Goal: Information Seeking & Learning: Learn about a topic

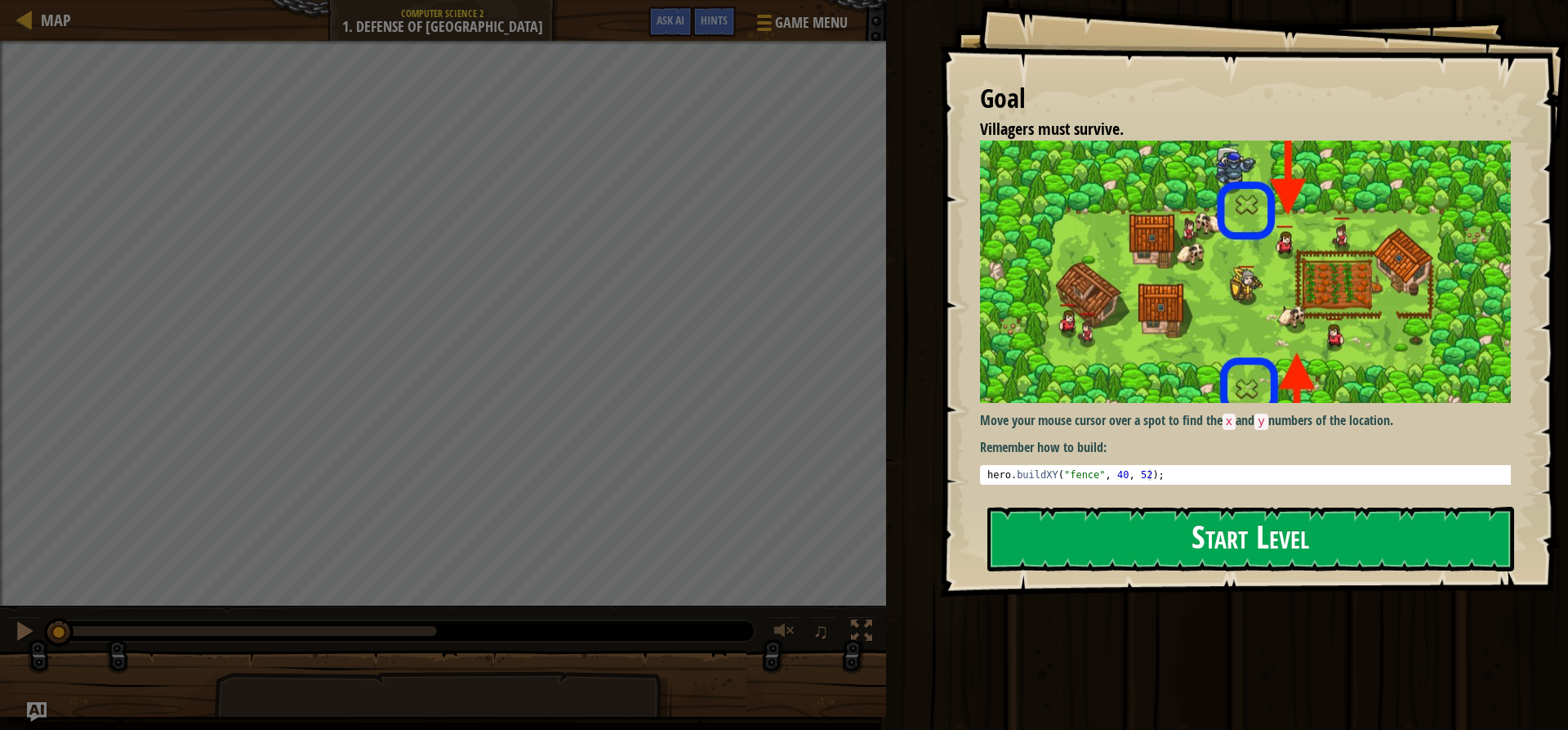
click at [1159, 545] on button "Start Level" at bounding box center [1250, 539] width 527 height 64
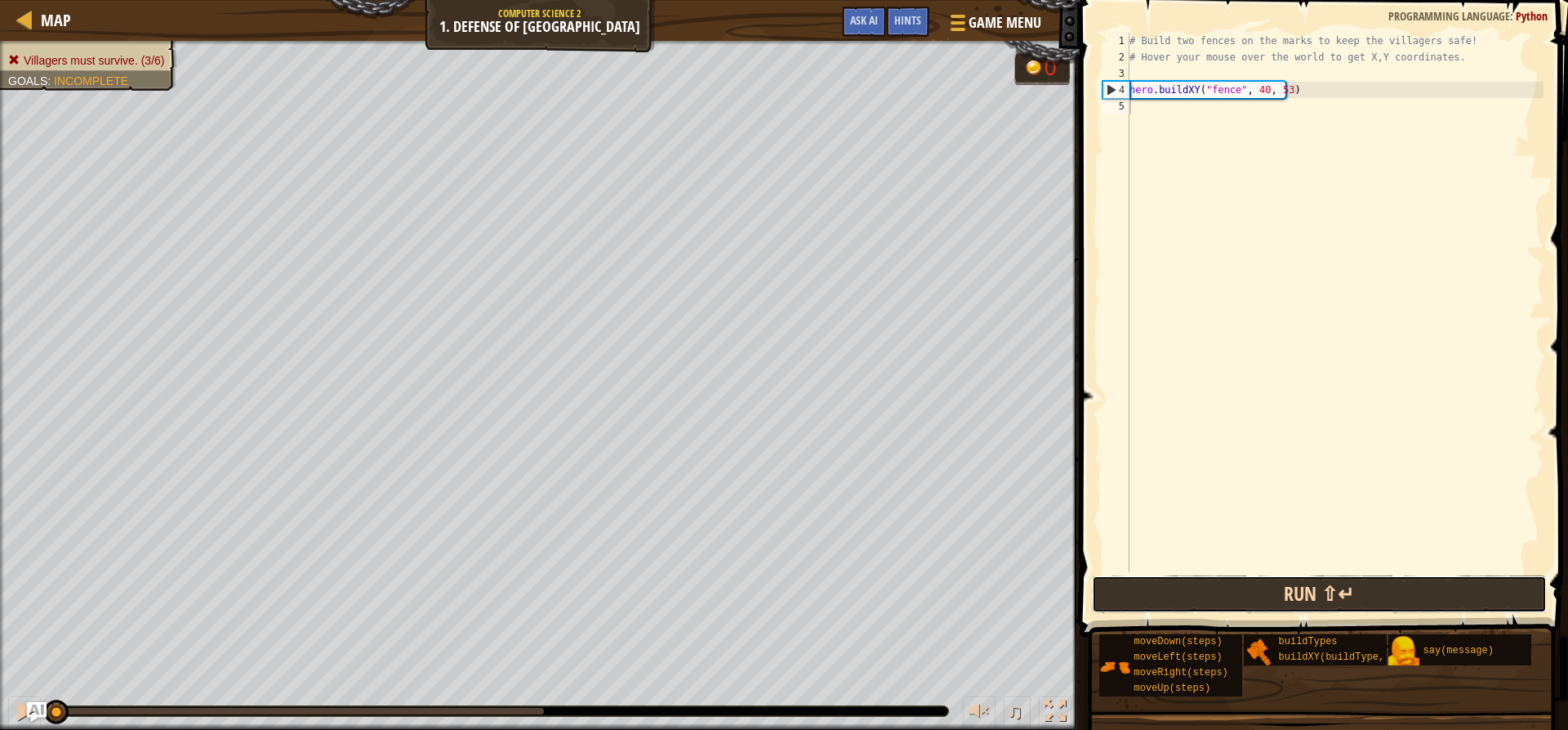
click at [1396, 591] on button "Run ⇧↵" at bounding box center [1318, 594] width 454 height 38
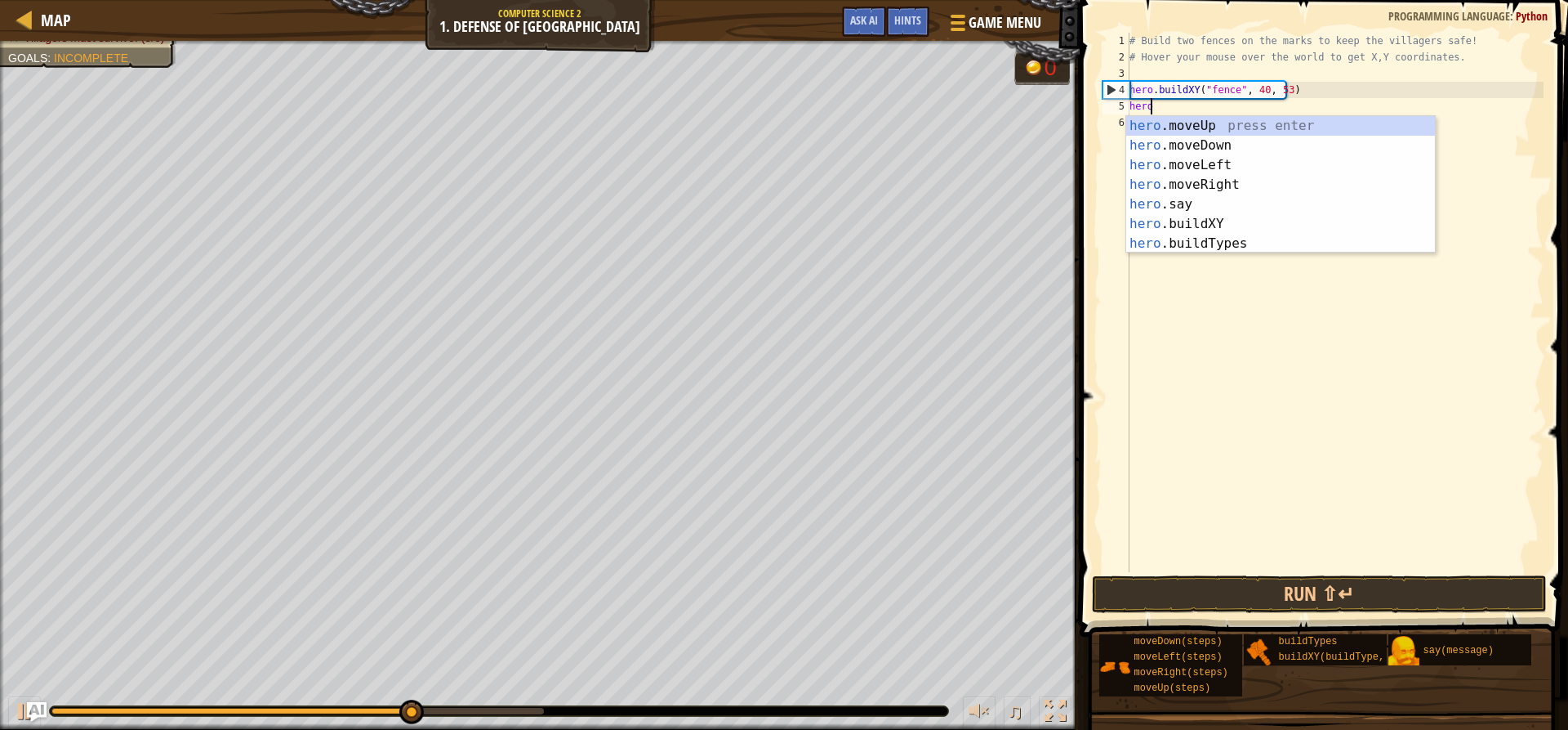
scroll to position [8, 2]
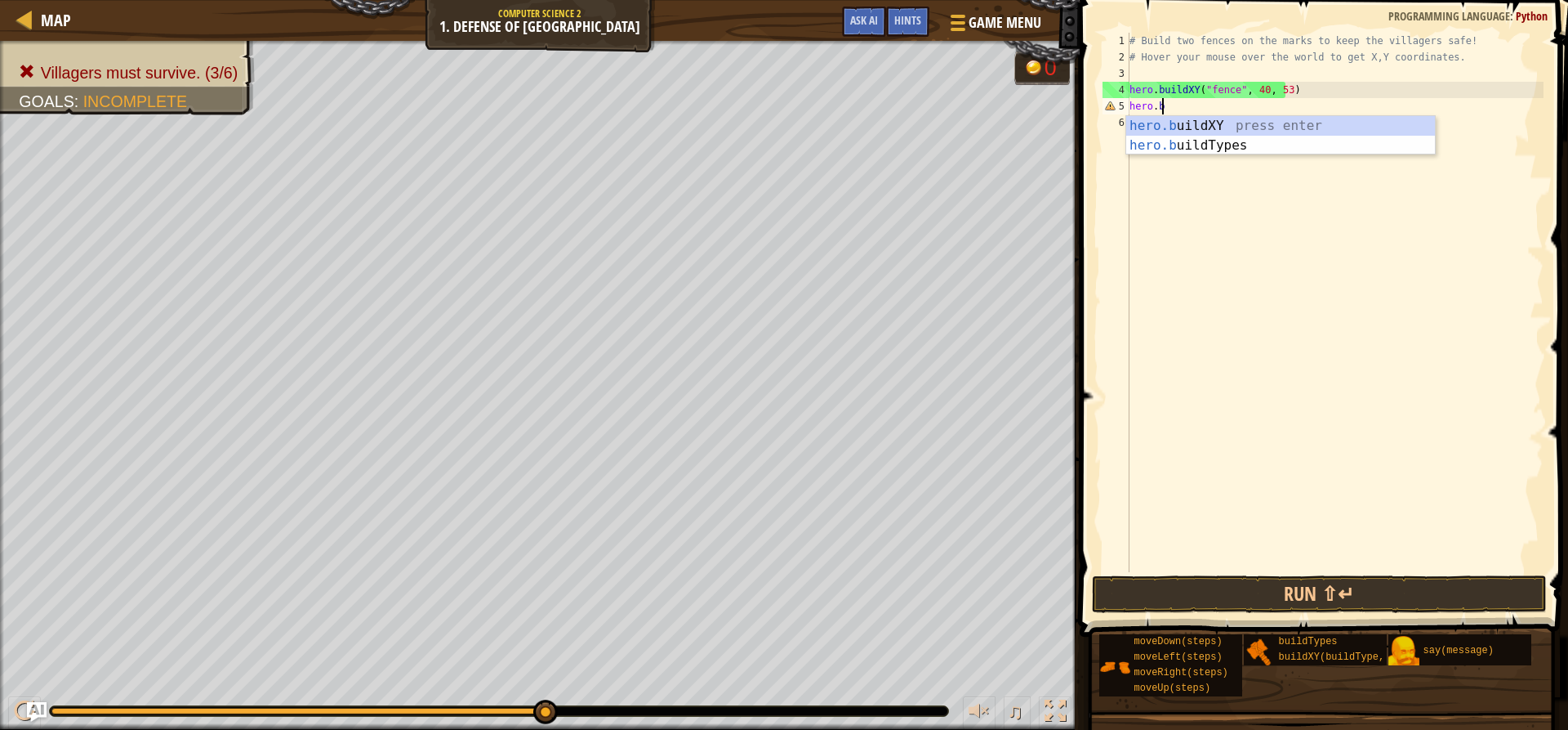
click at [1195, 117] on div "hero.b uildXY press enter hero.b uildTypes press enter" at bounding box center [1280, 155] width 309 height 79
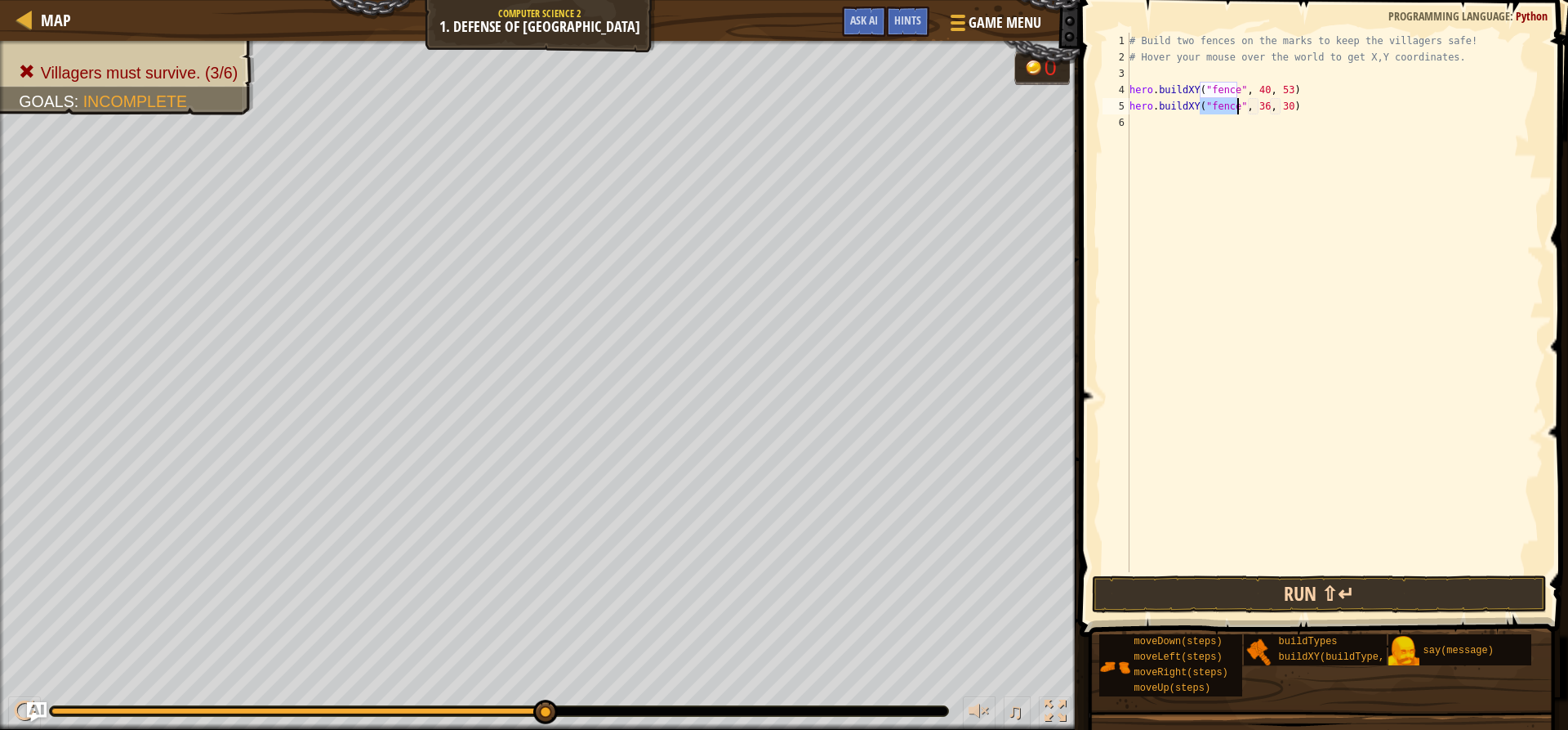
type textarea "hero.buildXY("fence", 36, 30)"
click at [1114, 598] on button "Run ⇧↵" at bounding box center [1318, 594] width 454 height 38
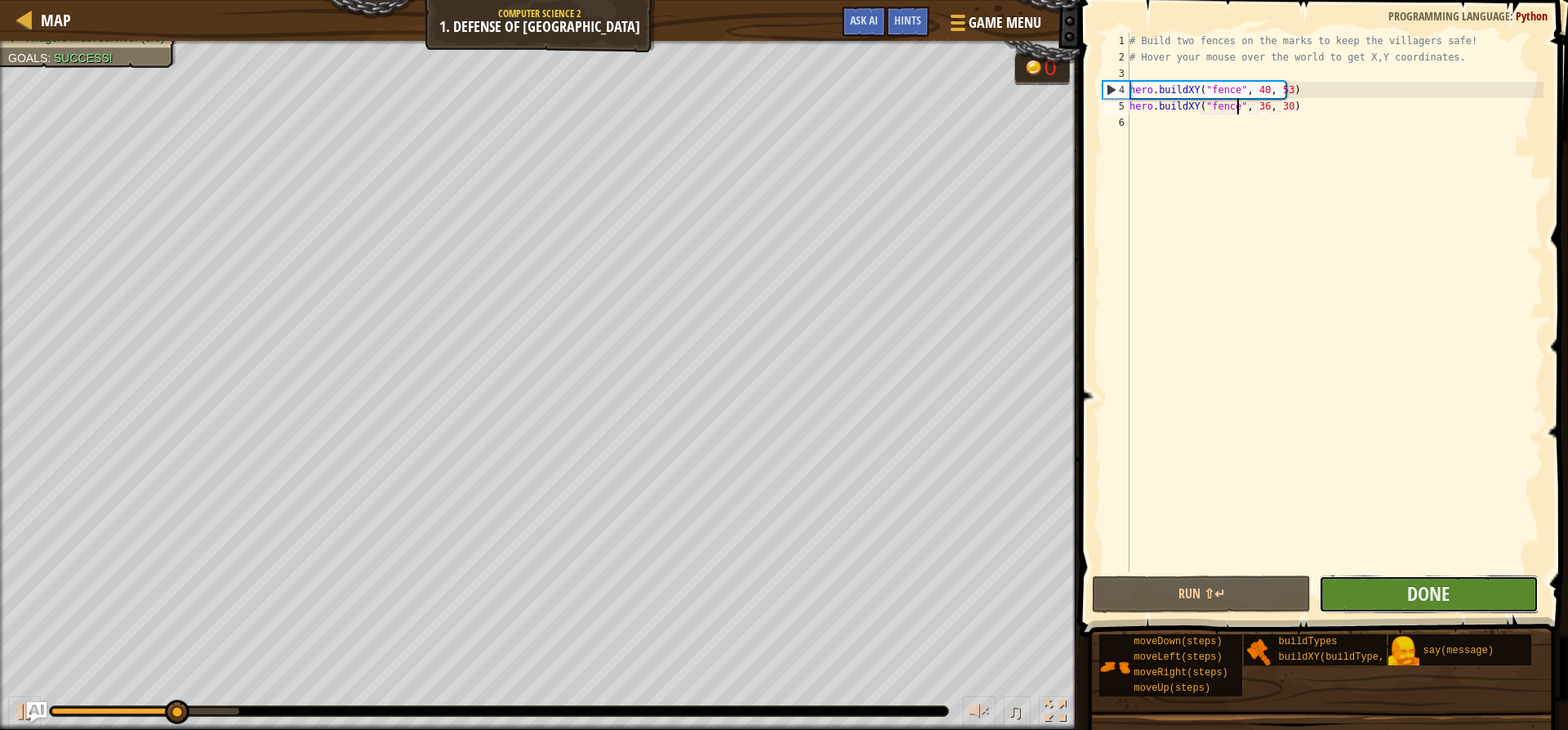
click at [1376, 593] on button "Done" at bounding box center [1427, 594] width 219 height 38
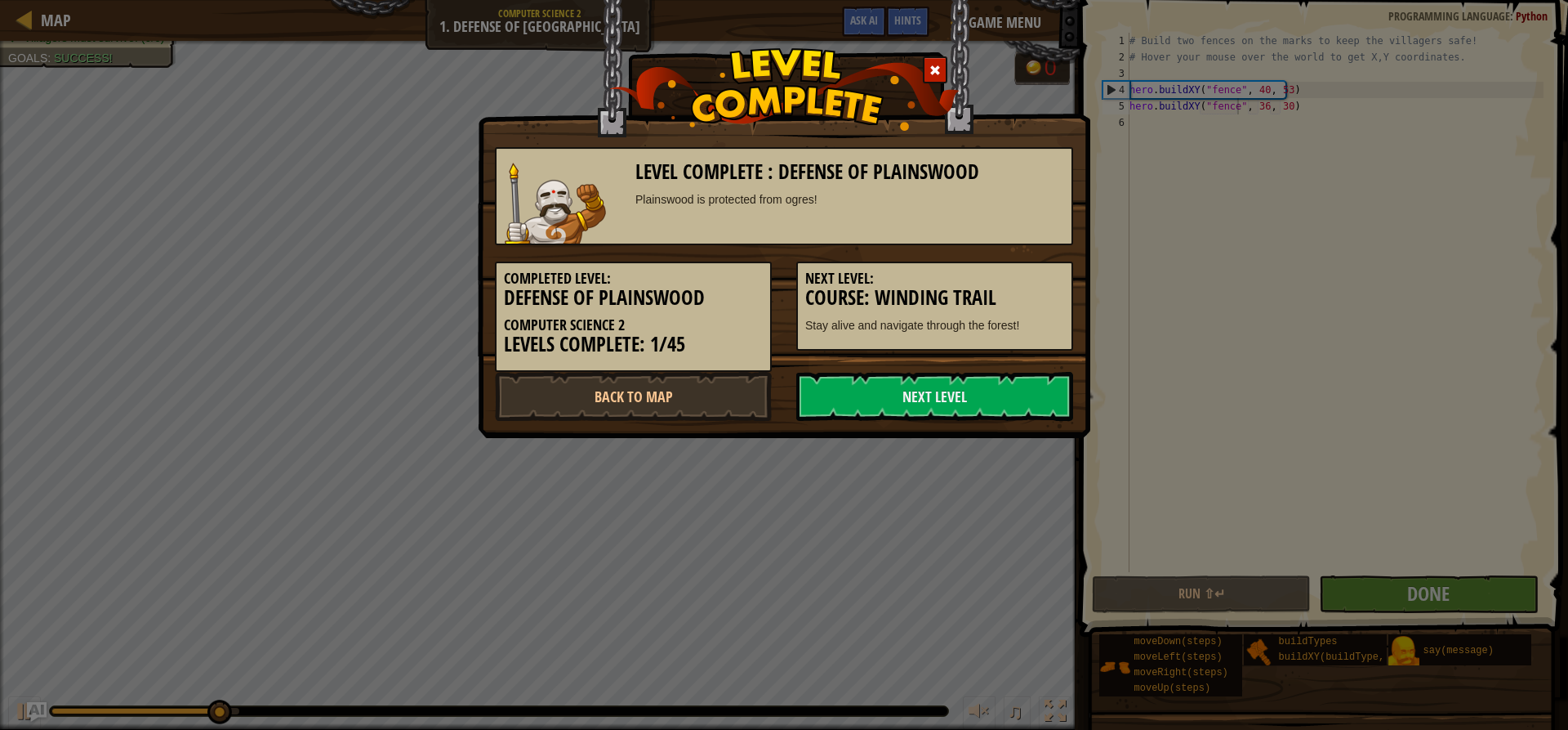
click at [811, 527] on div "Level Complete : Defense of [GEOGRAPHIC_DATA] is protected from ogres! Complete…" at bounding box center [784, 365] width 1568 height 730
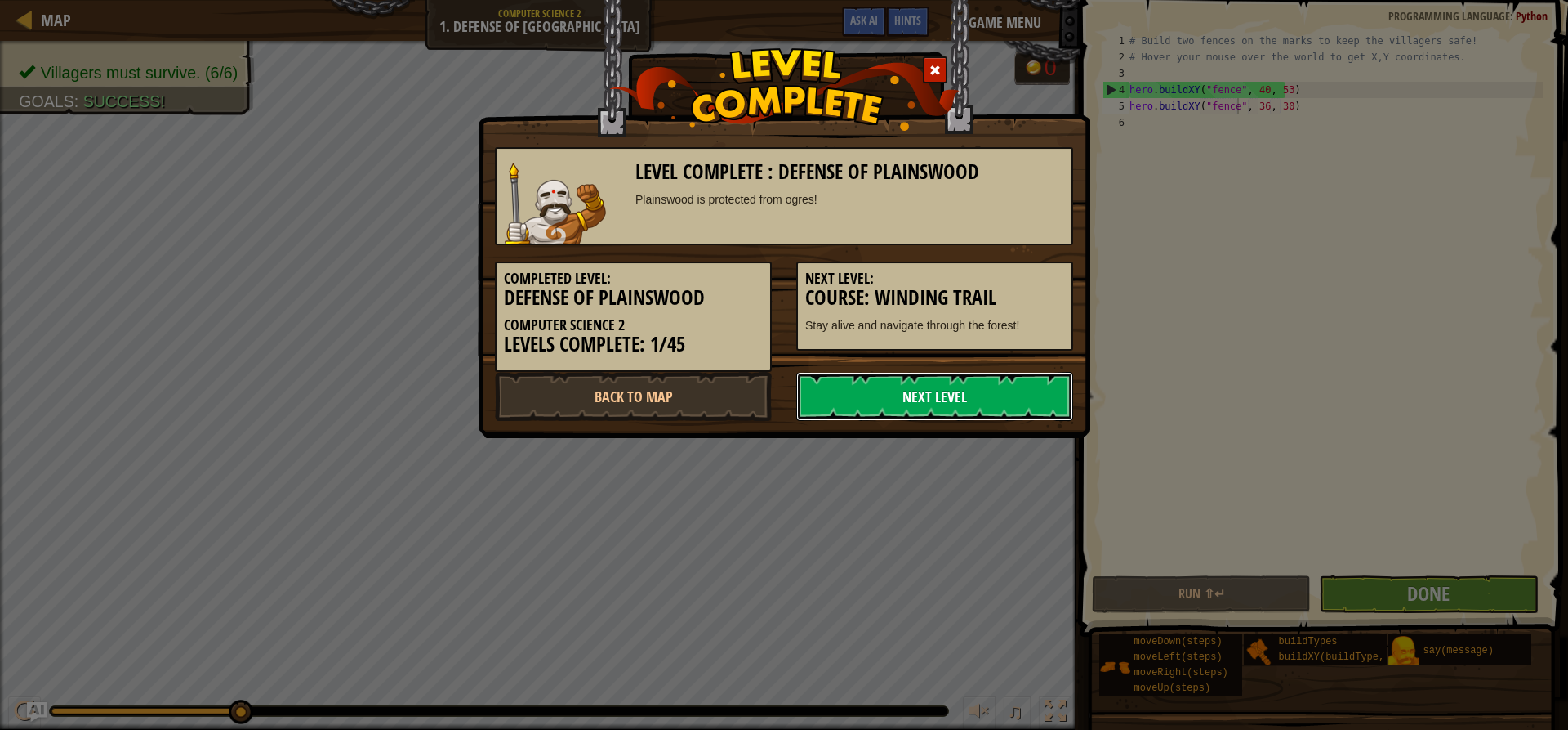
click at [969, 414] on link "Next Level" at bounding box center [934, 396] width 277 height 49
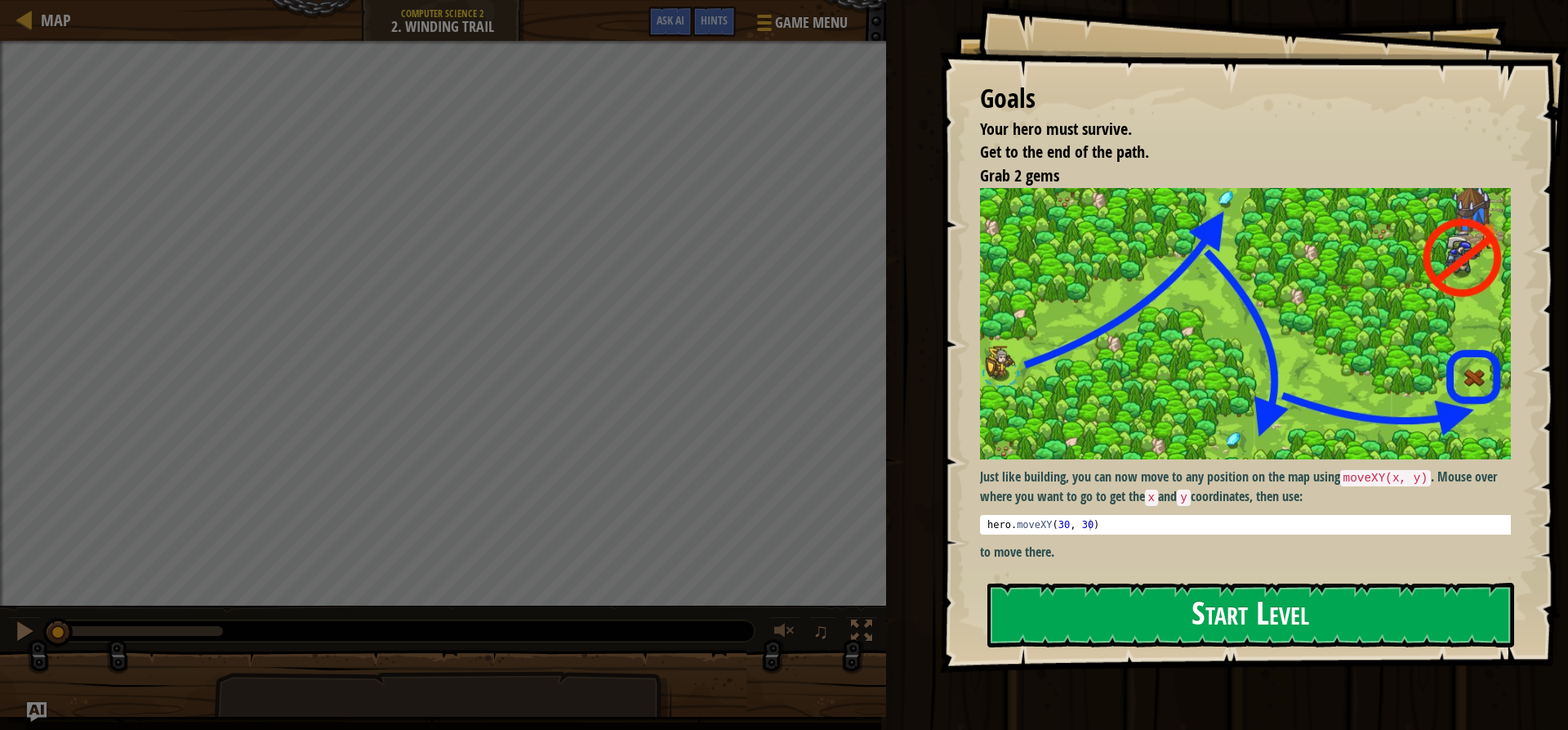
click at [1284, 601] on button "Start Level" at bounding box center [1250, 614] width 527 height 64
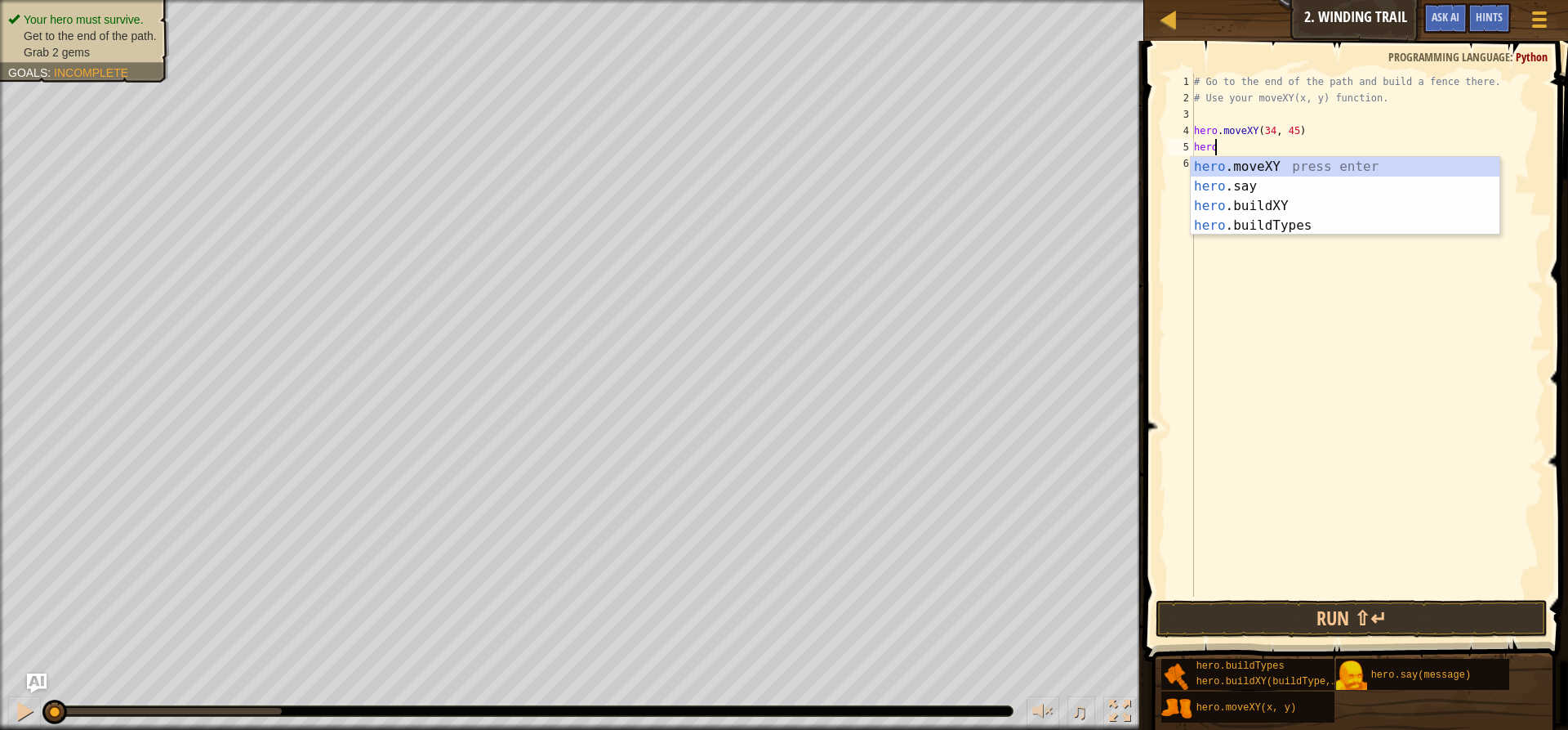
scroll to position [8, 1]
click at [1229, 160] on div "hero .moveXY press enter hero .say press enter hero .buildXY press enter hero .…" at bounding box center [1345, 215] width 309 height 118
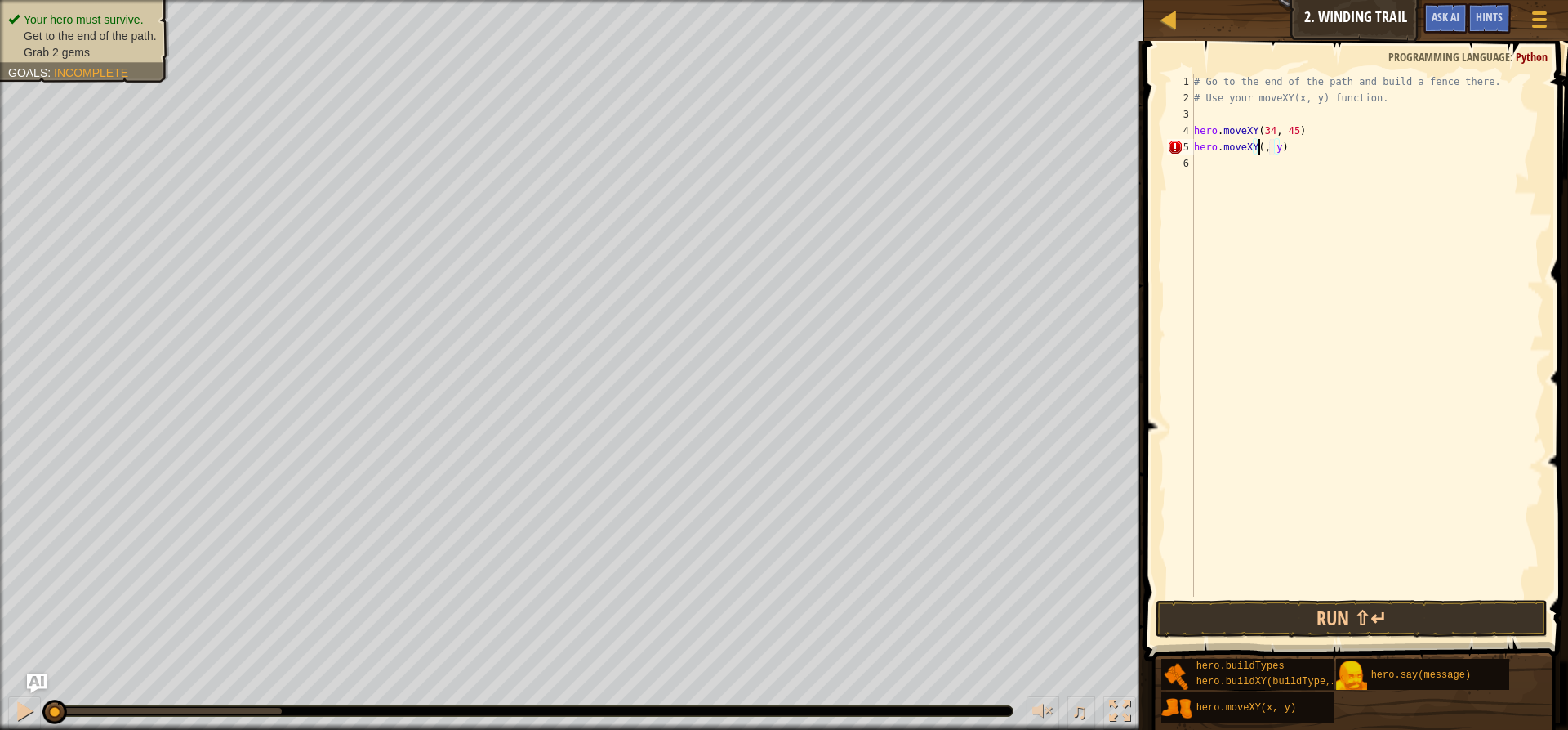
type textarea "hero.moveXY(36, y)"
click at [1287, 156] on div "# Go to the end of the path and build a fence there. # Use your moveXY(x, y) fu…" at bounding box center [1366, 352] width 353 height 556
click at [1284, 155] on div "# Go to the end of the path and build a fence there. # Use your moveXY(x, y) fu…" at bounding box center [1366, 352] width 353 height 556
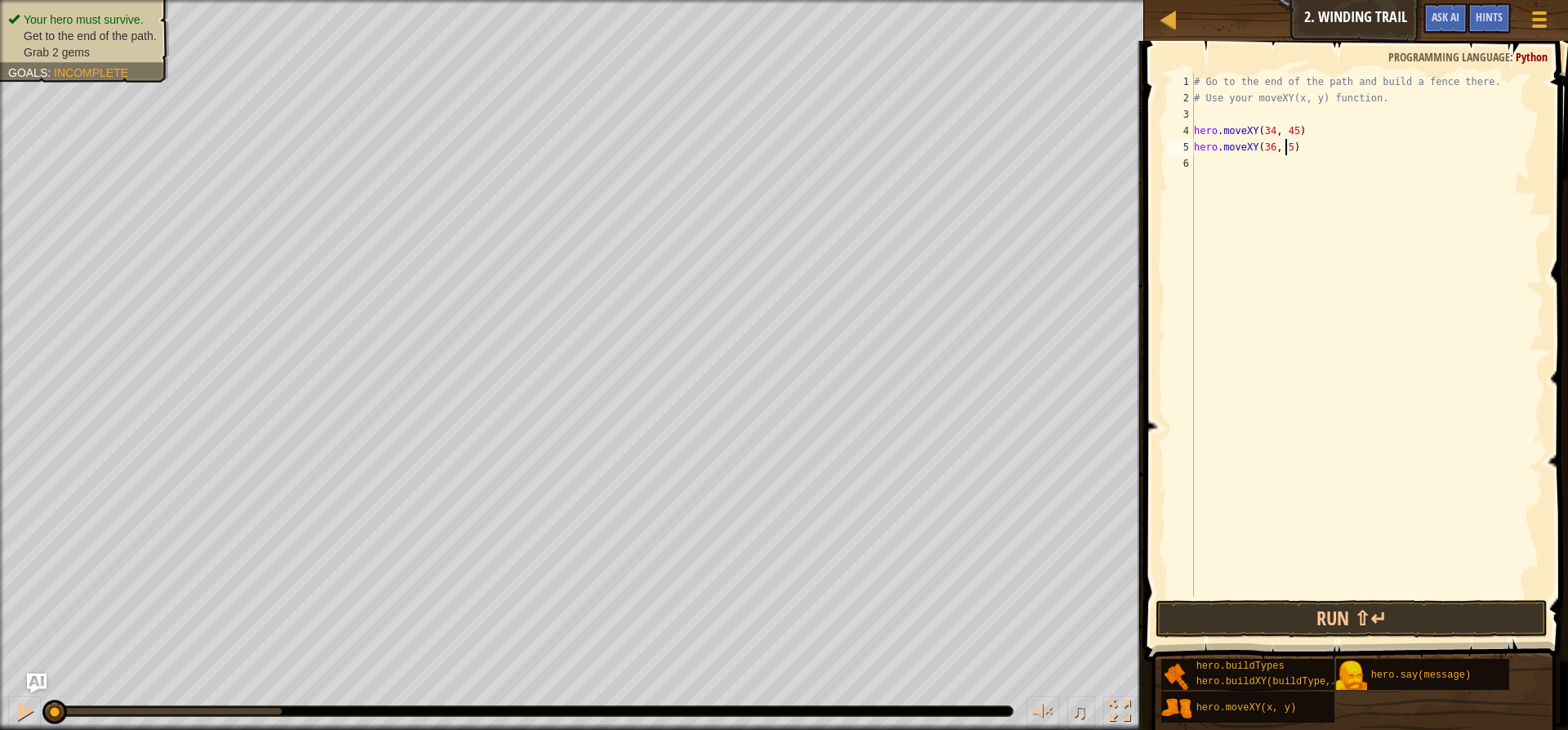
type textarea "hero.moveXY(36, 59)"
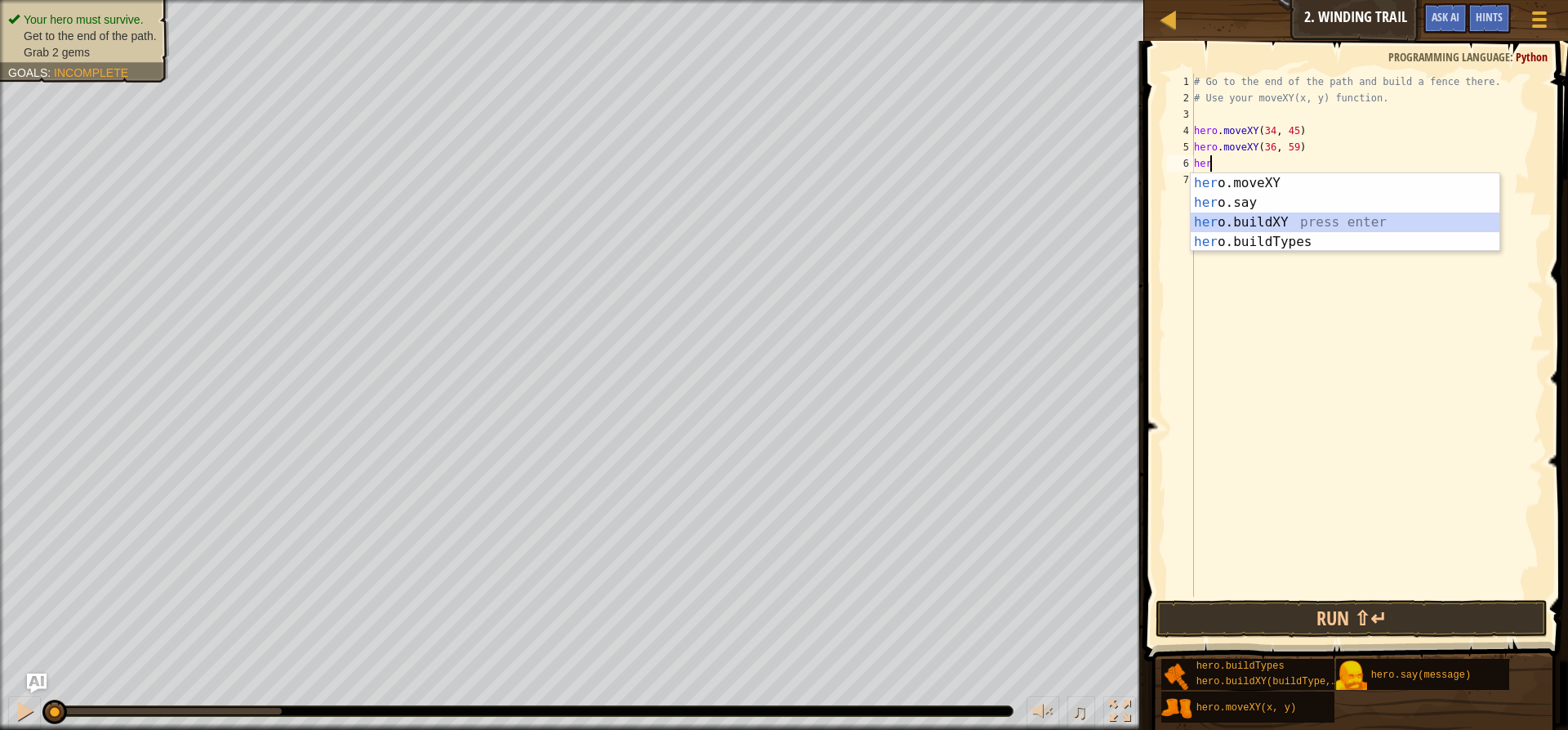
click at [1236, 226] on div "her o.moveXY press enter her o.say press enter her o.buildXY press enter her o.…" at bounding box center [1345, 231] width 309 height 118
type textarea "hero.buildXY("fence", 36, 30)"
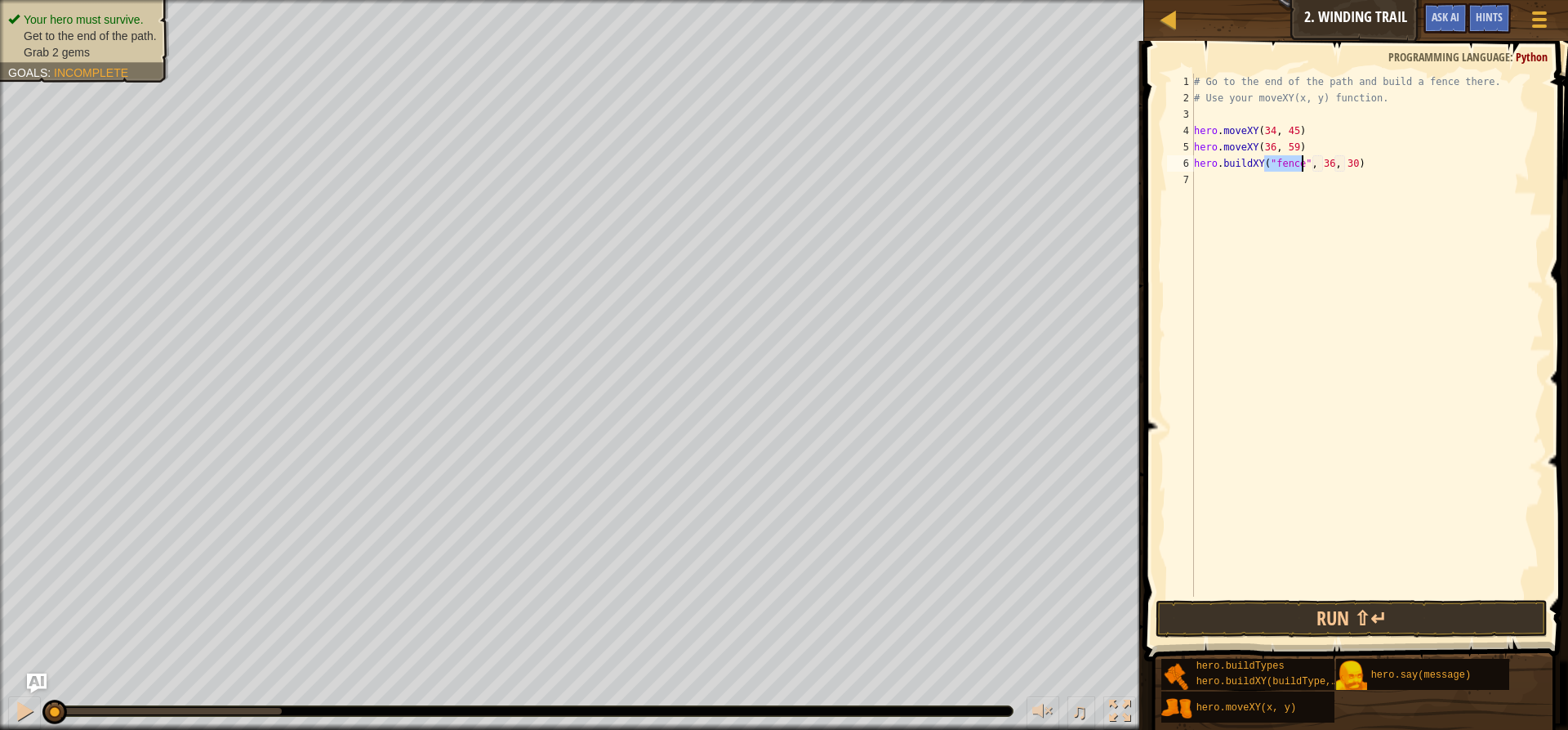
click at [1326, 176] on div "# Go to the end of the path and build a fence there. # Use your moveXY(x, y) fu…" at bounding box center [1366, 352] width 353 height 556
click at [1320, 163] on div "# Go to the end of the path and build a fence there. # Use your moveXY(x, y) fu…" at bounding box center [1366, 352] width 353 height 556
click at [1342, 158] on div "# Go to the end of the path and build a fence there. # Use your moveXY(x, y) fu…" at bounding box center [1366, 352] width 353 height 556
click at [1344, 164] on div "# Go to the end of the path and build a fence there. # Use your moveXY(x, y) fu…" at bounding box center [1366, 352] width 353 height 556
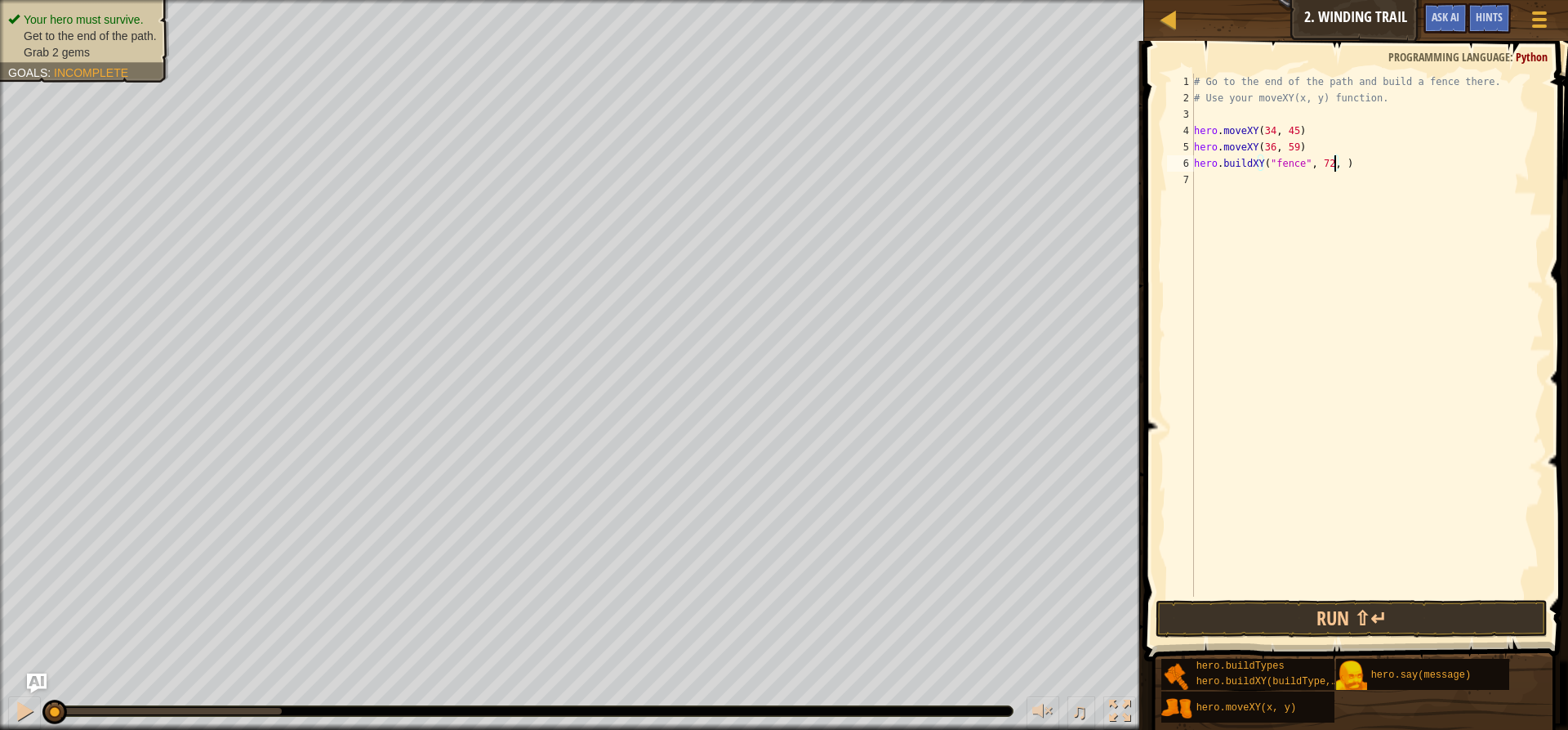
scroll to position [8, 12]
type textarea "hero.buildXY("fence", 72, 25)"
click at [1364, 628] on button "Run ⇧↵" at bounding box center [1350, 618] width 392 height 38
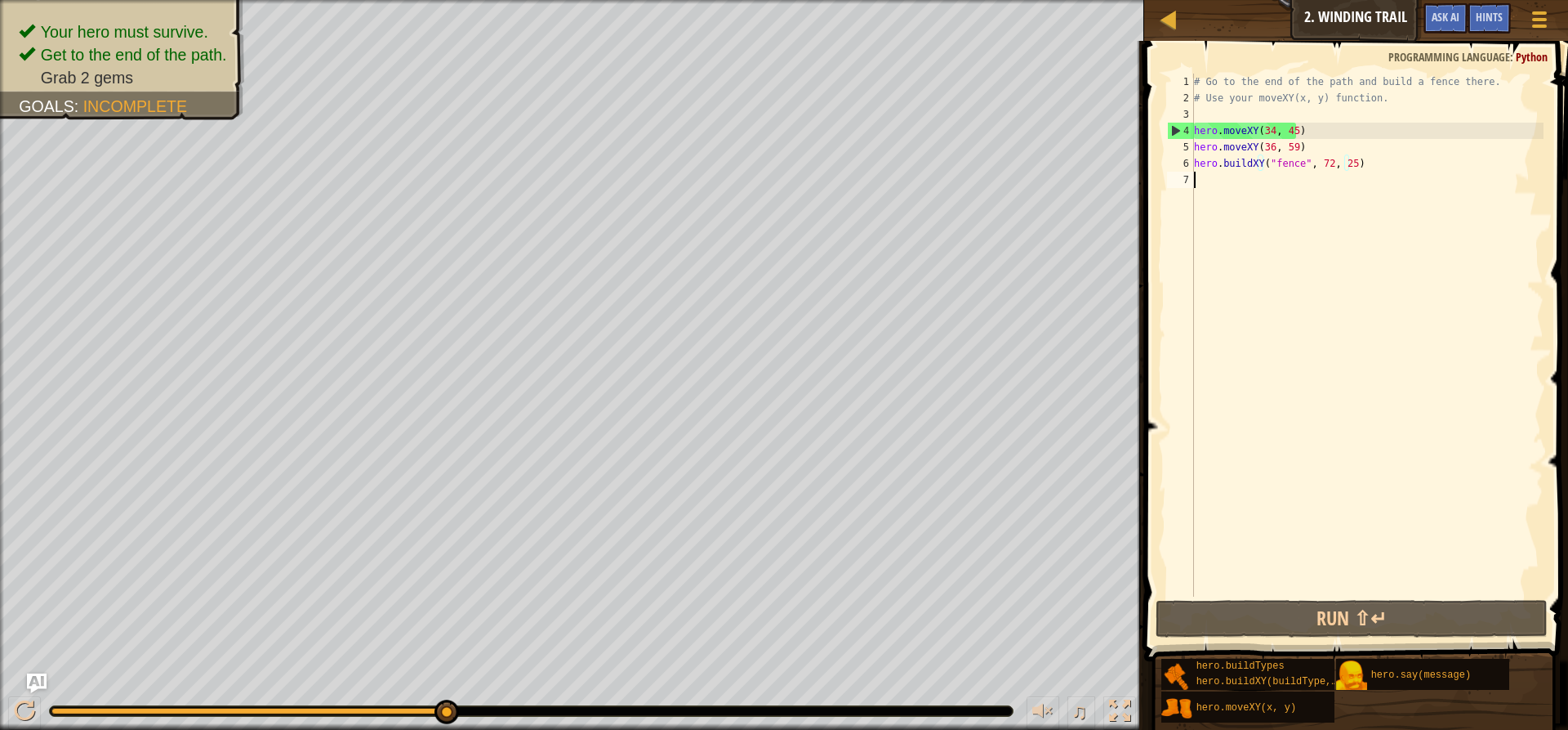
click at [1239, 195] on div "# Go to the end of the path and build a fence there. # Use your moveXY(x, y) fu…" at bounding box center [1366, 352] width 353 height 556
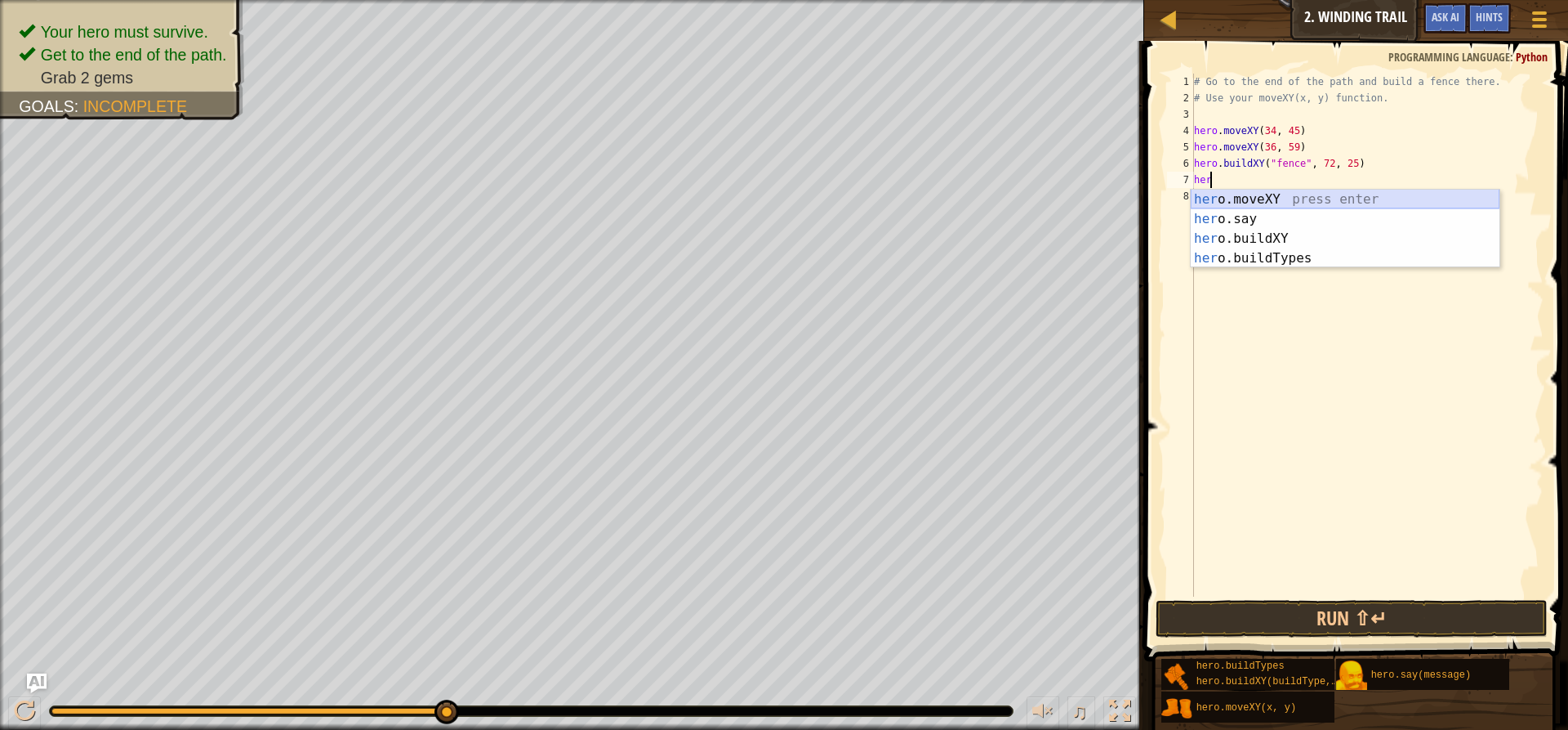
click at [1243, 192] on div "her o.moveXY press enter her o.say press enter her o.buildXY press enter her o.…" at bounding box center [1345, 248] width 309 height 118
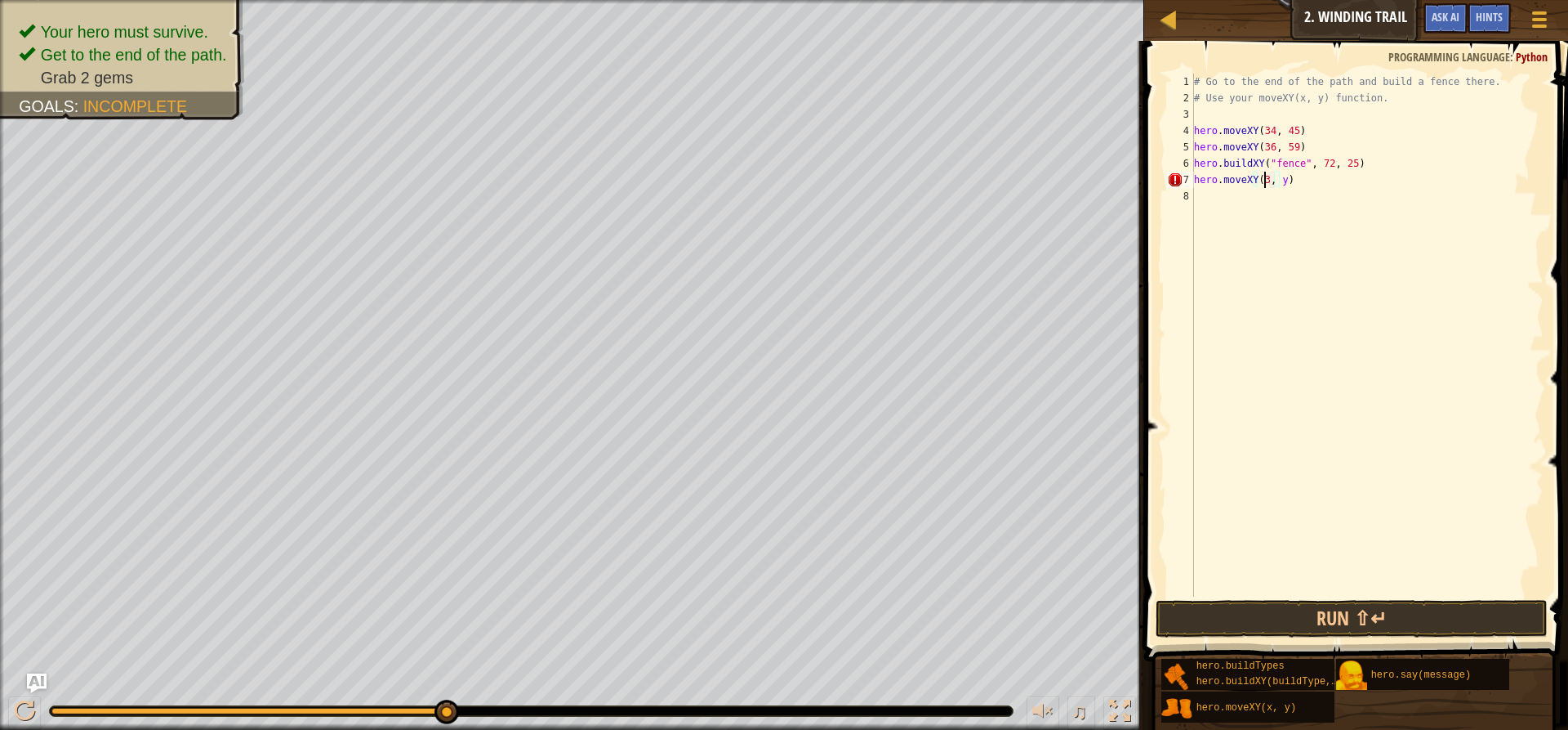
scroll to position [8, 6]
type textarea "hero.moveXY(37, y)"
click at [1286, 188] on div "# Go to the end of the path and build a fence there. # Use your moveXY(x, y) fu…" at bounding box center [1366, 352] width 353 height 556
click at [1285, 185] on div "# Go to the end of the path and build a fence there. # Use your moveXY(x, y) fu…" at bounding box center [1366, 352] width 353 height 556
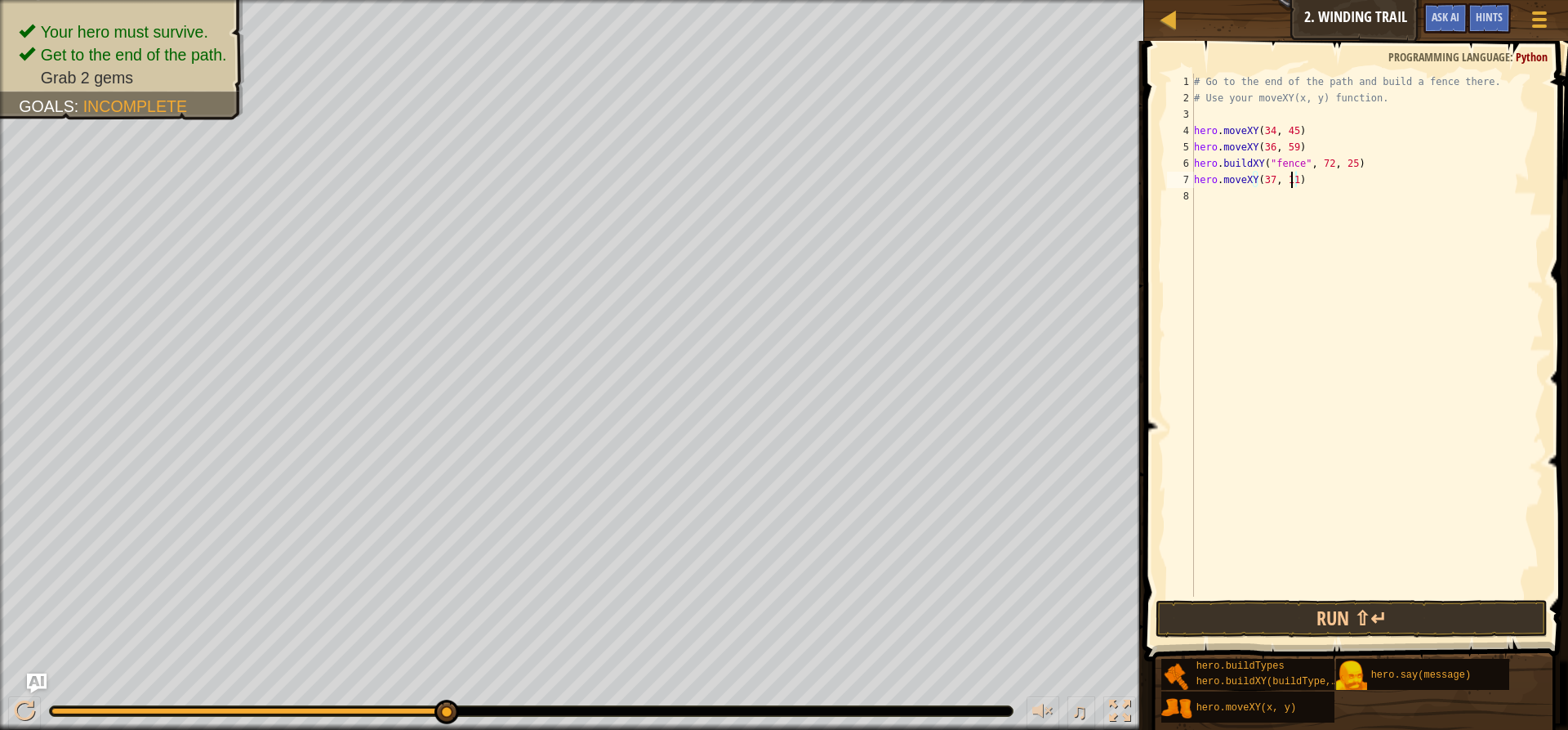
scroll to position [8, 8]
type textarea "hero.moveXY(37, 12)"
click at [1386, 607] on button "Run ⇧↵" at bounding box center [1350, 618] width 392 height 38
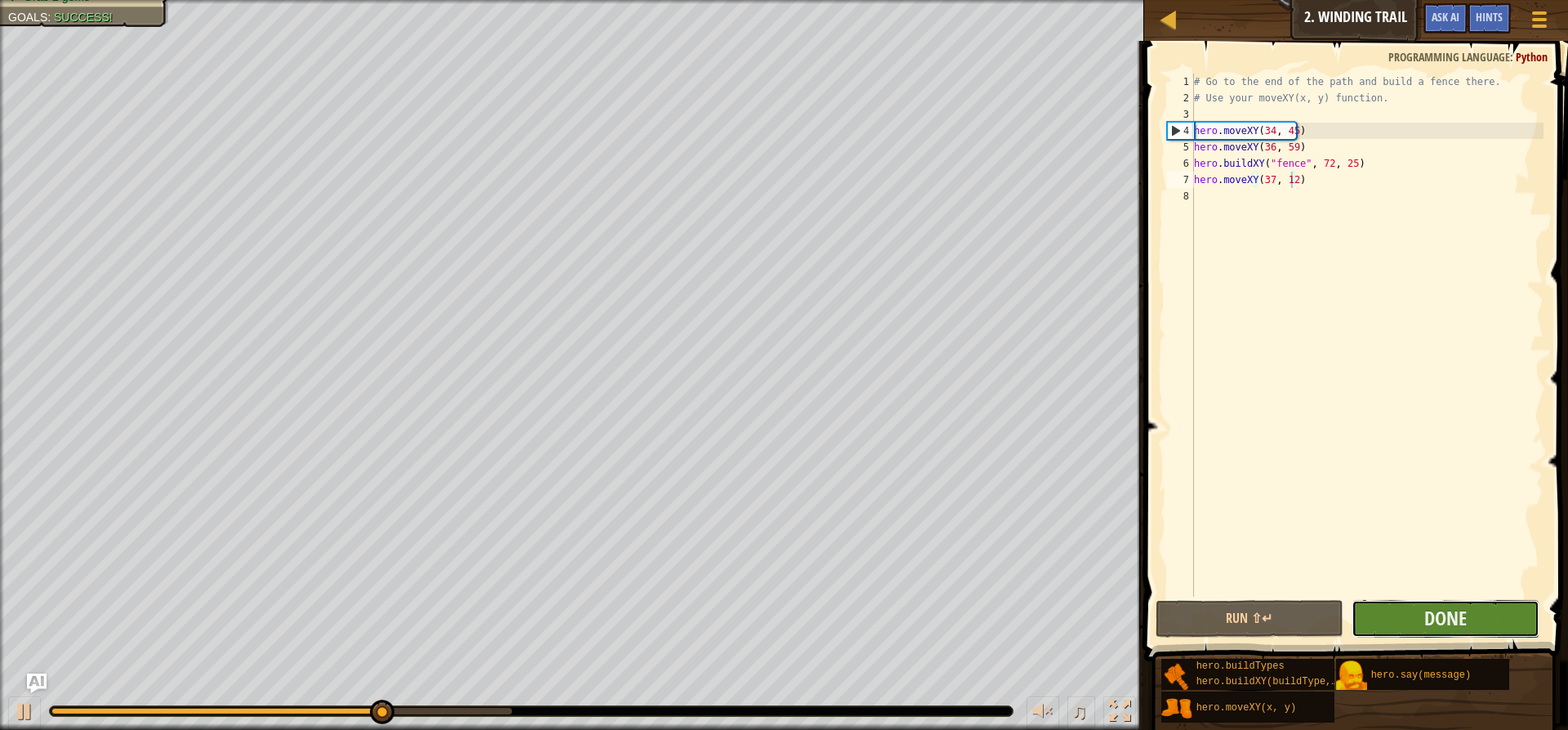
click at [1420, 623] on button "Done" at bounding box center [1445, 618] width 187 height 38
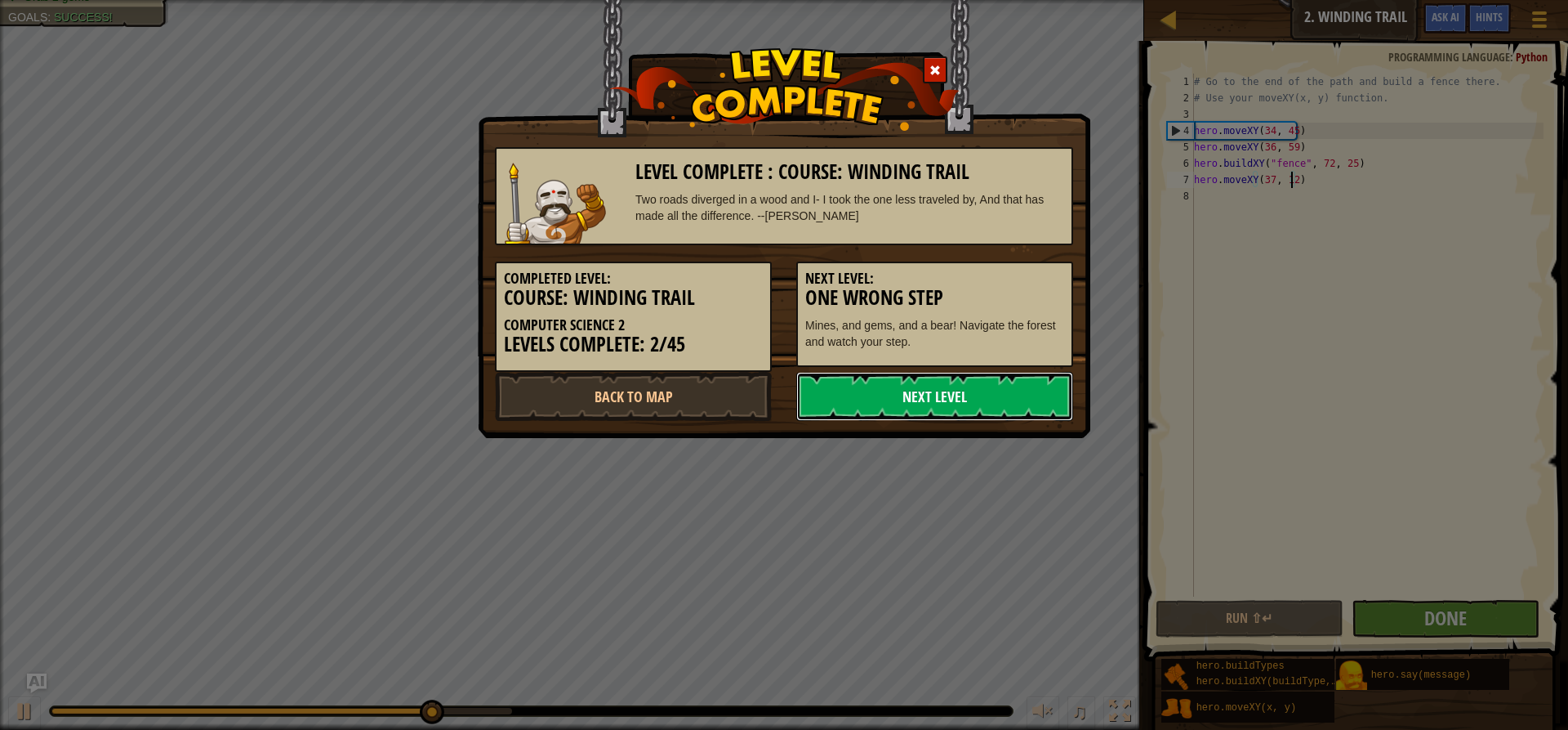
click at [957, 401] on link "Next Level" at bounding box center [934, 396] width 277 height 49
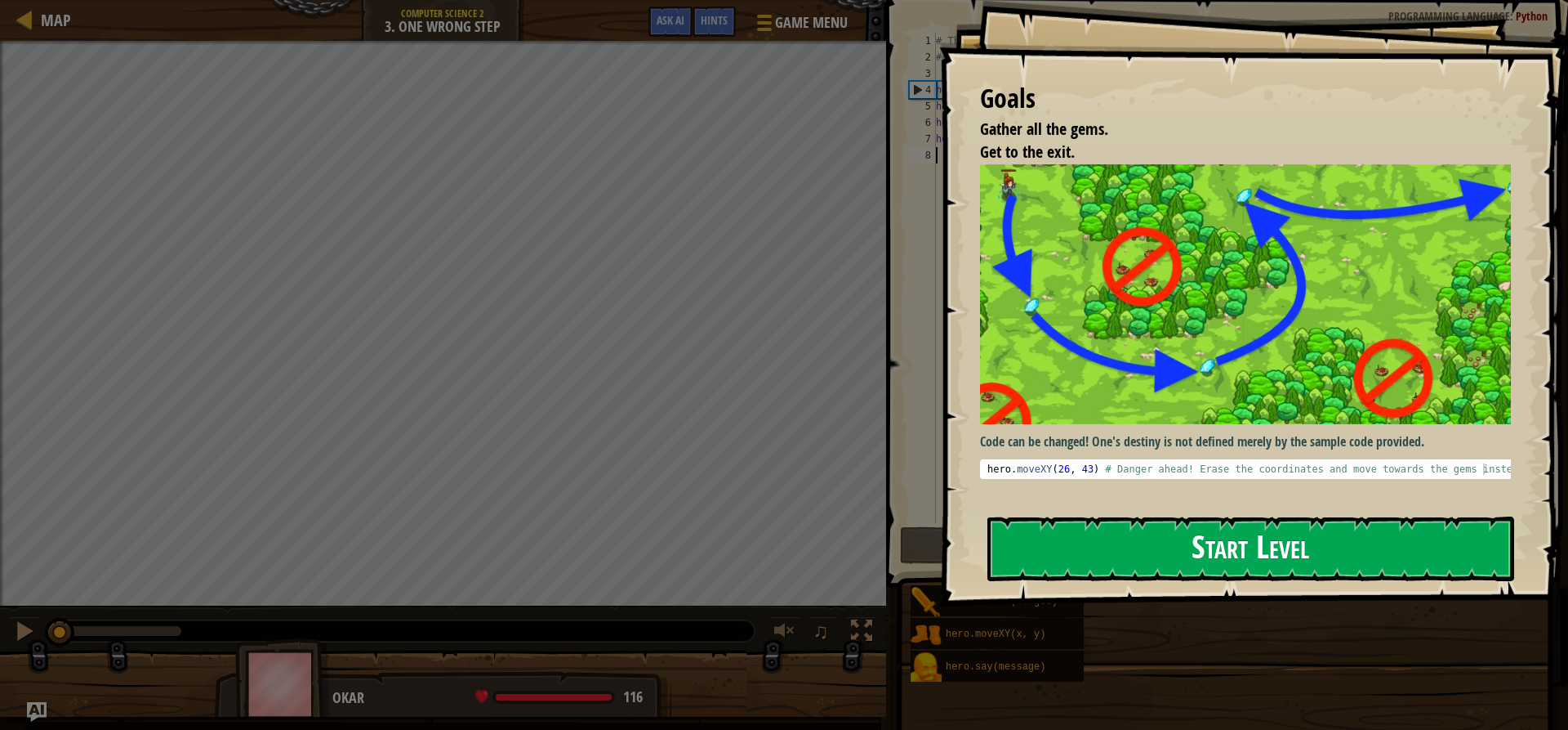
click at [1114, 550] on button "Start Level" at bounding box center [1250, 548] width 527 height 64
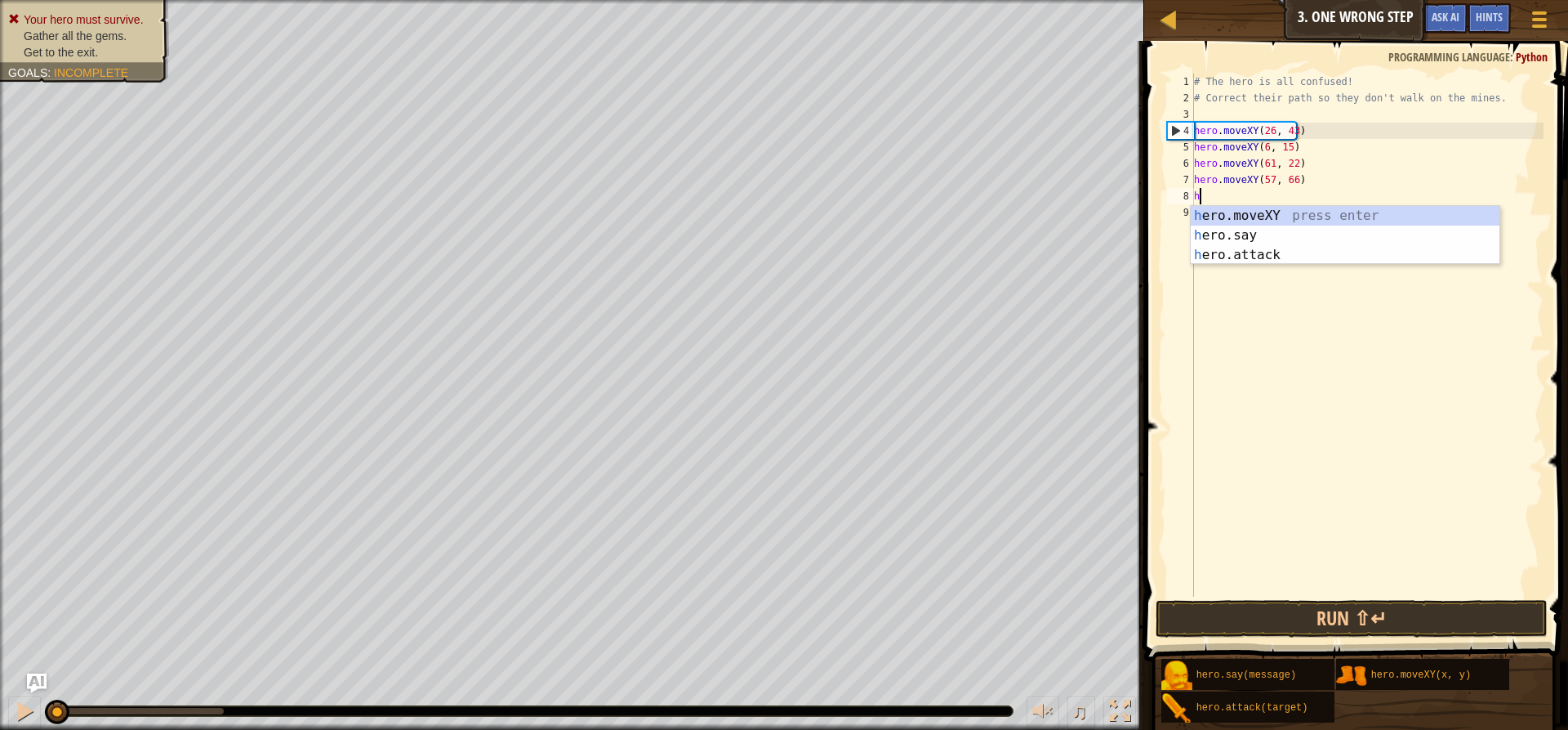
scroll to position [8, 0]
click at [1290, 221] on div "her o.moveXY press enter her o.say press enter her o.attack press enter" at bounding box center [1345, 255] width 309 height 98
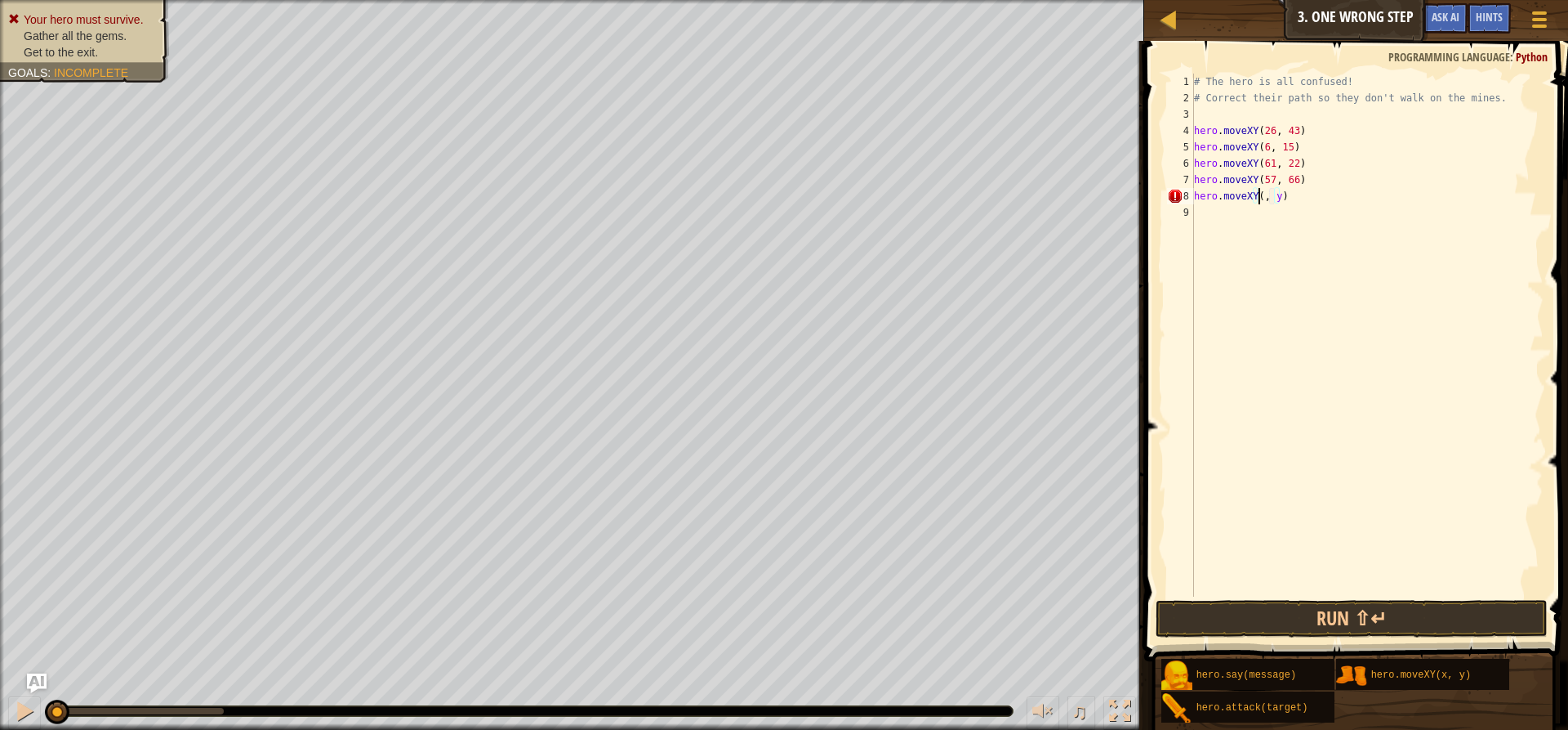
scroll to position [8, 6]
click at [1282, 201] on div "# The hero is all confused! # Correct their path so they don't walk on the mine…" at bounding box center [1366, 352] width 353 height 556
type textarea "hero.moveXY(35, 25)"
click at [1235, 220] on div "# The hero is all confused! # Correct their path so they don't walk on the mine…" at bounding box center [1366, 352] width 353 height 556
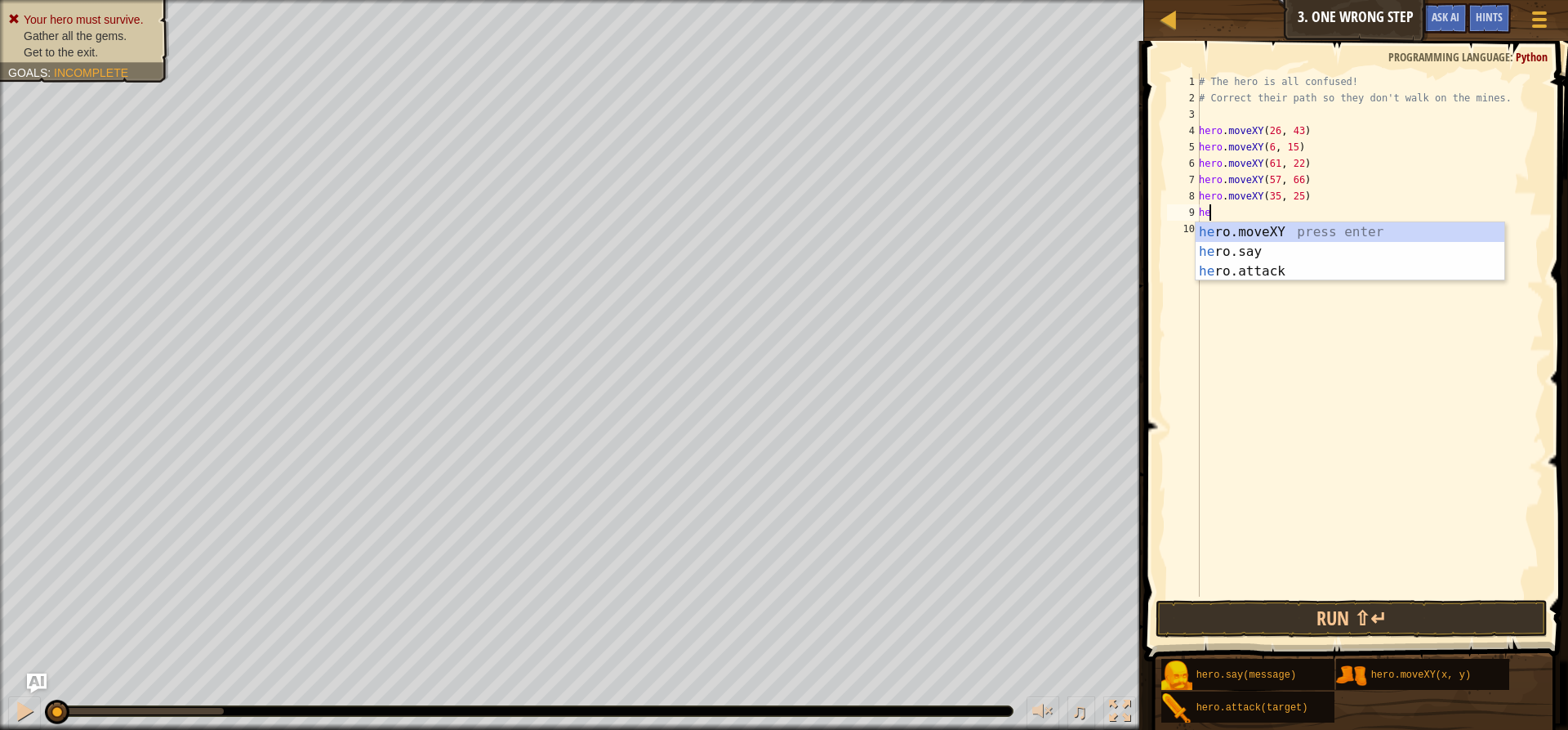
scroll to position [8, 1]
click at [1251, 234] on div "hero .moveXY press enter hero .say press enter hero .attack press enter" at bounding box center [1349, 271] width 309 height 98
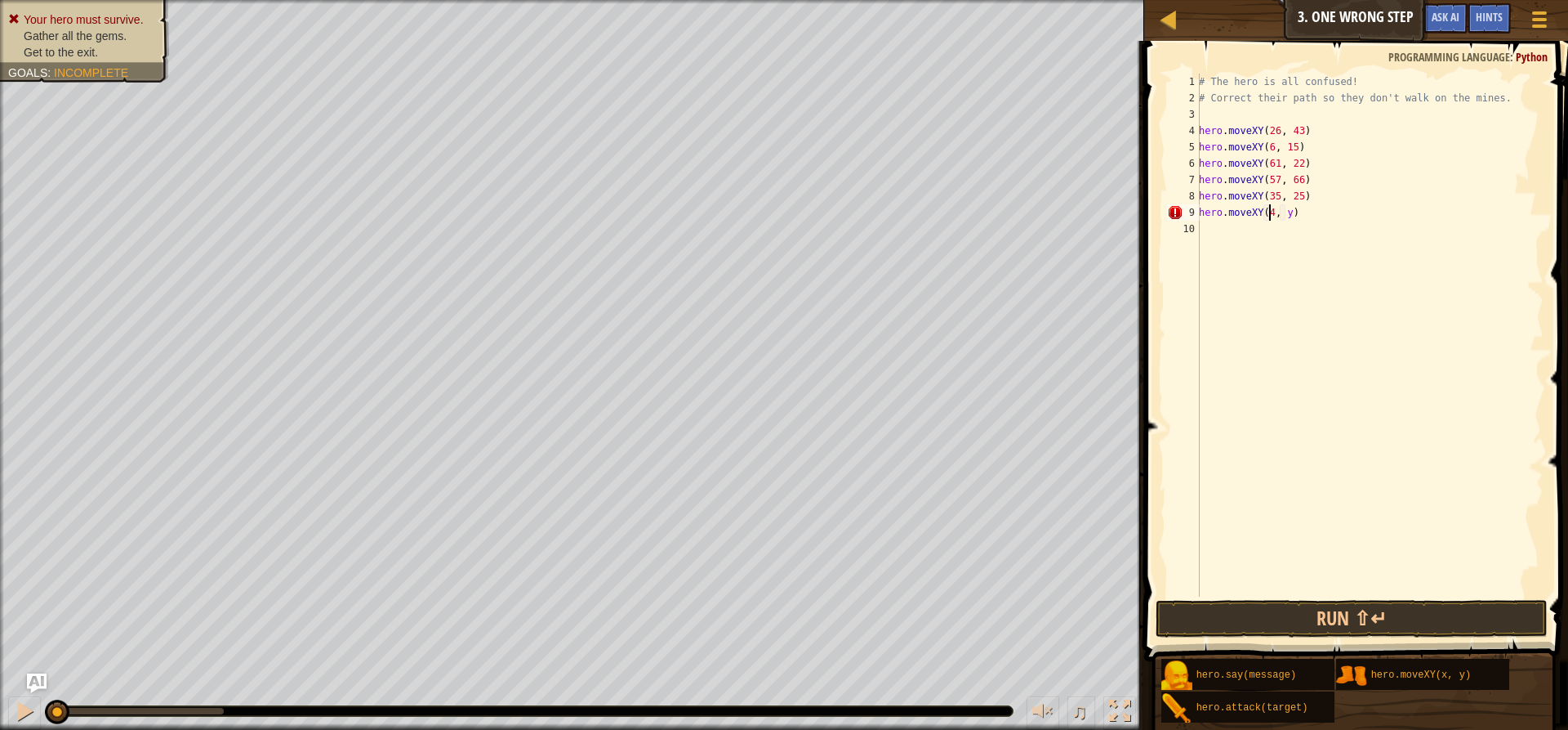
scroll to position [8, 6]
click at [1287, 218] on div "# The hero is all confused! # Correct their path so they don't walk on the mine…" at bounding box center [1369, 352] width 348 height 556
type textarea "hero.moveXY(40, 55)"
click at [1239, 227] on div "# The hero is all confused! # Correct their path so they don't walk on the mine…" at bounding box center [1369, 352] width 348 height 556
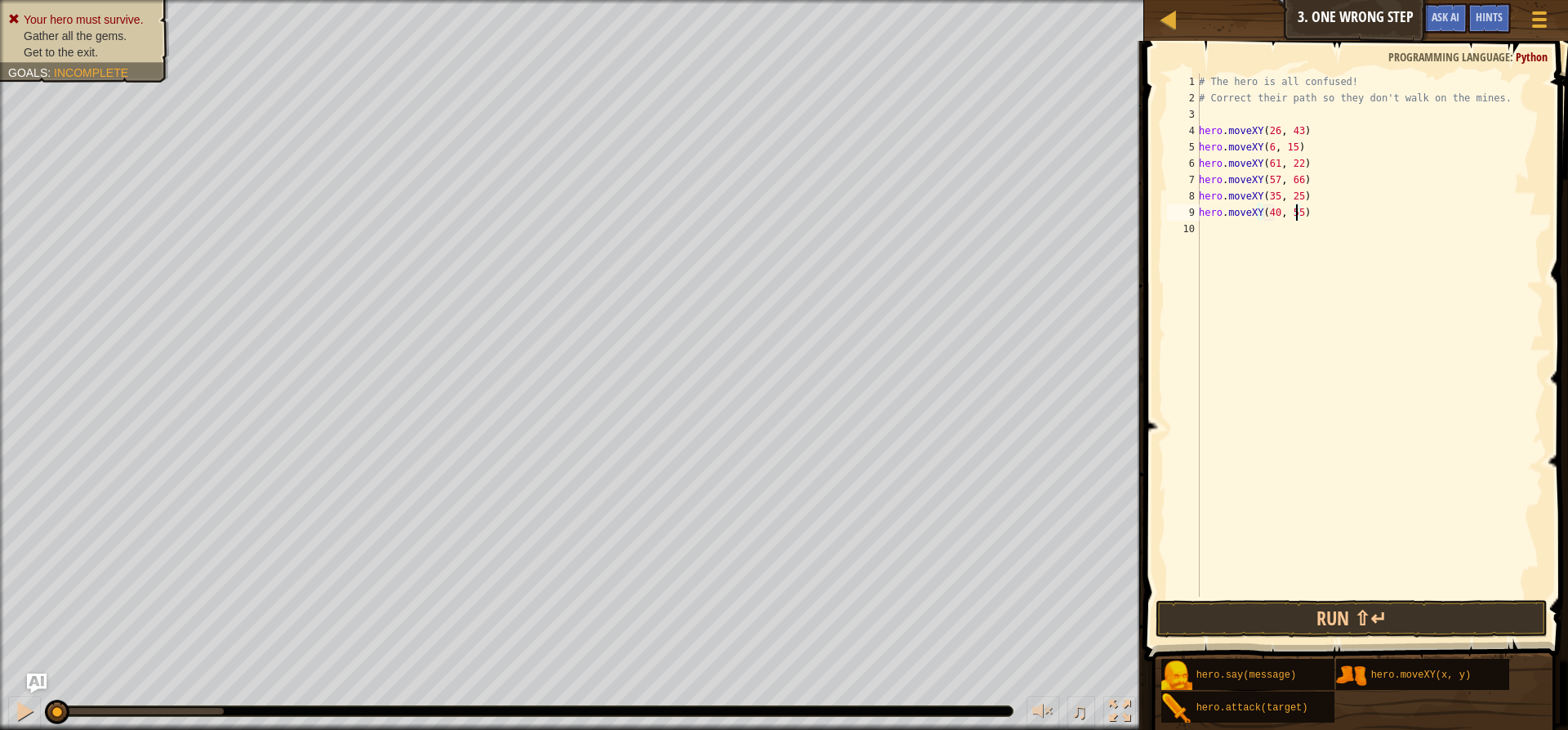
scroll to position [8, 0]
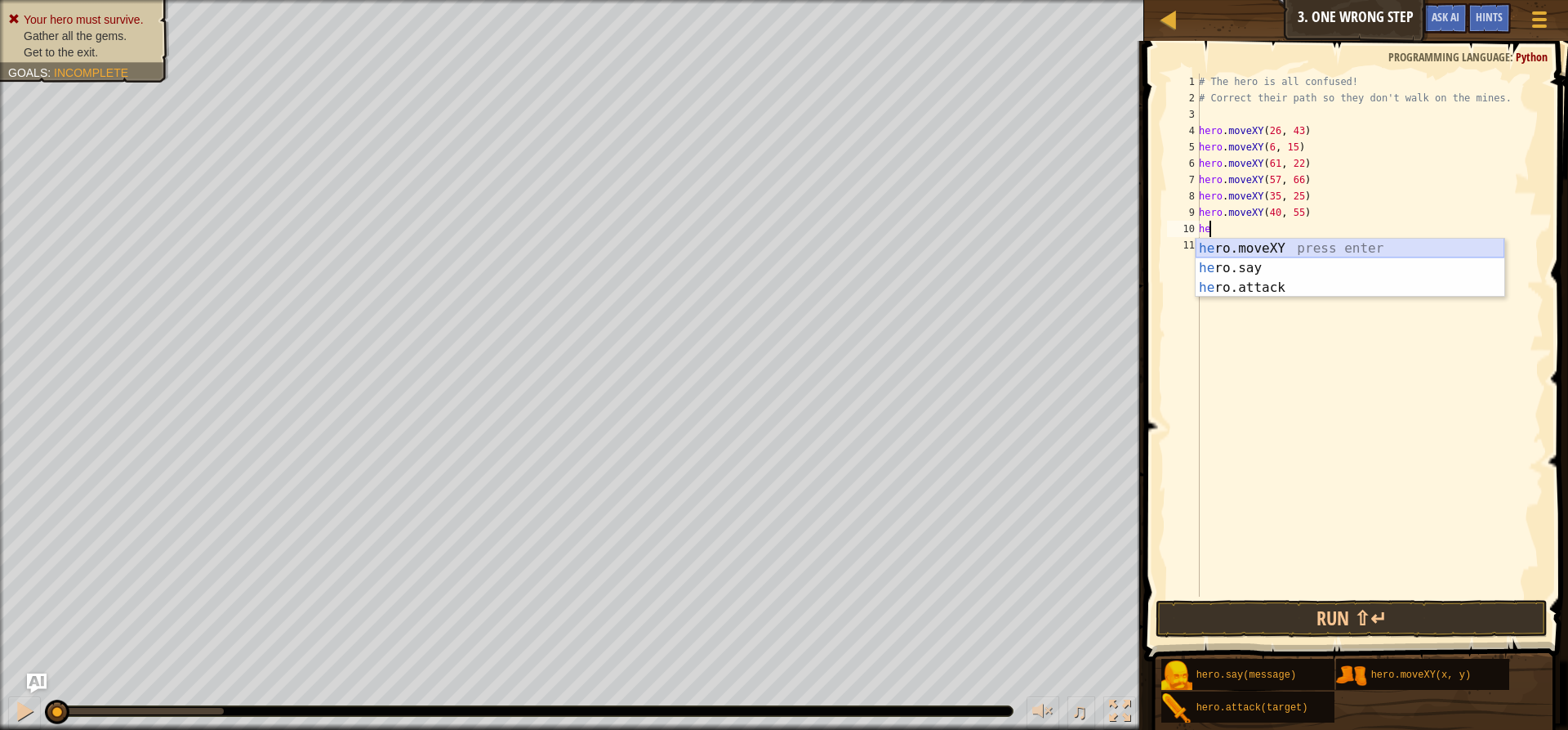
click at [1267, 248] on div "he ro.moveXY press enter he ro.say press enter he ro.attack press enter" at bounding box center [1349, 287] width 309 height 98
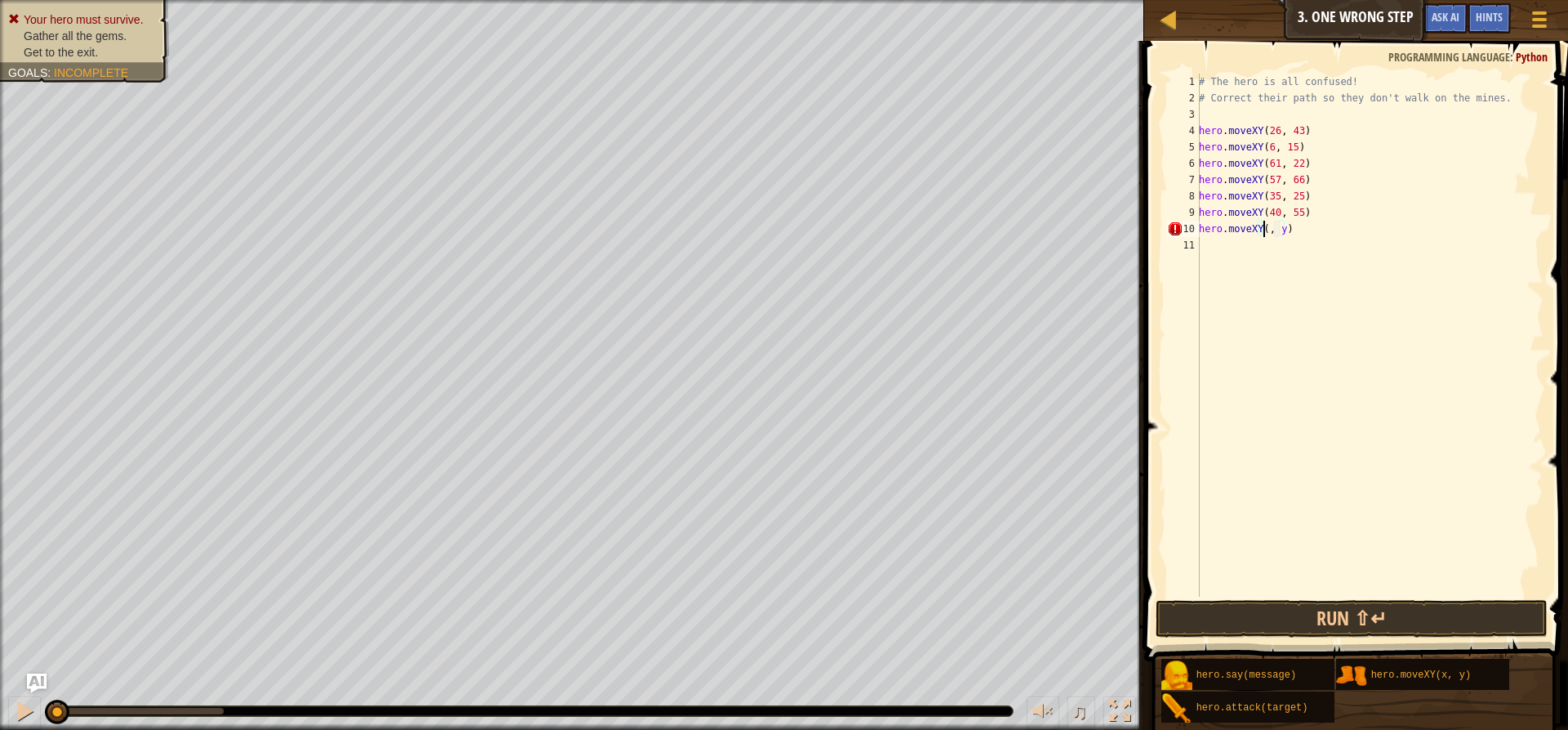
scroll to position [8, 6]
click at [1291, 233] on div "# The hero is all confused! # Correct their path so they don't walk on the mine…" at bounding box center [1369, 352] width 348 height 556
click at [1380, 614] on button "Run ⇧↵" at bounding box center [1350, 618] width 392 height 38
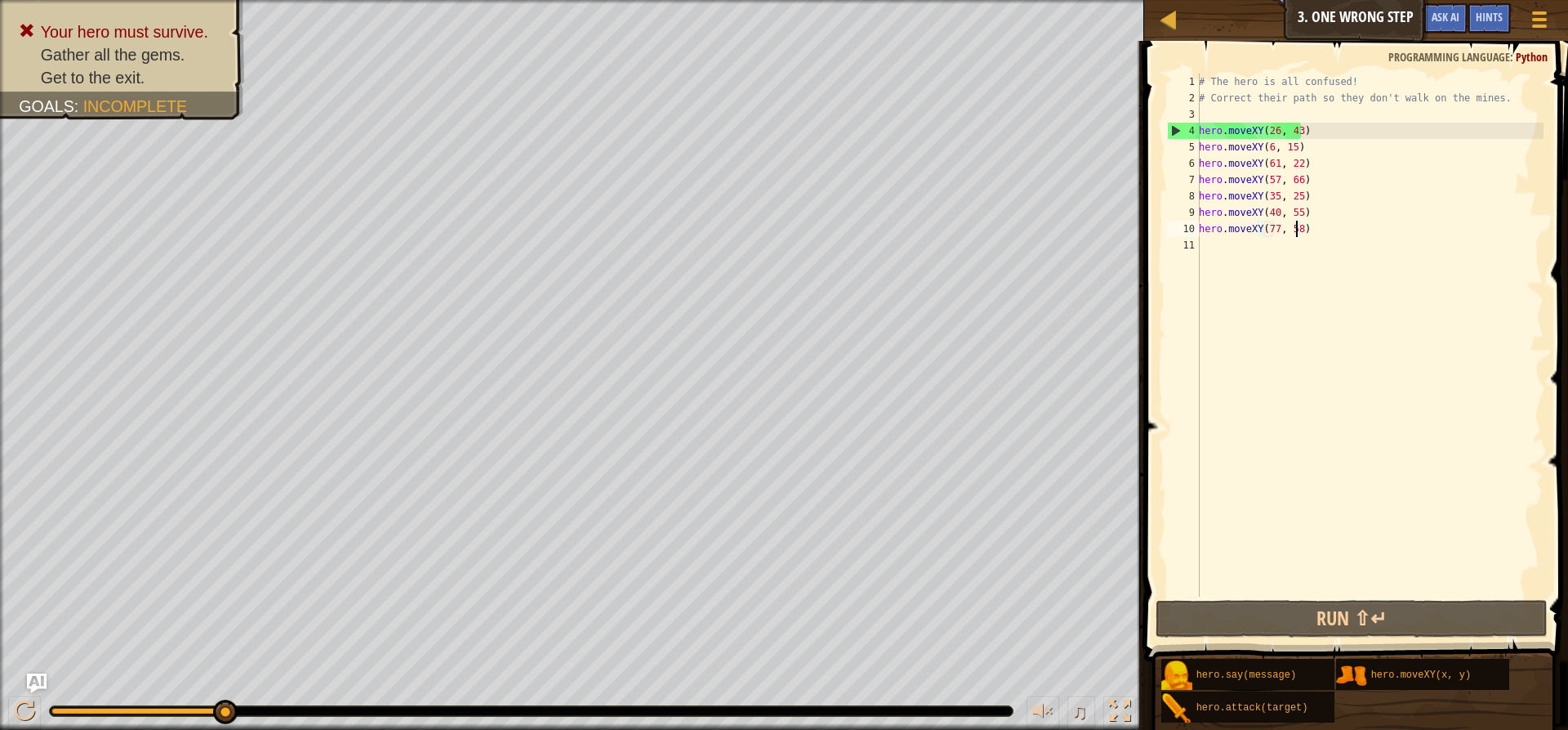
click at [1292, 137] on div "# The hero is all confused! # Correct their path so they don't walk on the mine…" at bounding box center [1369, 352] width 348 height 556
click at [1277, 133] on div "# The hero is all confused! # Correct their path so they don't walk on the mine…" at bounding box center [1369, 352] width 348 height 556
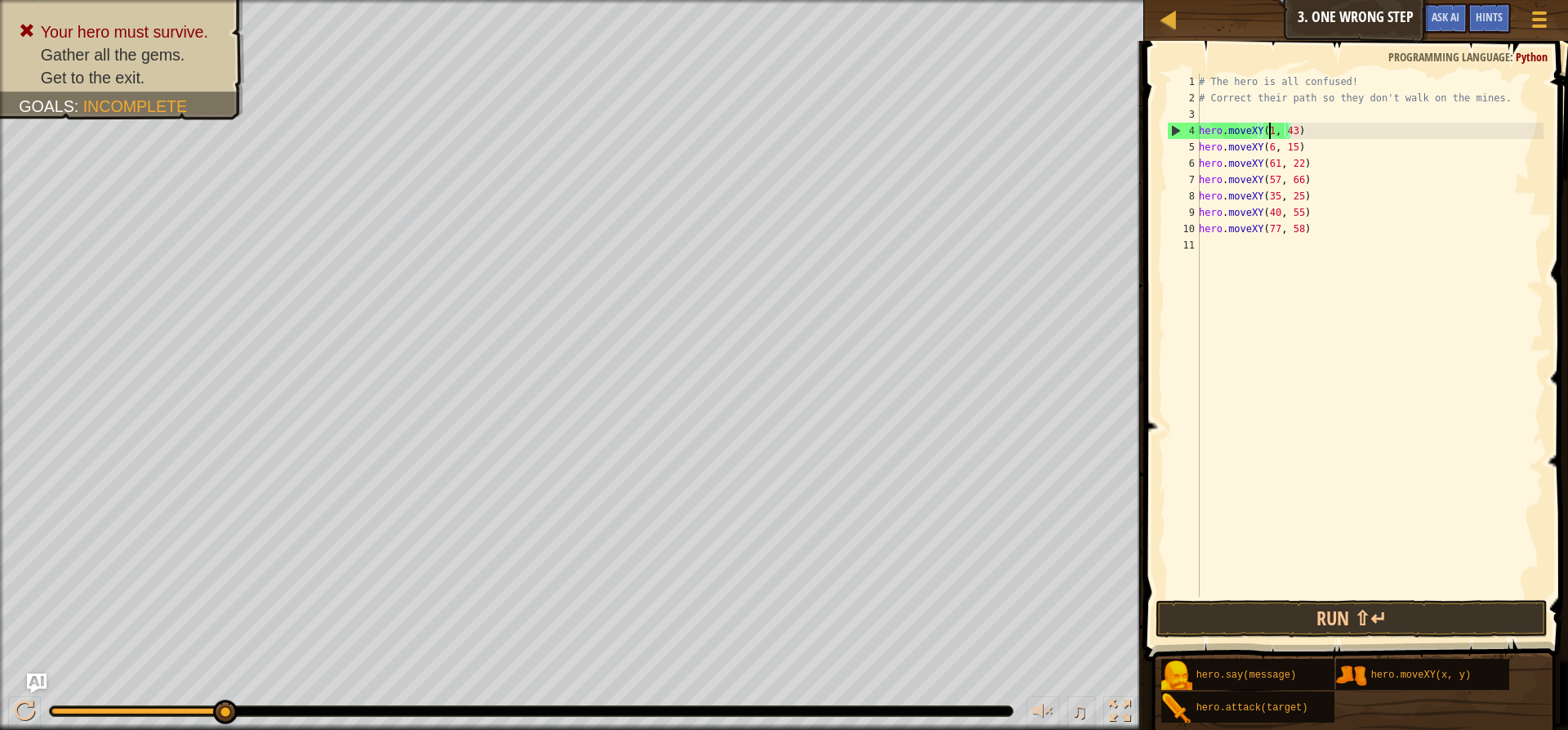
scroll to position [8, 6]
click at [1295, 139] on div "# The hero is all confused! # Correct their path so they don't walk on the mine…" at bounding box center [1369, 352] width 348 height 556
click at [1296, 129] on div "# The hero is all confused! # Correct their path so they don't walk on the mine…" at bounding box center [1369, 352] width 348 height 556
click at [1386, 623] on button "Run ⇧↵" at bounding box center [1350, 618] width 392 height 38
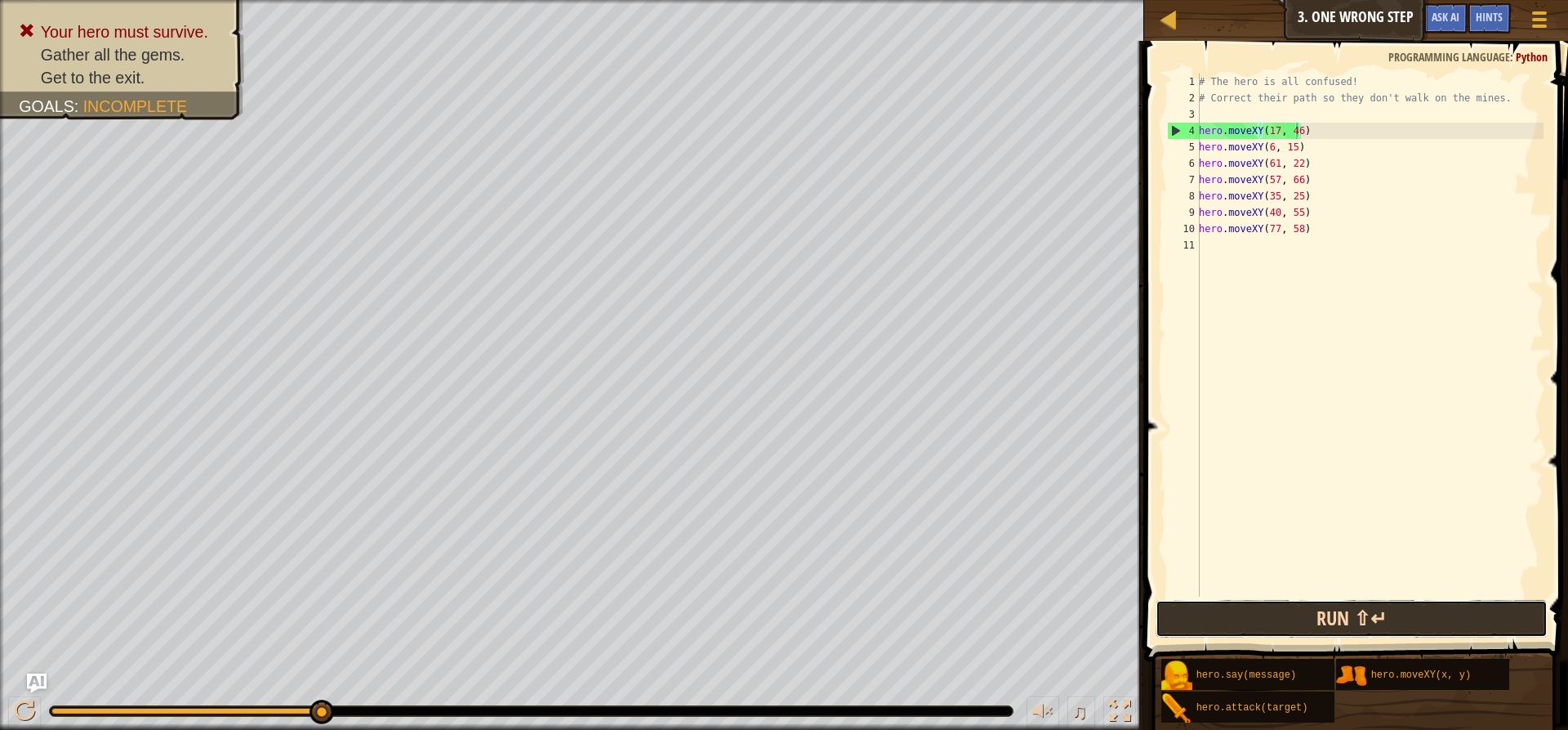
click at [1345, 603] on button "Run ⇧↵" at bounding box center [1350, 618] width 392 height 38
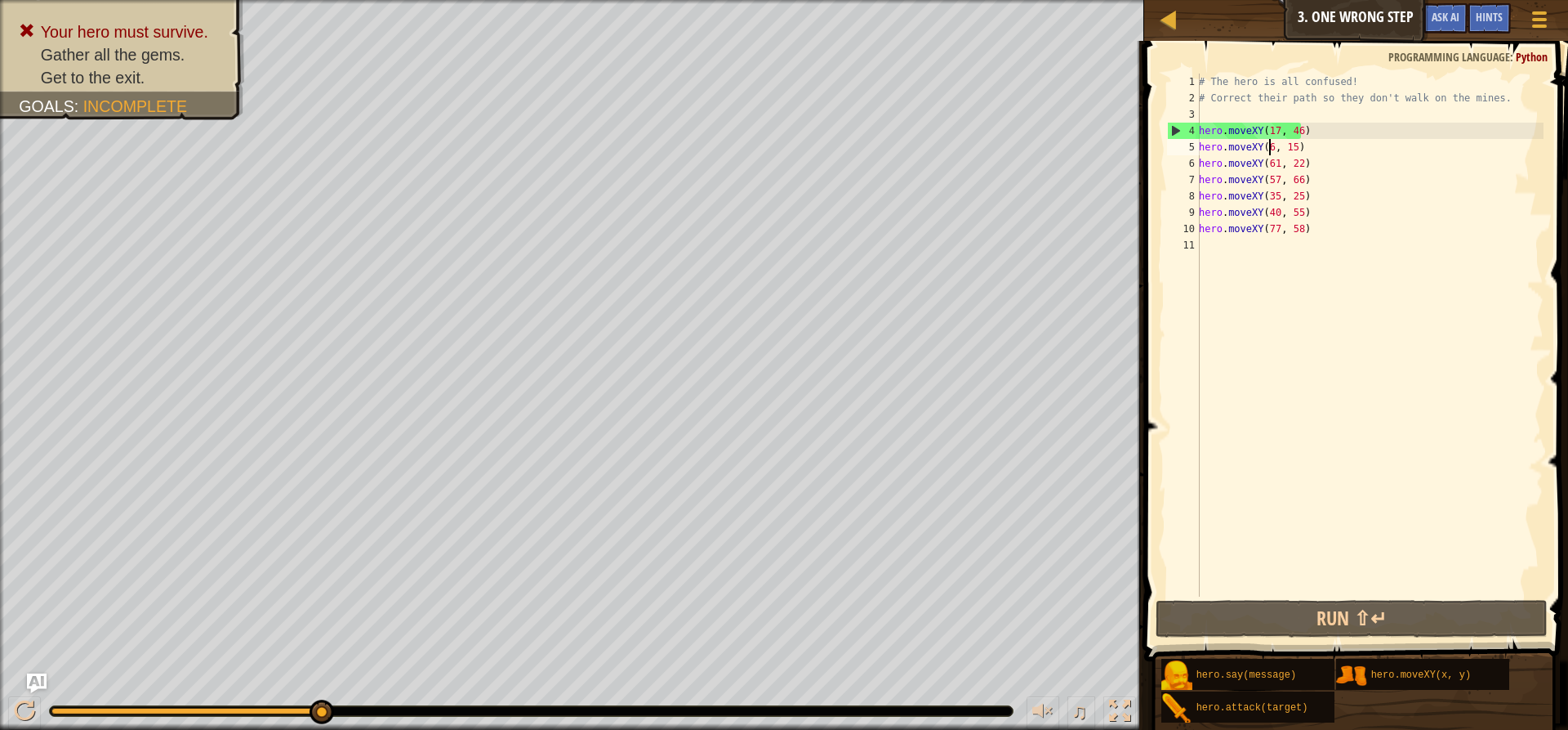
click at [1271, 143] on div "# The hero is all confused! # Correct their path so they don't walk on the mine…" at bounding box center [1369, 352] width 348 height 556
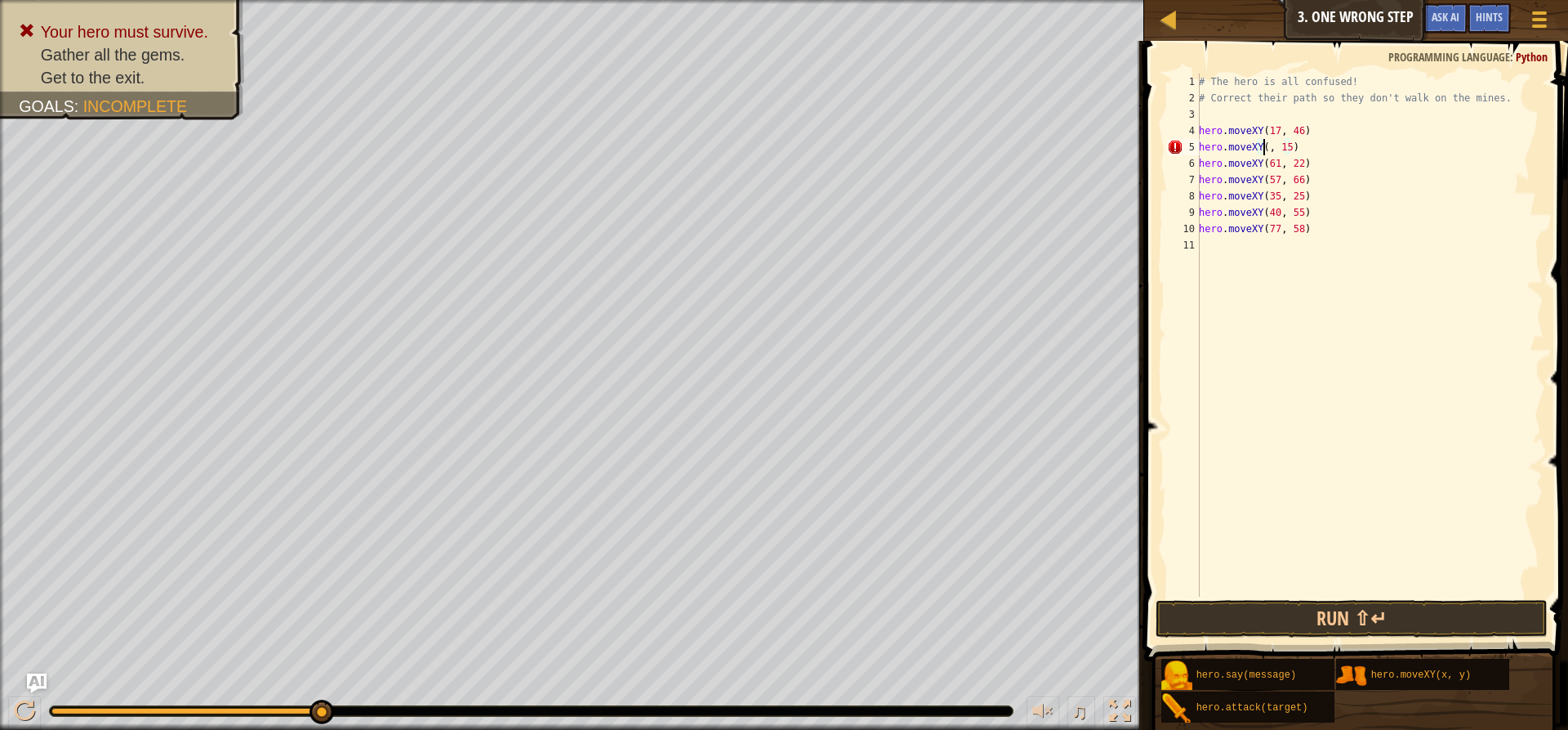
scroll to position [8, 6]
click at [1292, 150] on div "# The hero is all confused! # Correct their path so they don't walk on the mine…" at bounding box center [1369, 352] width 348 height 556
click at [1409, 607] on button "Run ⇧↵" at bounding box center [1350, 618] width 392 height 38
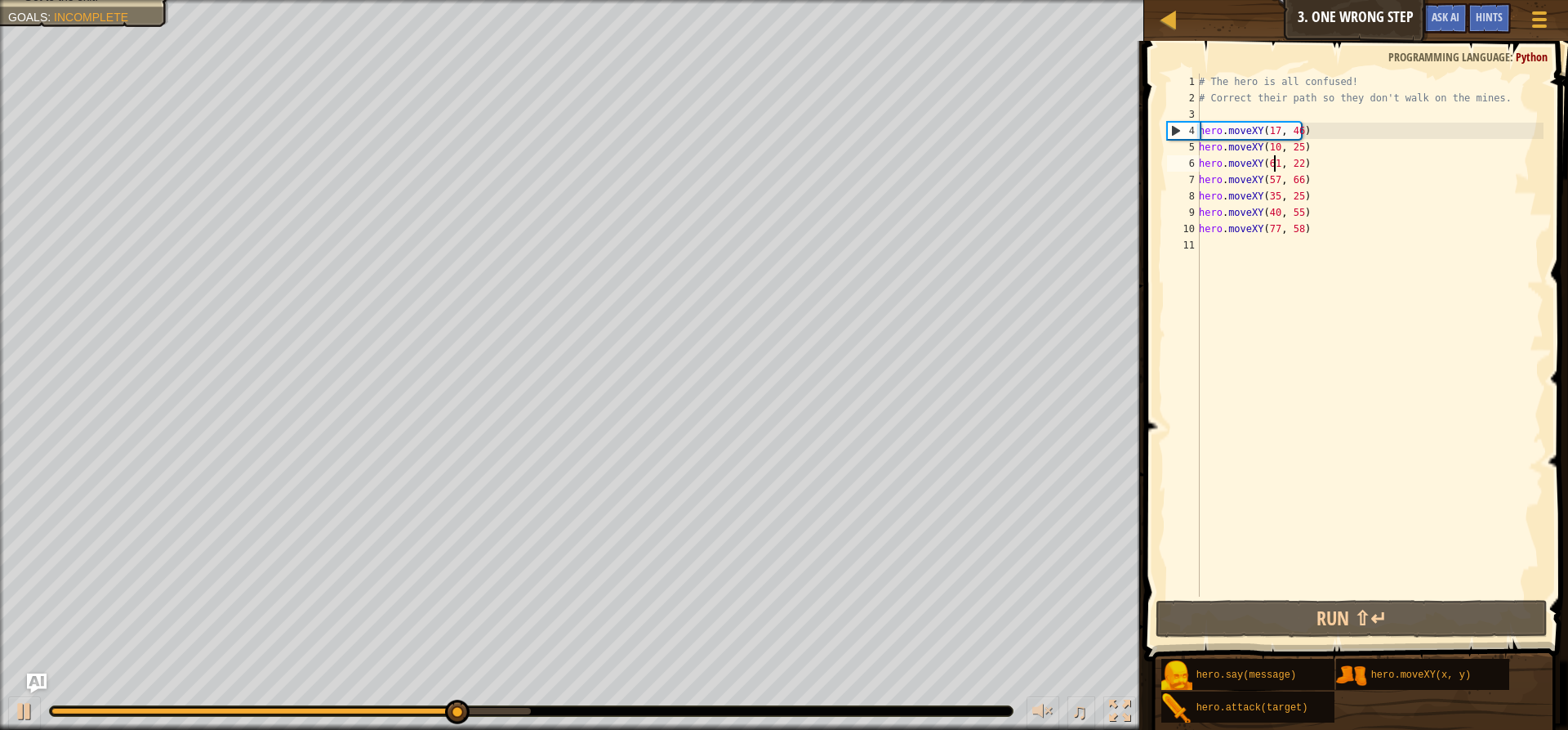
click at [1275, 169] on div "# The hero is all confused! # Correct their path so they don't walk on the mine…" at bounding box center [1369, 352] width 348 height 556
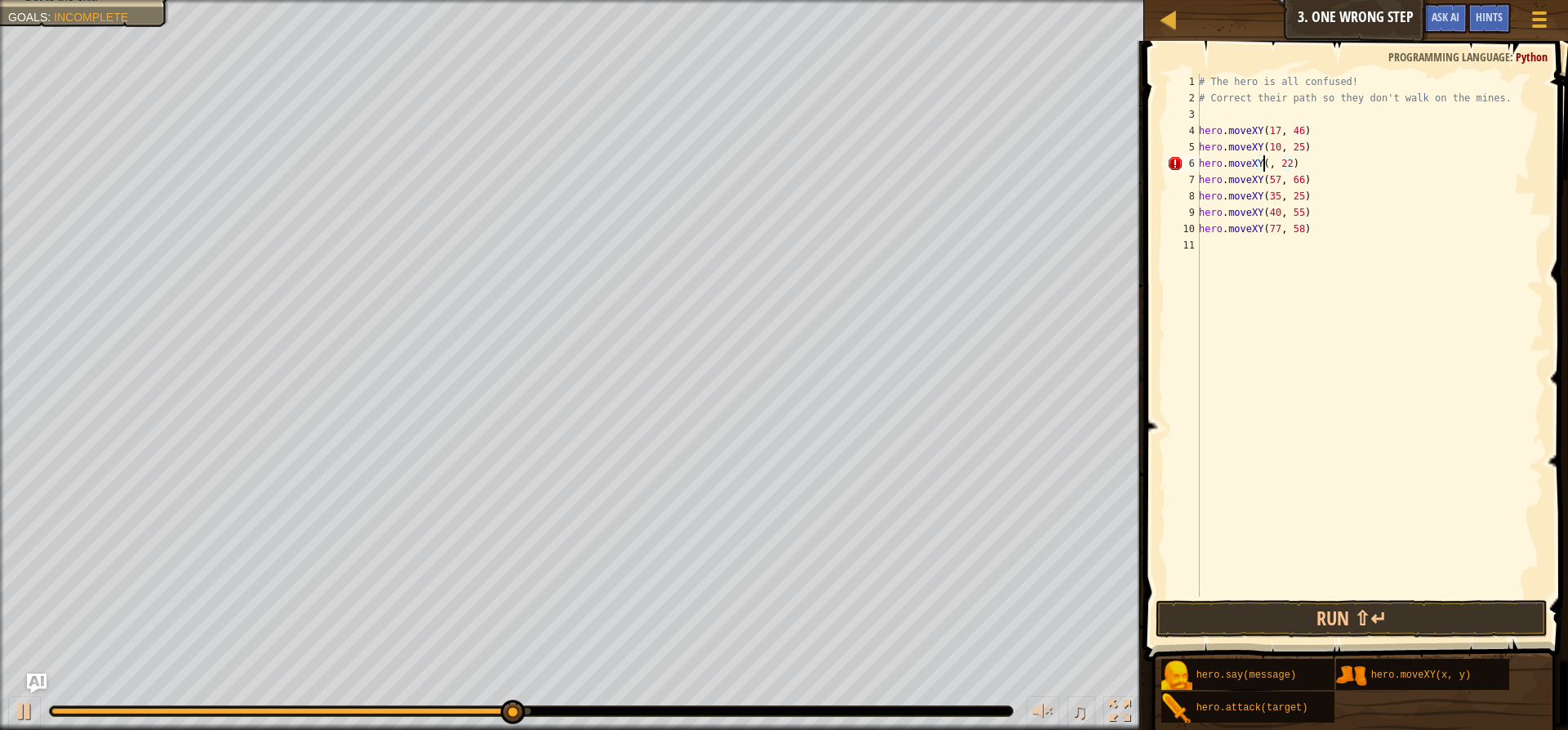
scroll to position [8, 6]
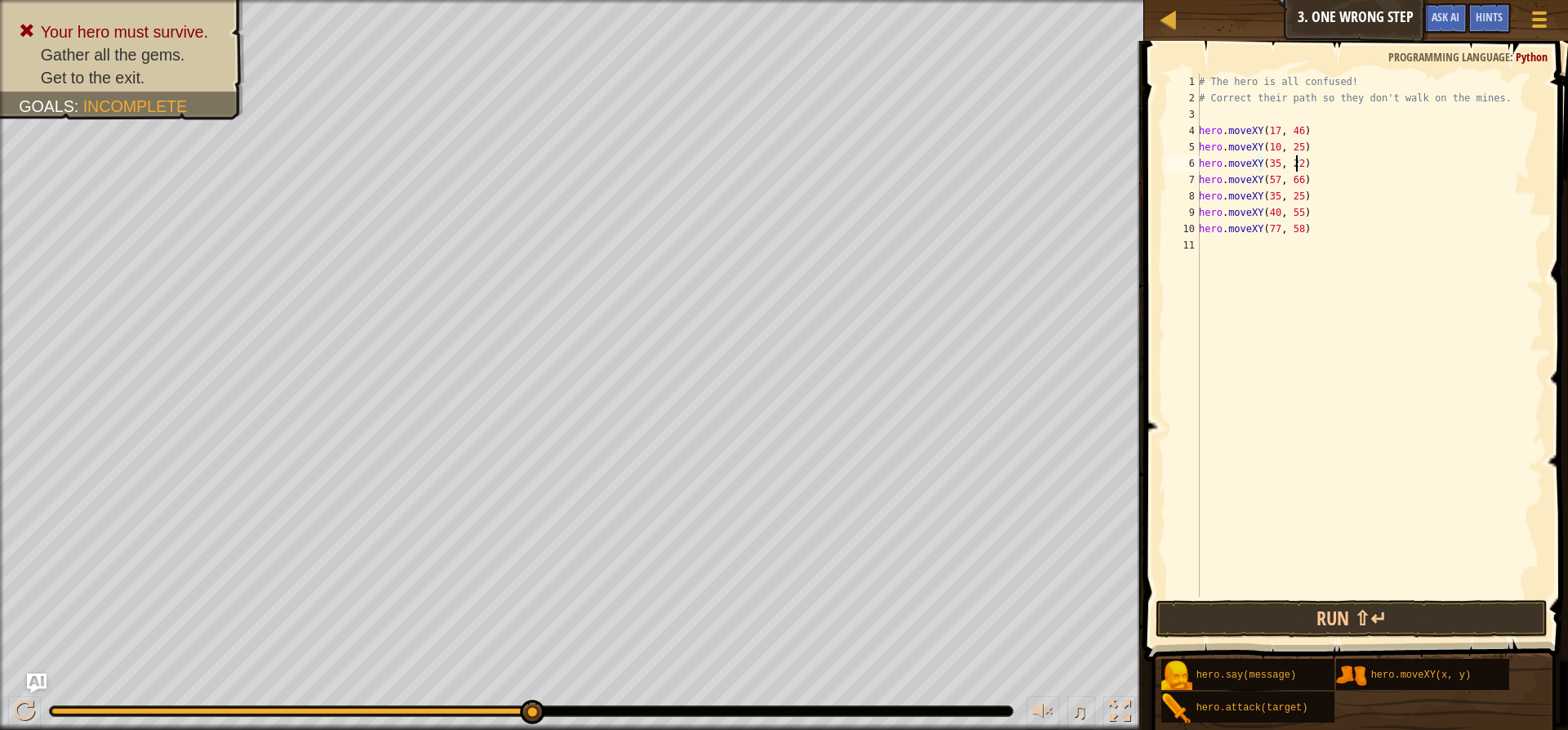
click at [1294, 163] on div "# The hero is all confused! # Correct their path so they don't walk on the mine…" at bounding box center [1369, 352] width 348 height 556
click at [1256, 626] on button "Run ⇧↵" at bounding box center [1350, 618] width 392 height 38
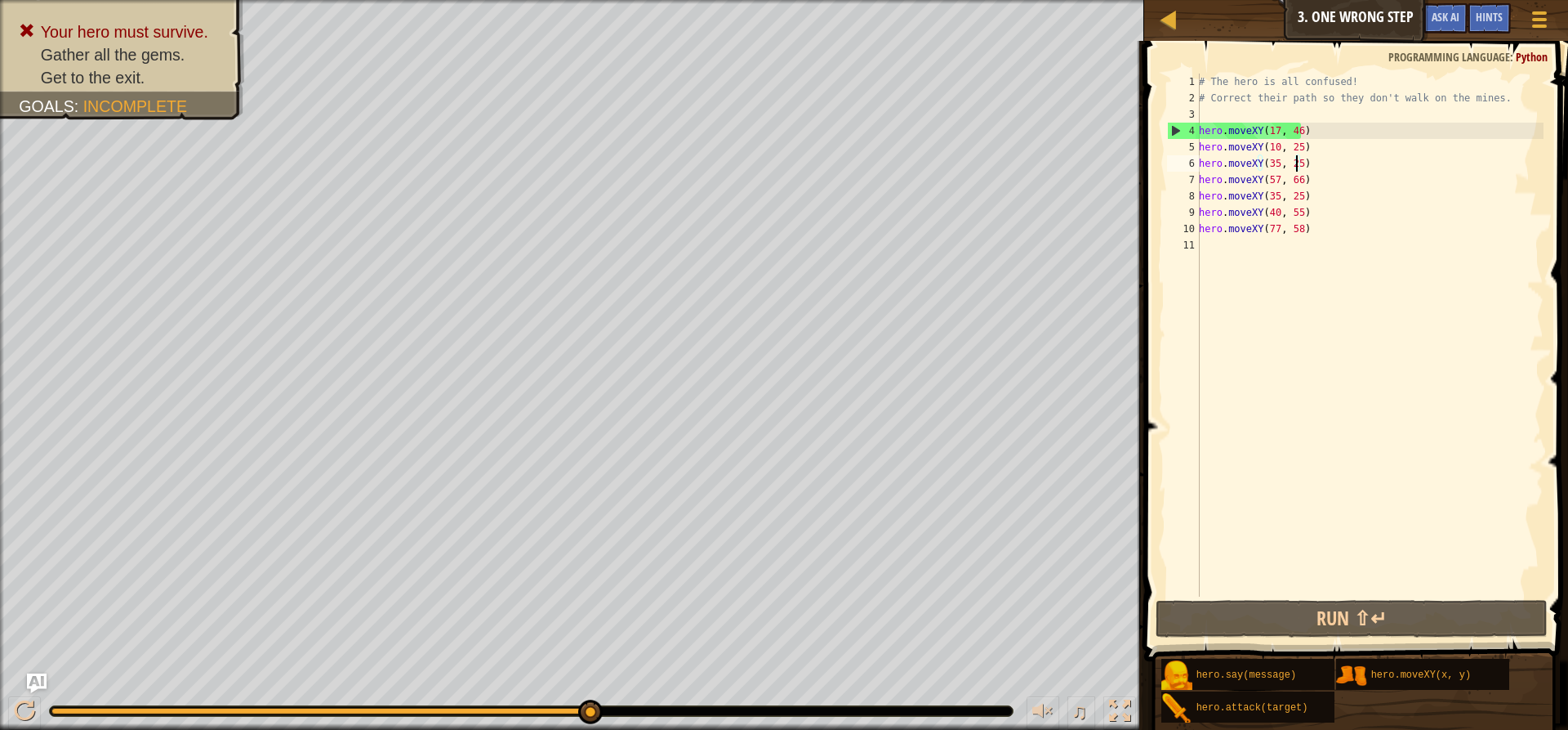
click at [1274, 183] on div "# The hero is all confused! # Correct their path so they don't walk on the mine…" at bounding box center [1369, 352] width 348 height 556
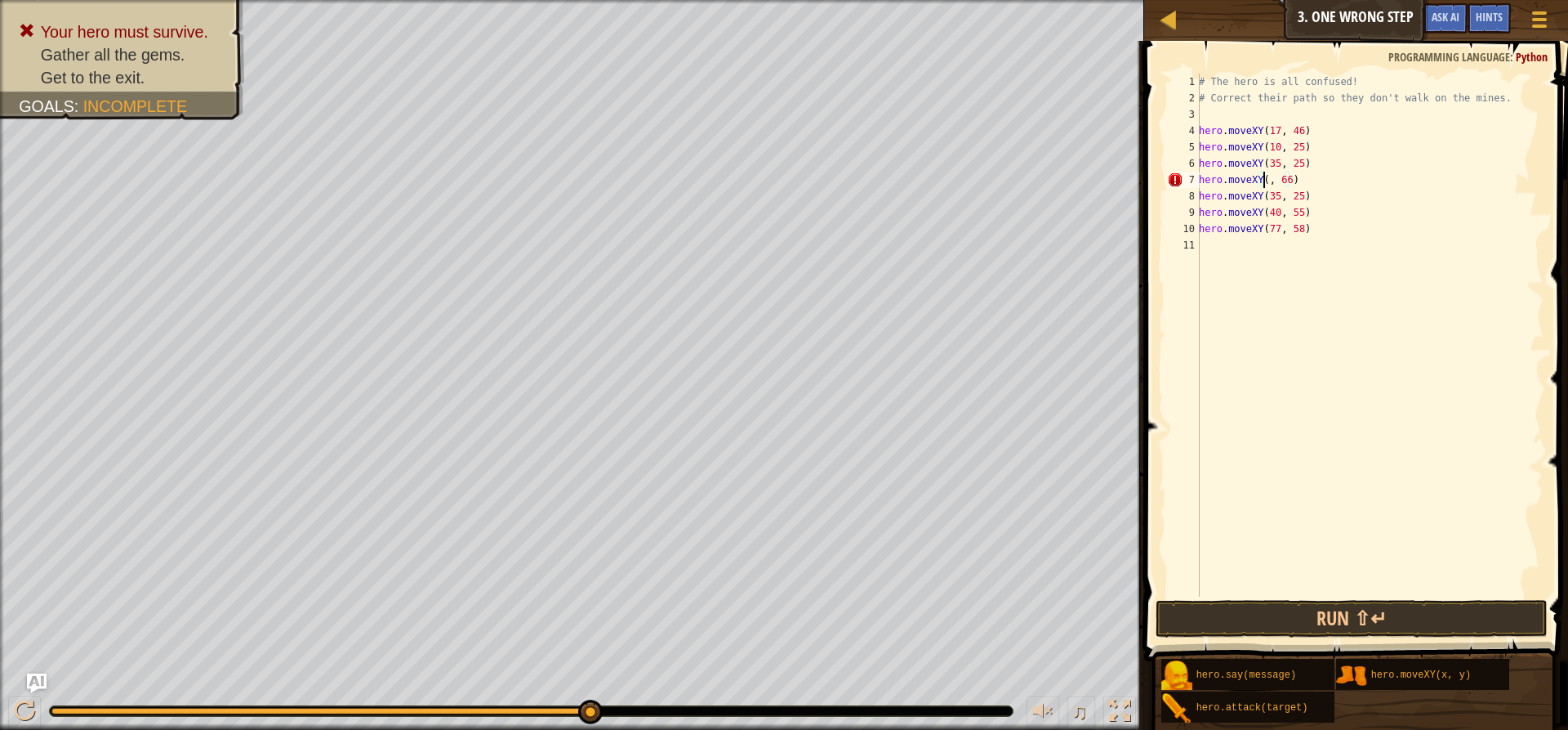
scroll to position [8, 6]
click at [1295, 178] on div "# The hero is all confused! # Correct their path so they don't walk on the mine…" at bounding box center [1369, 352] width 348 height 556
drag, startPoint x: 1303, startPoint y: 191, endPoint x: 1190, endPoint y: 207, distance: 114.1
click at [1190, 207] on div "hero.moveXY(40, 56) 1 2 3 4 5 6 7 8 9 10 11 # The hero is all confused! # Corre…" at bounding box center [1353, 335] width 380 height 523
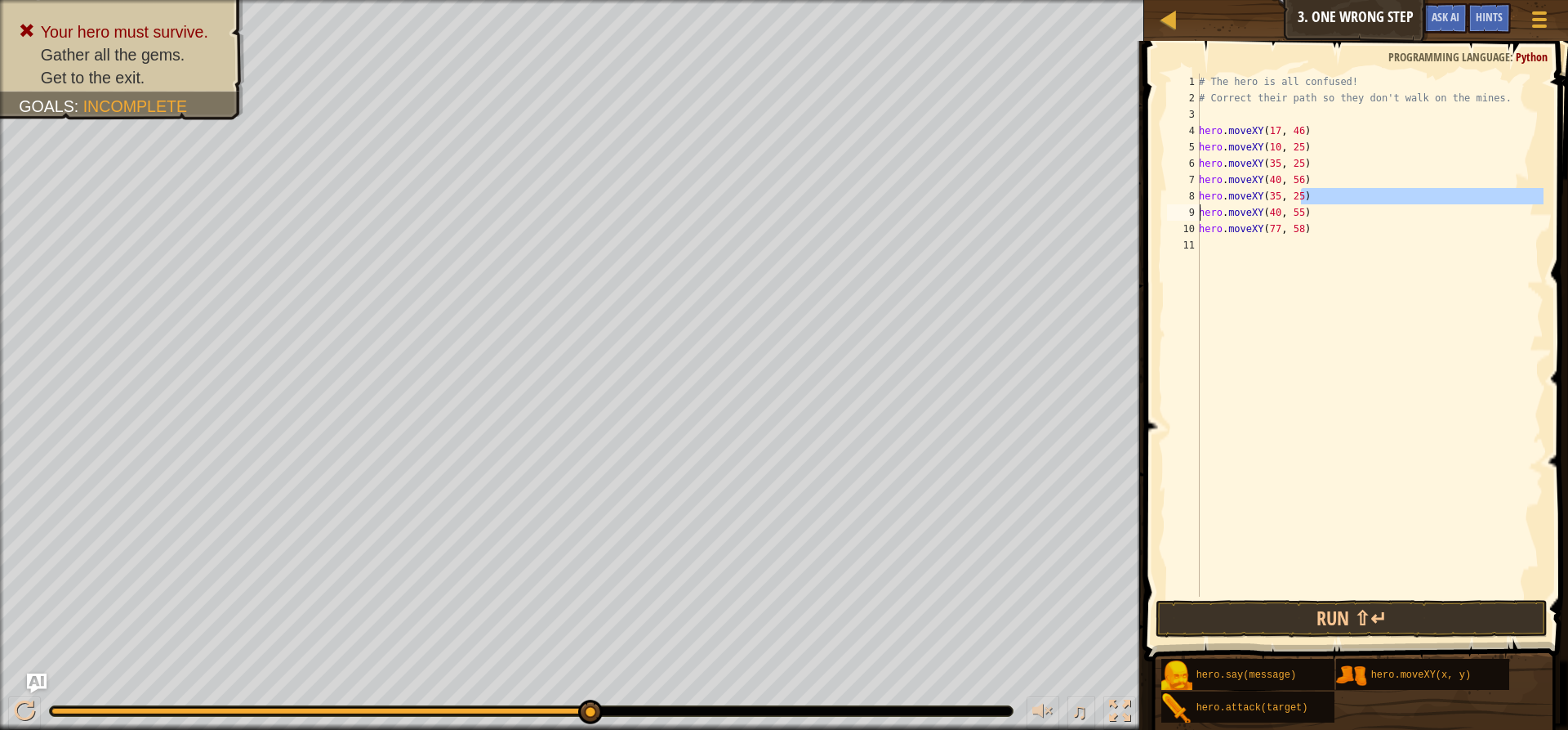
click at [1191, 197] on div "8" at bounding box center [1183, 195] width 33 height 17
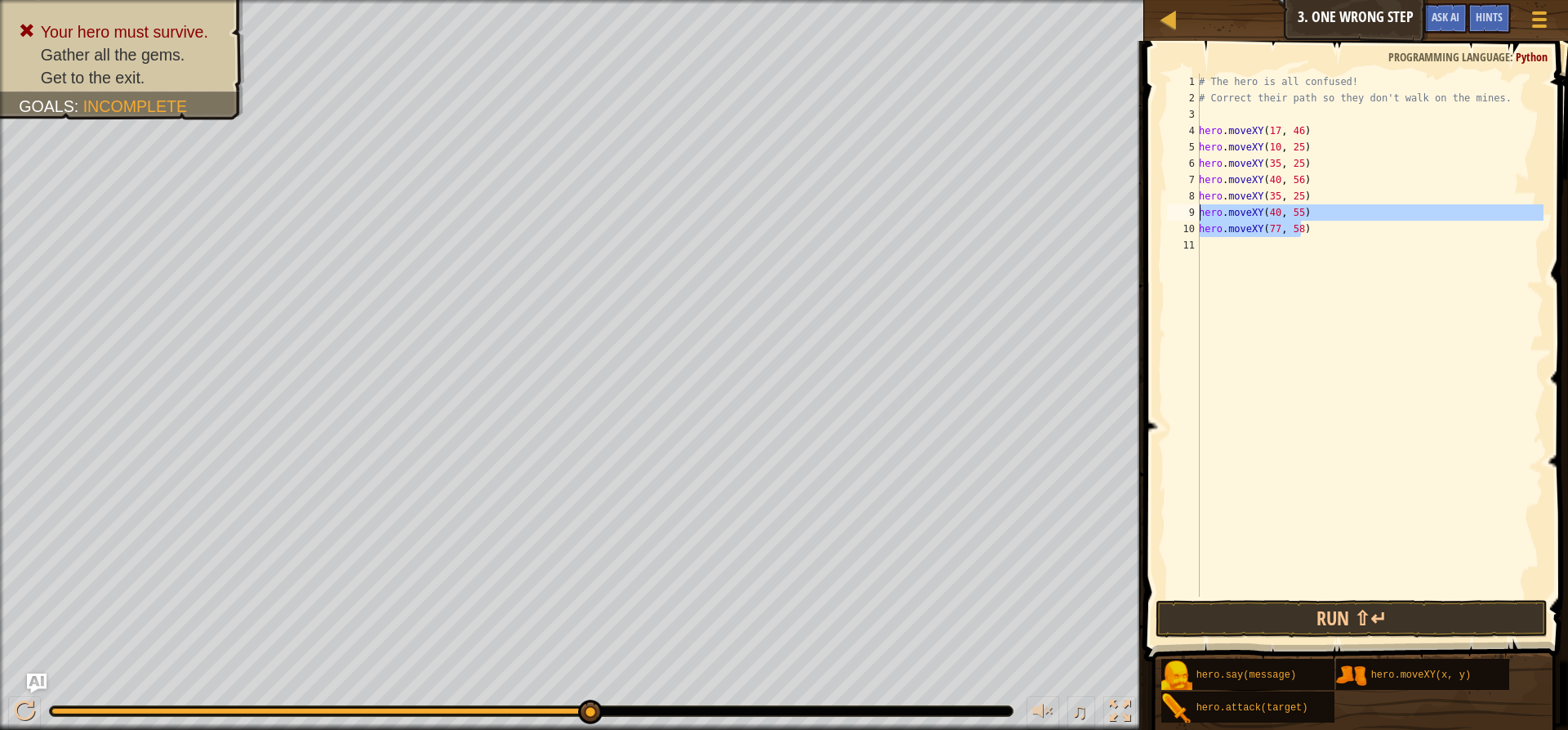
drag, startPoint x: 1308, startPoint y: 229, endPoint x: 1189, endPoint y: 210, distance: 120.5
click at [1189, 210] on div "hero.moveXY(35, 25) 1 2 3 4 5 6 7 8 9 10 11 # The hero is all confused! # Corre…" at bounding box center [1353, 335] width 380 height 523
type textarea "hero.moveXY(40, 55) hero.moveXY(77, 58)"
click at [1272, 191] on div "# The hero is all confused! # Correct their path so they don't walk on the mine…" at bounding box center [1369, 352] width 348 height 556
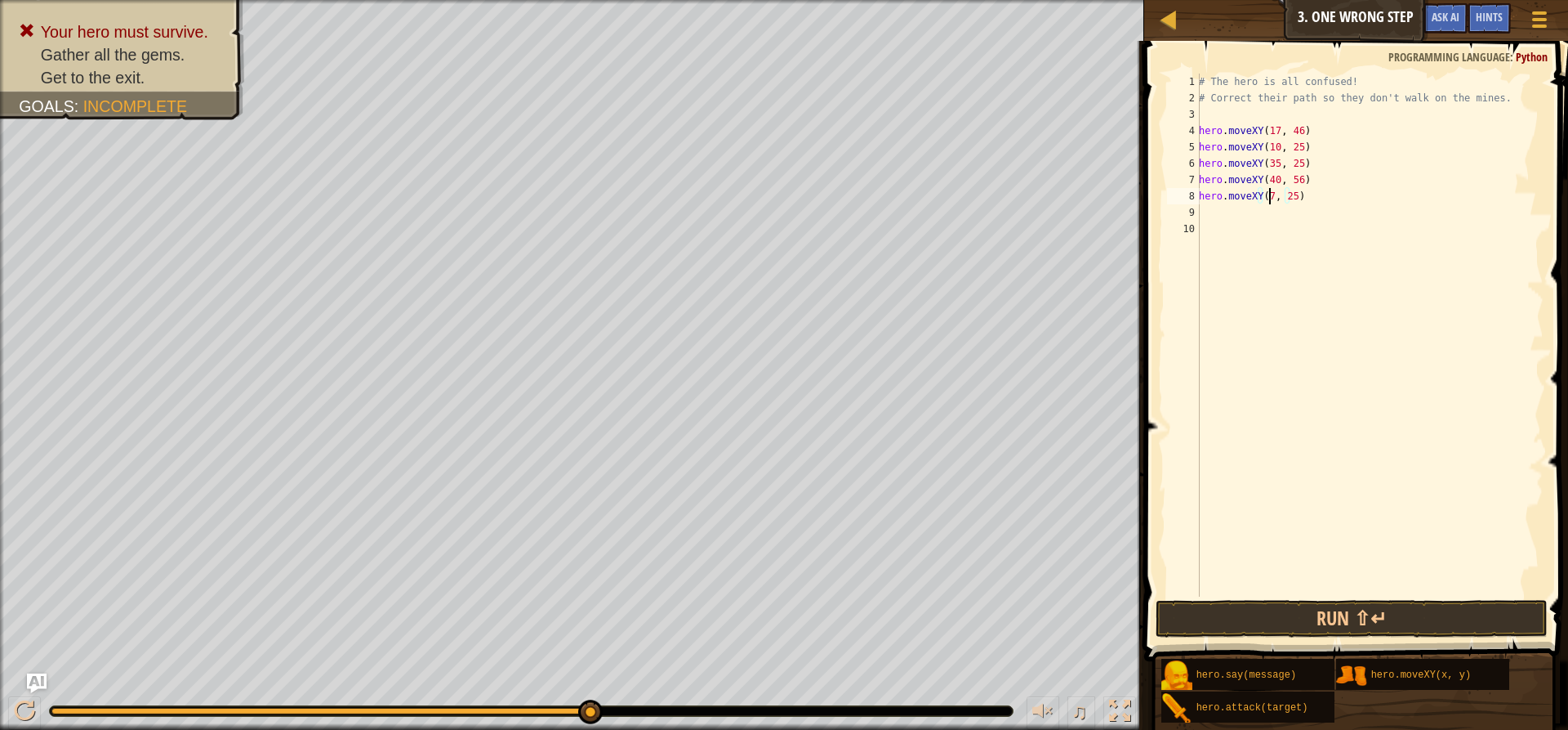
scroll to position [8, 6]
click at [1287, 193] on div "# The hero is all confused! # Correct their path so they don't walk on the mine…" at bounding box center [1369, 352] width 348 height 556
click at [1293, 193] on div "# The hero is all confused! # Correct their path so they don't walk on the mine…" at bounding box center [1369, 352] width 348 height 556
type textarea "hero.moveXY(77, 59)"
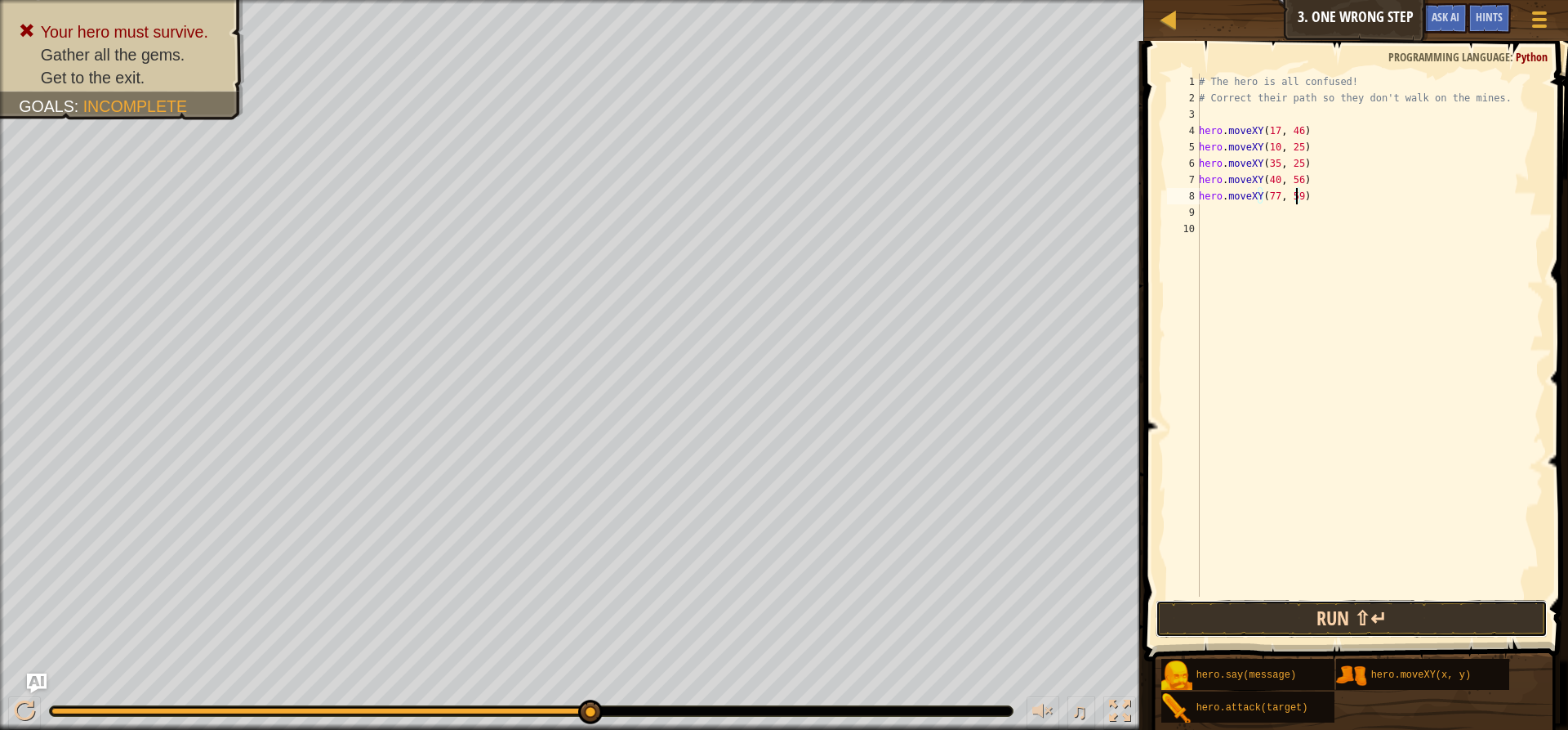
click at [1446, 624] on button "Run ⇧↵" at bounding box center [1350, 618] width 392 height 38
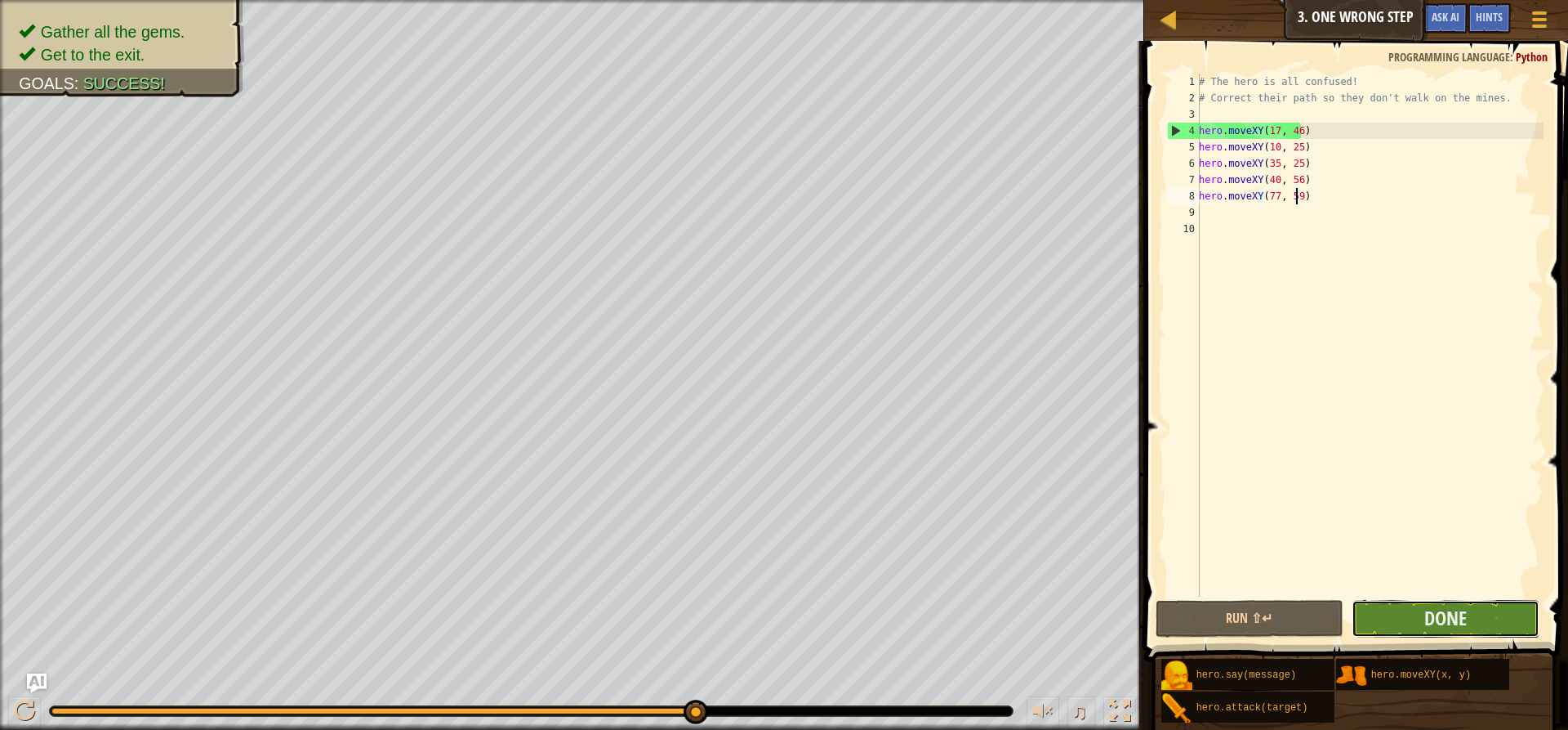
click at [1482, 616] on button "Done" at bounding box center [1445, 618] width 187 height 38
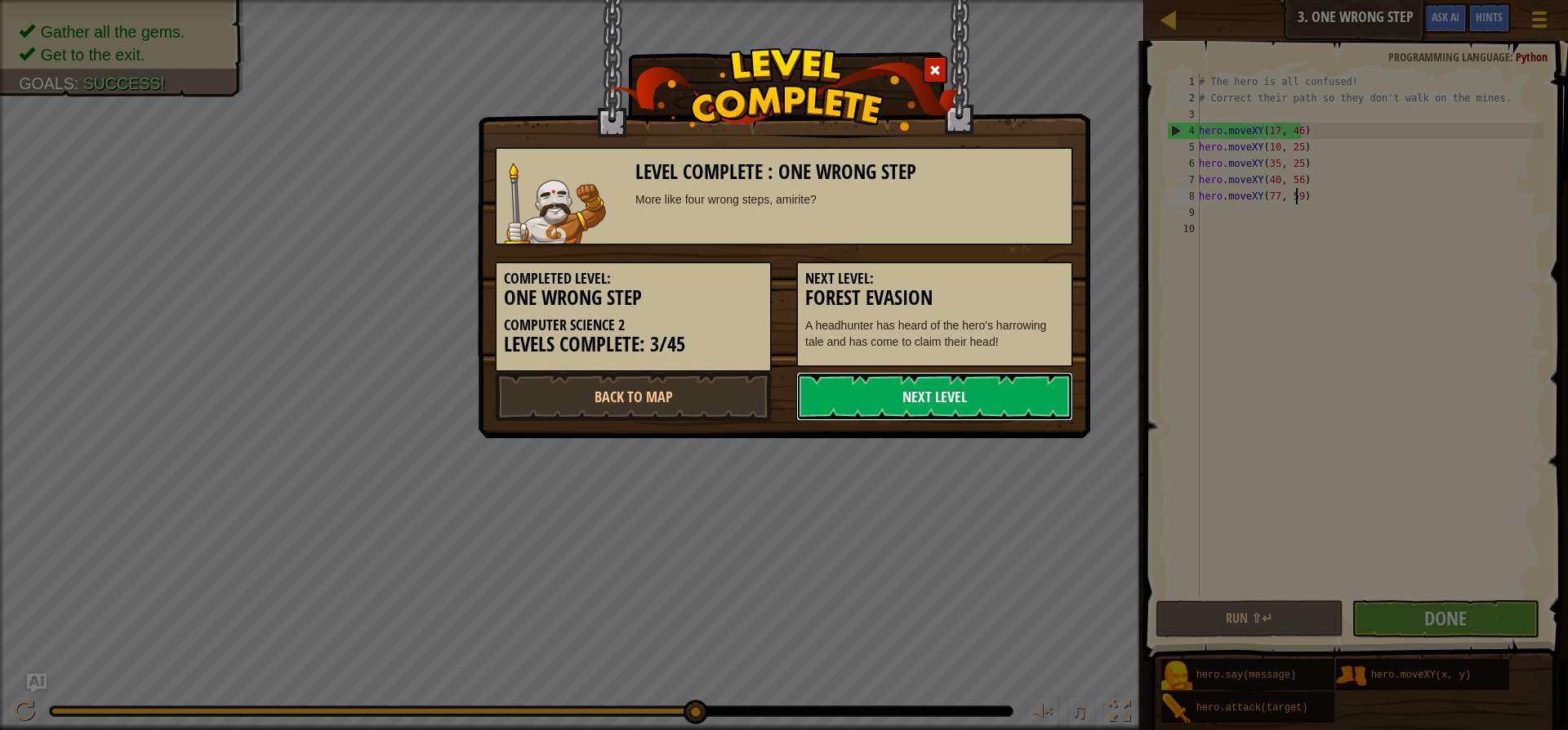
click at [963, 400] on link "Next Level" at bounding box center [934, 396] width 277 height 49
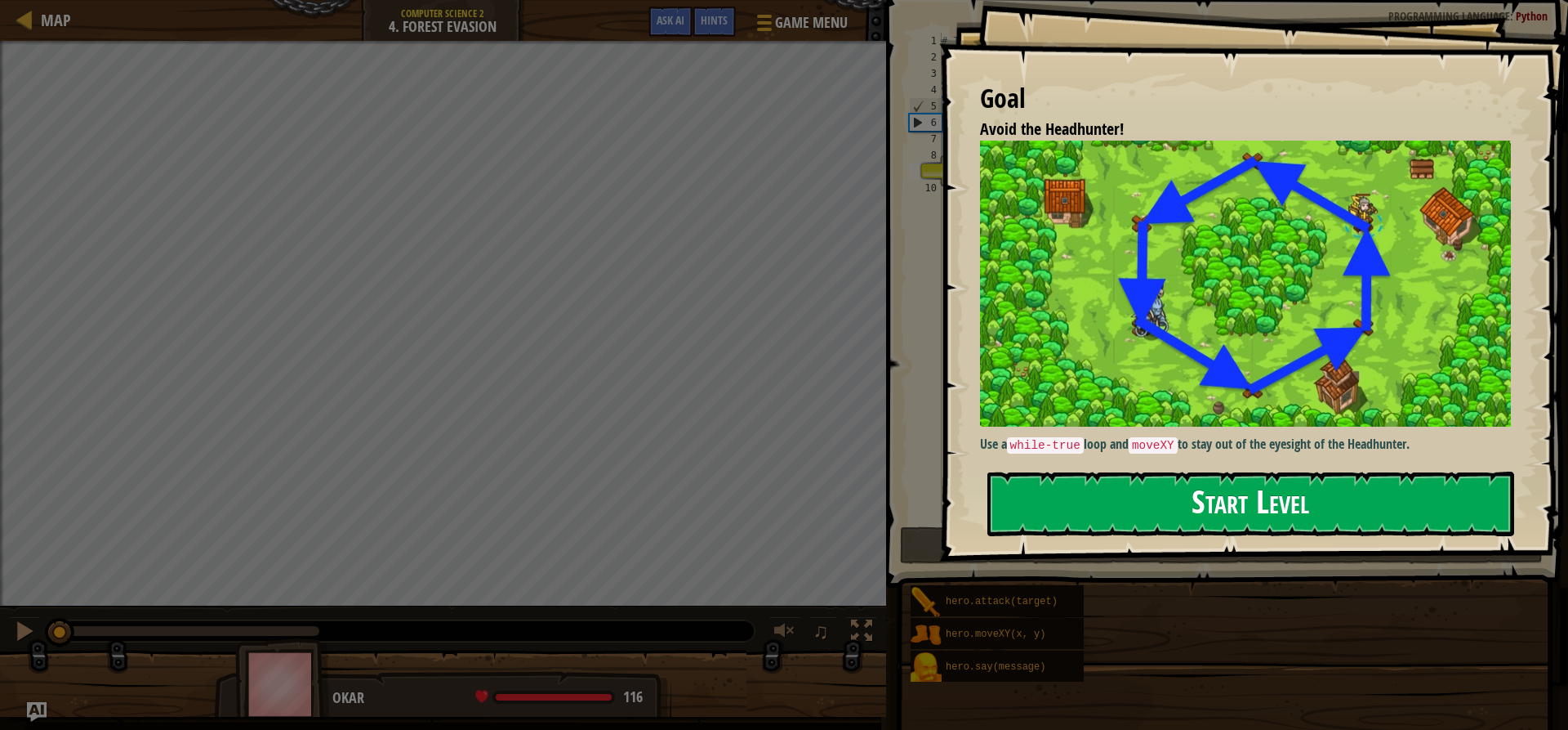
click at [1180, 501] on button "Start Level" at bounding box center [1250, 504] width 527 height 64
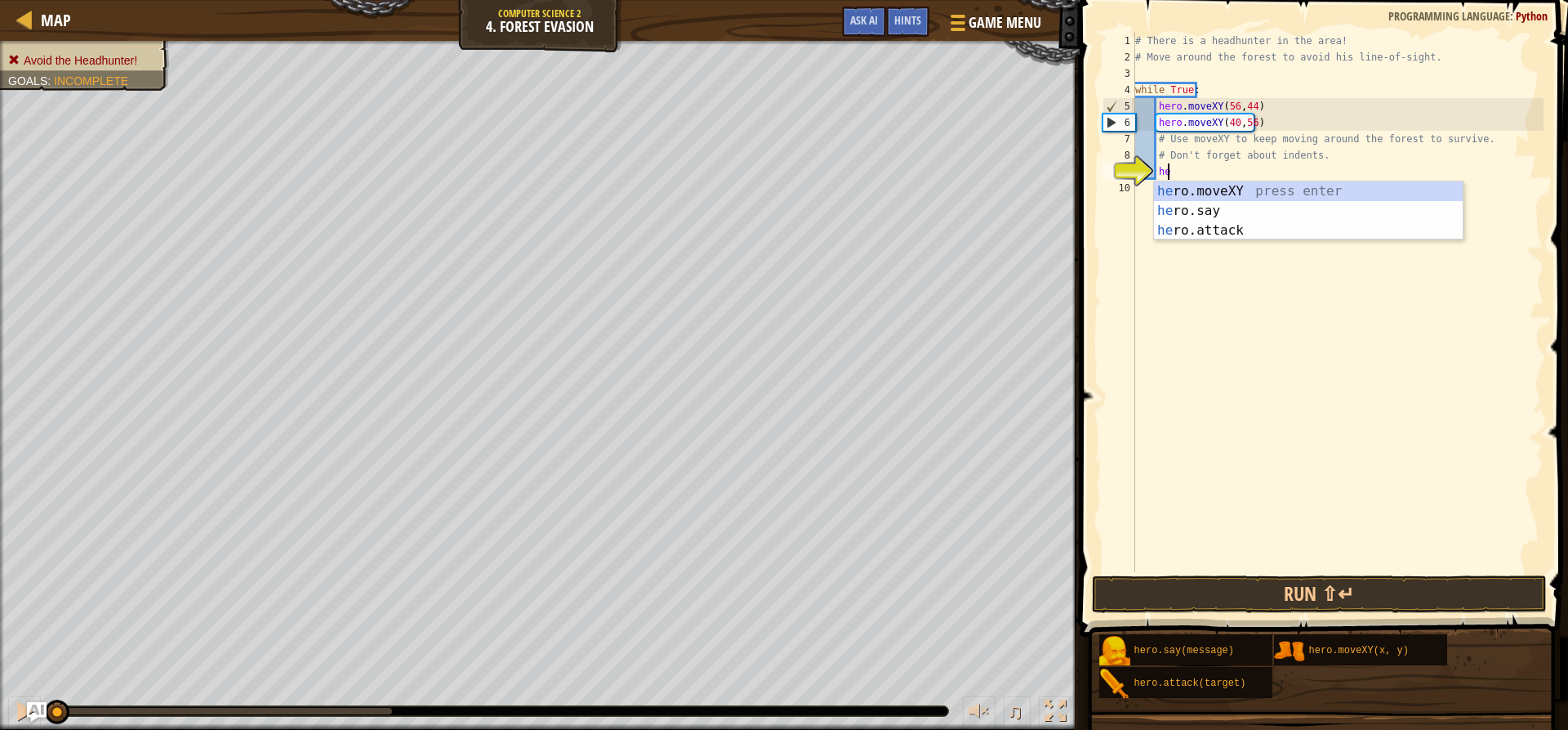
scroll to position [8, 3]
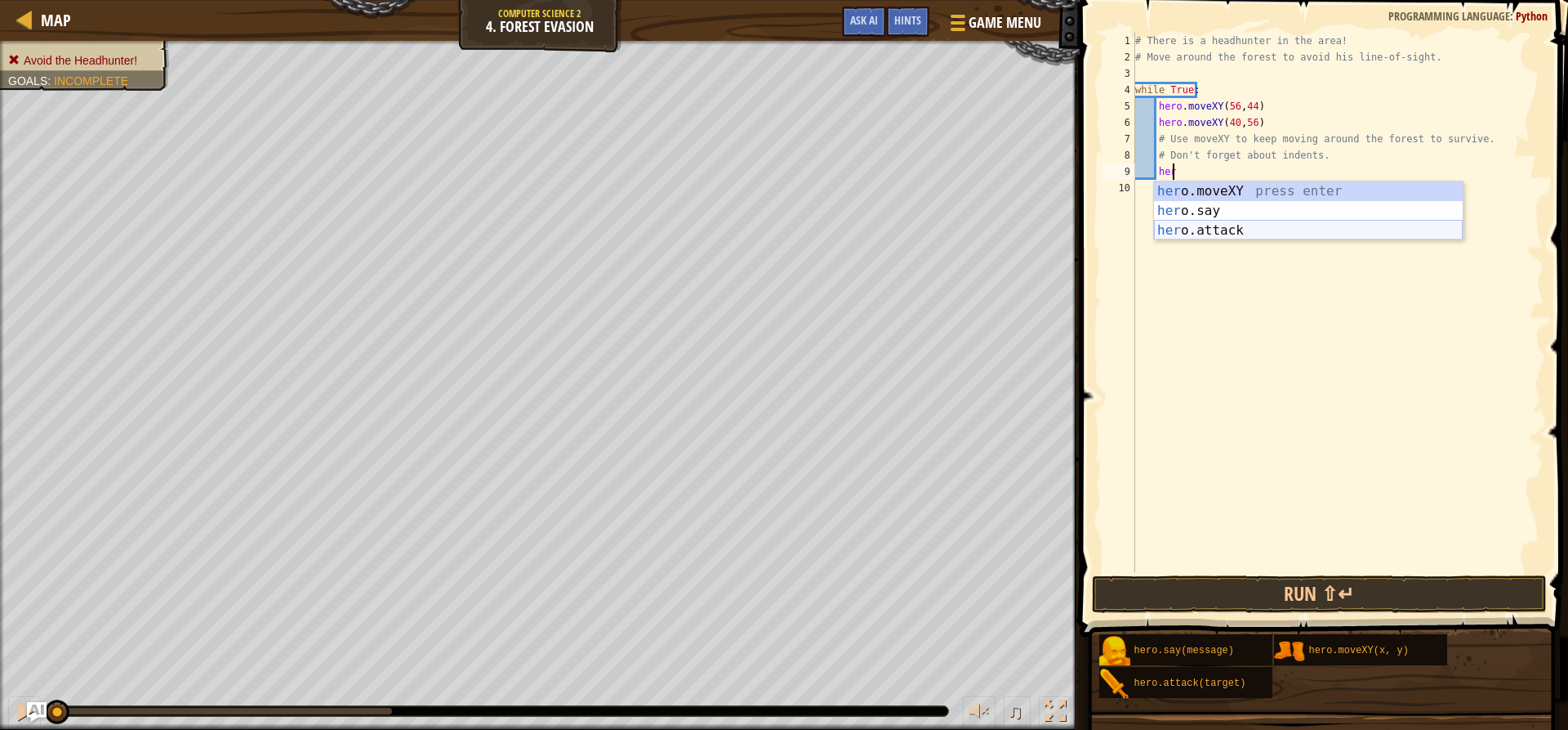
click at [1207, 230] on div "her o.moveXY press enter her o.say press enter her o.attack press enter" at bounding box center [1309, 230] width 309 height 98
type textarea "hero.attack("Enemy Name")"
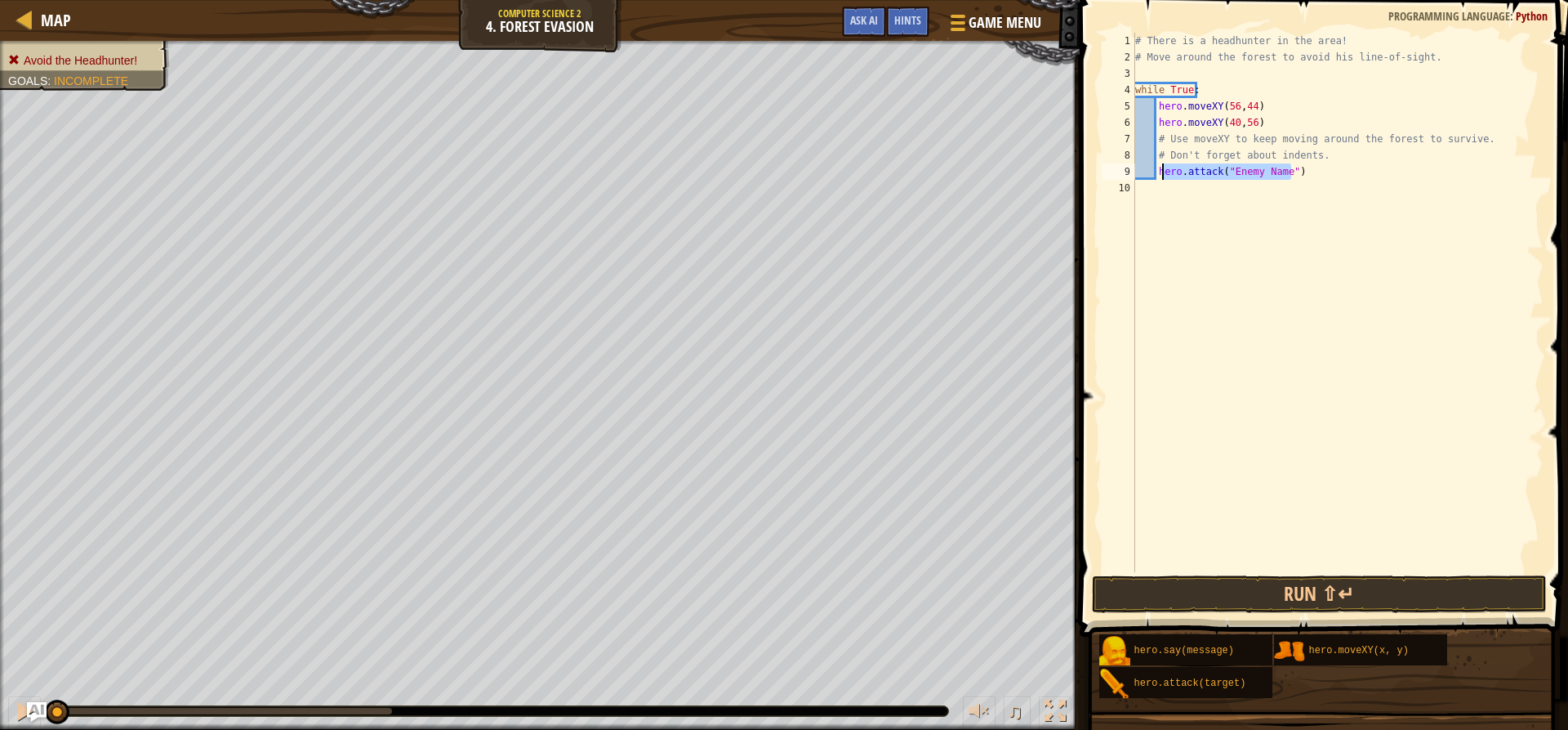
drag, startPoint x: 1299, startPoint y: 171, endPoint x: 1158, endPoint y: 167, distance: 141.1
click at [1158, 167] on div "# There is a headhunter in the area! # Move around the forest to avoid his line…" at bounding box center [1338, 319] width 412 height 572
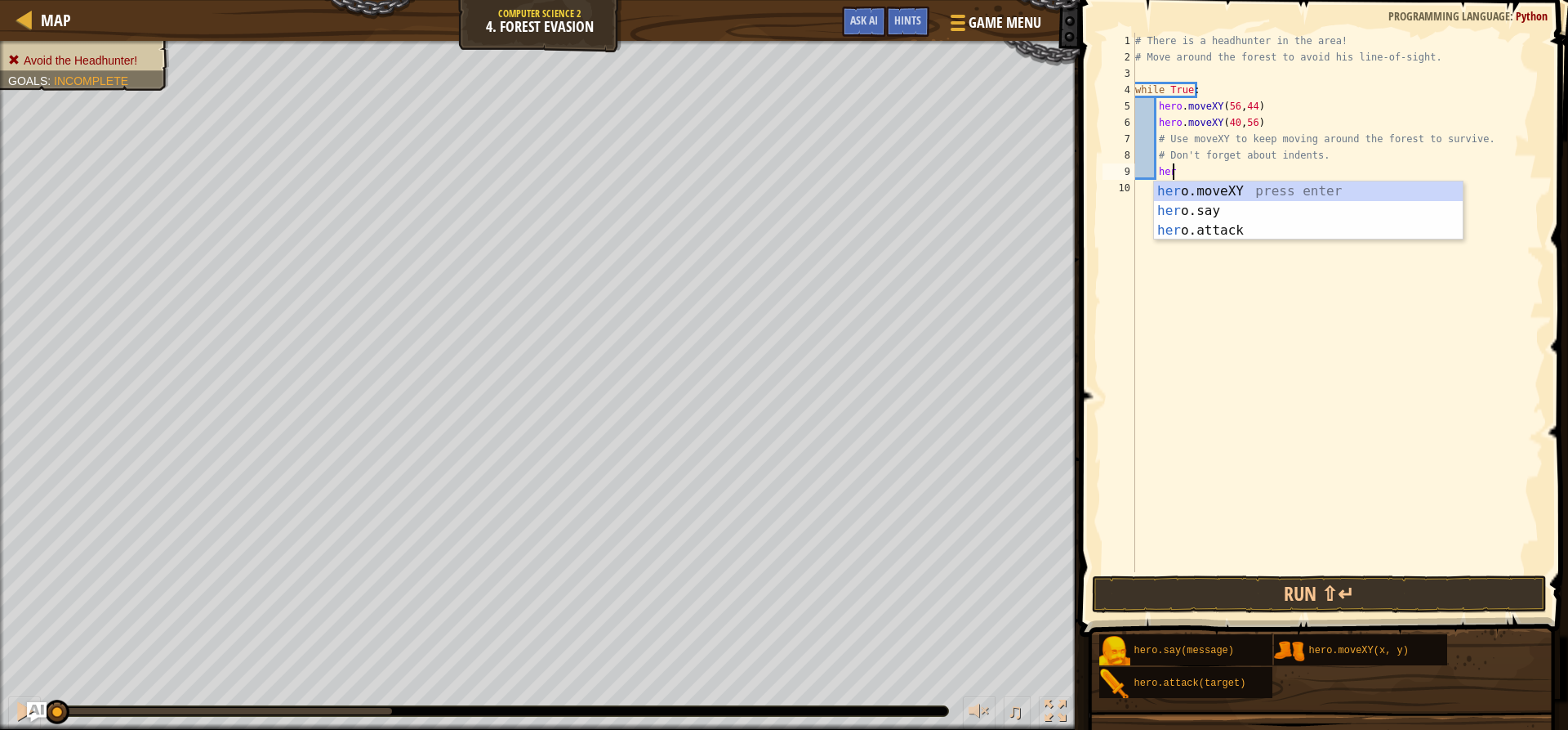
type textarea "her"
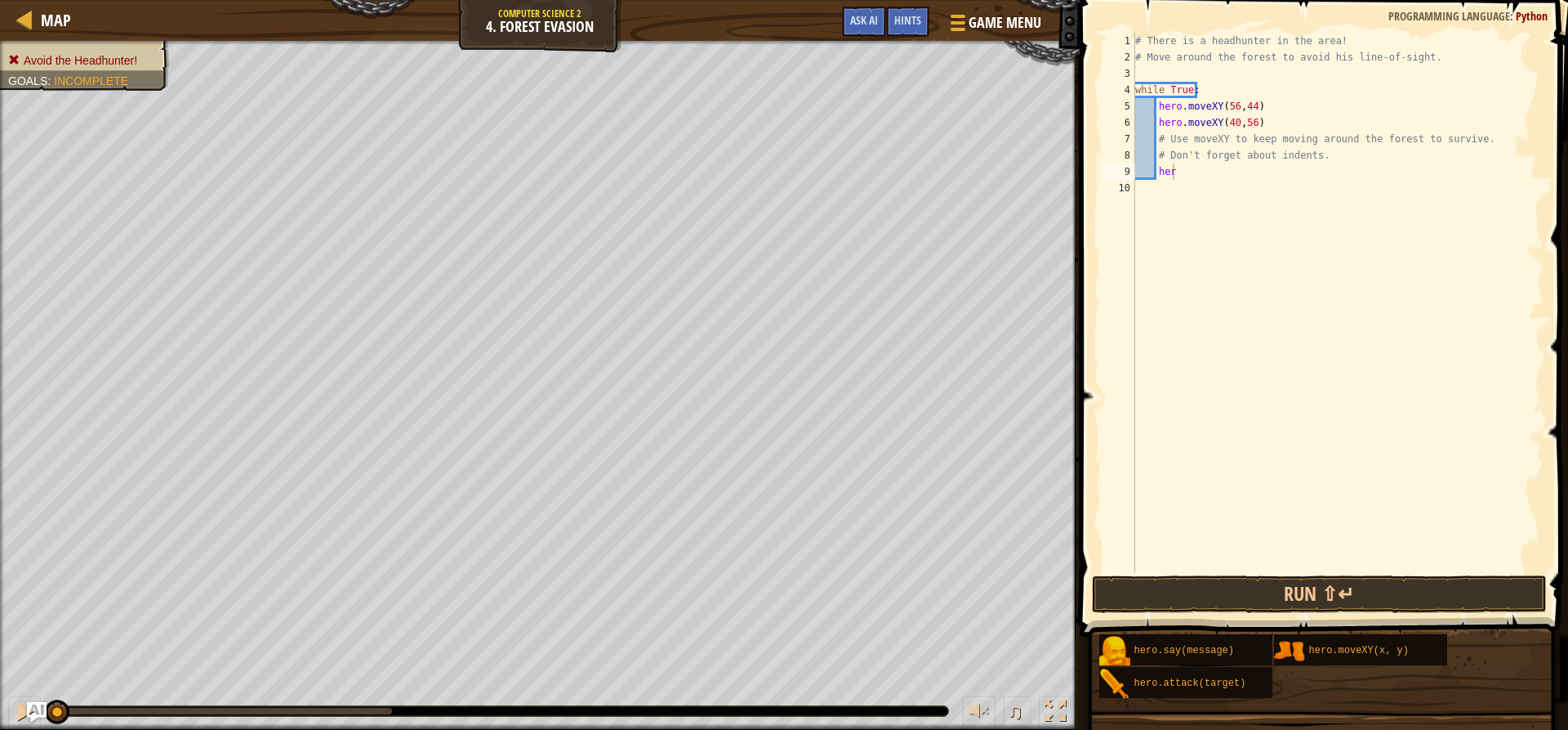
drag, startPoint x: 118, startPoint y: 65, endPoint x: 122, endPoint y: 76, distance: 11.7
click at [122, 69] on div "Avoid the Headhunter! Goals : Incomplete" at bounding box center [84, 60] width 153 height 17
click at [1215, 183] on div "# There is a headhunter in the area! # Move around the forest to avoid his line…" at bounding box center [1338, 319] width 412 height 572
click at [1194, 176] on div "# There is a headhunter in the area! # Move around the forest to avoid his line…" at bounding box center [1338, 319] width 412 height 572
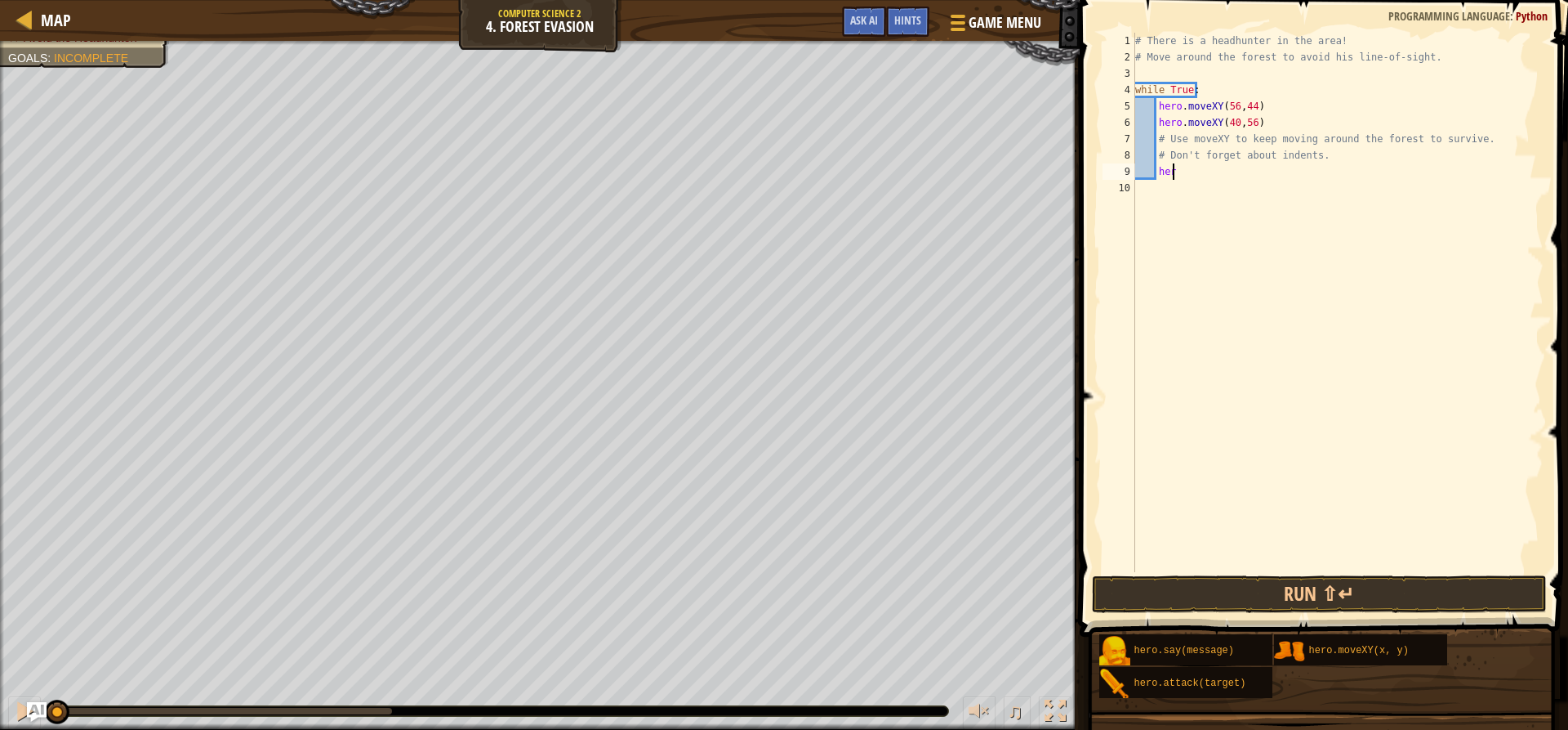
type textarea "h"
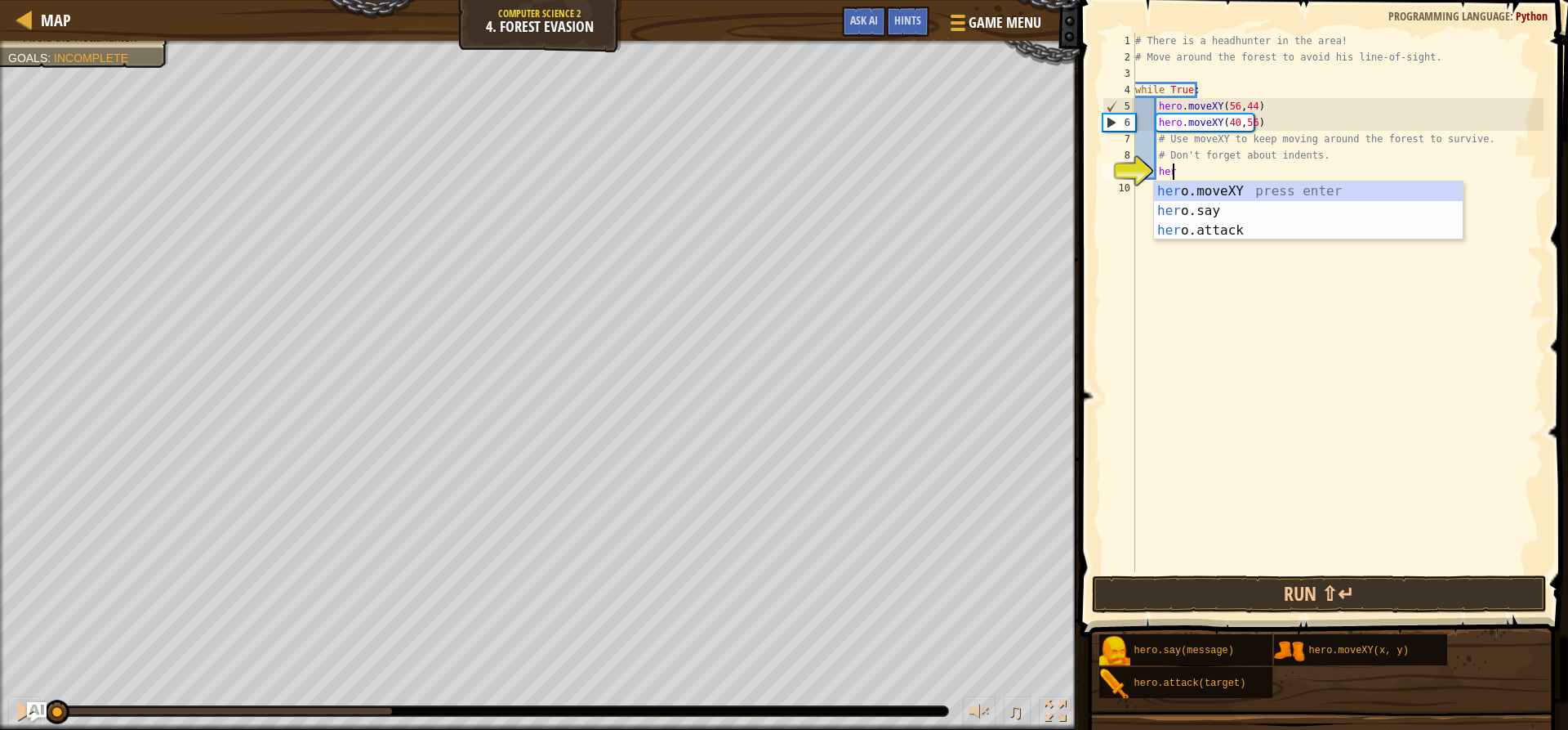
scroll to position [8, 3]
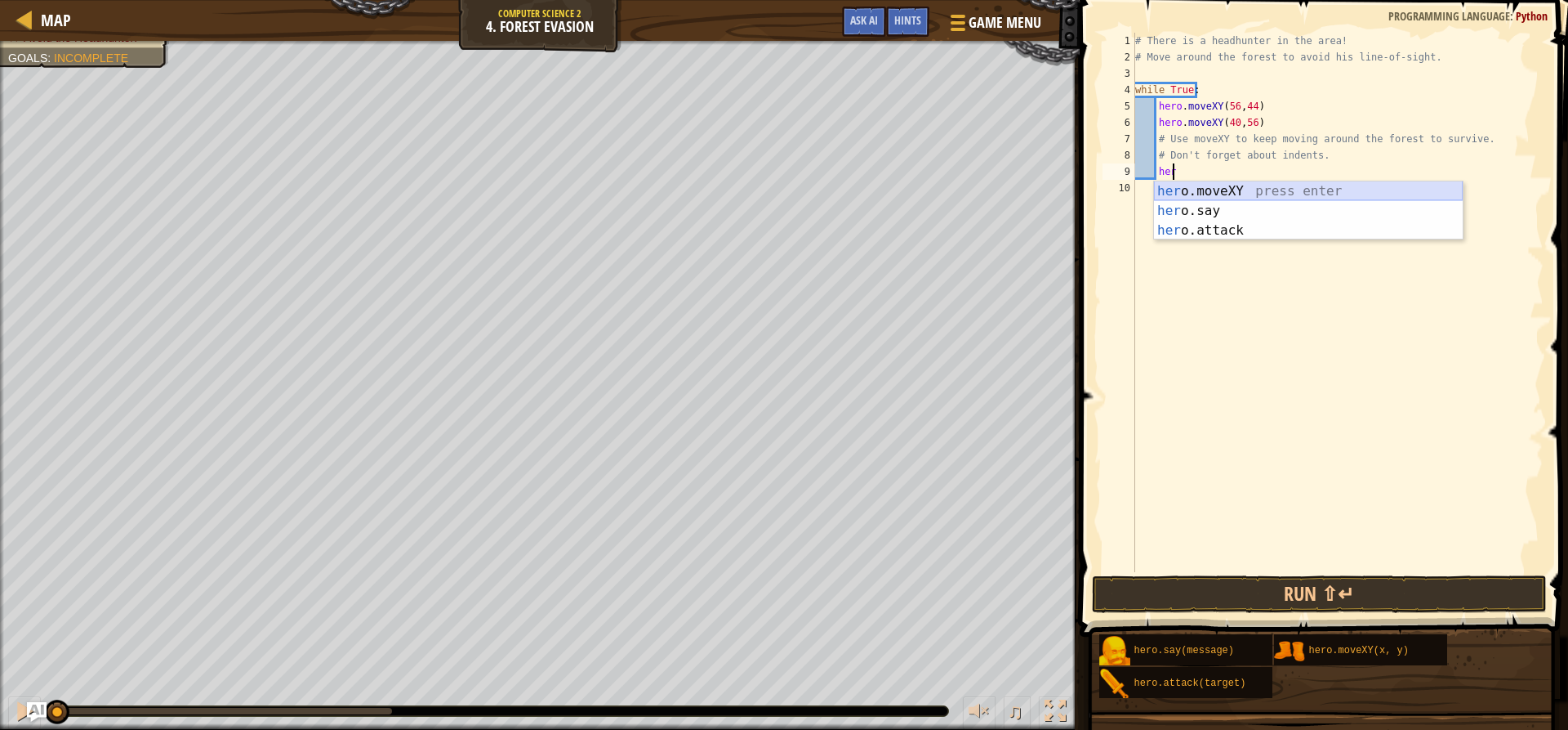
click at [1203, 183] on div "her o.moveXY press enter her o.say press enter her o.attack press enter" at bounding box center [1309, 230] width 309 height 98
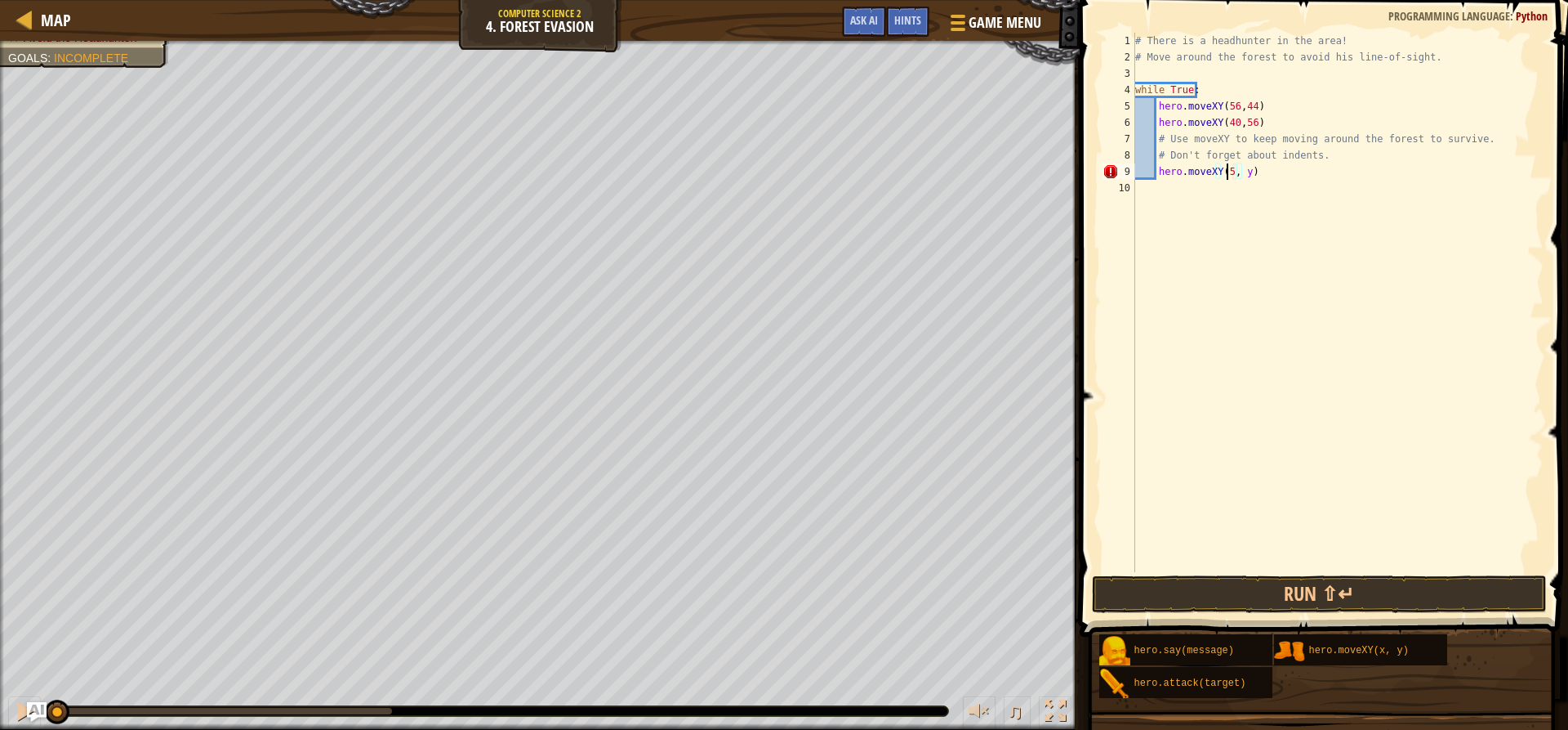
scroll to position [8, 8]
click at [1247, 177] on div "# There is a headhunter in the area! # Move around the forest to avoid his line…" at bounding box center [1338, 319] width 412 height 572
type textarea "hero.moveXY(56, 25)"
click at [1273, 177] on div "# There is a headhunter in the area! # Move around the forest to avoid his line…" at bounding box center [1338, 319] width 412 height 572
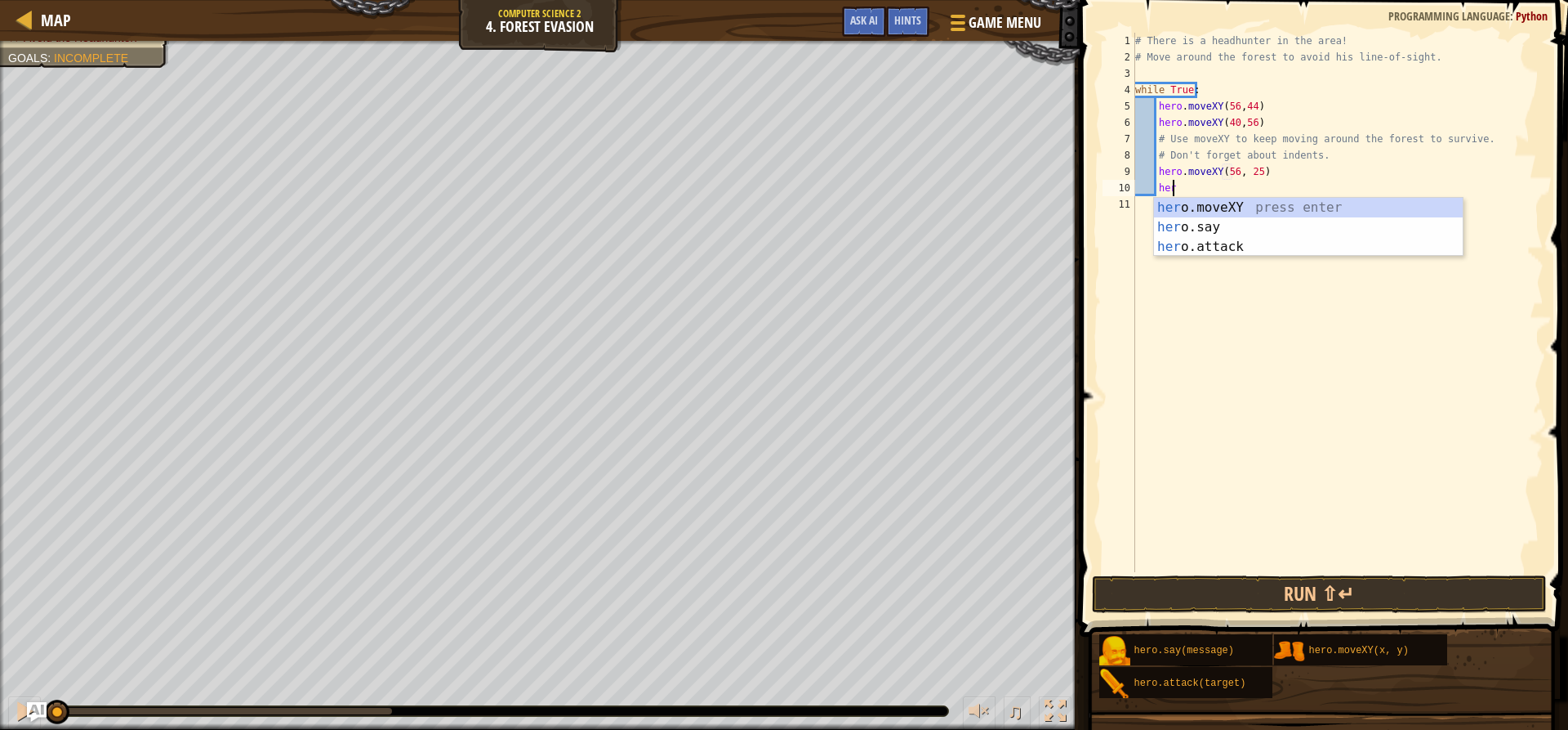
scroll to position [8, 3]
click at [1231, 211] on div "her o.moveXY press enter her o.say press enter her o.attack press enter" at bounding box center [1309, 246] width 309 height 98
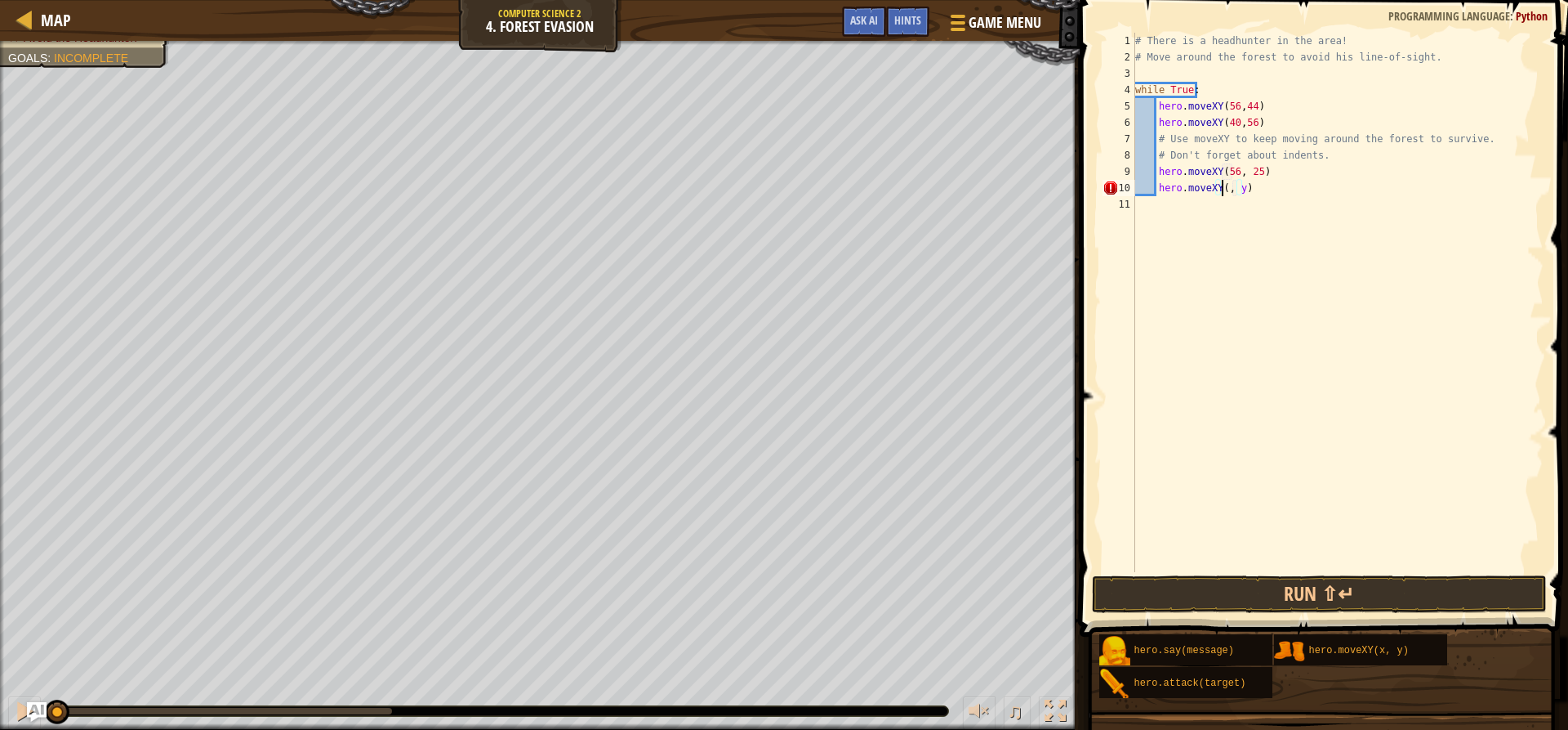
scroll to position [8, 8]
click at [1246, 192] on div "# There is a headhunter in the area! # Move around the forest to avoid his line…" at bounding box center [1338, 319] width 412 height 572
type textarea "hero.moveXY(40, 12)"
click at [1285, 187] on div "# There is a headhunter in the area! # Move around the forest to avoid his line…" at bounding box center [1338, 319] width 412 height 572
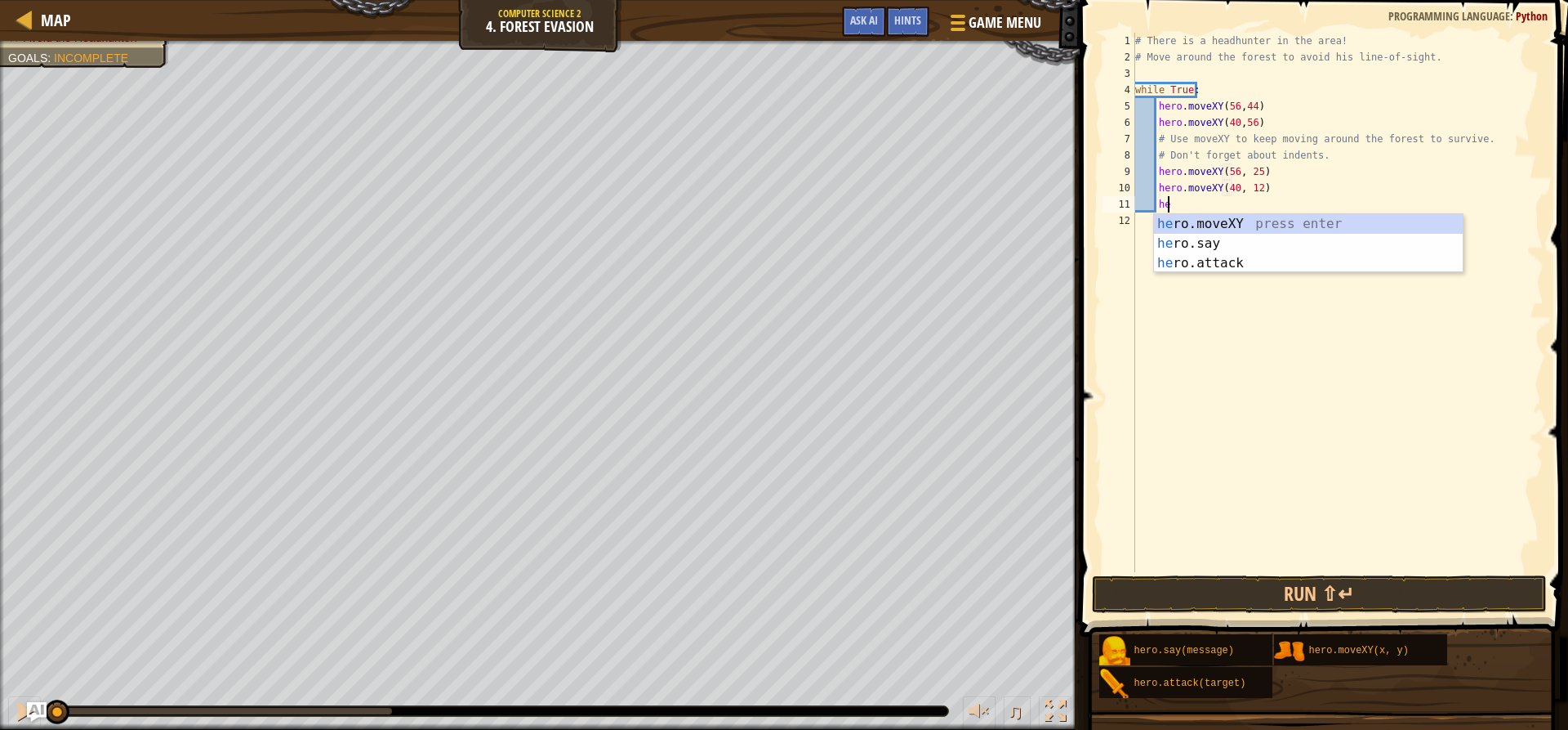
scroll to position [8, 3]
click at [1251, 219] on div "hero .moveXY press enter hero .say press enter hero .attack press enter" at bounding box center [1309, 262] width 309 height 98
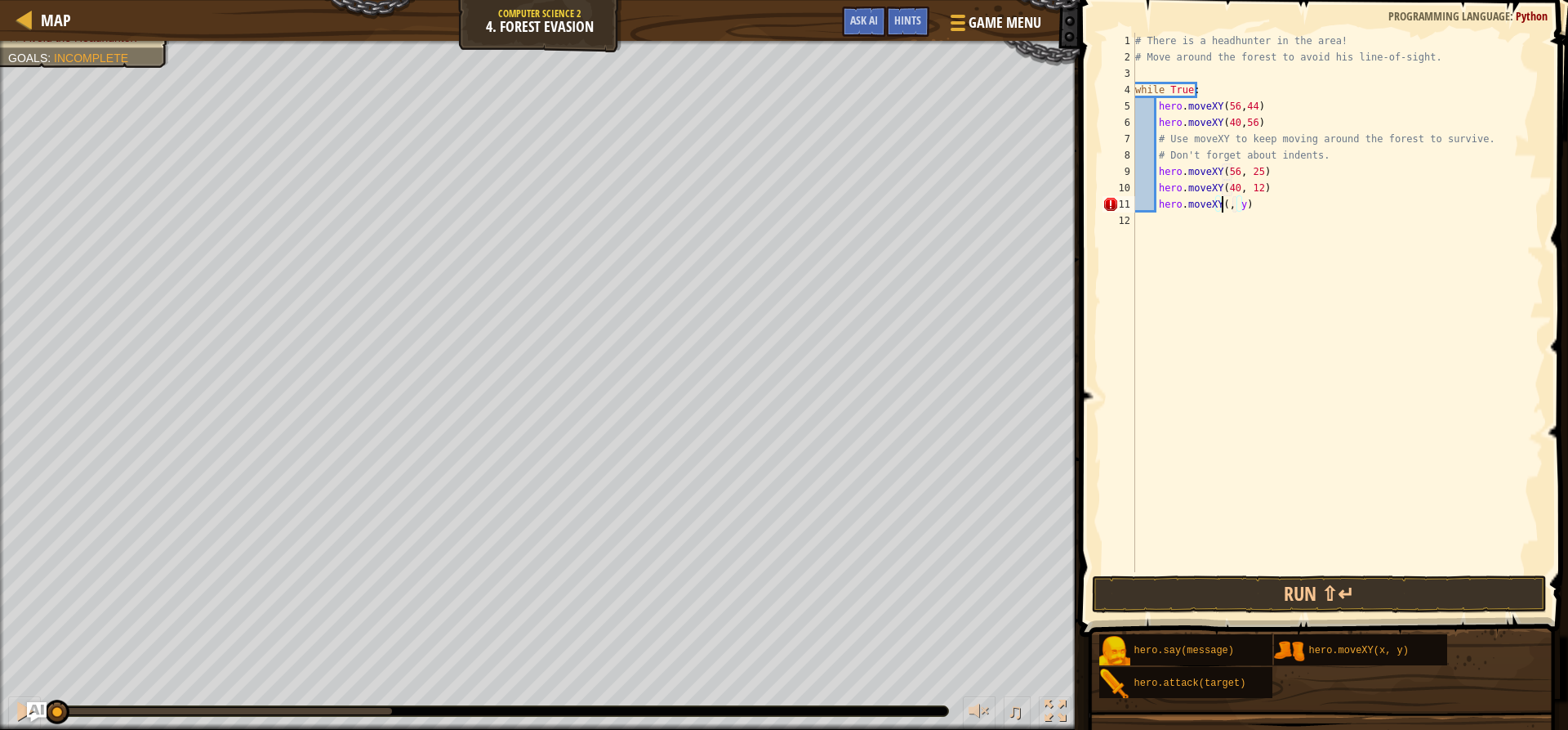
scroll to position [8, 8]
click at [1250, 205] on div "# There is a headhunter in the area! # Move around the forest to avoid his line…" at bounding box center [1338, 319] width 412 height 572
type textarea "hero.moveXY(24, 24)"
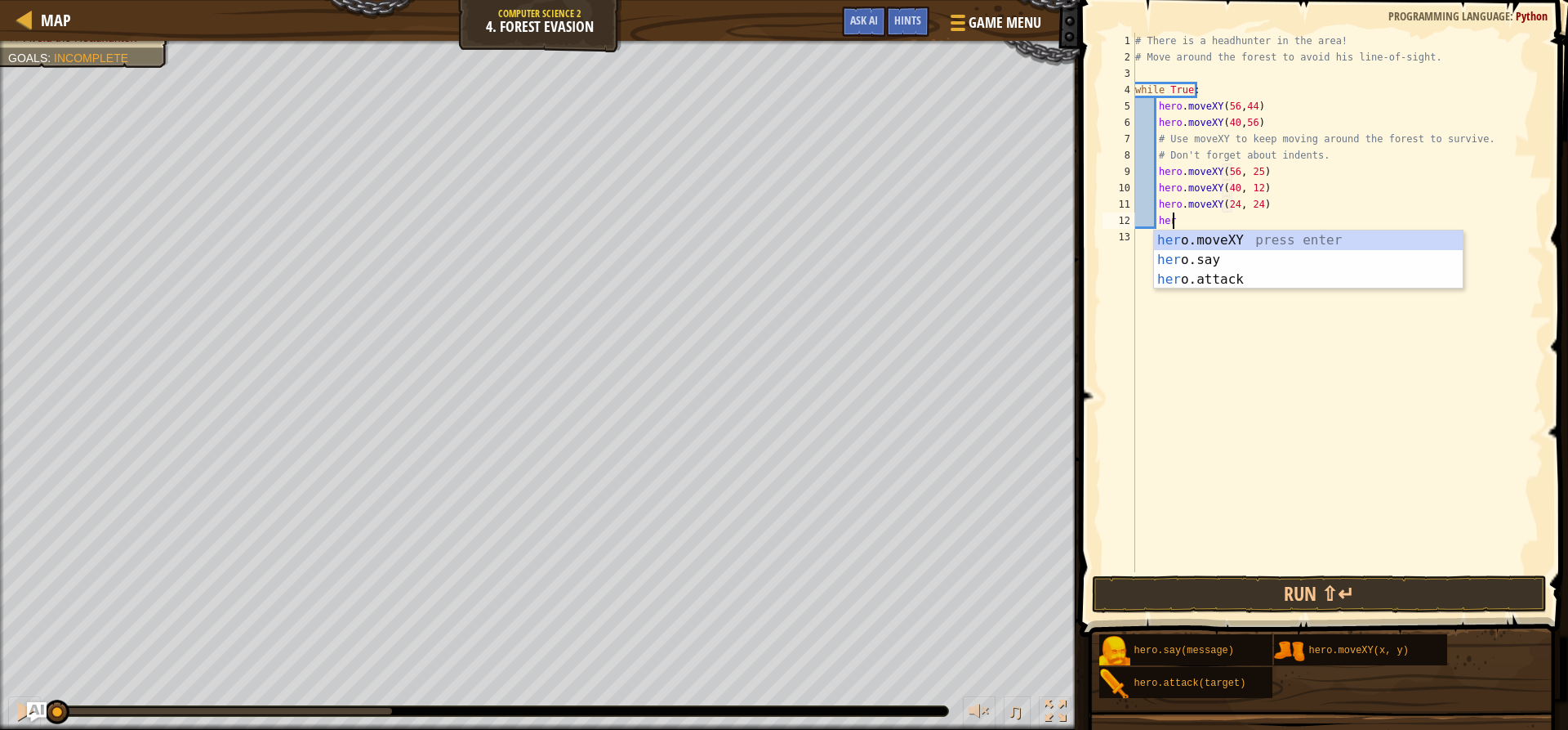
scroll to position [8, 3]
click at [1207, 233] on div "her o.moveXY press enter her o.say press enter her o.attack press enter" at bounding box center [1309, 279] width 309 height 98
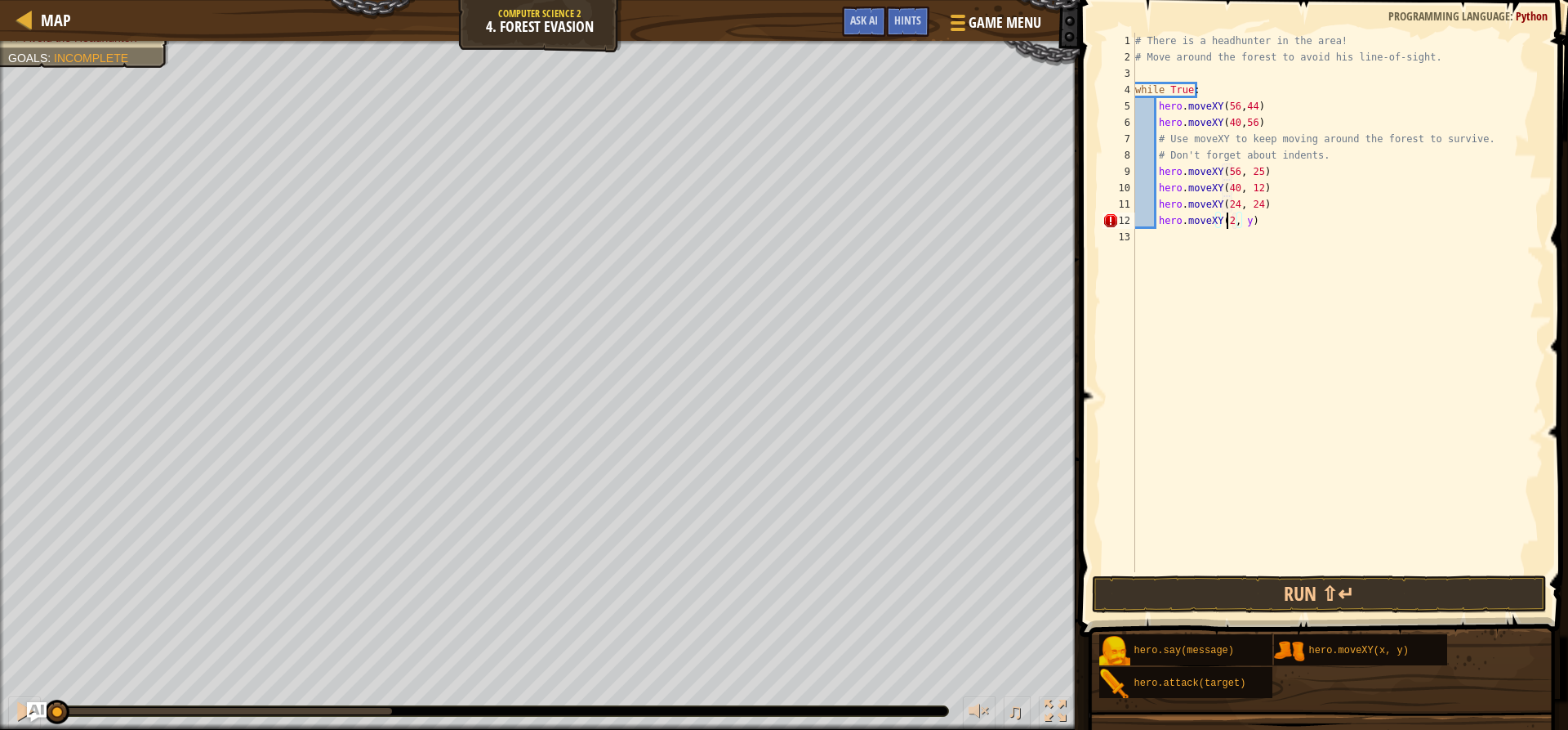
scroll to position [8, 8]
click at [1247, 224] on div "# There is a headhunter in the area! # Move around the forest to avoid his line…" at bounding box center [1338, 319] width 412 height 572
type textarea "hero.moveXY(24, 44)"
click at [1265, 226] on div "# There is a headhunter in the area! # Move around the forest to avoid his line…" at bounding box center [1338, 319] width 412 height 572
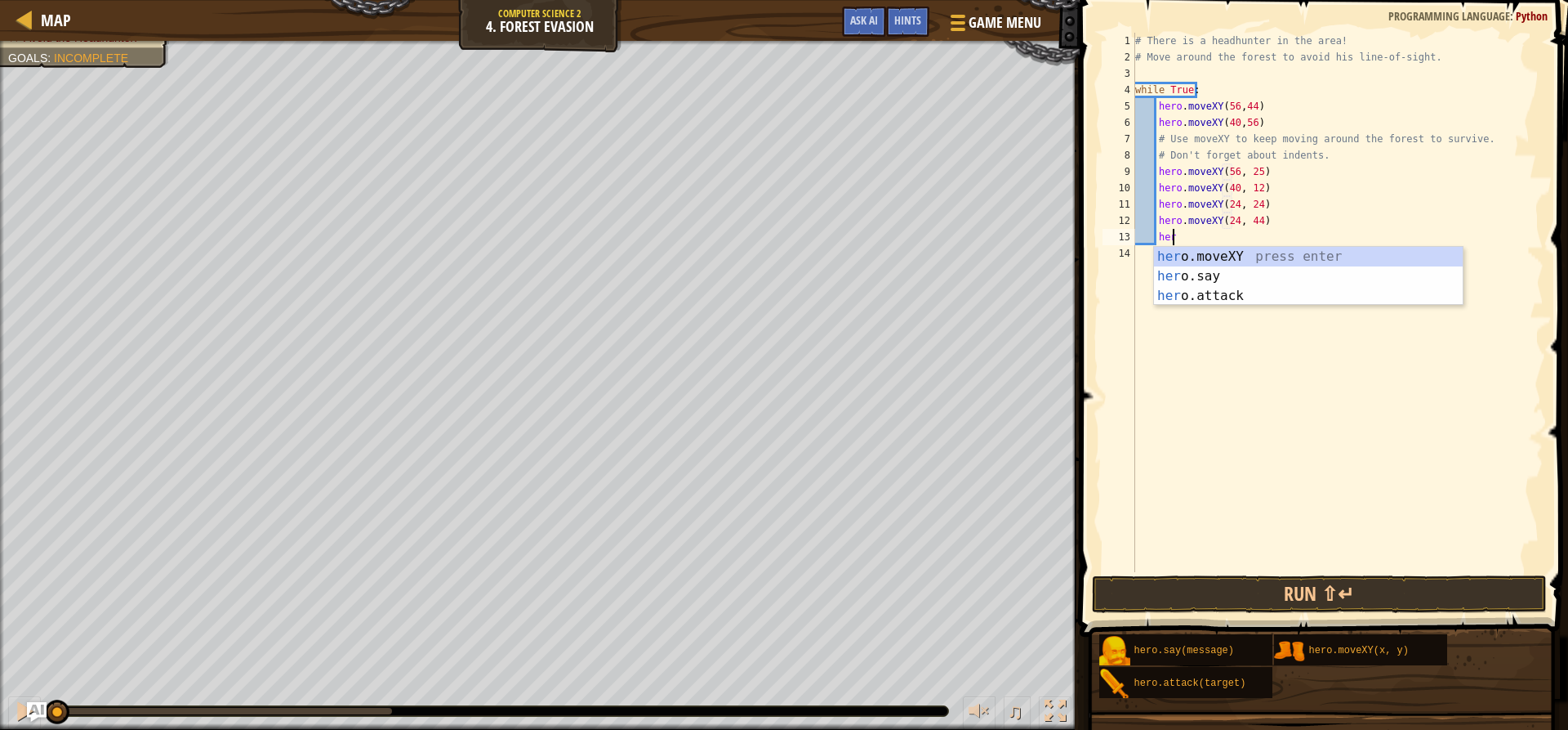
scroll to position [8, 3]
click at [1262, 259] on div "her o.moveXY press enter her o.say press enter her o.attack press enter" at bounding box center [1309, 295] width 309 height 98
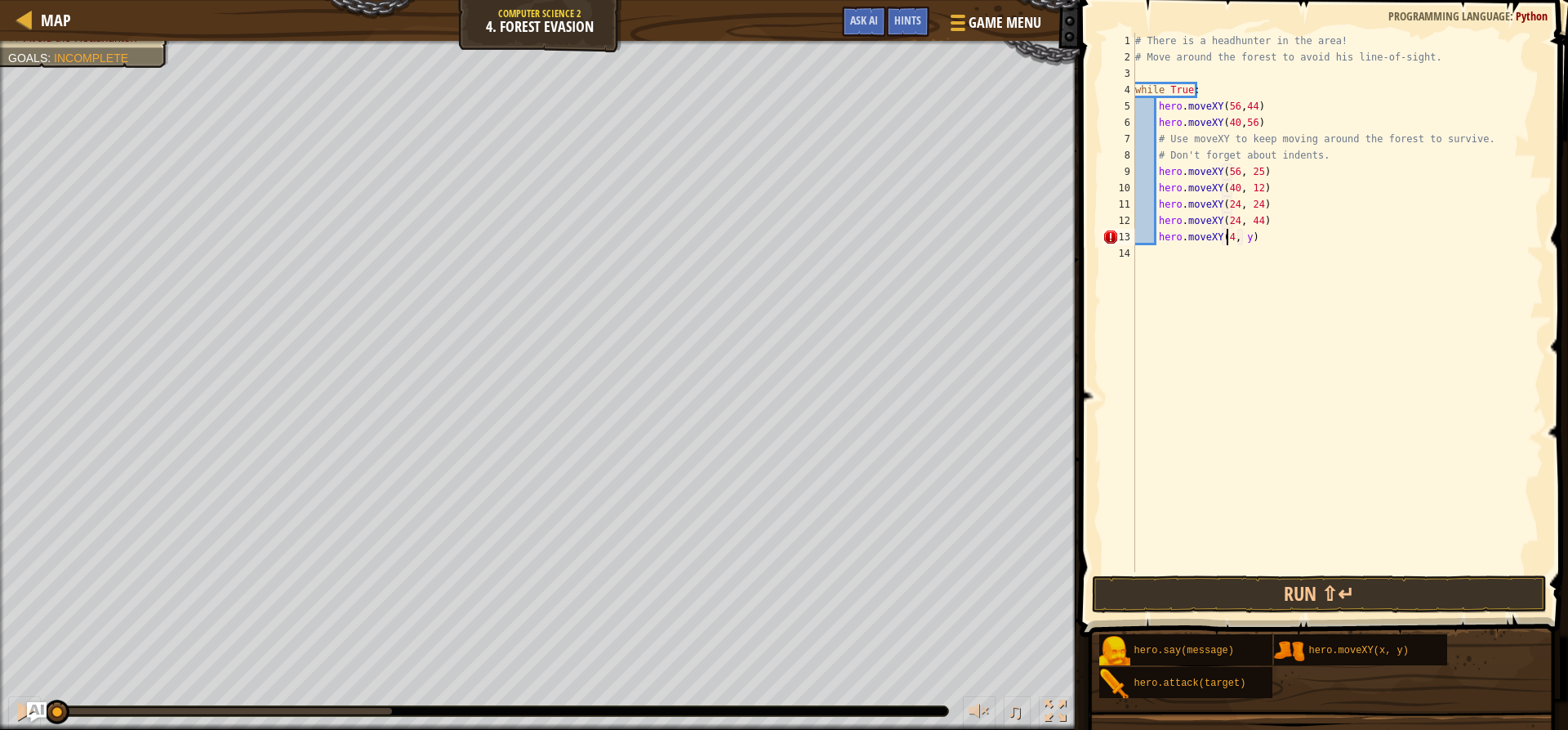
scroll to position [8, 8]
click at [1248, 238] on div "# There is a headhunter in the area! # Move around the forest to avoid his line…" at bounding box center [1338, 319] width 412 height 572
type textarea "hero.moveXY(40, 56)"
click at [1392, 586] on button "Run ⇧↵" at bounding box center [1318, 594] width 454 height 38
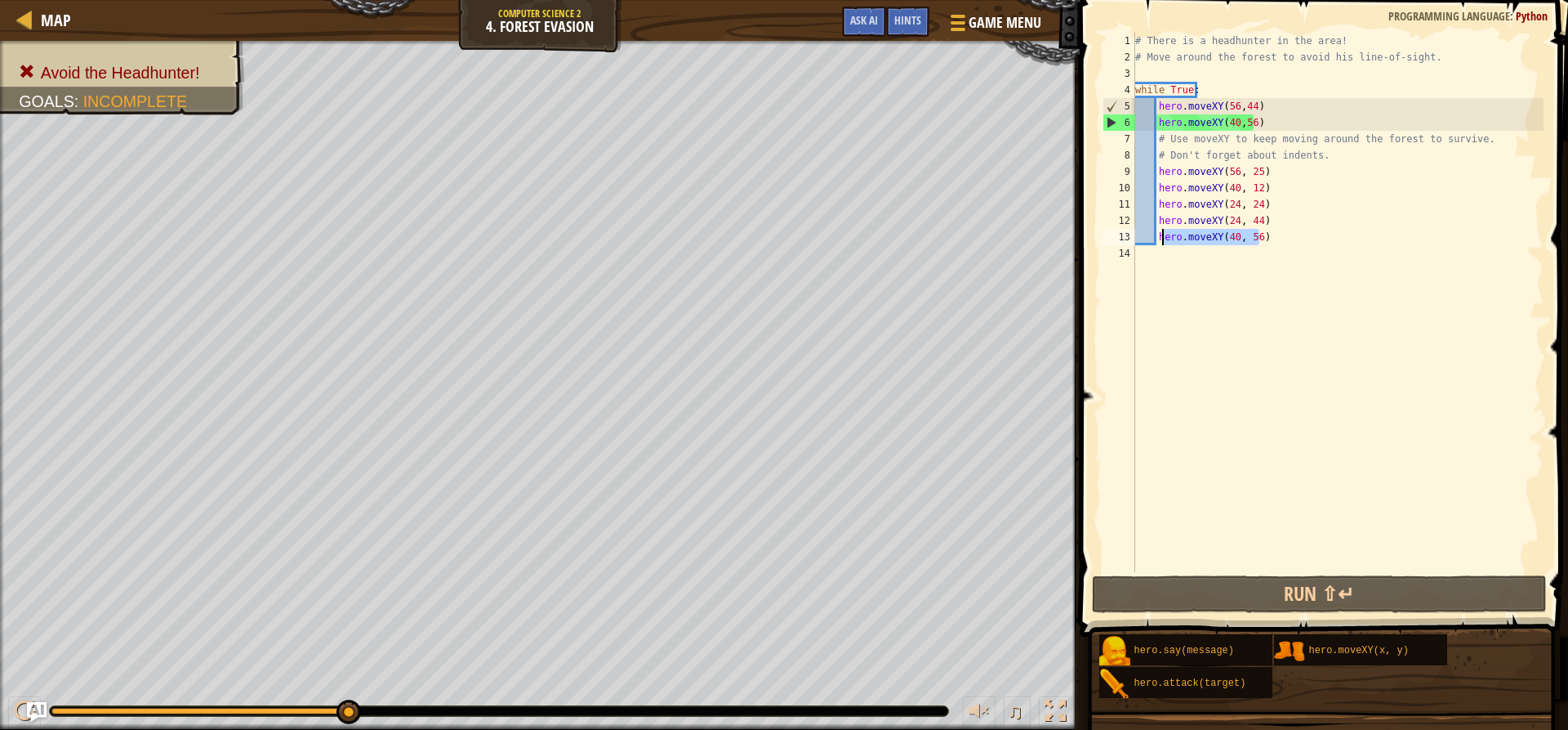
drag, startPoint x: 1273, startPoint y: 238, endPoint x: 1160, endPoint y: 239, distance: 113.0
click at [1160, 239] on div "# There is a headhunter in the area! # Move around the forest to avoid his line…" at bounding box center [1338, 319] width 412 height 572
click at [1273, 236] on div "# There is a headhunter in the area! # Move around the forest to avoid his line…" at bounding box center [1338, 302] width 412 height 539
drag, startPoint x: 1261, startPoint y: 238, endPoint x: 1156, endPoint y: 238, distance: 105.0
click at [1156, 238] on div "# There is a headhunter in the area! # Move around the forest to avoid his line…" at bounding box center [1338, 319] width 412 height 572
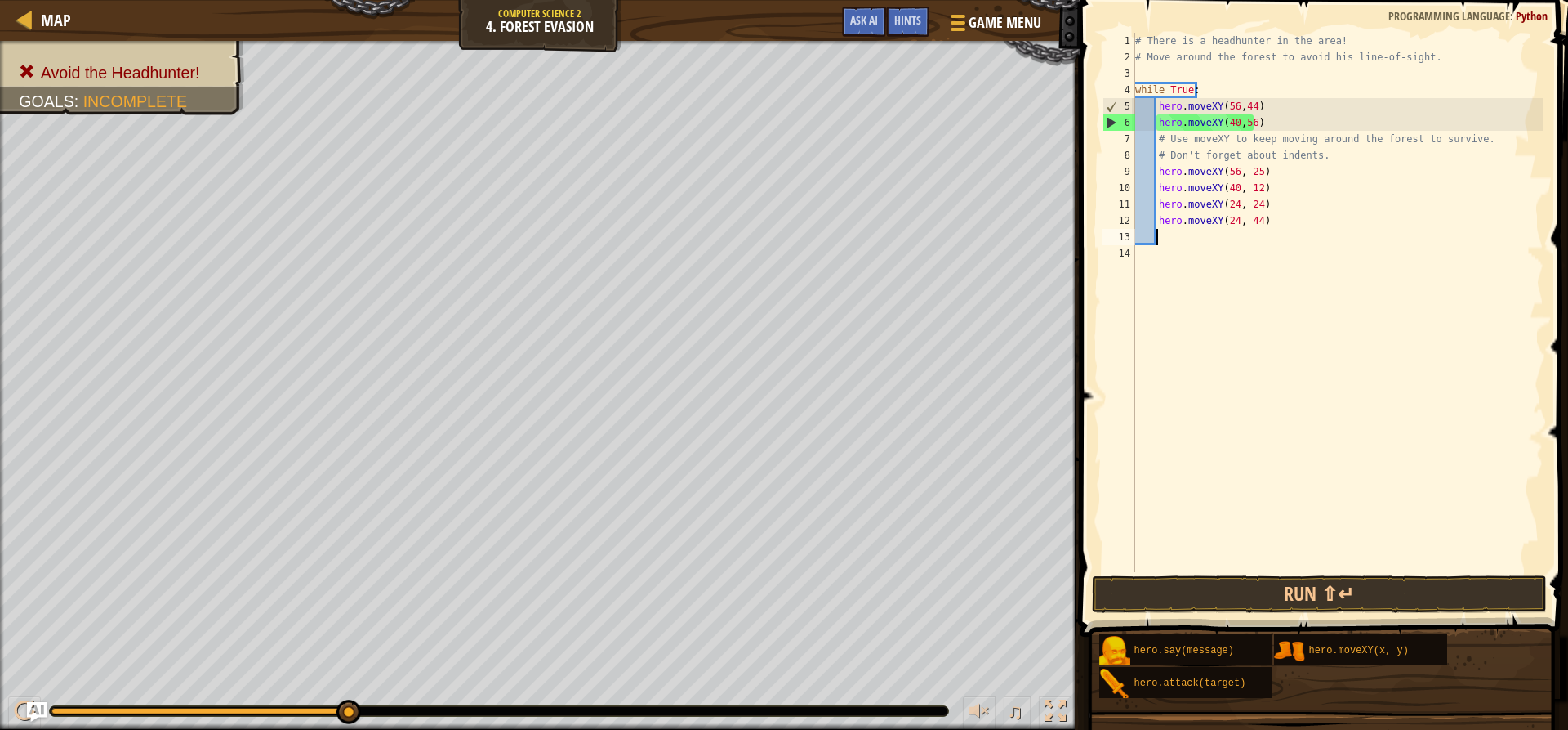
scroll to position [8, 1]
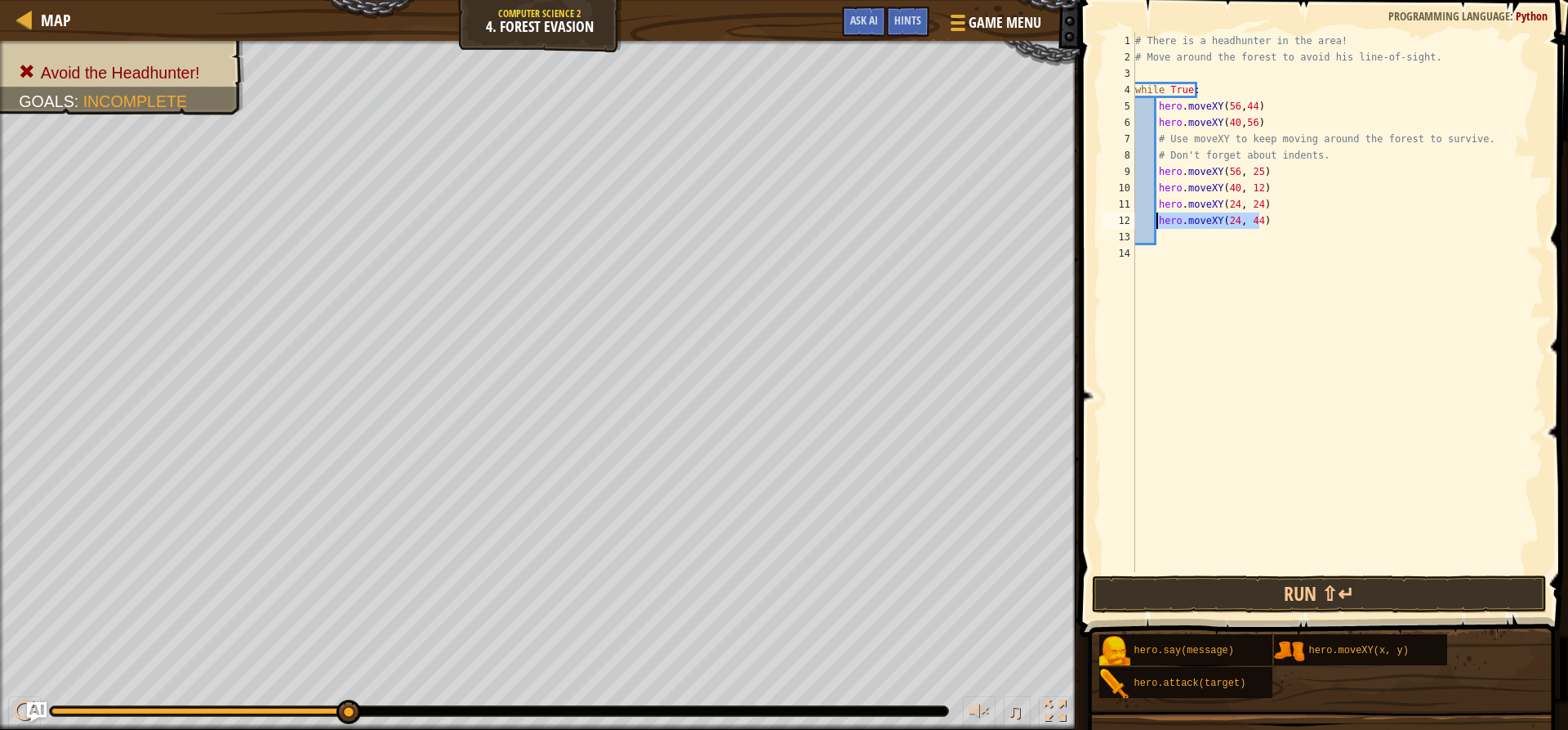
drag, startPoint x: 1267, startPoint y: 223, endPoint x: 1157, endPoint y: 222, distance: 110.0
click at [1157, 222] on div "# There is a headhunter in the area! # Move around the forest to avoid his line…" at bounding box center [1338, 319] width 412 height 572
type textarea "hero.moveXY(24, 44)"
click at [1255, 127] on div "# There is a headhunter in the area! # Move around the forest to avoid his line…" at bounding box center [1338, 319] width 412 height 572
type textarea "hero.moveXY(40,56)"
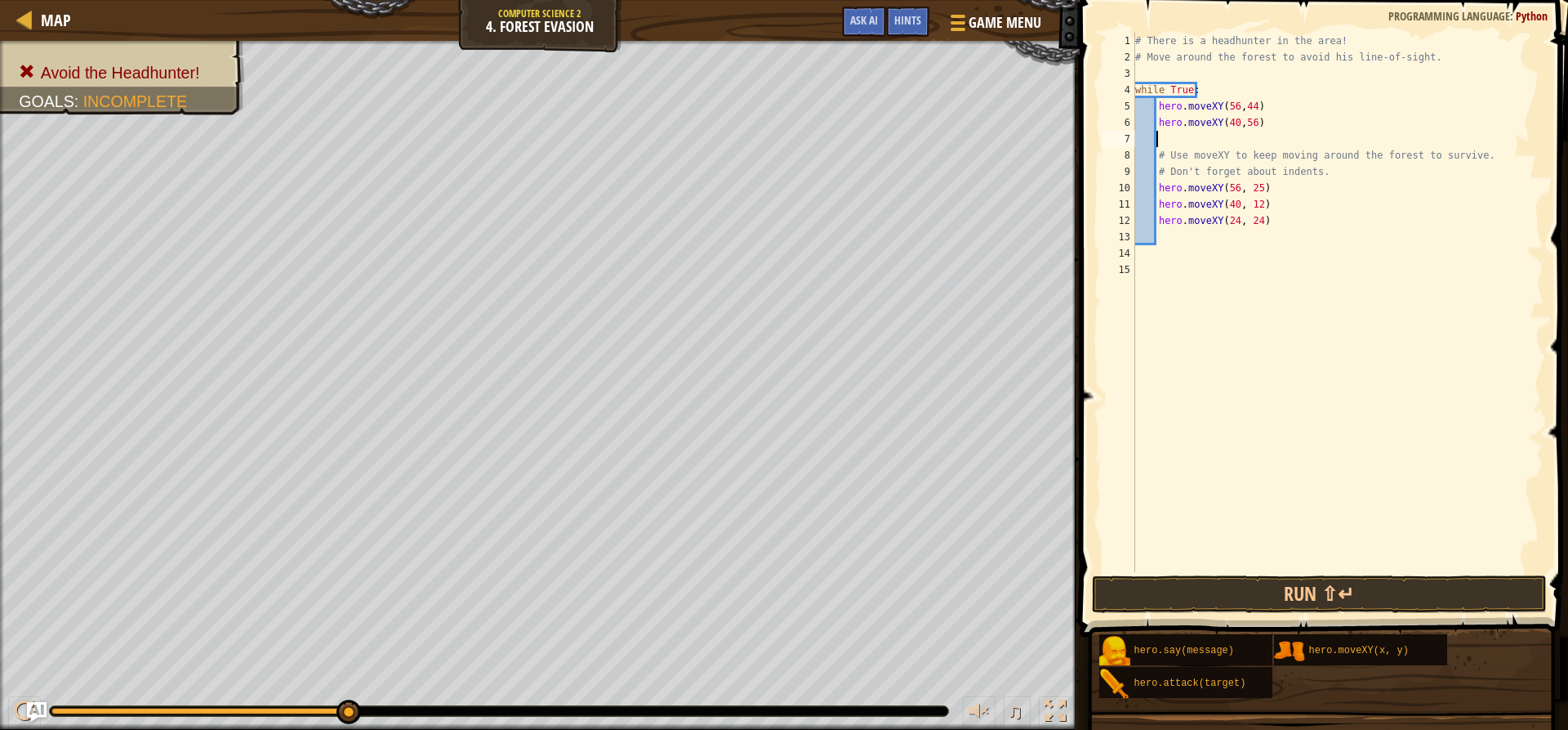
paste textarea "hero.moveXY(24, 44)"
drag, startPoint x: 1261, startPoint y: 223, endPoint x: 1156, endPoint y: 224, distance: 105.0
click at [1156, 224] on div "# There is a headhunter in the area! # Move around the forest to avoid his line…" at bounding box center [1338, 319] width 412 height 572
type textarea "hero.moveXY(24, 24)"
click at [1278, 141] on div "# There is a headhunter in the area! # Move around the forest to avoid his line…" at bounding box center [1338, 319] width 412 height 572
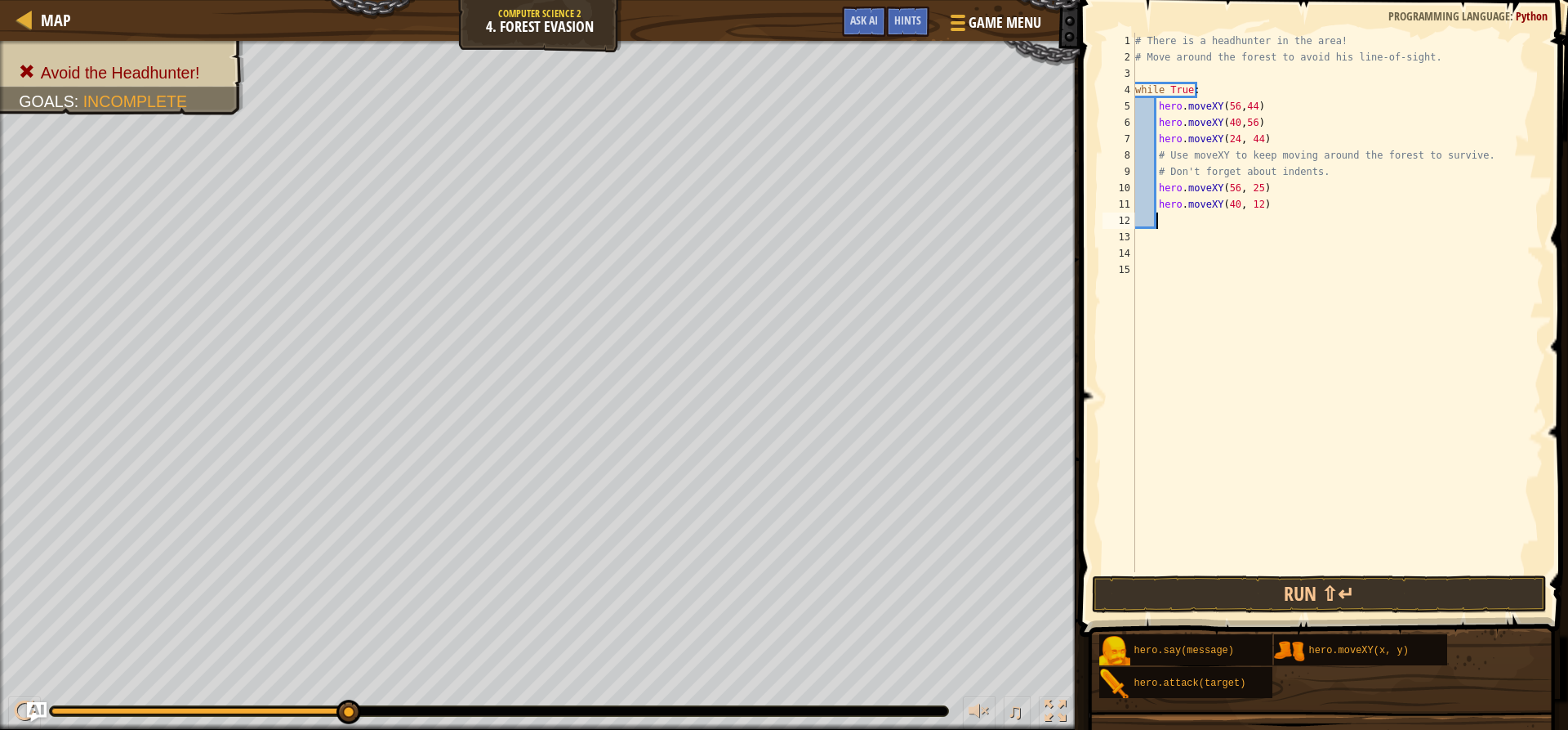
type textarea "hero.moveXY(24, 44)"
paste textarea "hero.moveXY(24, 24)"
drag, startPoint x: 1269, startPoint y: 226, endPoint x: 1158, endPoint y: 224, distance: 111.0
click at [1158, 224] on div "# There is a headhunter in the area! # Move around the forest to avoid his line…" at bounding box center [1338, 319] width 412 height 572
type textarea "hero.moveXY(40, 12)"
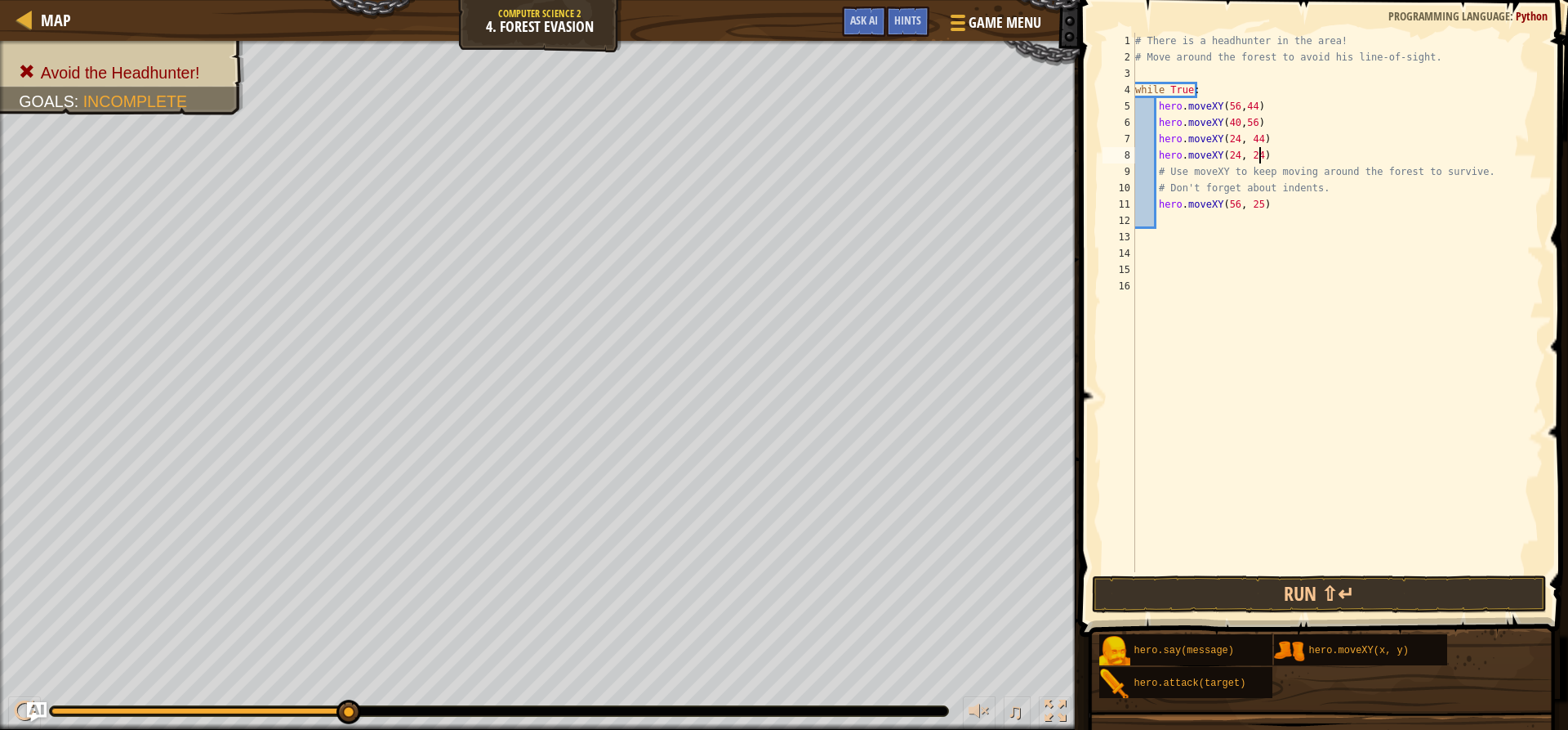
click at [1256, 161] on div "# There is a headhunter in the area! # Move around the forest to avoid his line…" at bounding box center [1338, 319] width 412 height 572
type textarea "hero.moveXY(24, 24)"
paste textarea "hero.moveXY(40, 12)"
drag, startPoint x: 1261, startPoint y: 226, endPoint x: 1159, endPoint y: 218, distance: 102.3
click at [1159, 218] on div "# There is a headhunter in the area! # Move around the forest to avoid his line…" at bounding box center [1338, 319] width 412 height 572
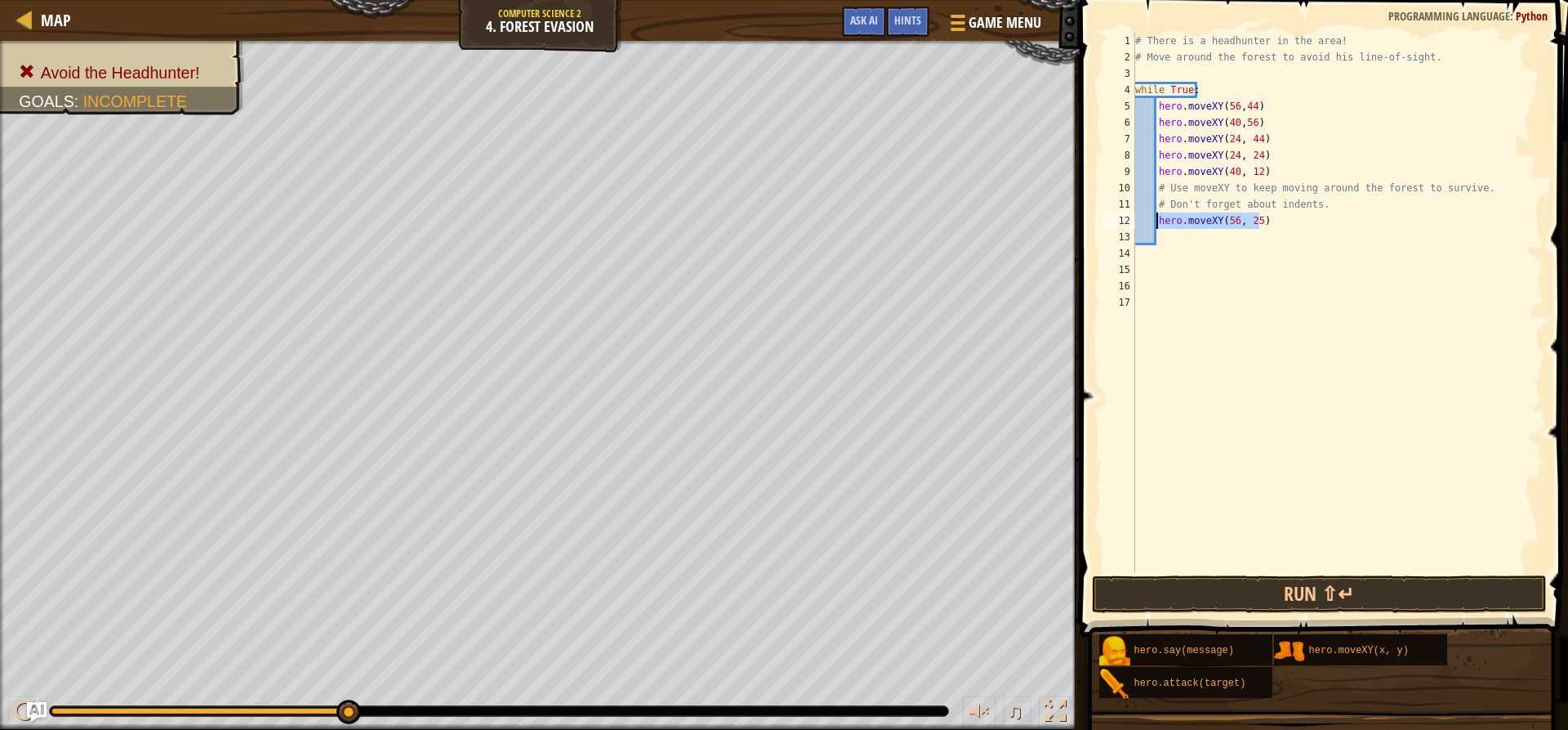
type textarea "hero.moveXY(56, 25)"
click at [1257, 181] on div "# There is a headhunter in the area! # Move around the forest to avoid his line…" at bounding box center [1338, 319] width 412 height 572
click at [1258, 177] on div "# There is a headhunter in the area! # Move around the forest to avoid his line…" at bounding box center [1338, 319] width 412 height 572
type textarea "hero.moveXY(40, 12)"
paste textarea "hero.moveXY(56, 25)"
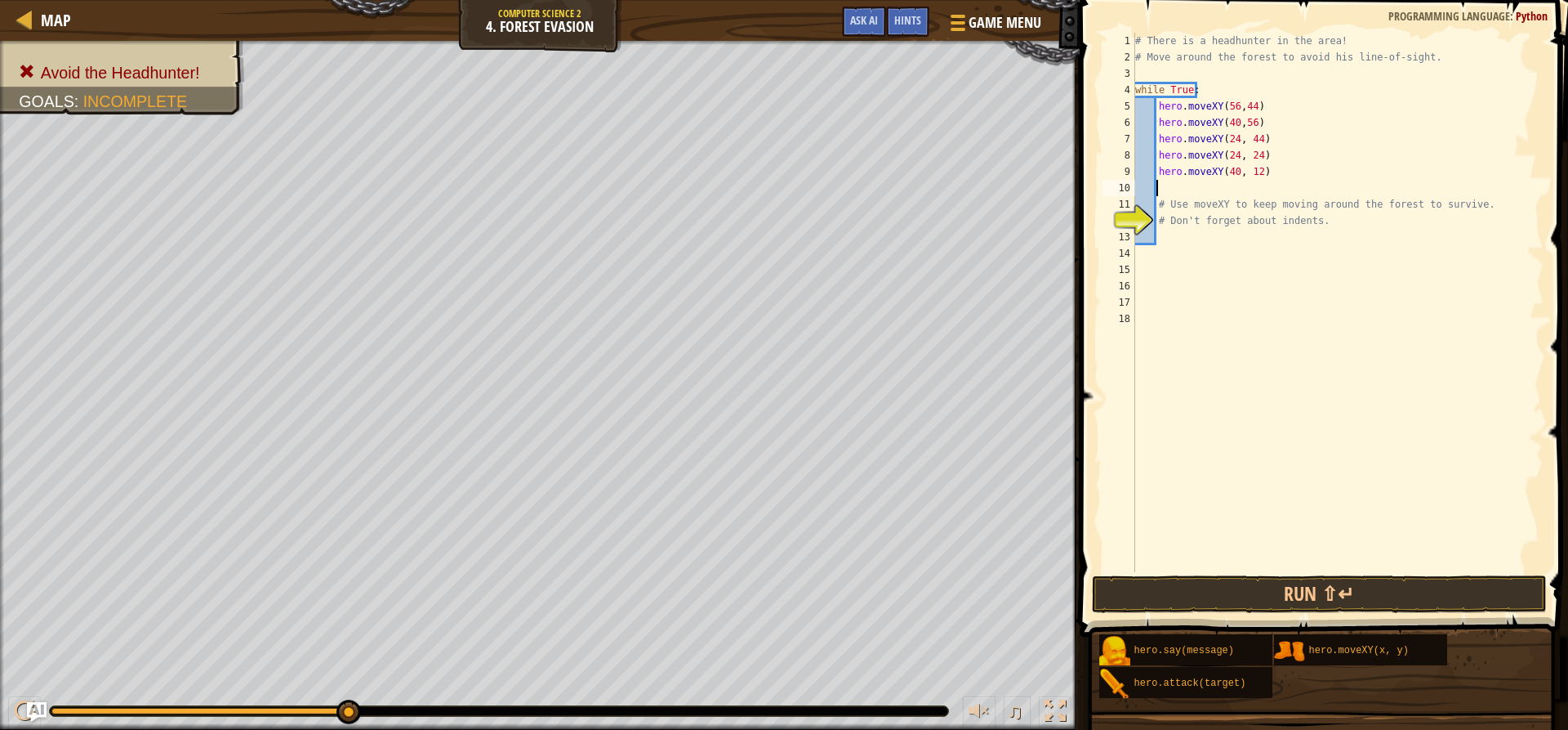
type textarea "hero.moveXY(56, 25)"
click at [1264, 599] on button "Run ⇧↵" at bounding box center [1318, 594] width 454 height 38
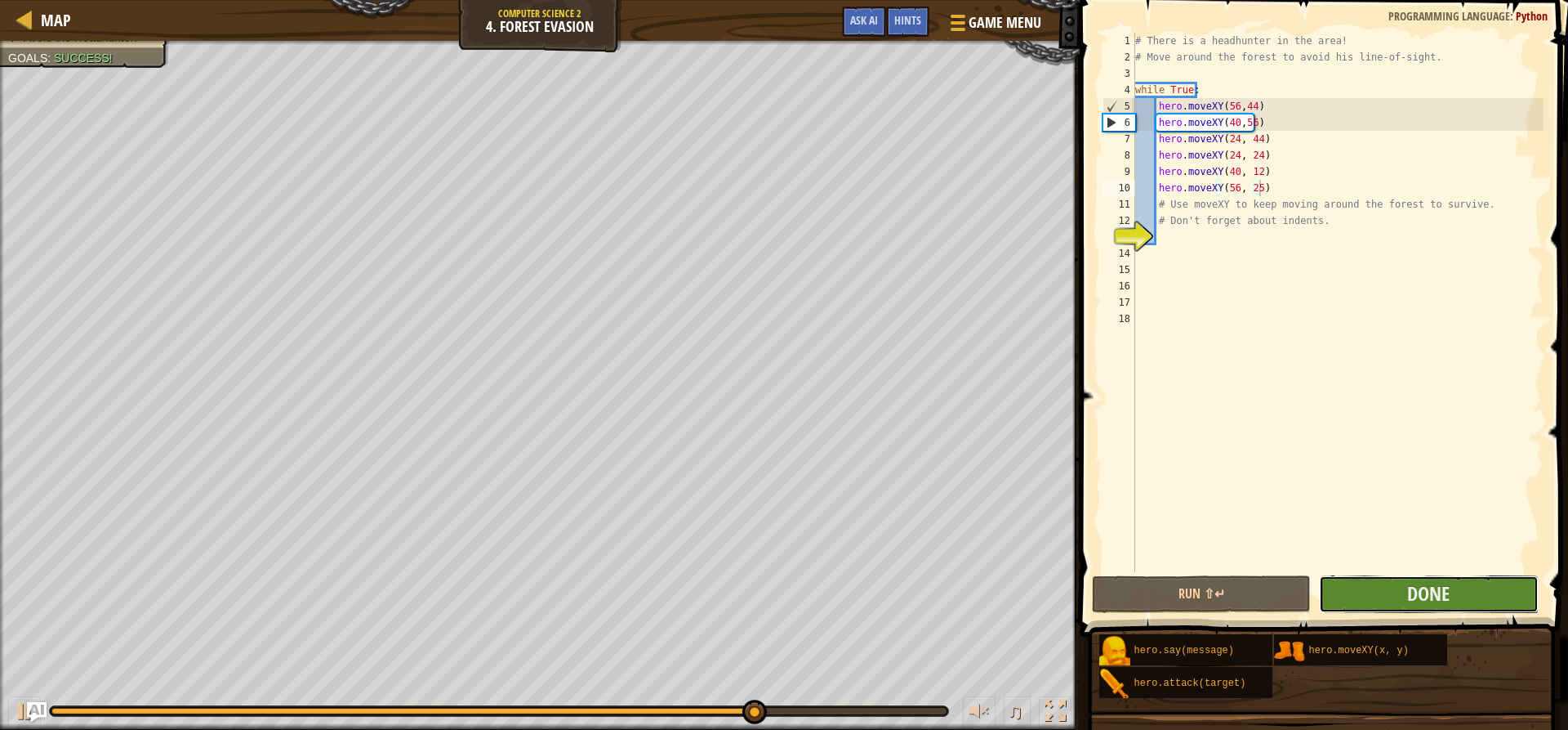
click at [1382, 577] on button "Done" at bounding box center [1427, 594] width 219 height 38
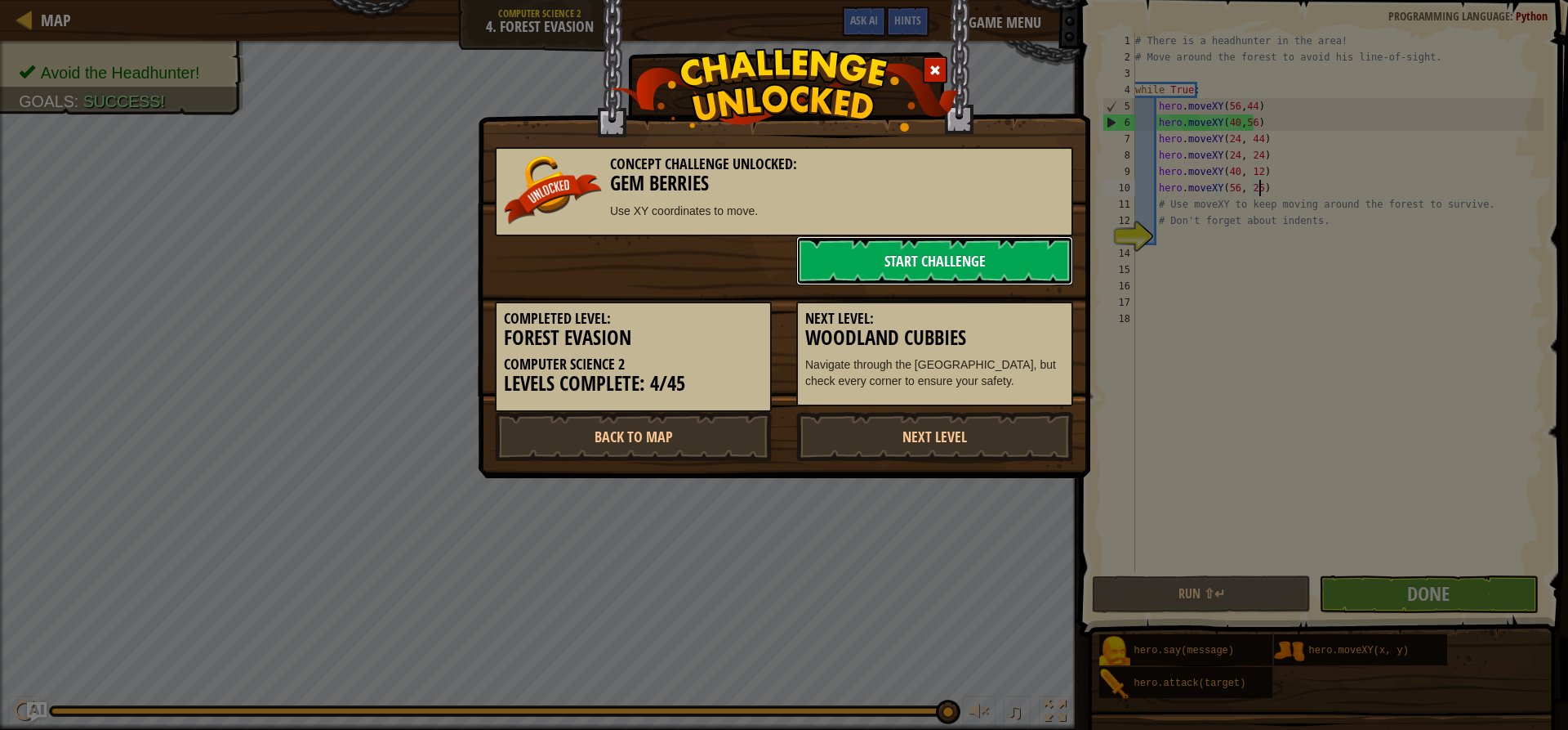
click at [903, 247] on link "Start Challenge" at bounding box center [934, 261] width 277 height 49
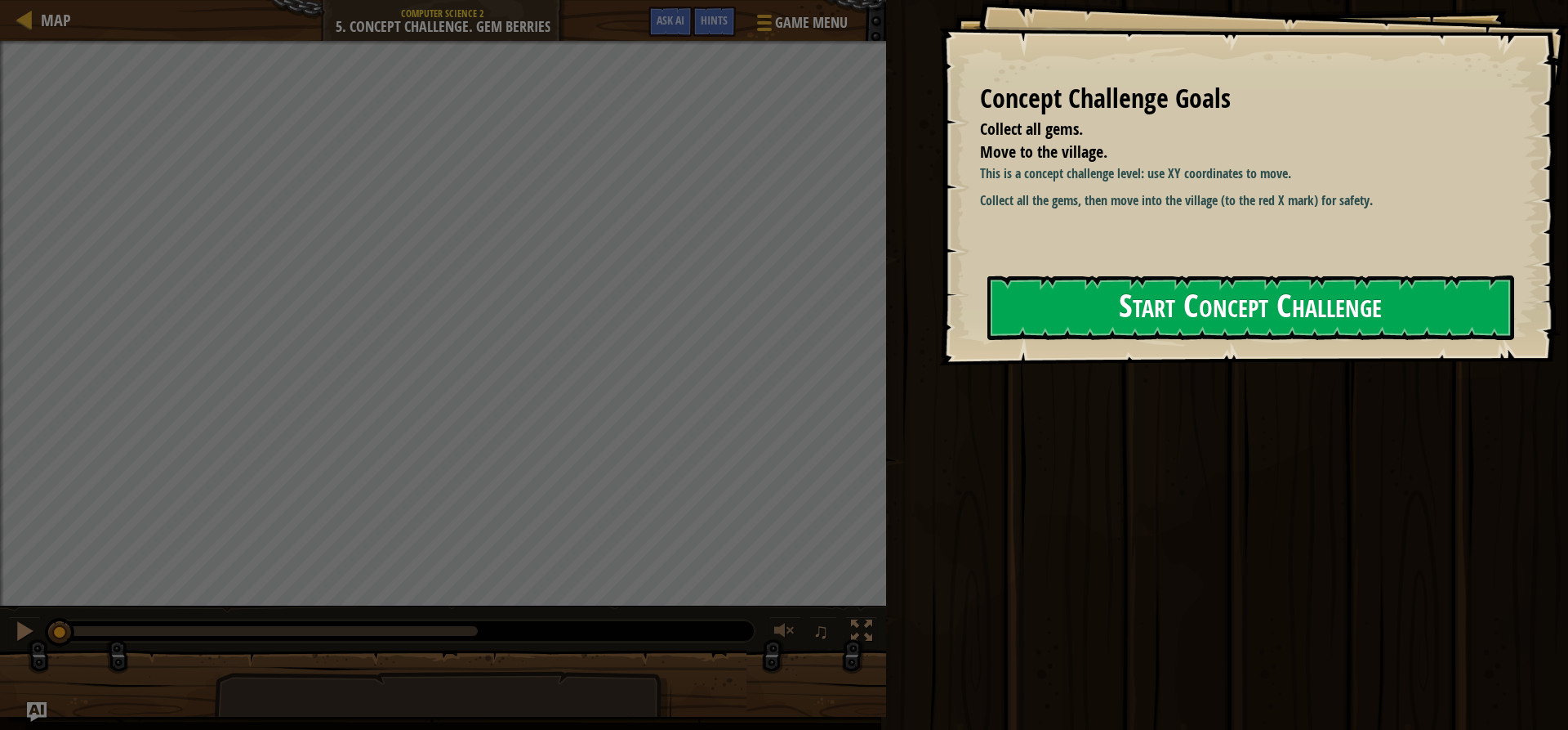
click at [1057, 317] on button "Start Concept Challenge" at bounding box center [1250, 307] width 527 height 64
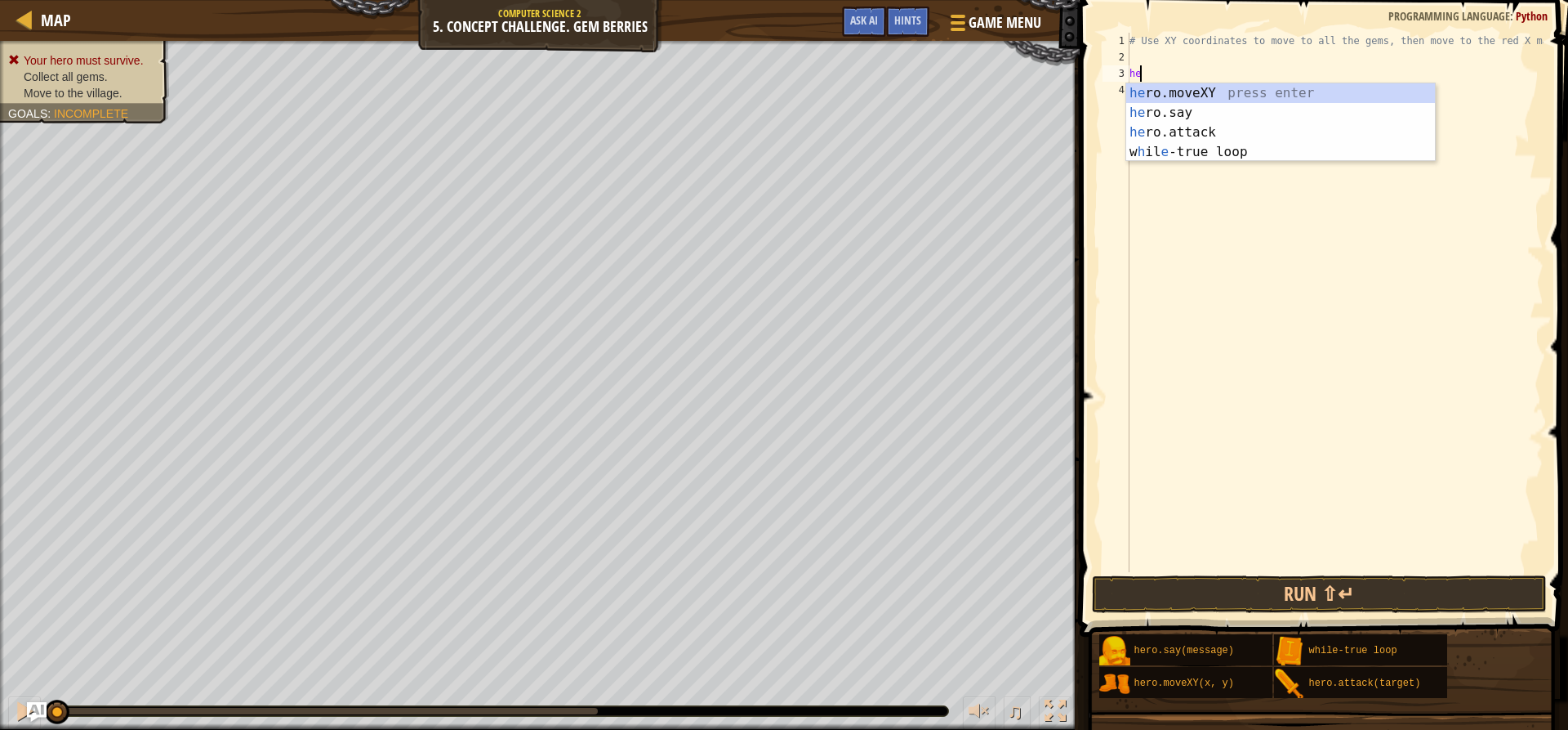
scroll to position [8, 1]
click at [1179, 95] on div "her o.moveXY press enter her o.say press enter her o.attack press enter w h il …" at bounding box center [1280, 142] width 309 height 118
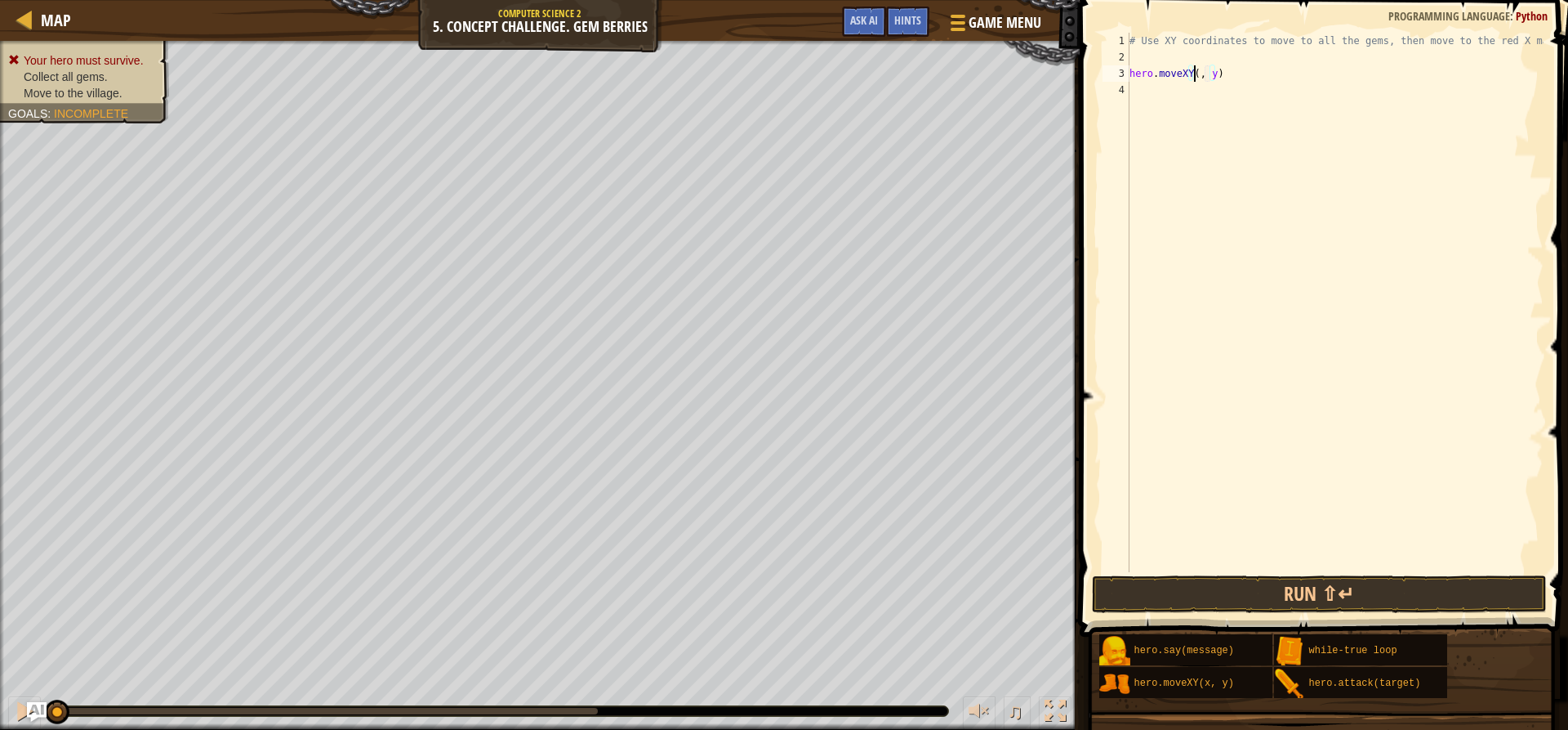
scroll to position [8, 7]
click at [1212, 77] on div "# Use XY coordinates to move to all the gems, then move to the red X mark. hero…" at bounding box center [1334, 319] width 417 height 572
click at [1214, 75] on div "# Use XY coordinates to move to all the gems, then move to the red X mark. hero…" at bounding box center [1334, 319] width 417 height 572
type textarea "hero.moveXY(8, 12)"
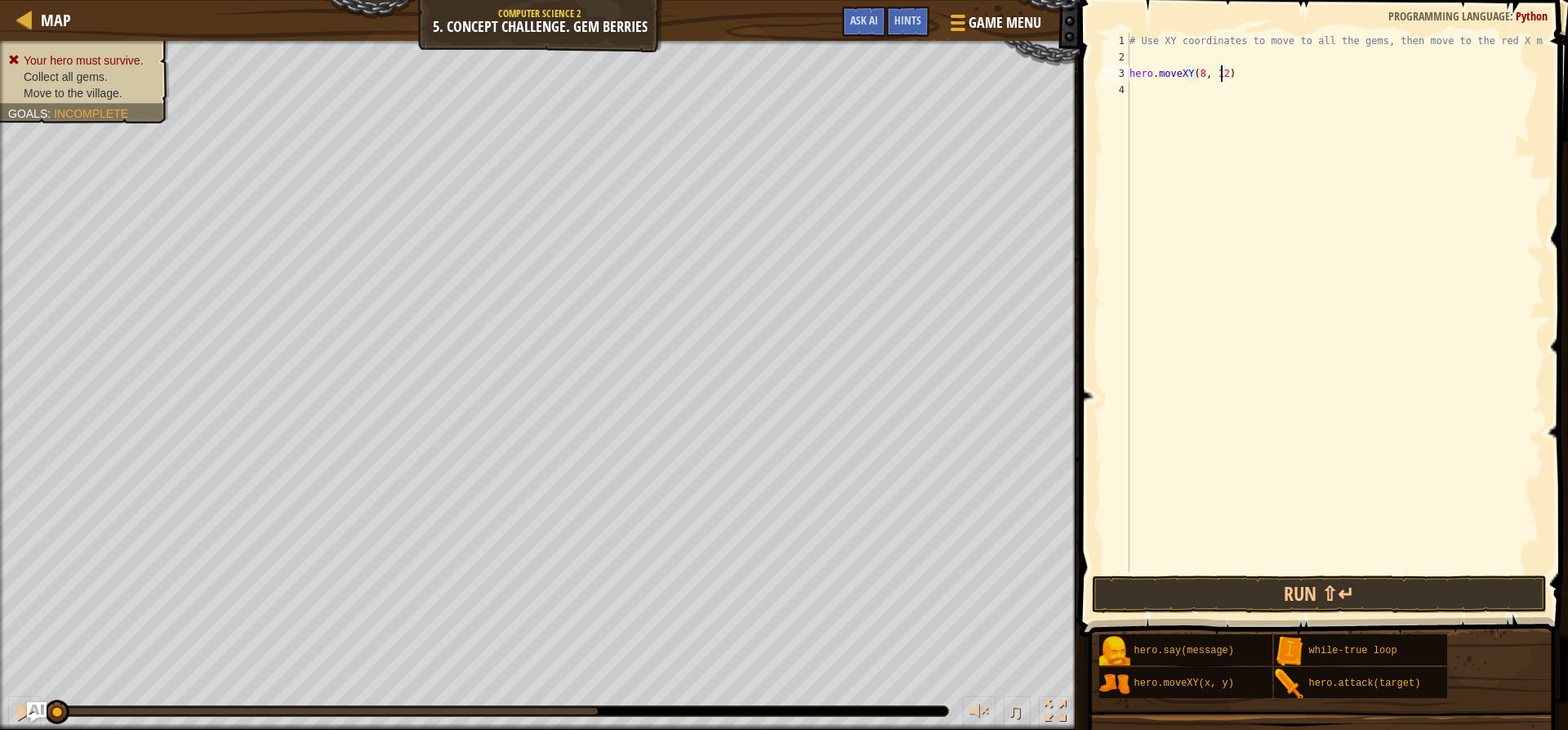
click at [1151, 96] on div "# Use XY coordinates to move to all the gems, then move to the red X mark. hero…" at bounding box center [1334, 319] width 417 height 572
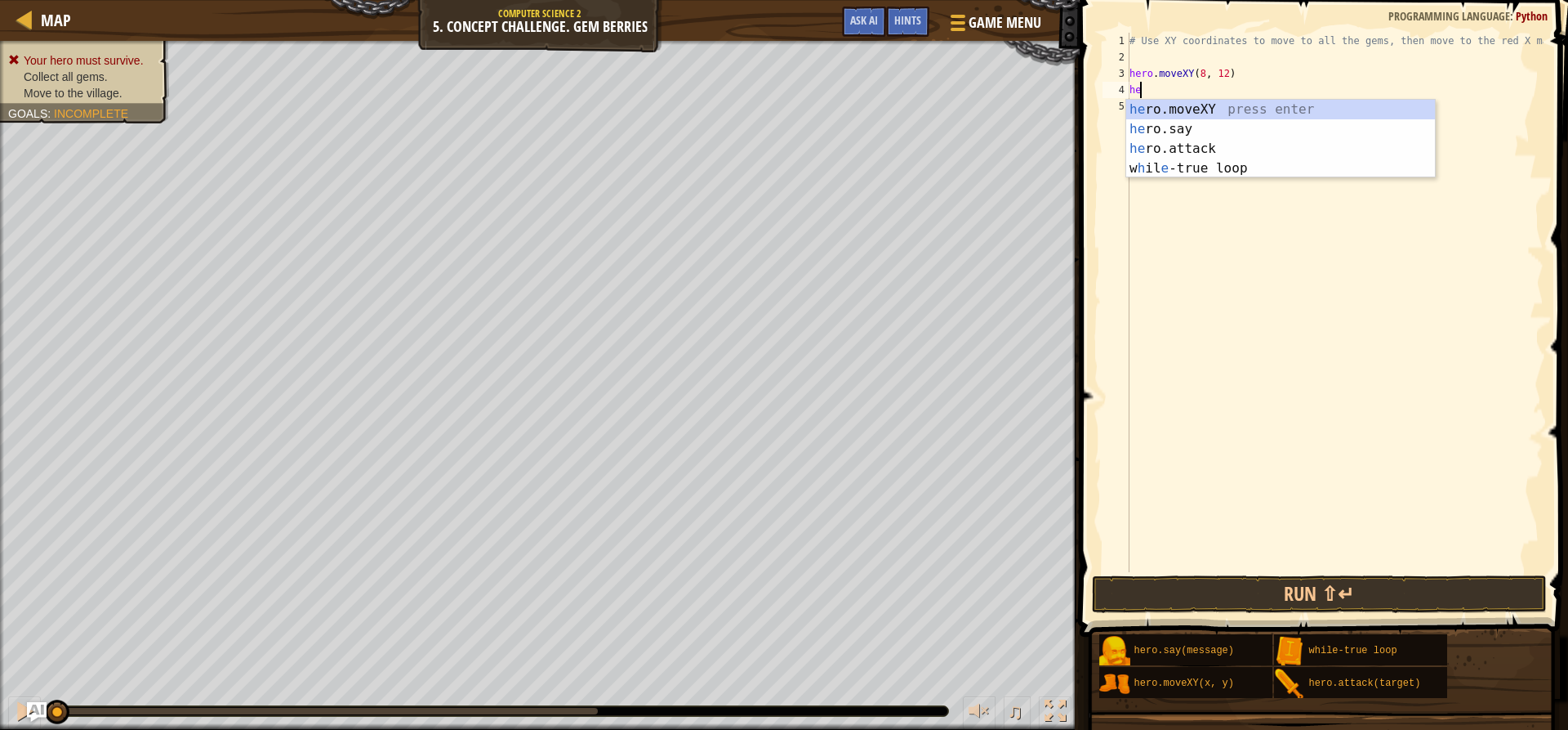
scroll to position [8, 1]
click at [1190, 104] on div "her o.moveXY press enter her o.say press enter her o.attack press enter w h il …" at bounding box center [1280, 158] width 309 height 118
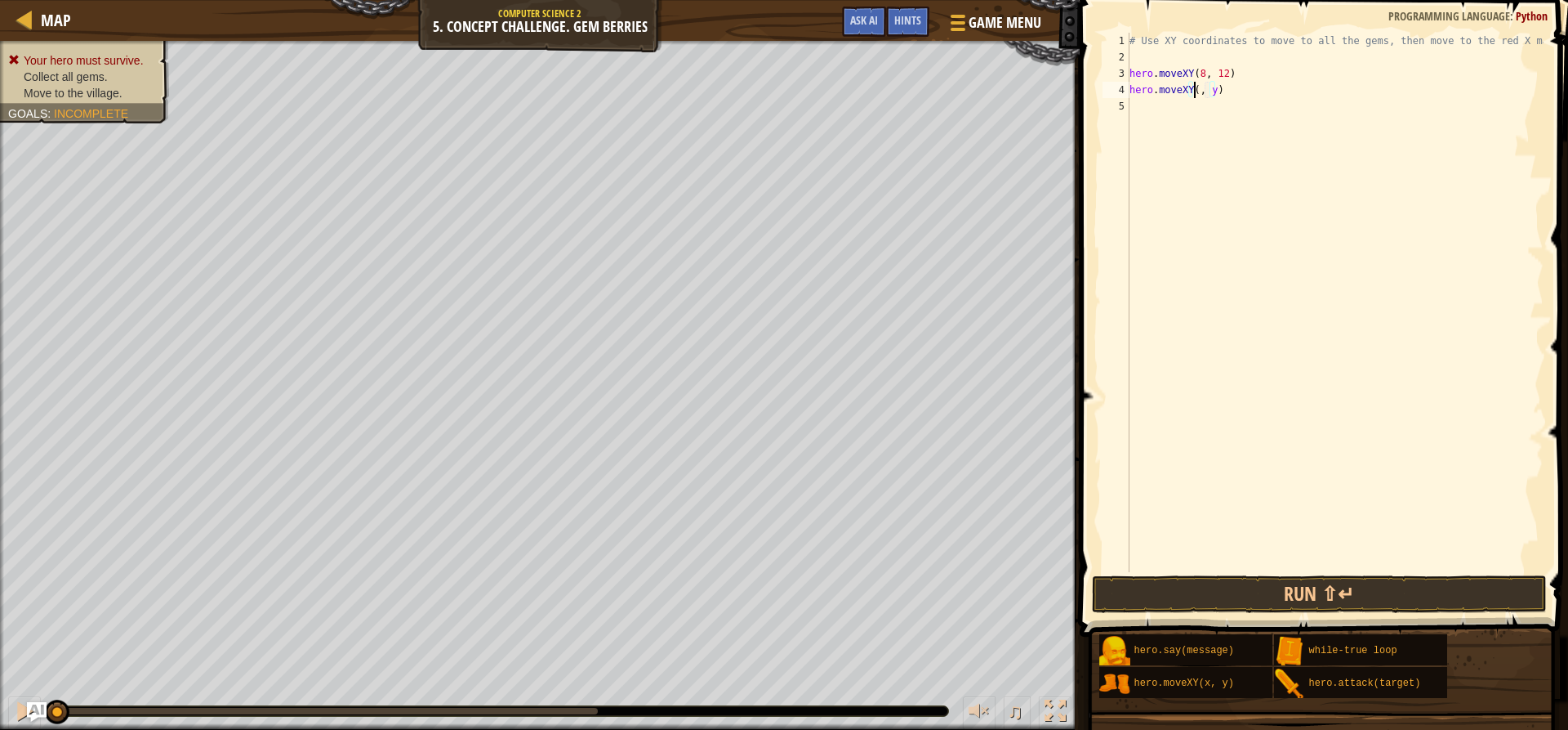
scroll to position [8, 7]
click at [1216, 92] on div "# Use XY coordinates to move to all the gems, then move to the red X mark. hero…" at bounding box center [1334, 319] width 417 height 572
type textarea "hero.moveXY(8, 49)"
click at [1201, 120] on div "# Use XY coordinates to move to all the gems, then move to the red X mark. hero…" at bounding box center [1334, 319] width 417 height 572
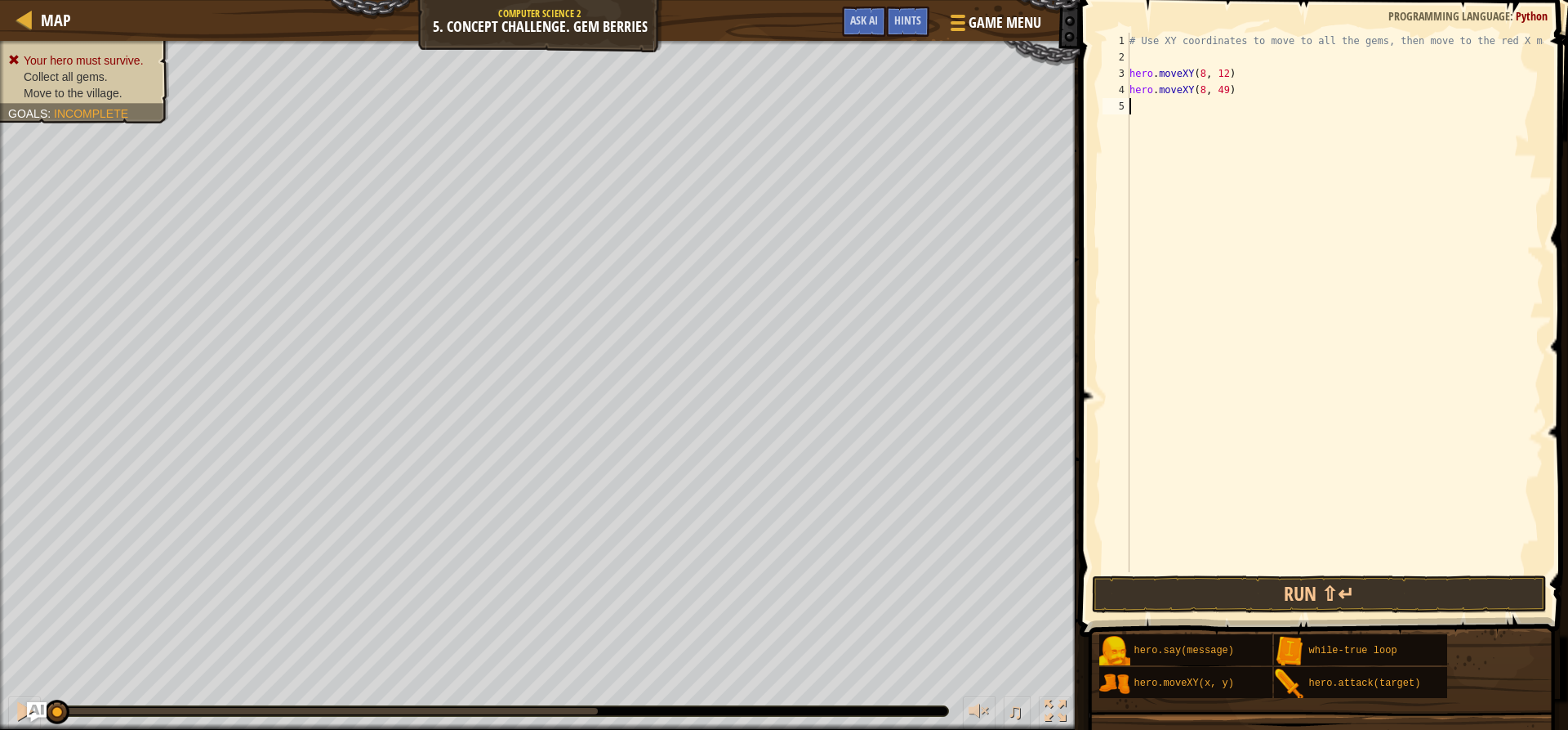
scroll to position [8, 0]
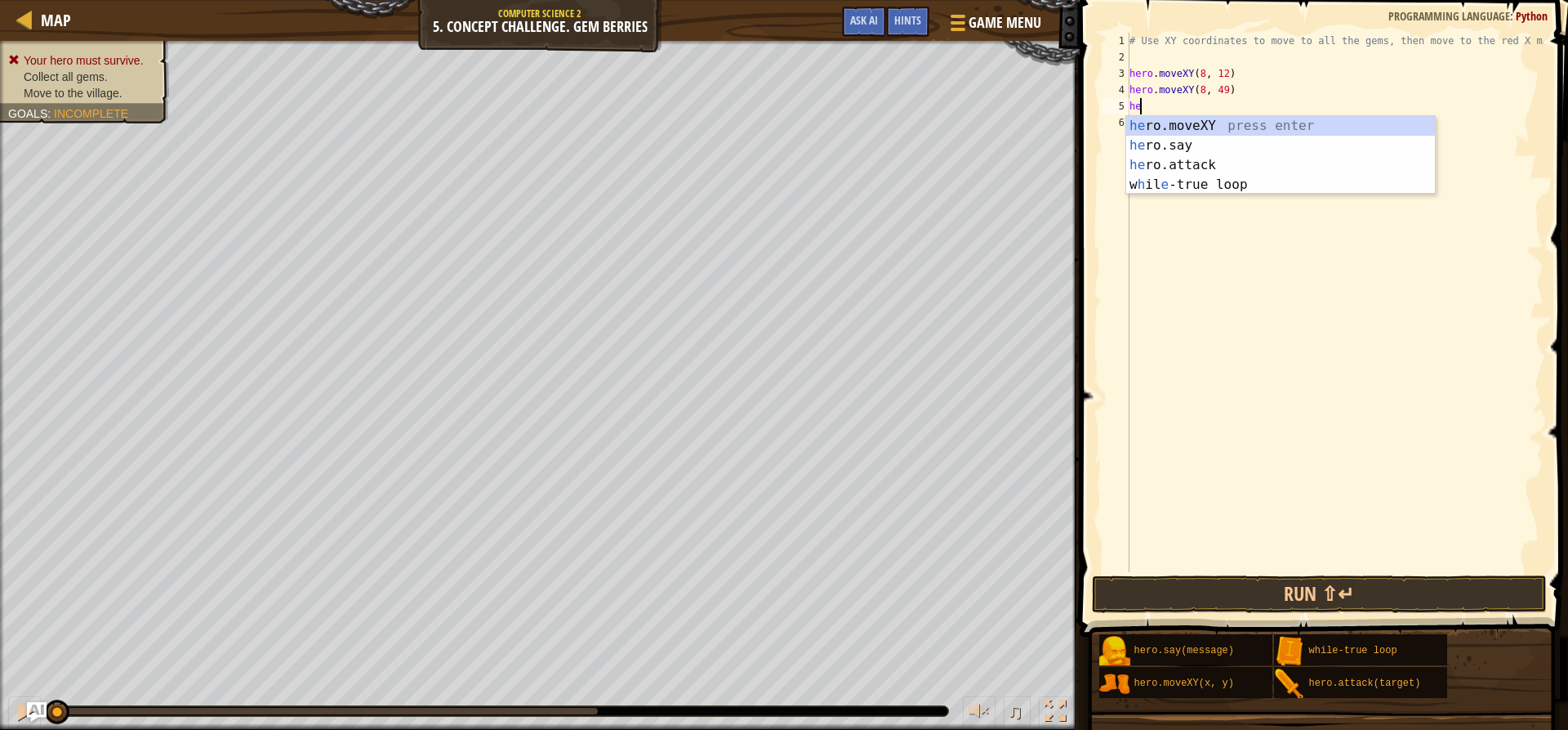
type textarea "her"
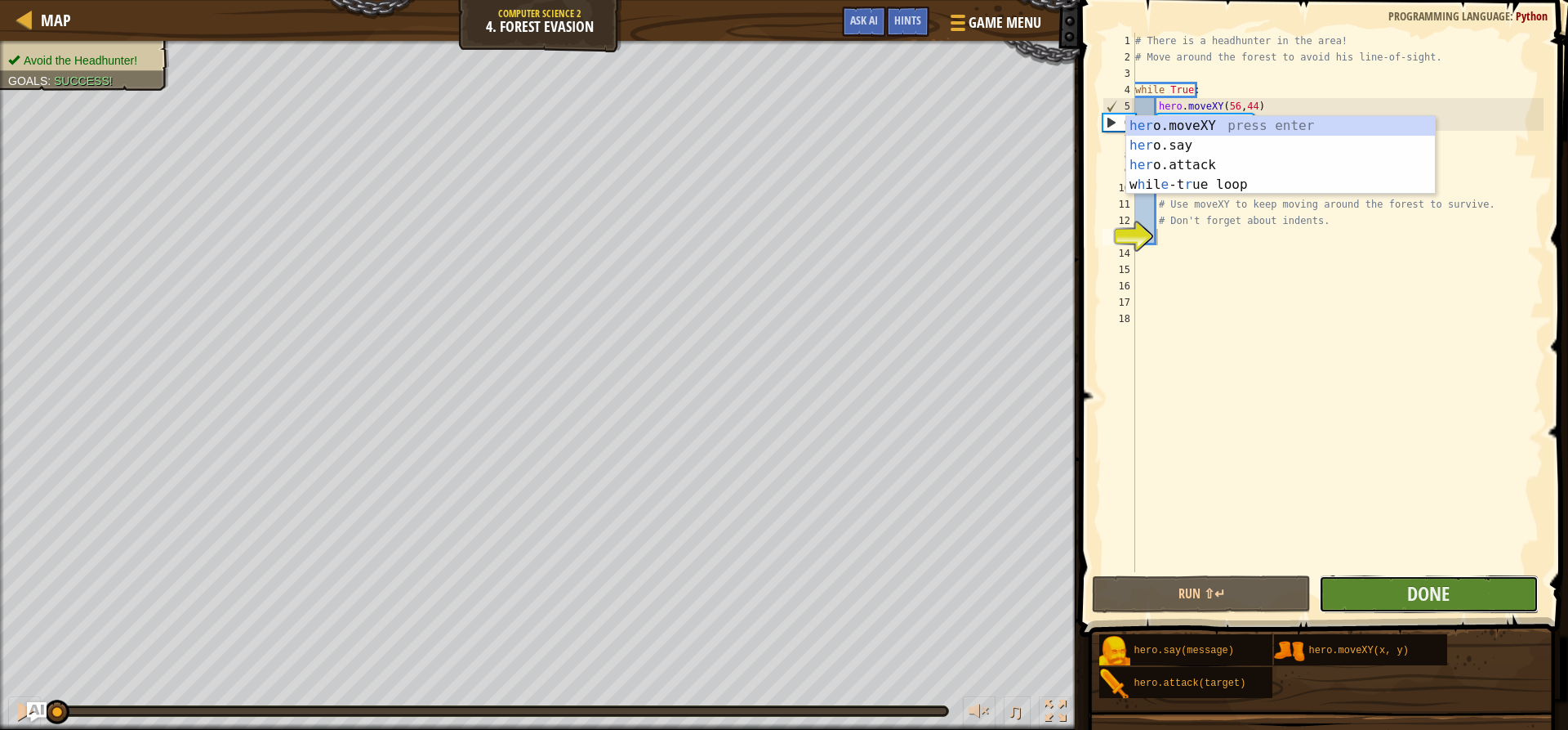
click at [1392, 588] on button "Done" at bounding box center [1427, 594] width 219 height 38
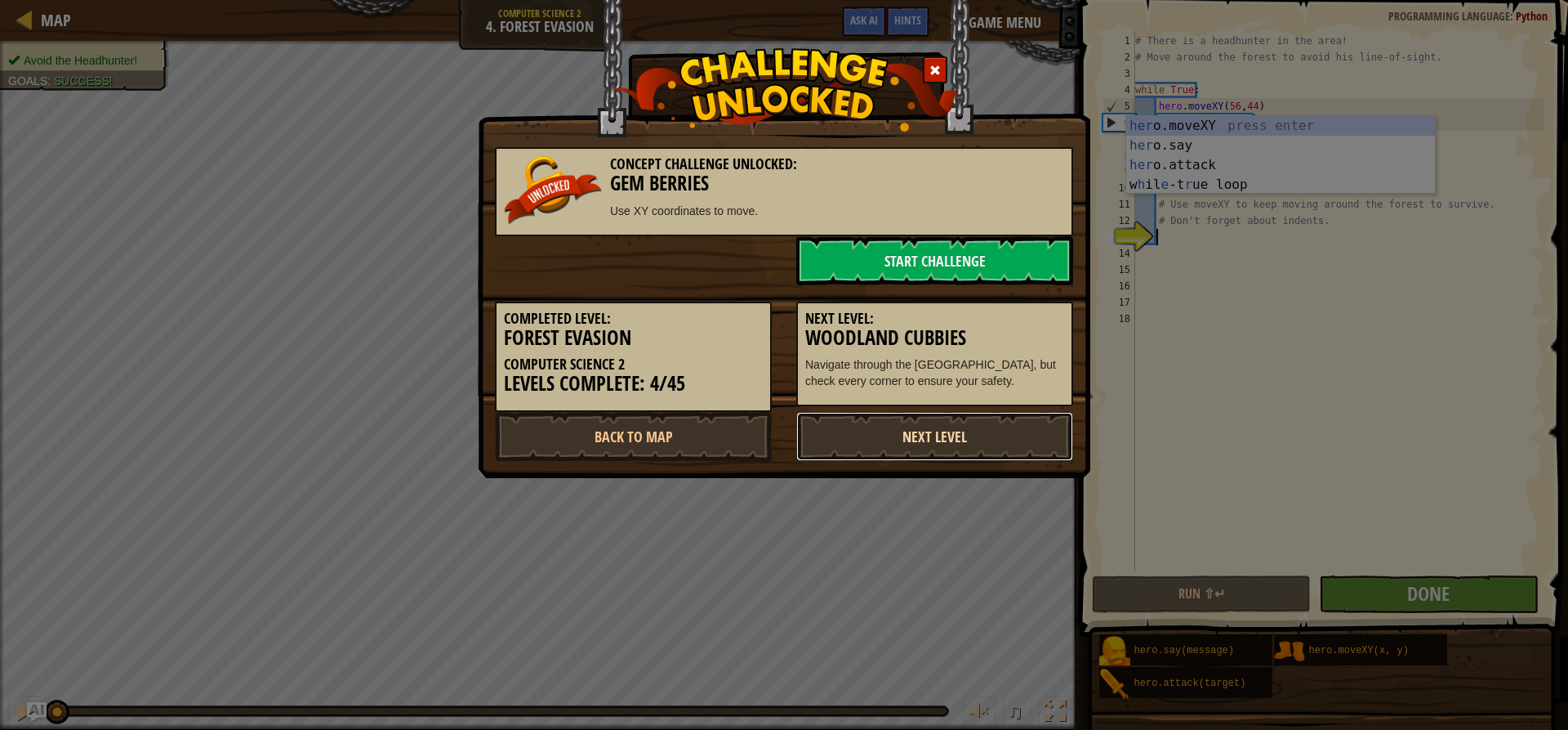
click at [934, 433] on link "Next Level" at bounding box center [934, 436] width 277 height 49
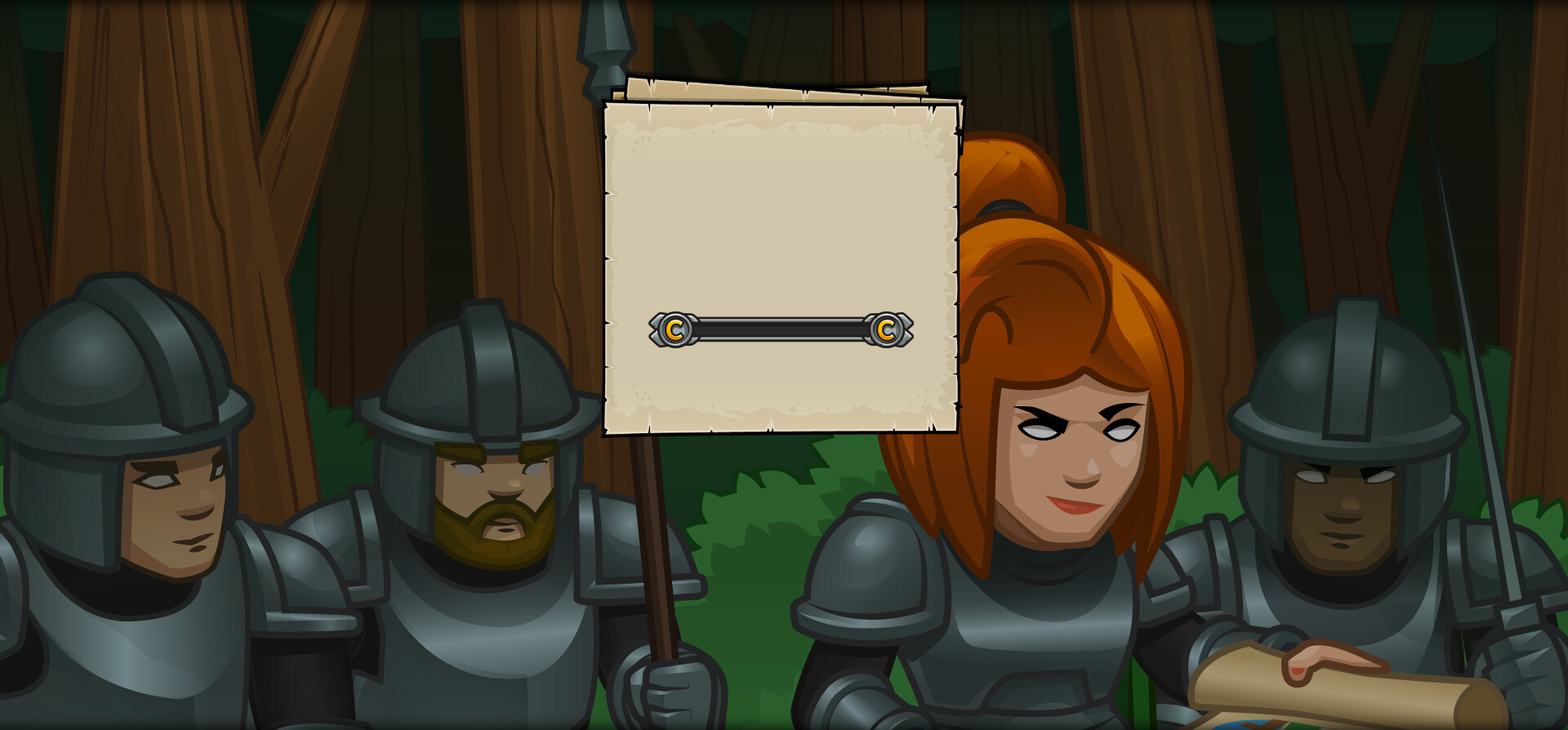
click at [934, 433] on div "Goals Start Level Error loading from server. Try refreshing the page. You'll ne…" at bounding box center [784, 254] width 367 height 367
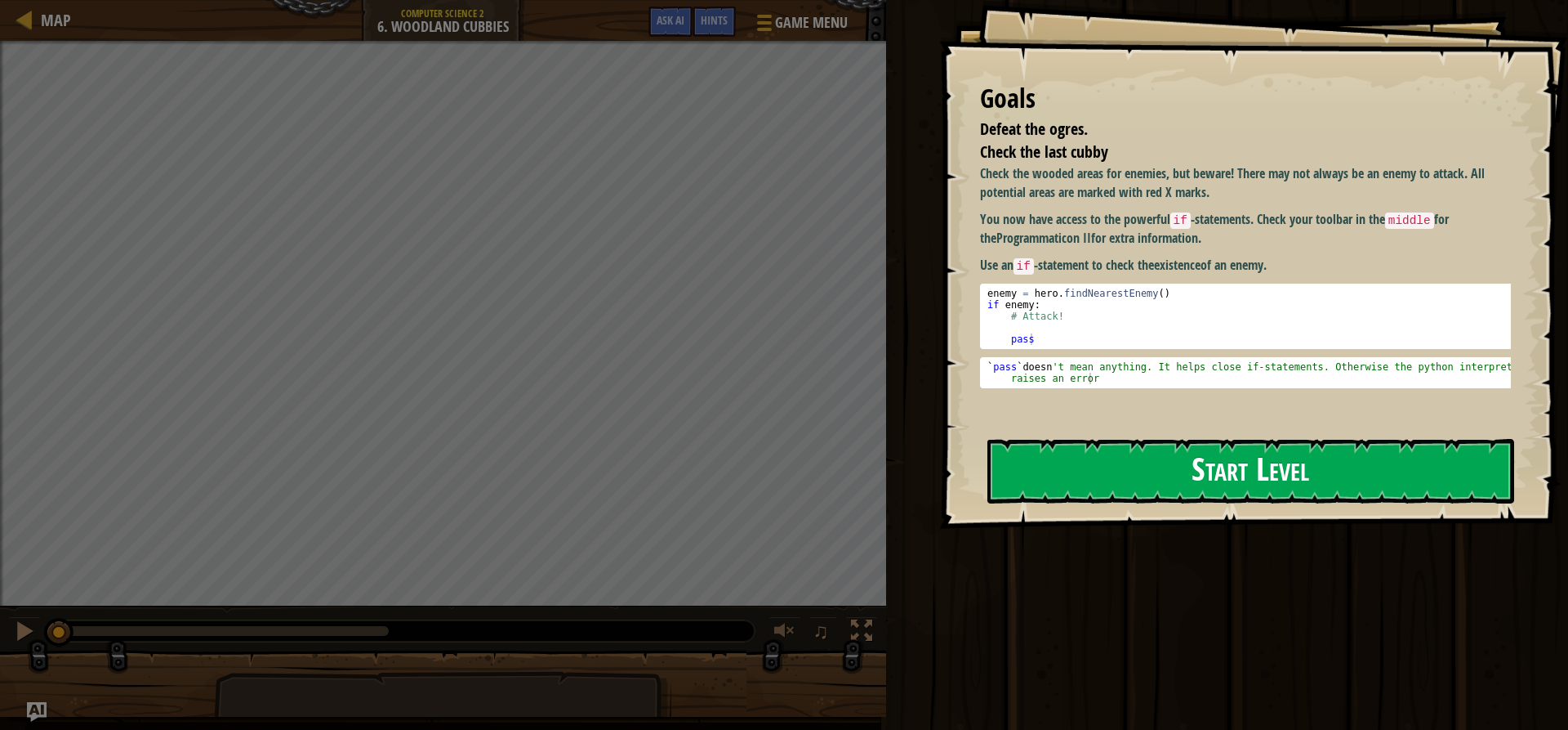
click at [1132, 438] on button "Start Level" at bounding box center [1250, 470] width 527 height 64
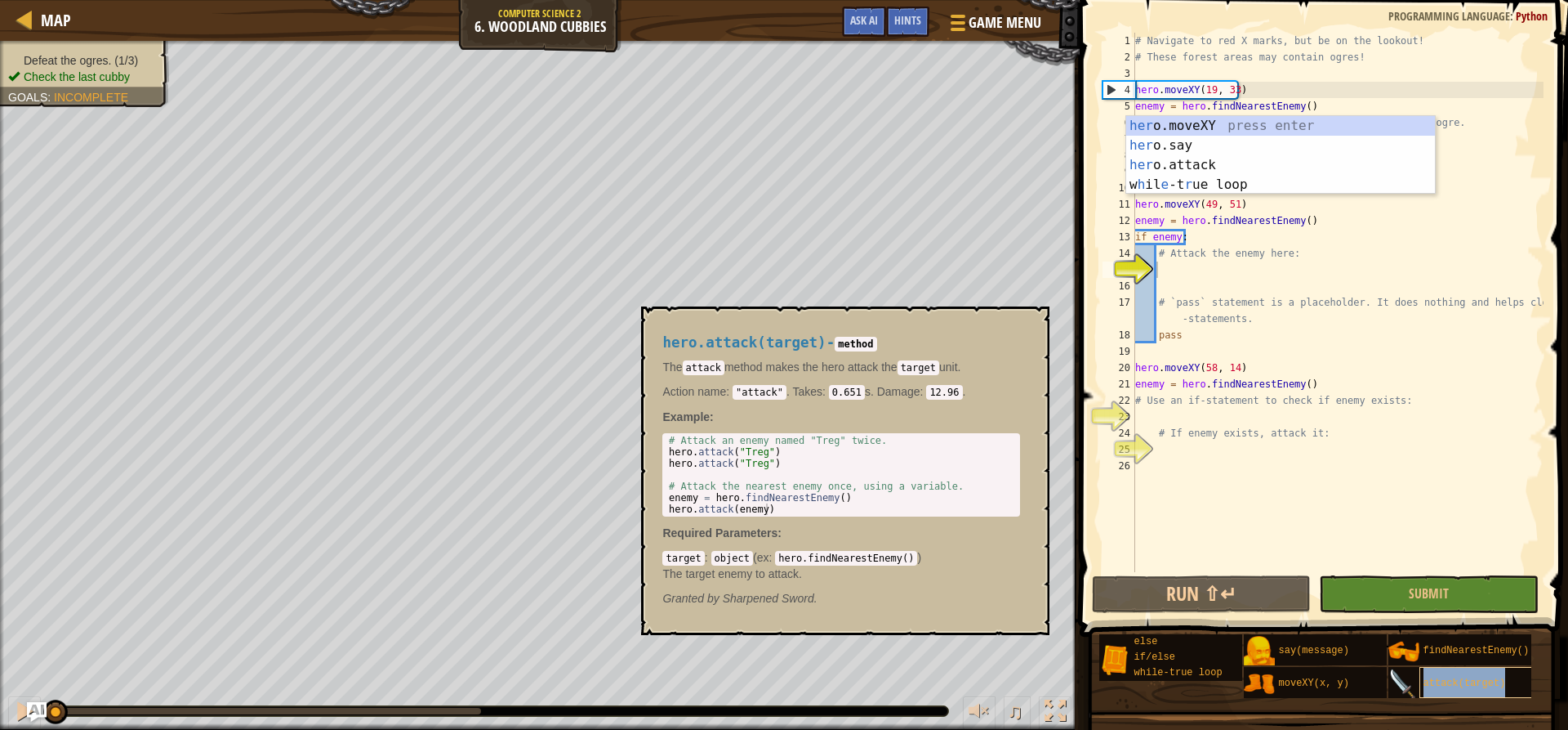
type textarea "attack(target)"
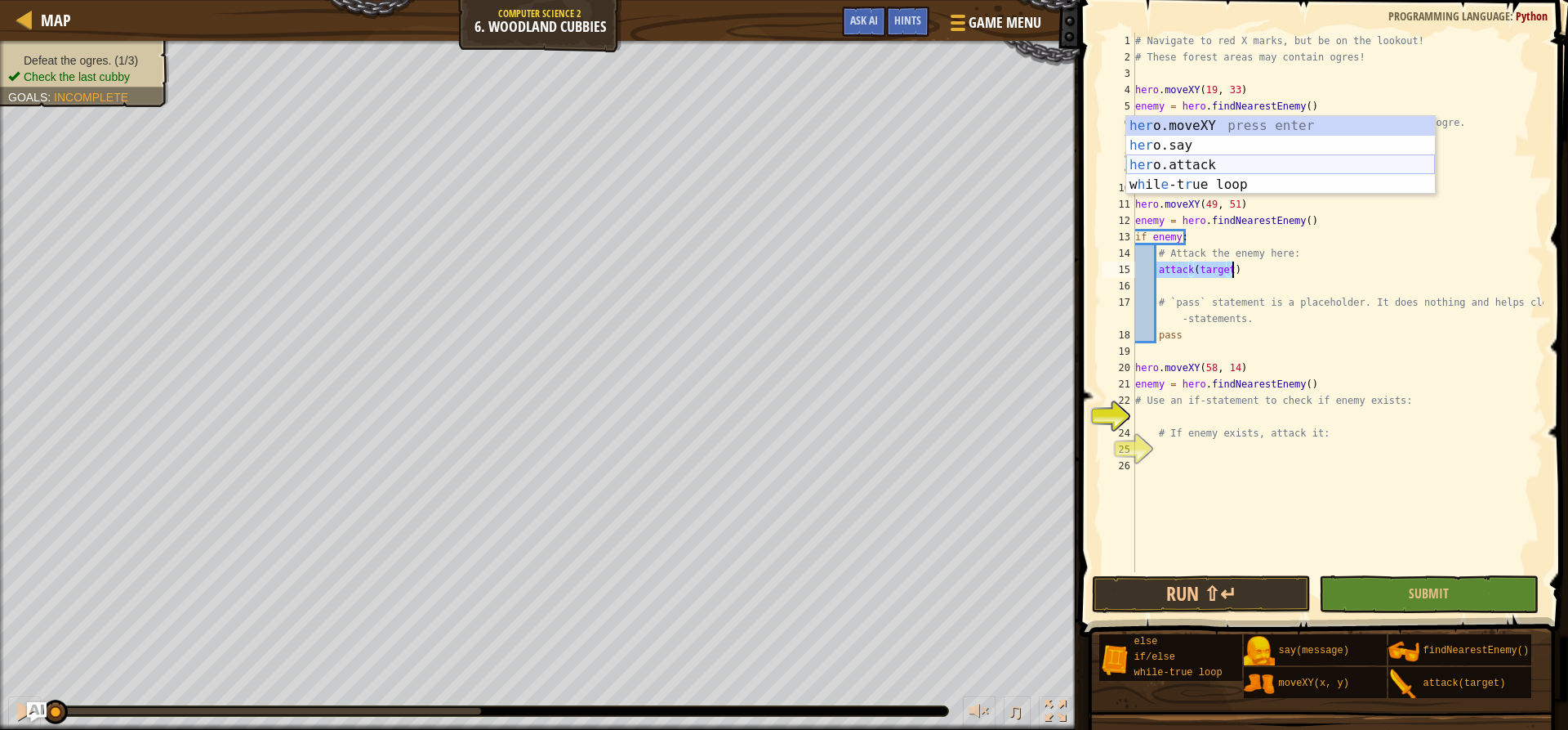
click at [1155, 156] on div "her o.moveXY press enter her o.say press enter her o.attack press enter w h il …" at bounding box center [1280, 174] width 309 height 118
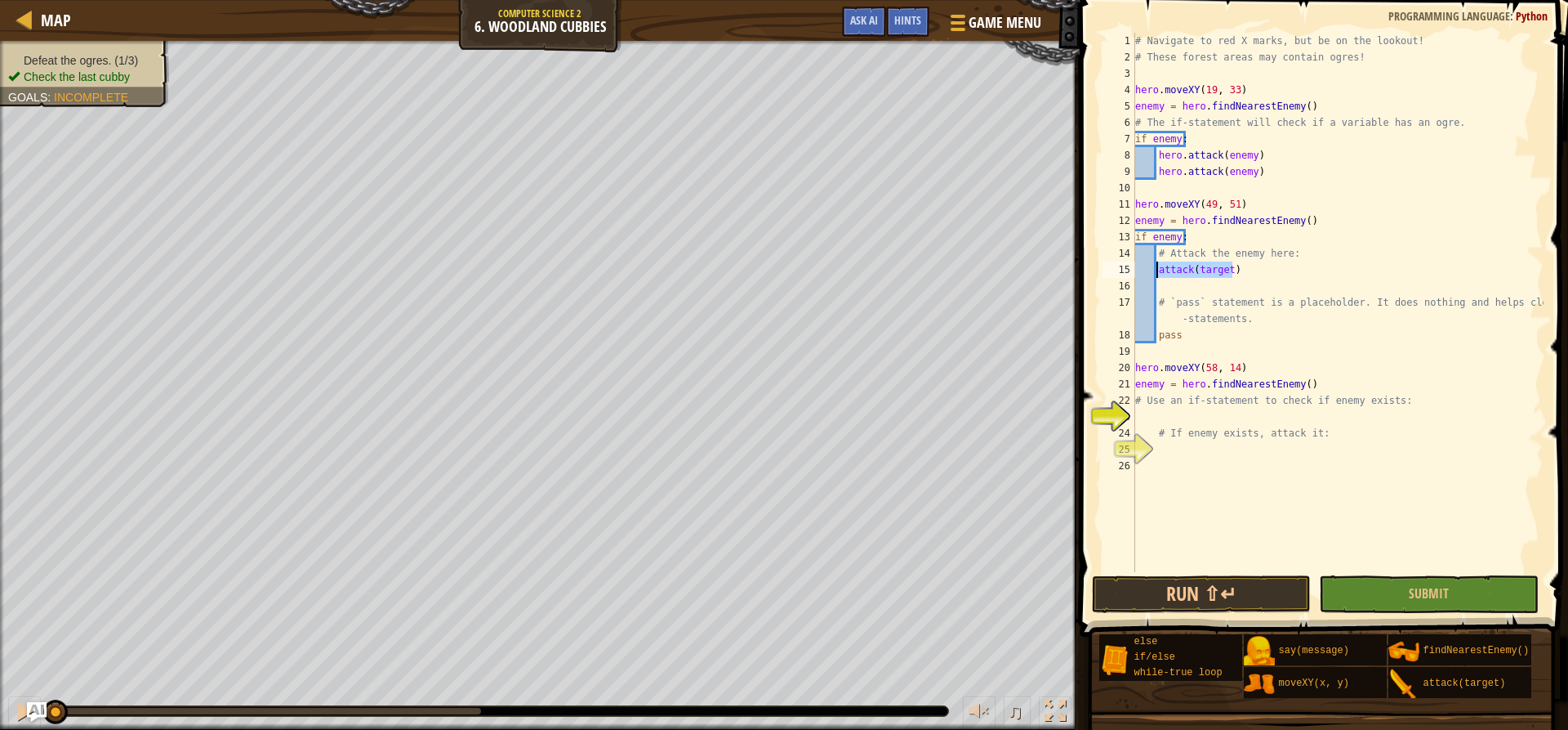
drag, startPoint x: 1237, startPoint y: 271, endPoint x: 1154, endPoint y: 268, distance: 83.1
click at [1154, 268] on div "# Navigate to red X marks, but be on the lookout! # These forest areas may cont…" at bounding box center [1338, 319] width 412 height 572
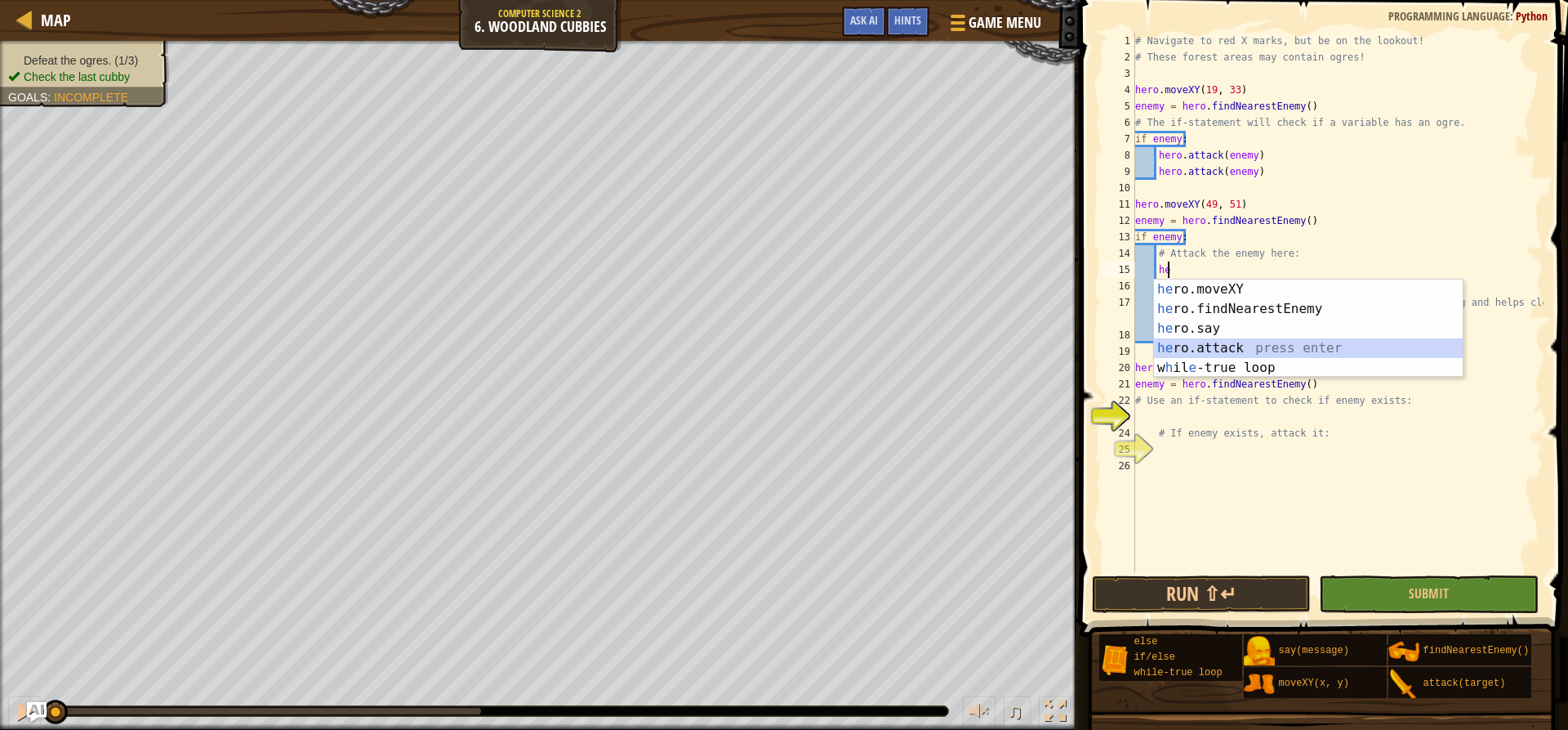
click at [1226, 351] on div "he ro.moveXY press enter he ro.findNearestEnemy press enter he ro.say press ent…" at bounding box center [1309, 347] width 309 height 137
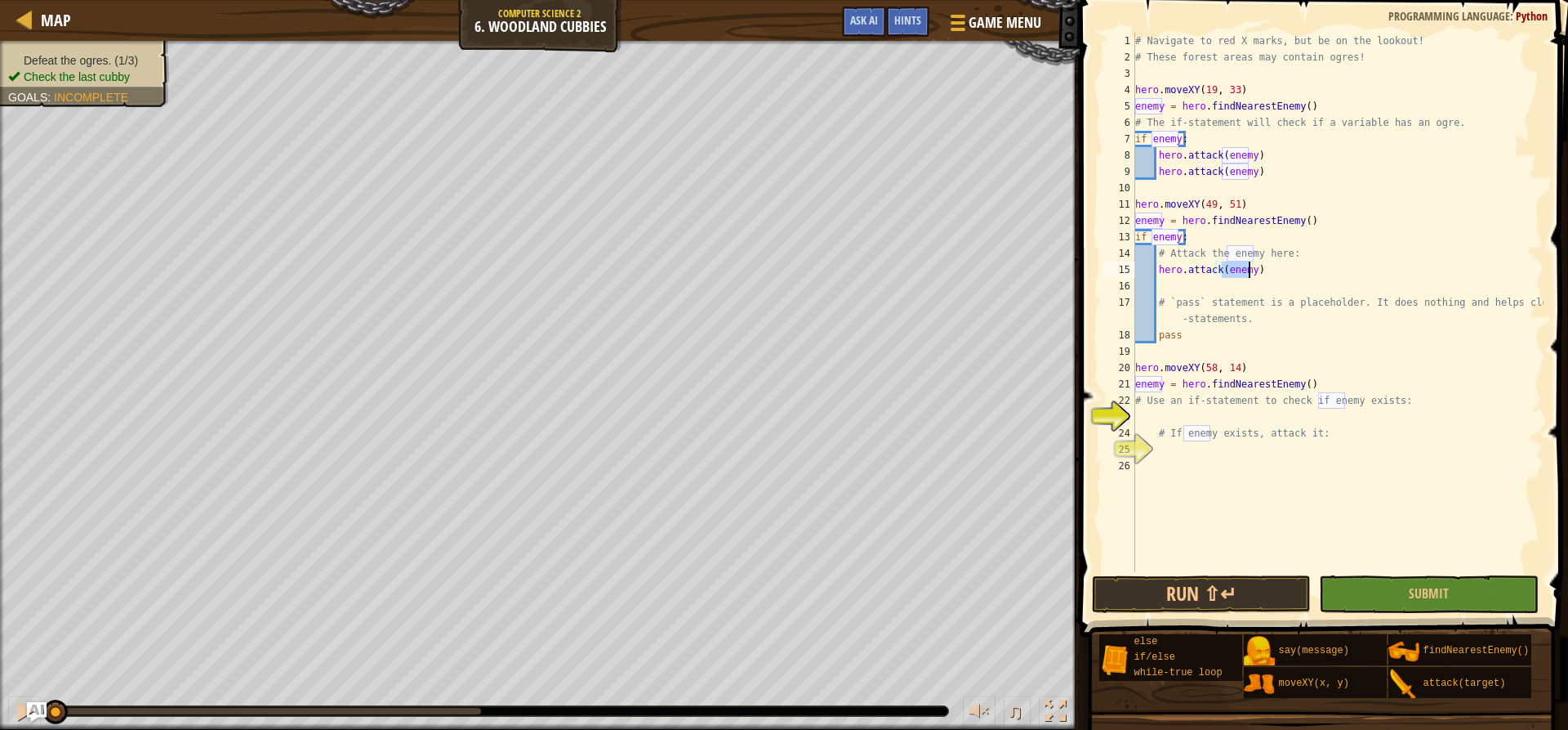
click at [1200, 296] on div "# Navigate to red X marks, but be on the lookout! # These forest areas may cont…" at bounding box center [1338, 319] width 412 height 572
type textarea "# `pass` statement is a placeholder. It does nothing and helps close if-stateme…"
click at [1195, 290] on div "# Navigate to red X marks, but be on the lookout! # These forest areas may cont…" at bounding box center [1338, 319] width 412 height 572
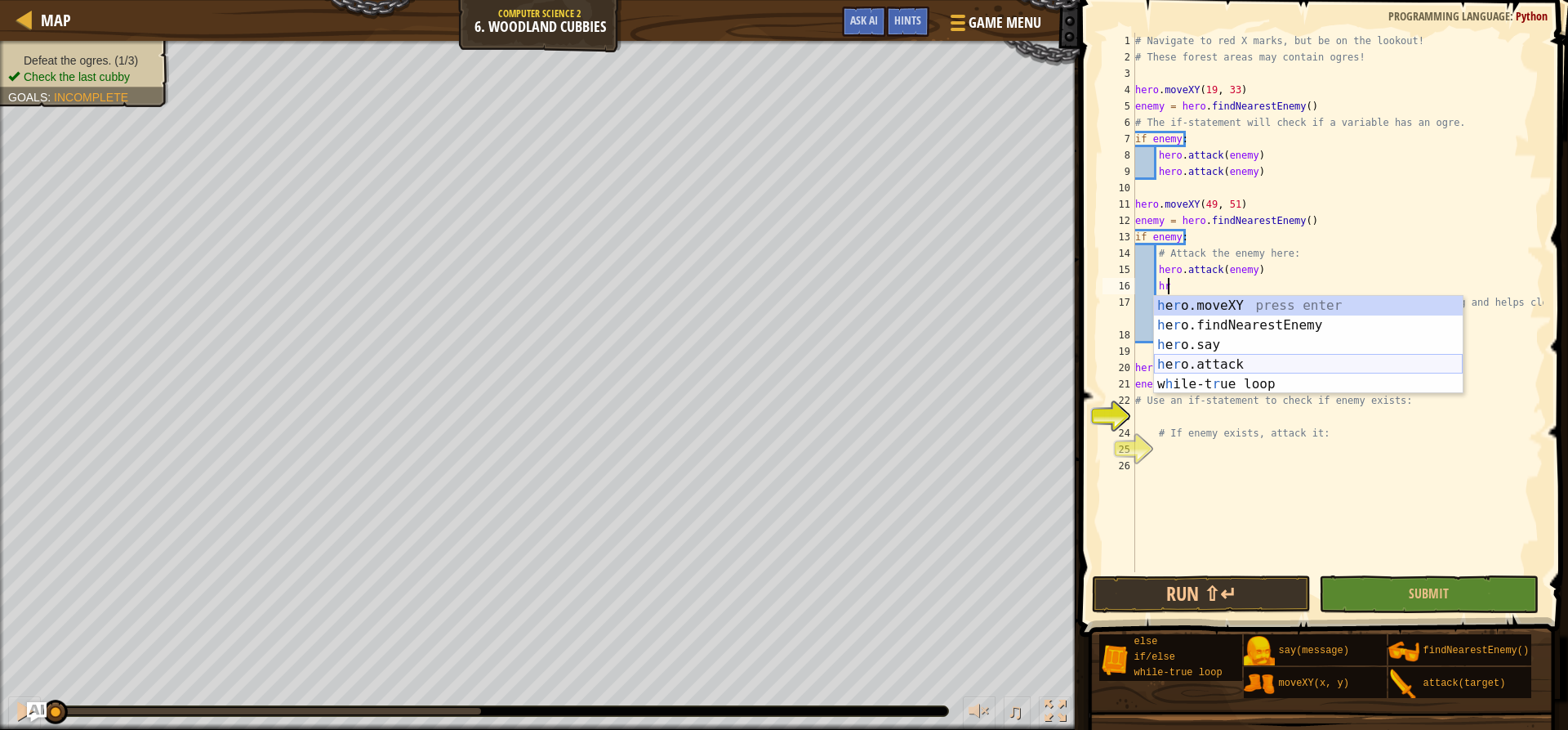
click at [1247, 363] on div "h e r o.moveXY press enter h e r o.findNearestEnemy press enter h e r o.say pre…" at bounding box center [1309, 364] width 309 height 137
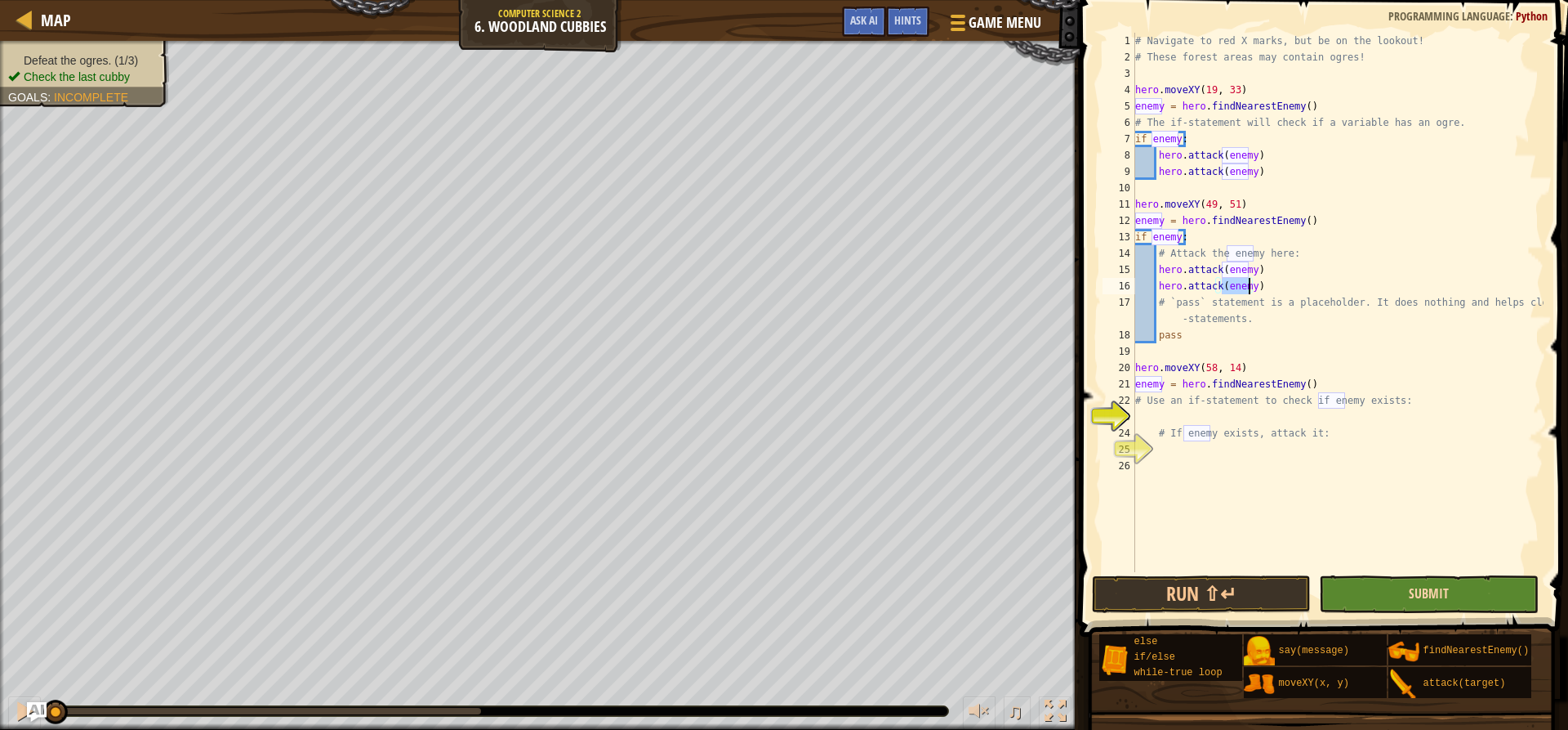
type textarea "hero.attack(enemy)"
click at [1431, 587] on span "Submit" at bounding box center [1428, 593] width 40 height 17
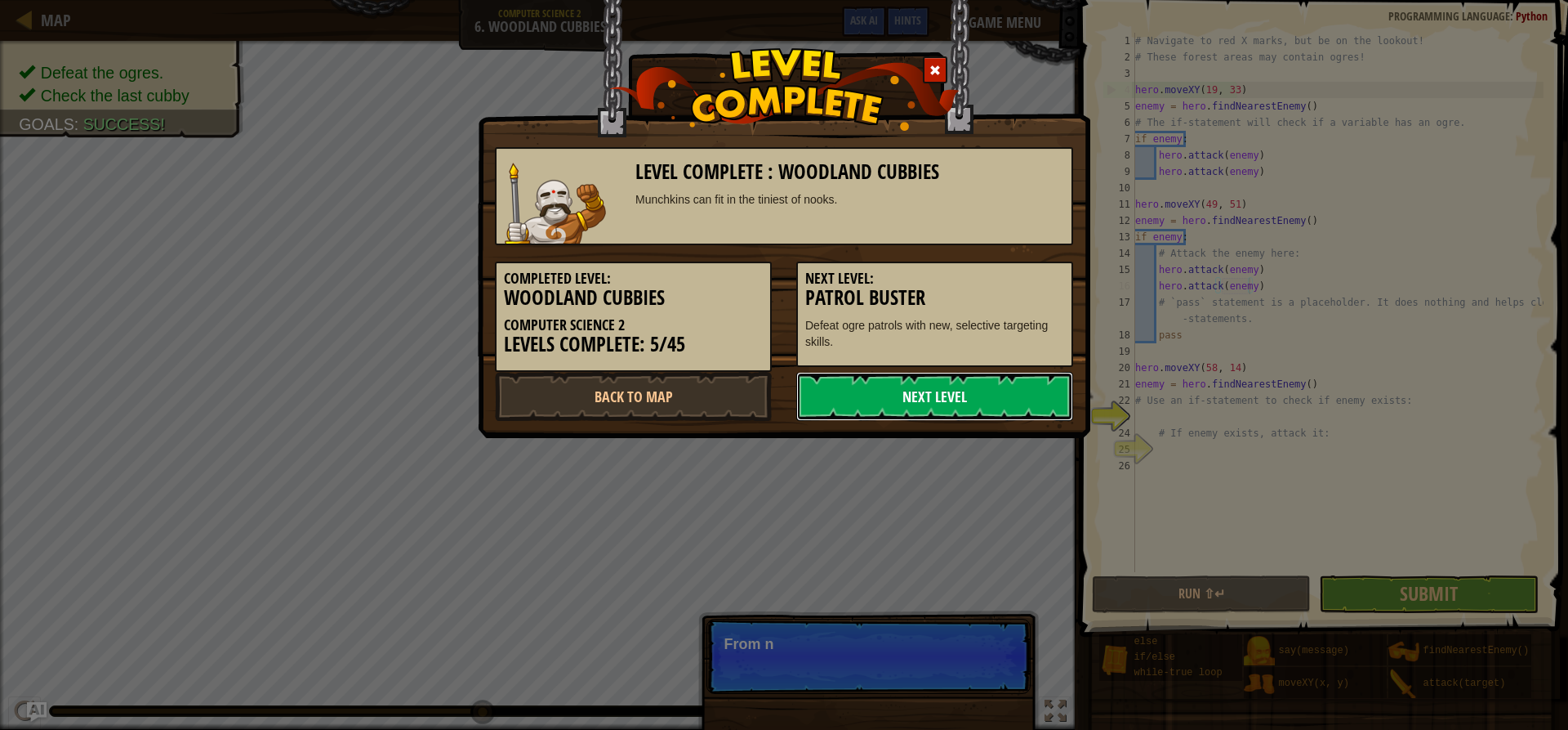
click at [1012, 386] on link "Next Level" at bounding box center [934, 396] width 277 height 49
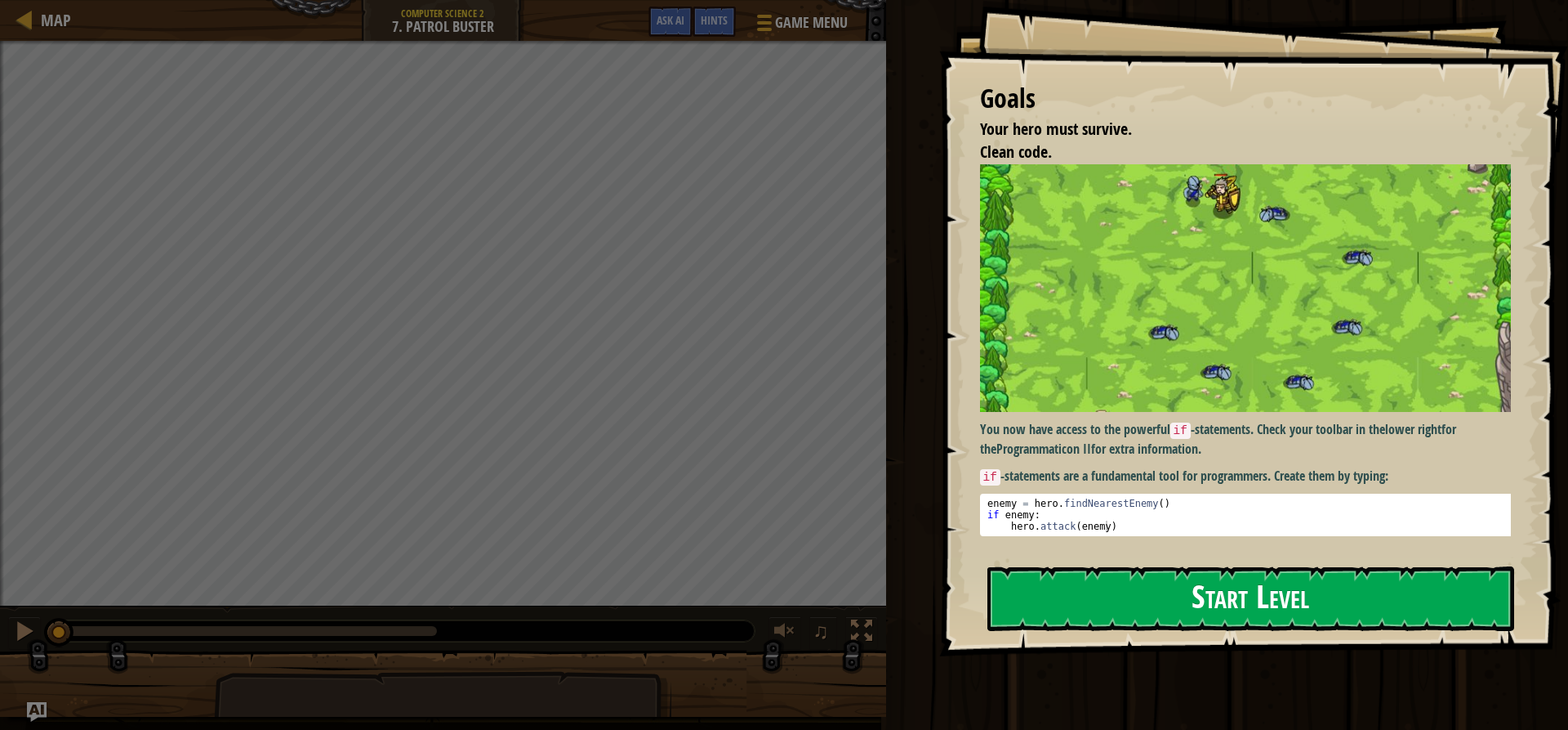
click at [1282, 584] on button "Start Level" at bounding box center [1250, 598] width 527 height 64
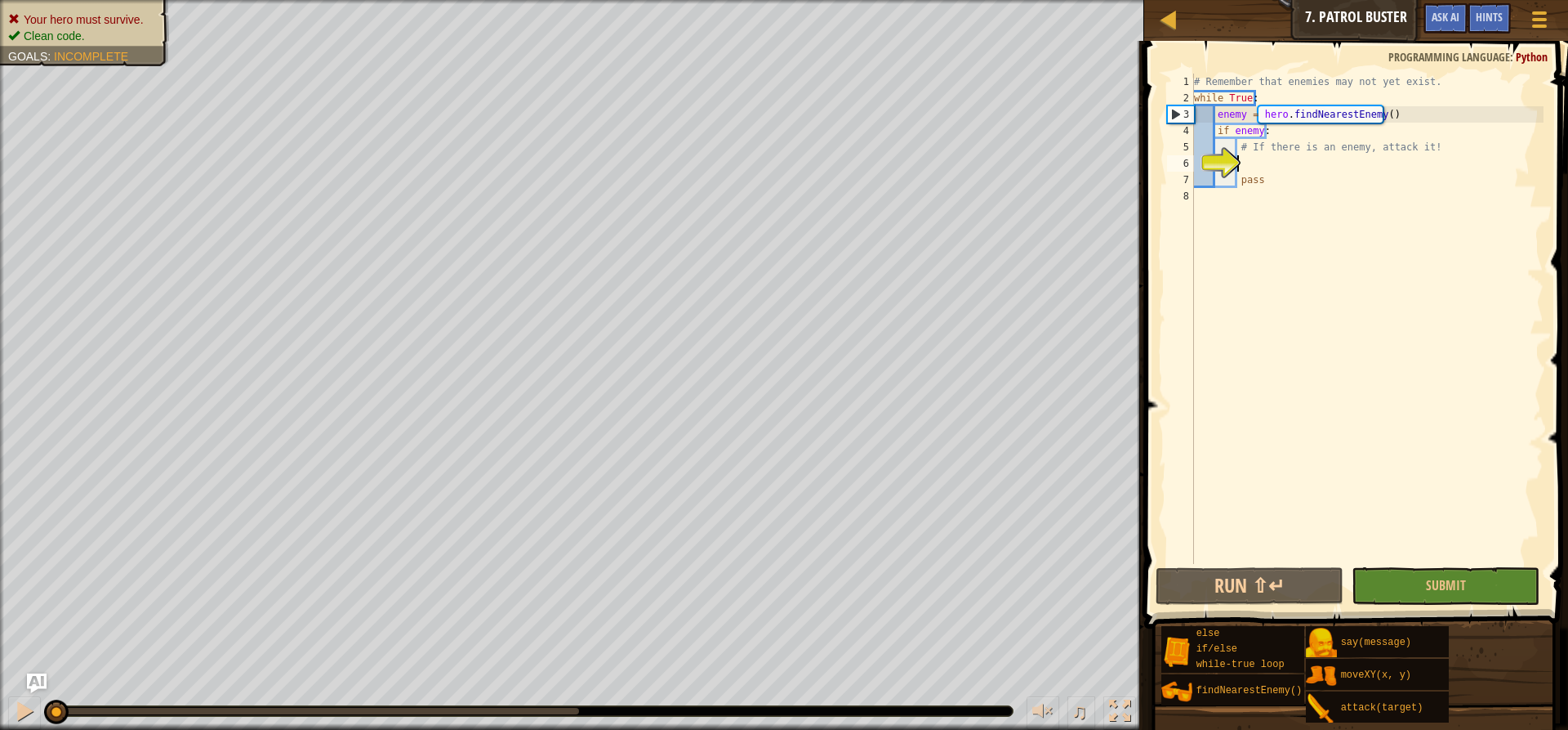
scroll to position [8, 3]
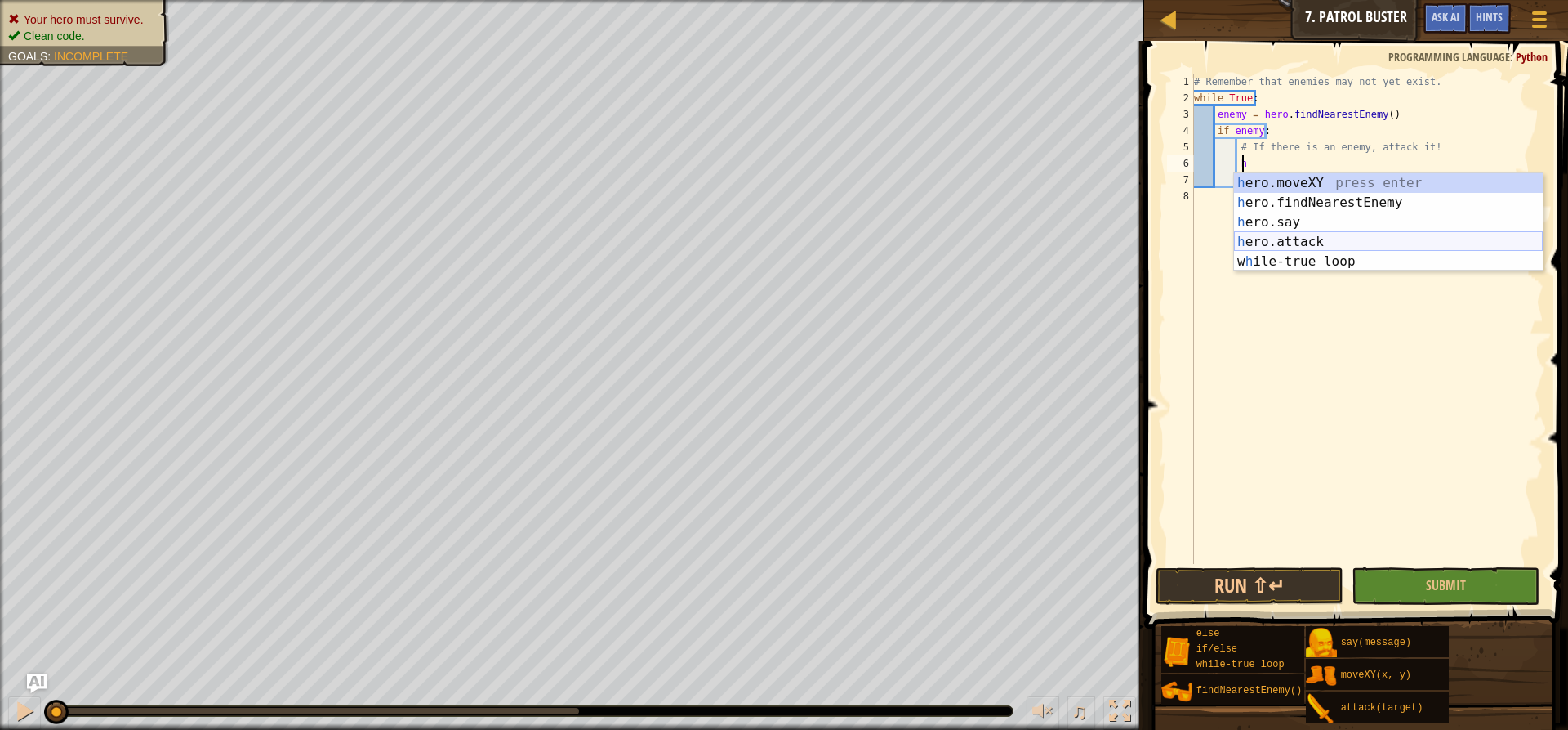
click at [1331, 240] on div "h ero.moveXY press enter h ero.findNearestEnemy press enter h ero.say press ent…" at bounding box center [1388, 241] width 309 height 137
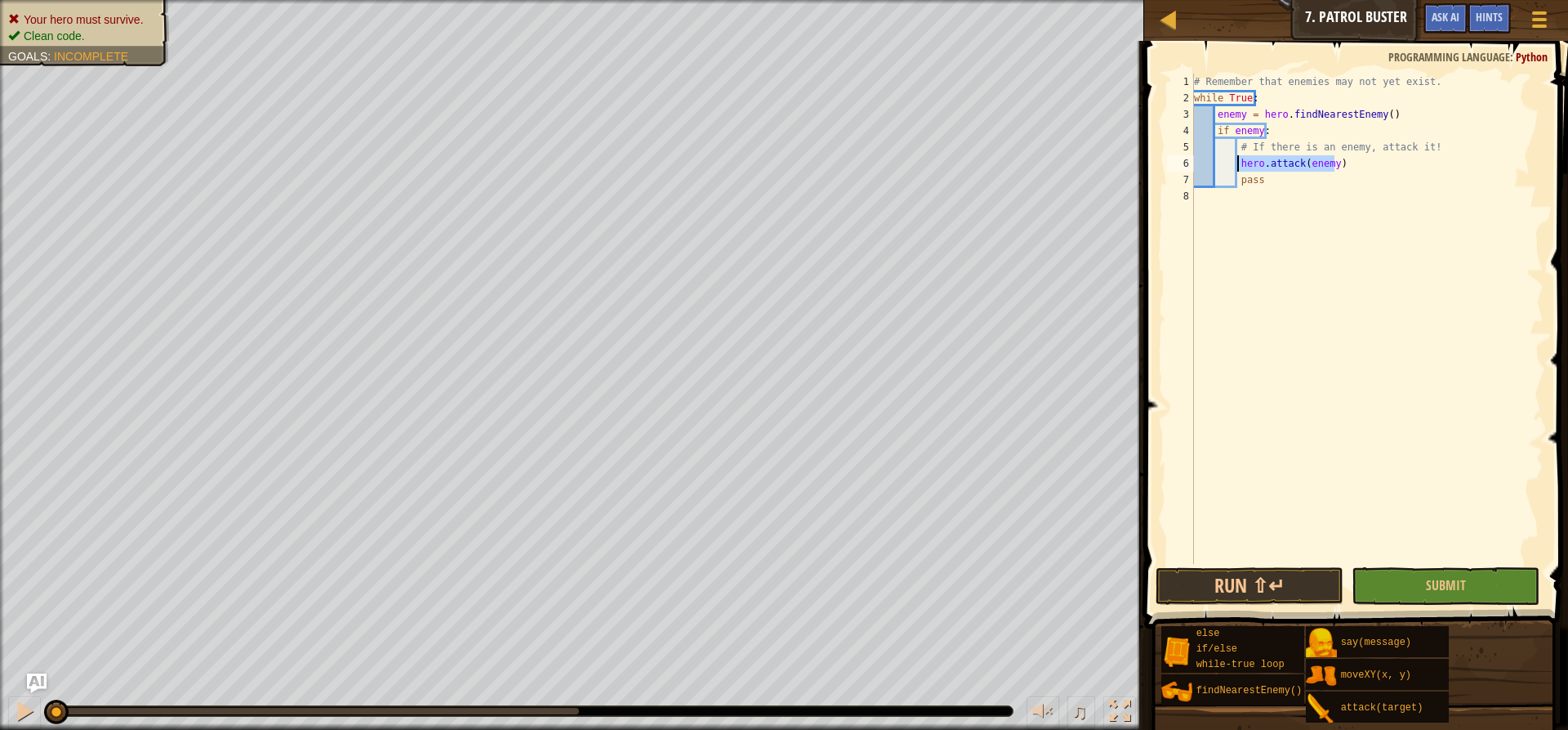
drag, startPoint x: 1346, startPoint y: 166, endPoint x: 1238, endPoint y: 163, distance: 108.0
click at [1238, 163] on div "# Remember that enemies may not yet exist. while True : enemy = hero . findNear…" at bounding box center [1366, 335] width 353 height 523
click at [1340, 172] on div "# Remember that enemies may not yet exist. while True : enemy = hero . findNear…" at bounding box center [1366, 335] width 353 height 523
click at [1338, 165] on div "# Remember that enemies may not yet exist. while True : enemy = hero . findNear…" at bounding box center [1366, 335] width 353 height 523
type textarea "hero.attack(enemy)"
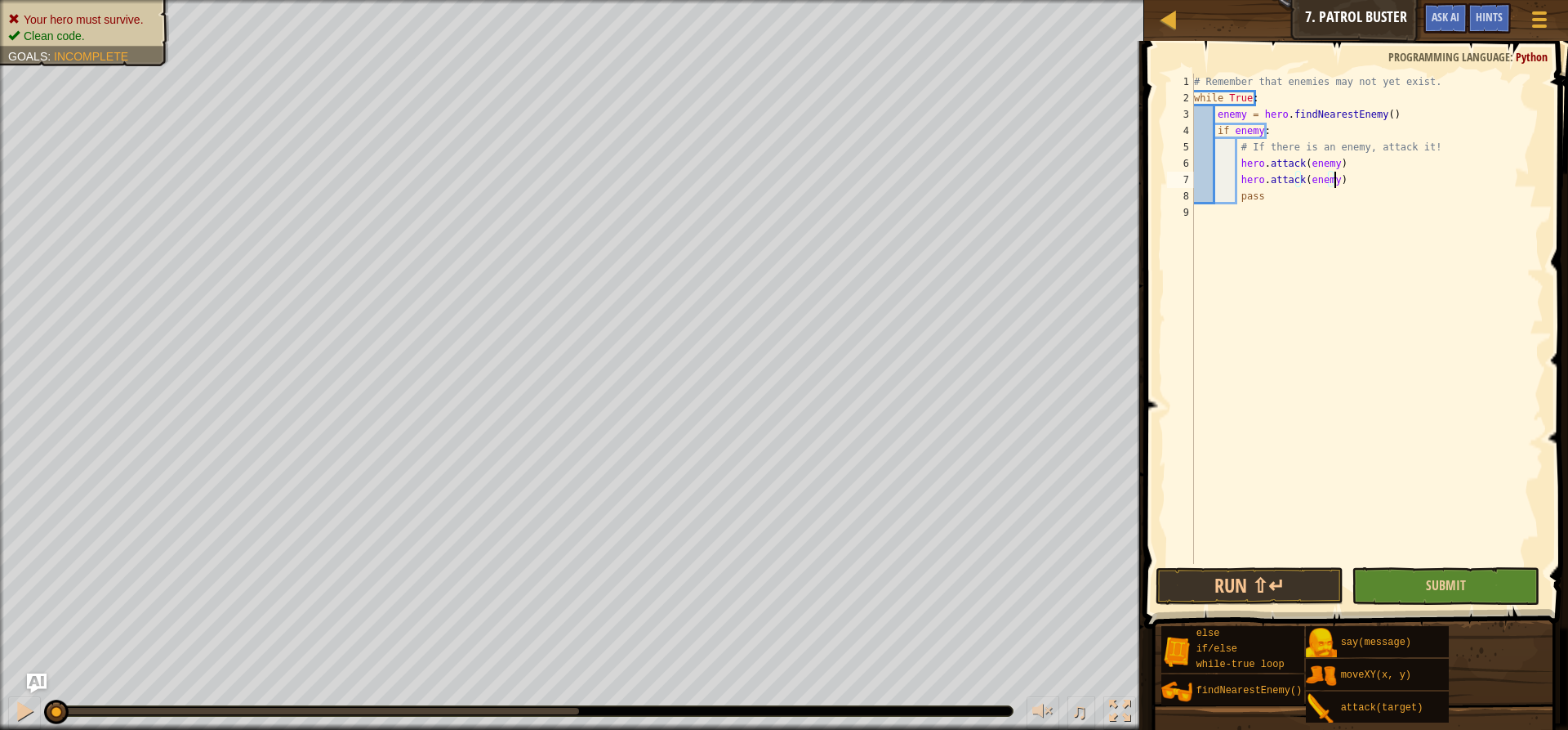
type textarea "hero.attack(enemy)"
click at [1405, 577] on button "Submit" at bounding box center [1445, 585] width 187 height 38
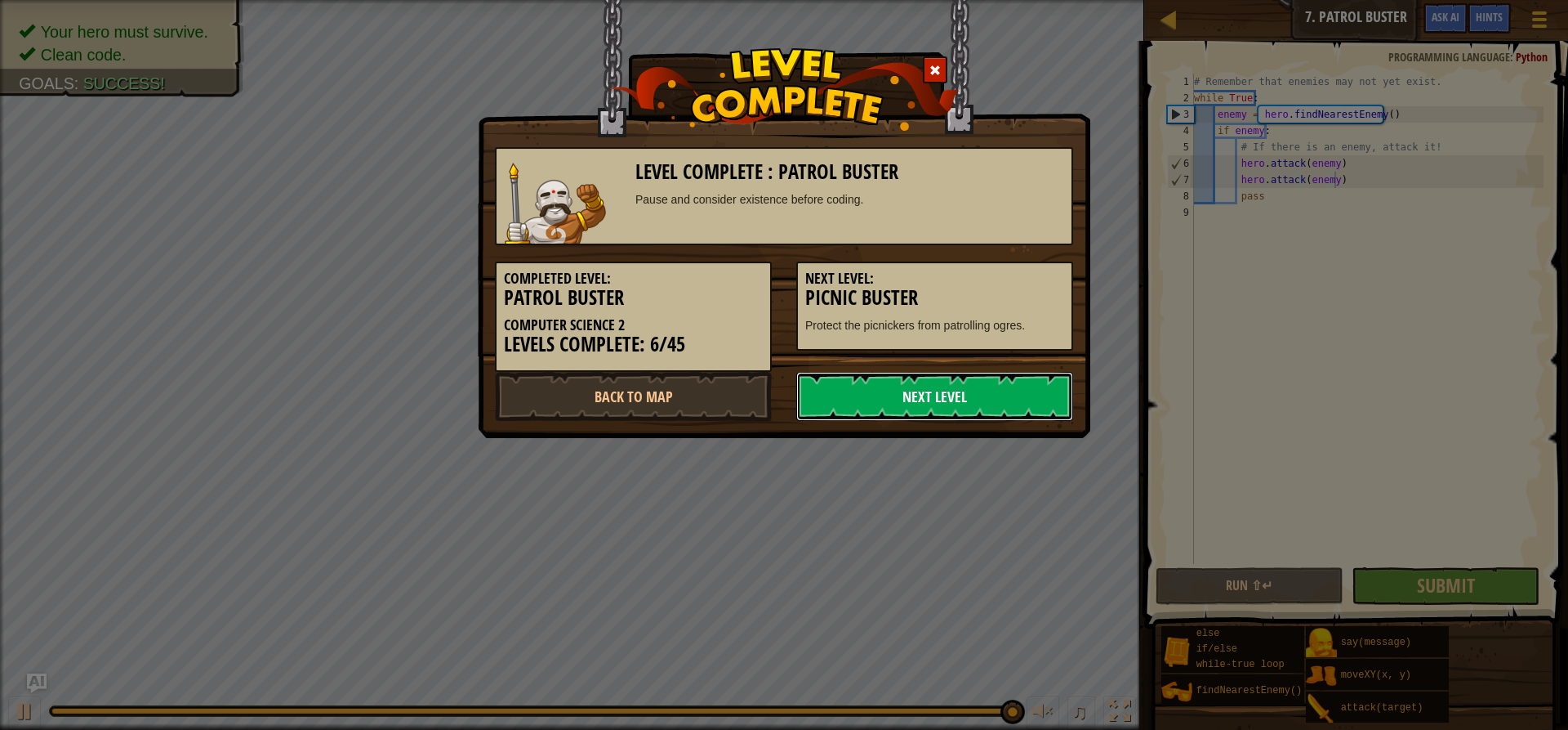
click at [944, 401] on link "Next Level" at bounding box center [934, 396] width 277 height 49
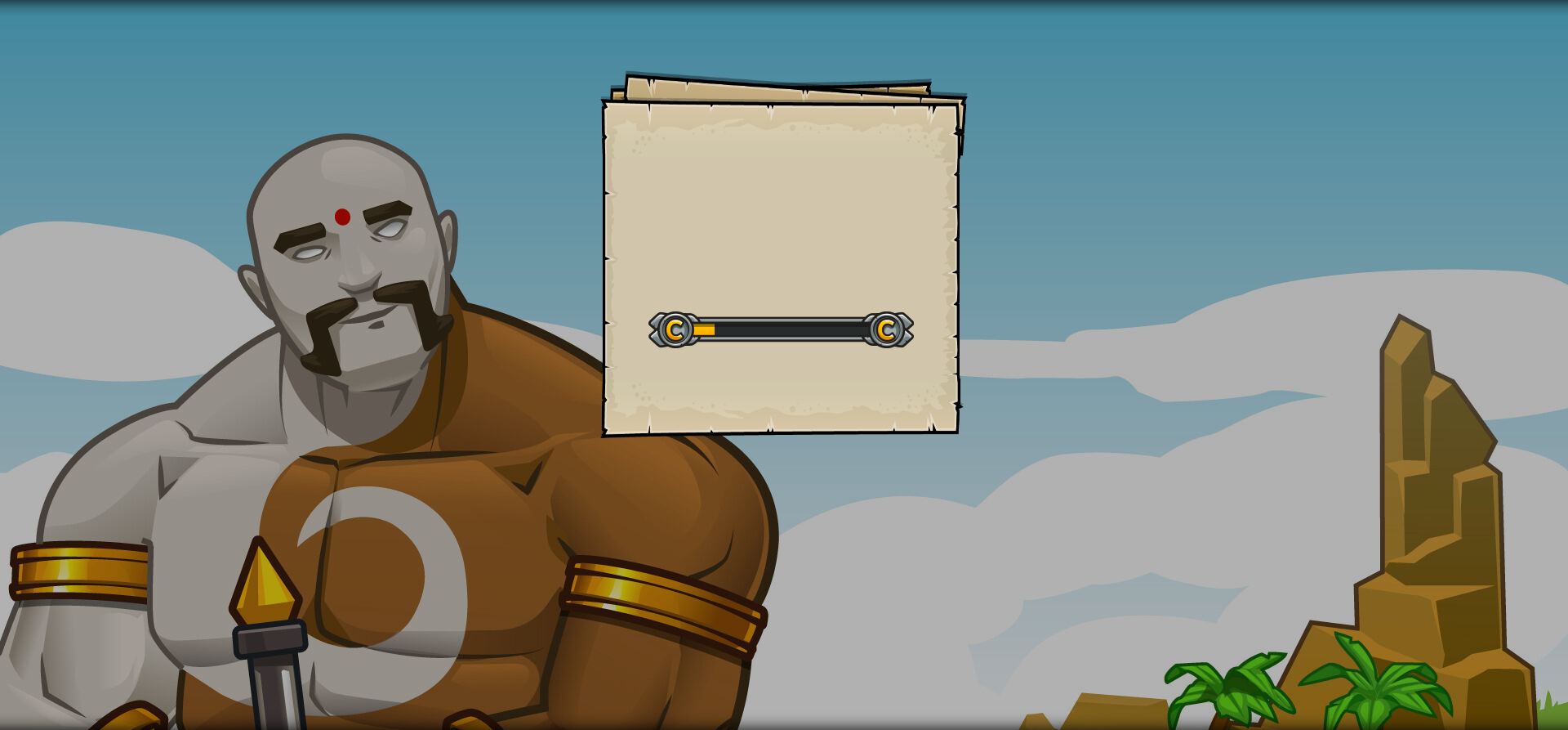
click at [944, 401] on div "Goals Start Level Error loading from server. Try refreshing the page. You'll ne…" at bounding box center [784, 254] width 367 height 367
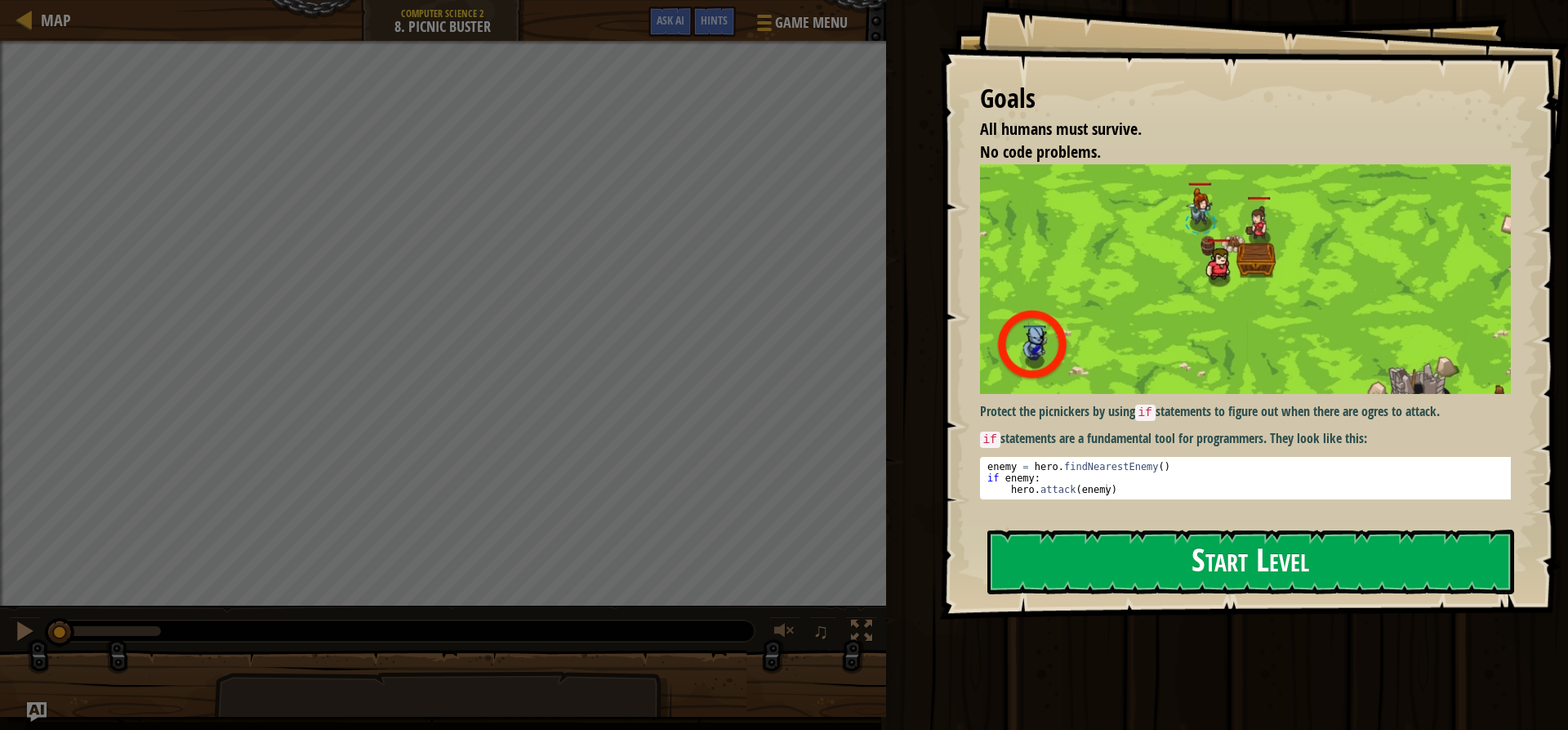
click at [1236, 558] on button "Start Level" at bounding box center [1250, 562] width 527 height 64
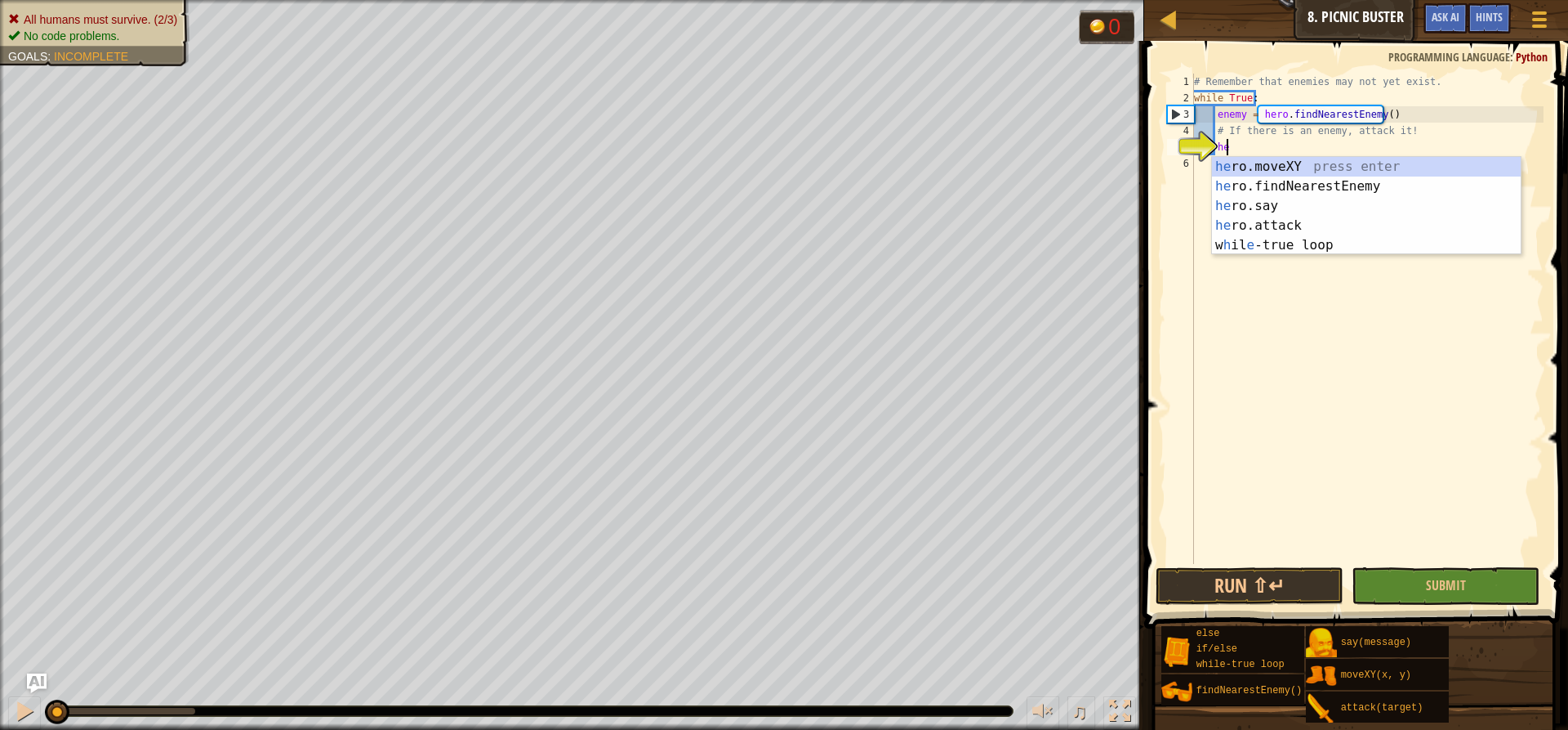
scroll to position [8, 2]
click at [1359, 229] on div "her o.moveXY press enter her o.findNearestEnemy press enter her o.say press ent…" at bounding box center [1366, 225] width 309 height 137
type textarea "hero.attack(enemy)"
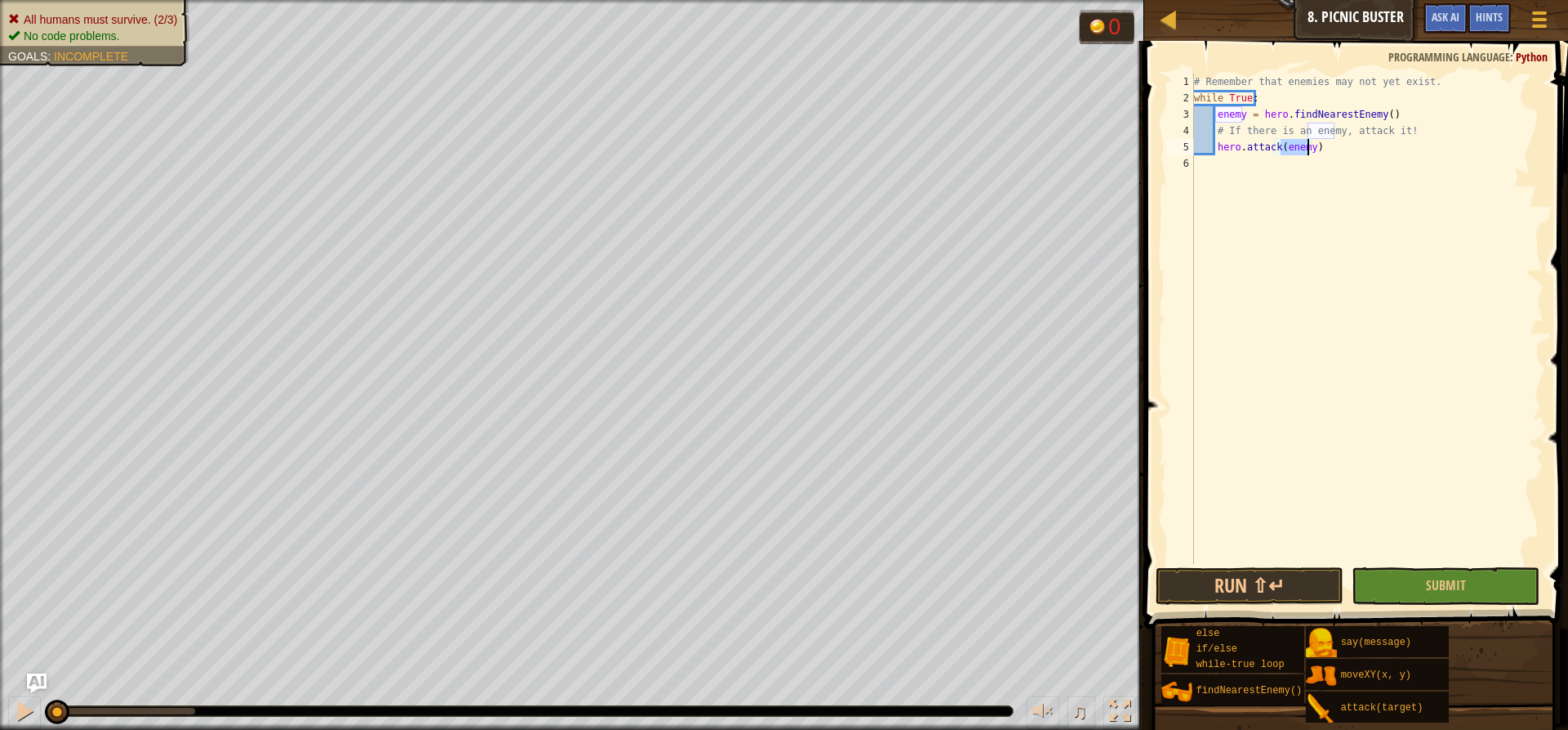
click at [1333, 154] on div "# Remember that enemies may not yet exist. while True : enemy = hero . findNear…" at bounding box center [1366, 335] width 353 height 523
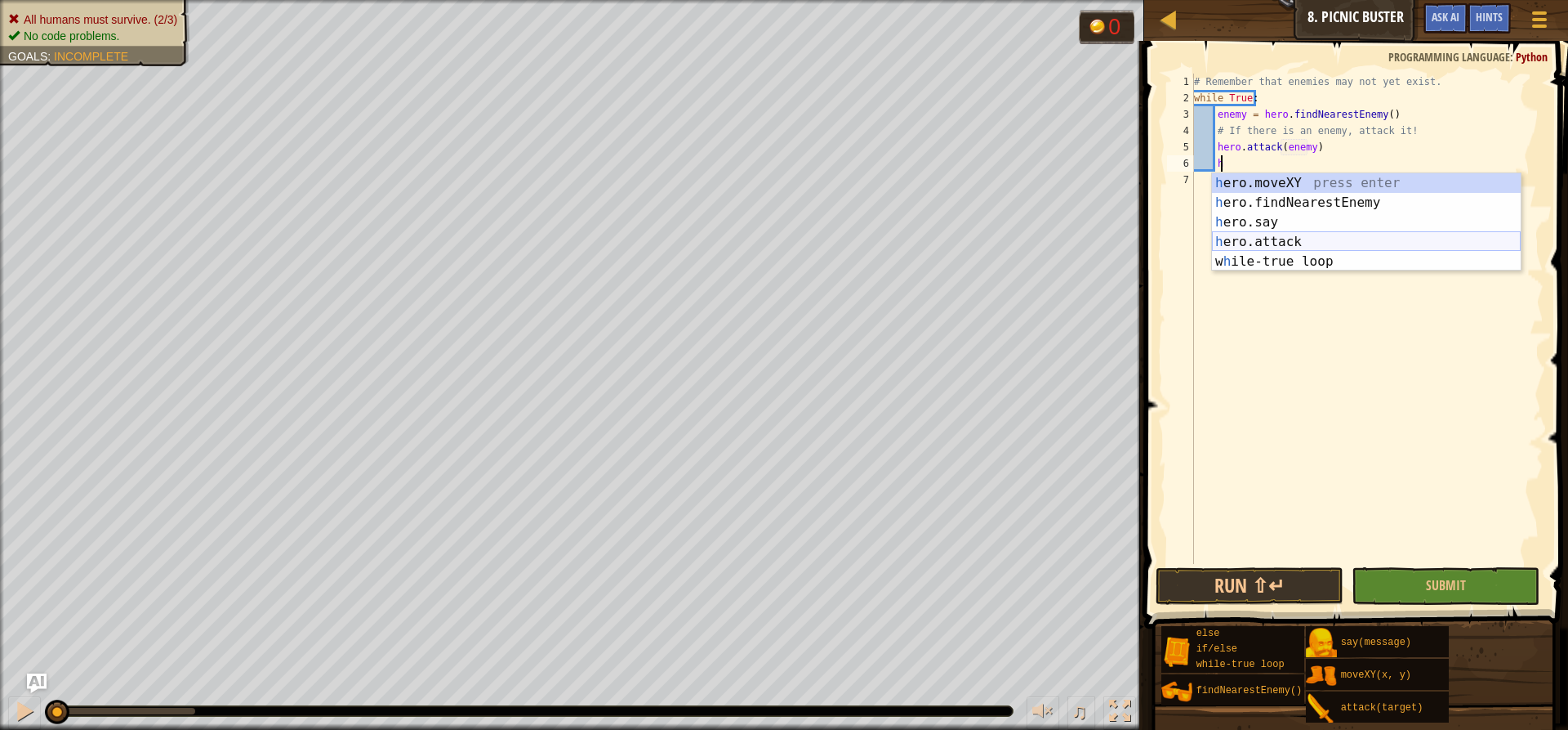
click at [1312, 236] on div "h ero.moveXY press enter h ero.findNearestEnemy press enter h ero.say press ent…" at bounding box center [1366, 241] width 309 height 137
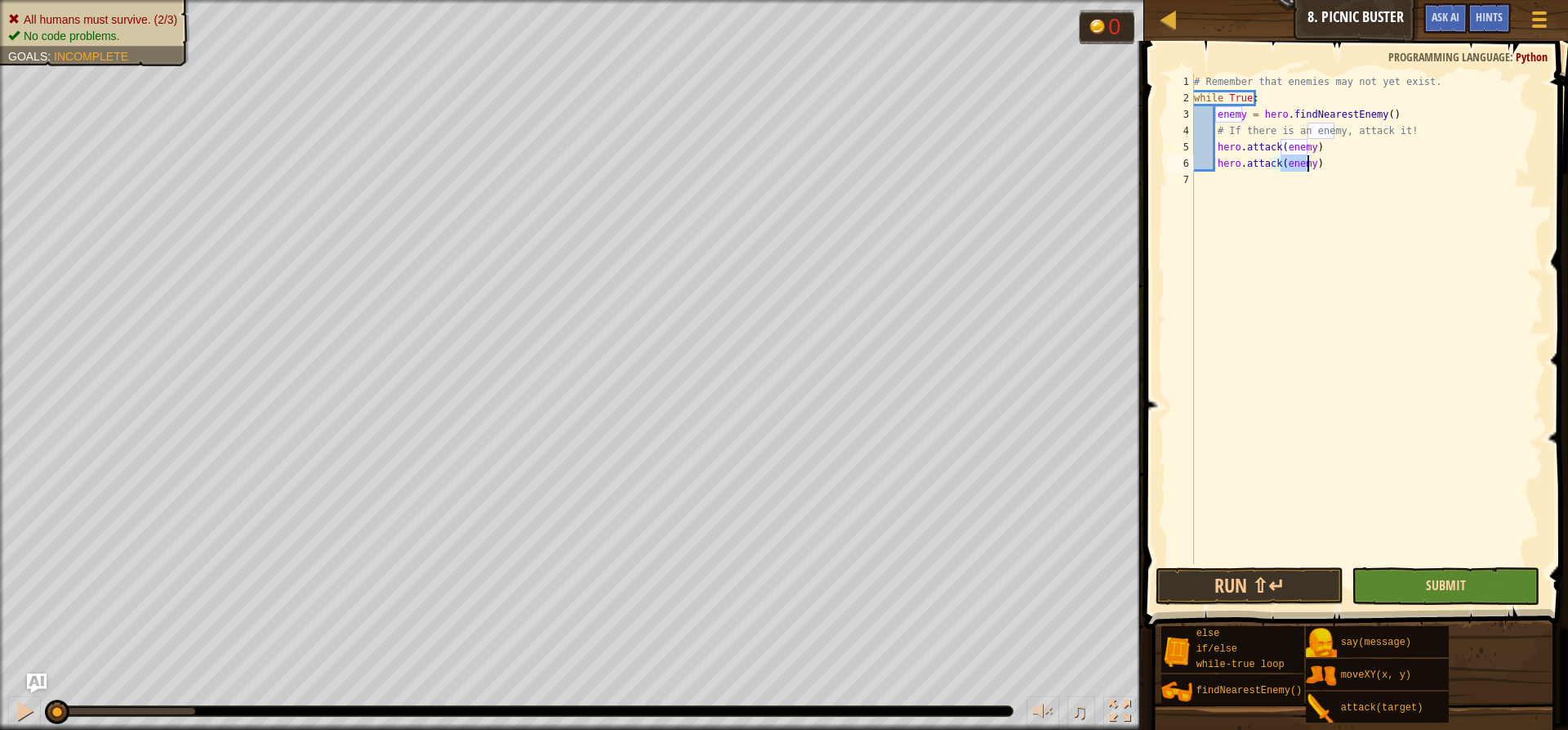
type textarea "hero.attack(enemy)"
click at [1447, 588] on span "Submit" at bounding box center [1445, 585] width 40 height 17
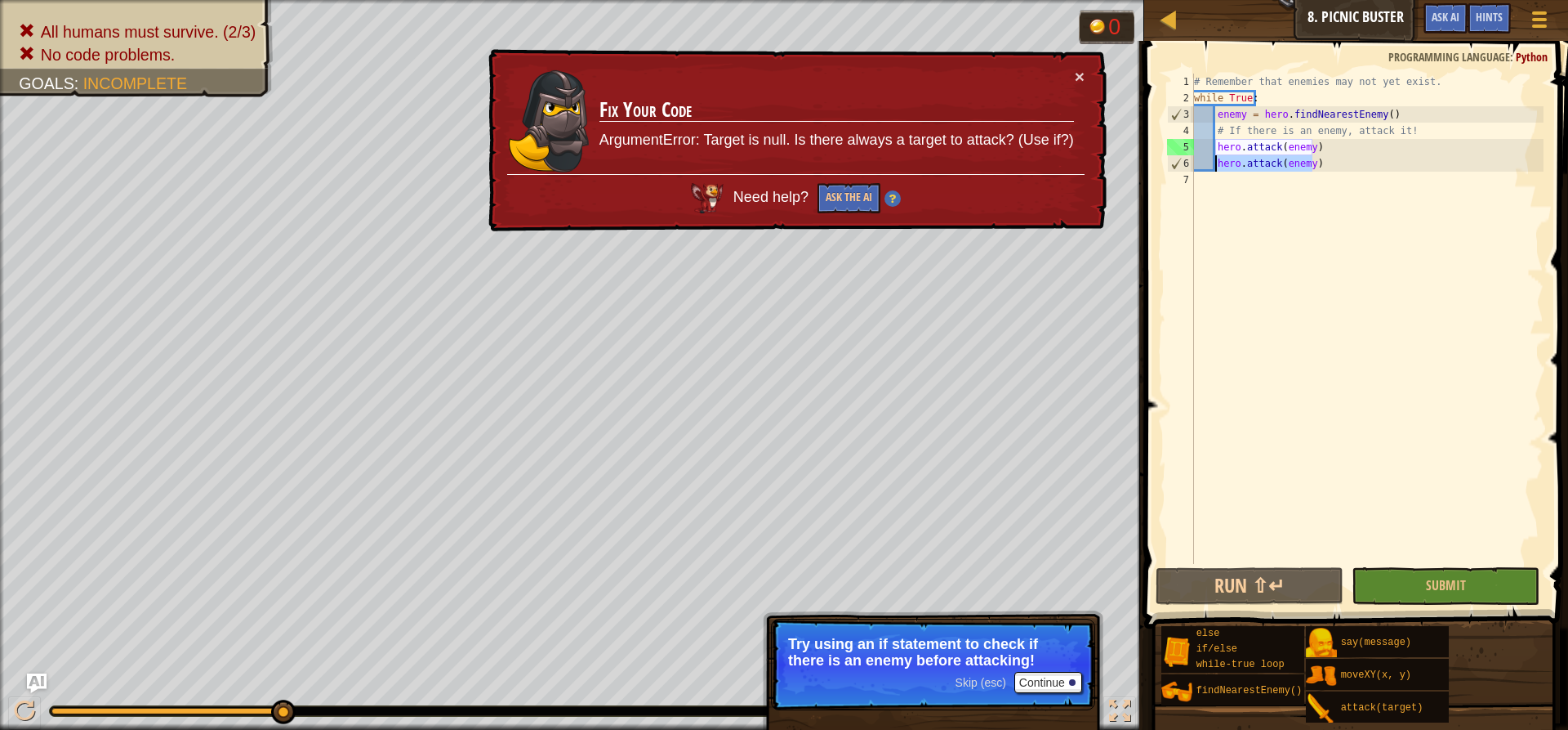
drag, startPoint x: 1321, startPoint y: 161, endPoint x: 1215, endPoint y: 162, distance: 106.0
click at [1215, 162] on div "# Remember that enemies may not yet exist. while True : enemy = hero . findNear…" at bounding box center [1366, 335] width 353 height 523
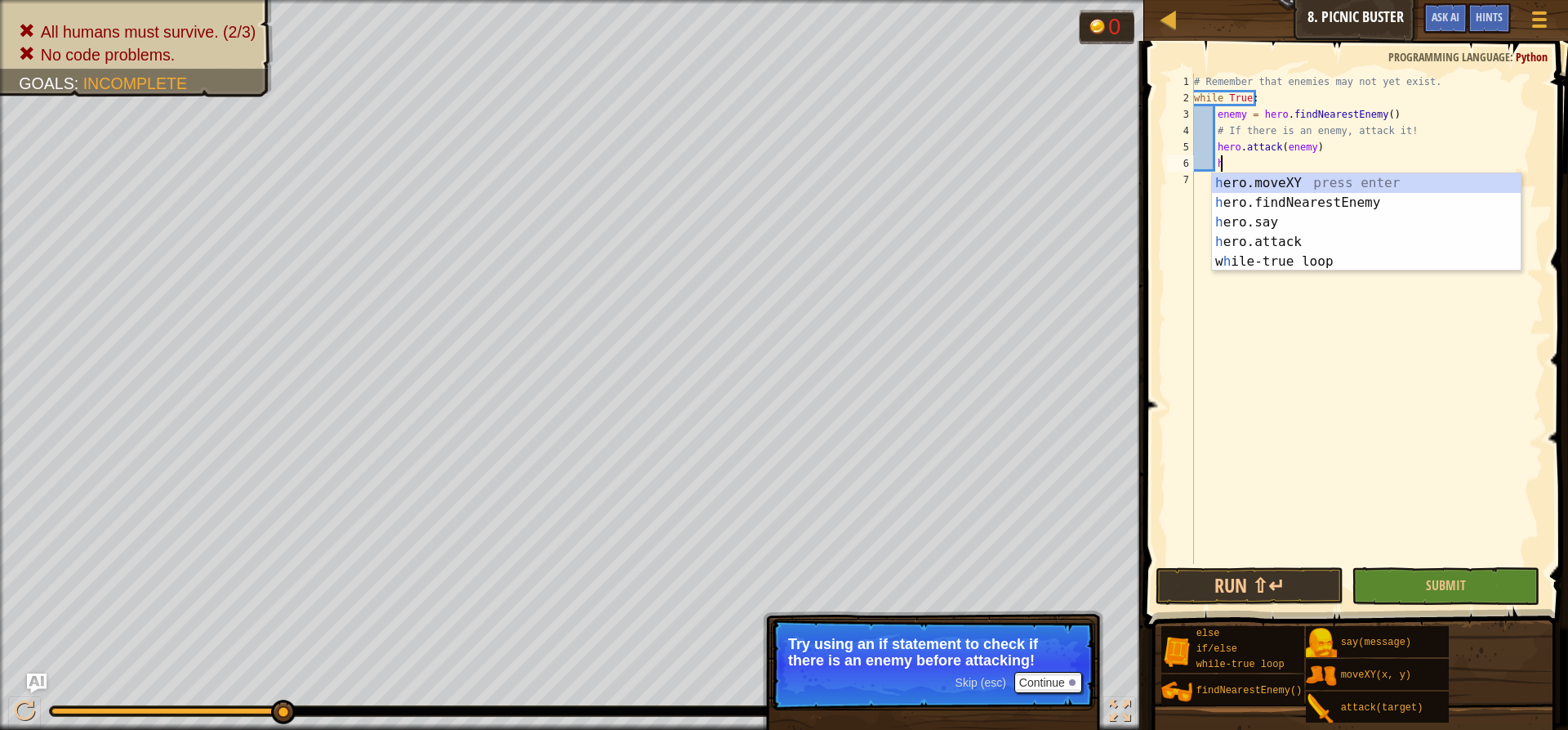
scroll to position [8, 2]
type textarea "her"
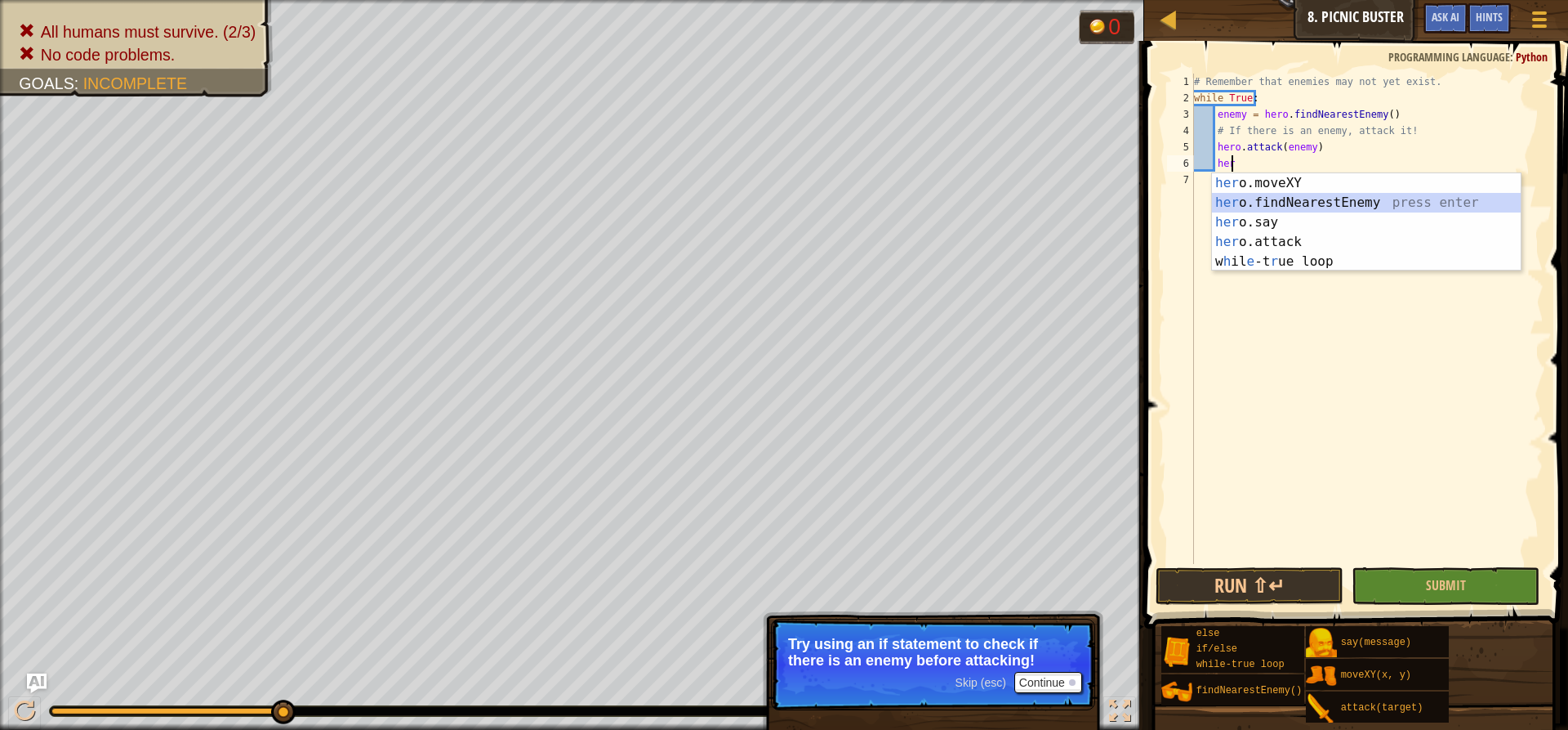
click at [1286, 197] on div "her o.moveXY press enter her o.findNearestEnemy press enter her o.say press ent…" at bounding box center [1366, 241] width 309 height 137
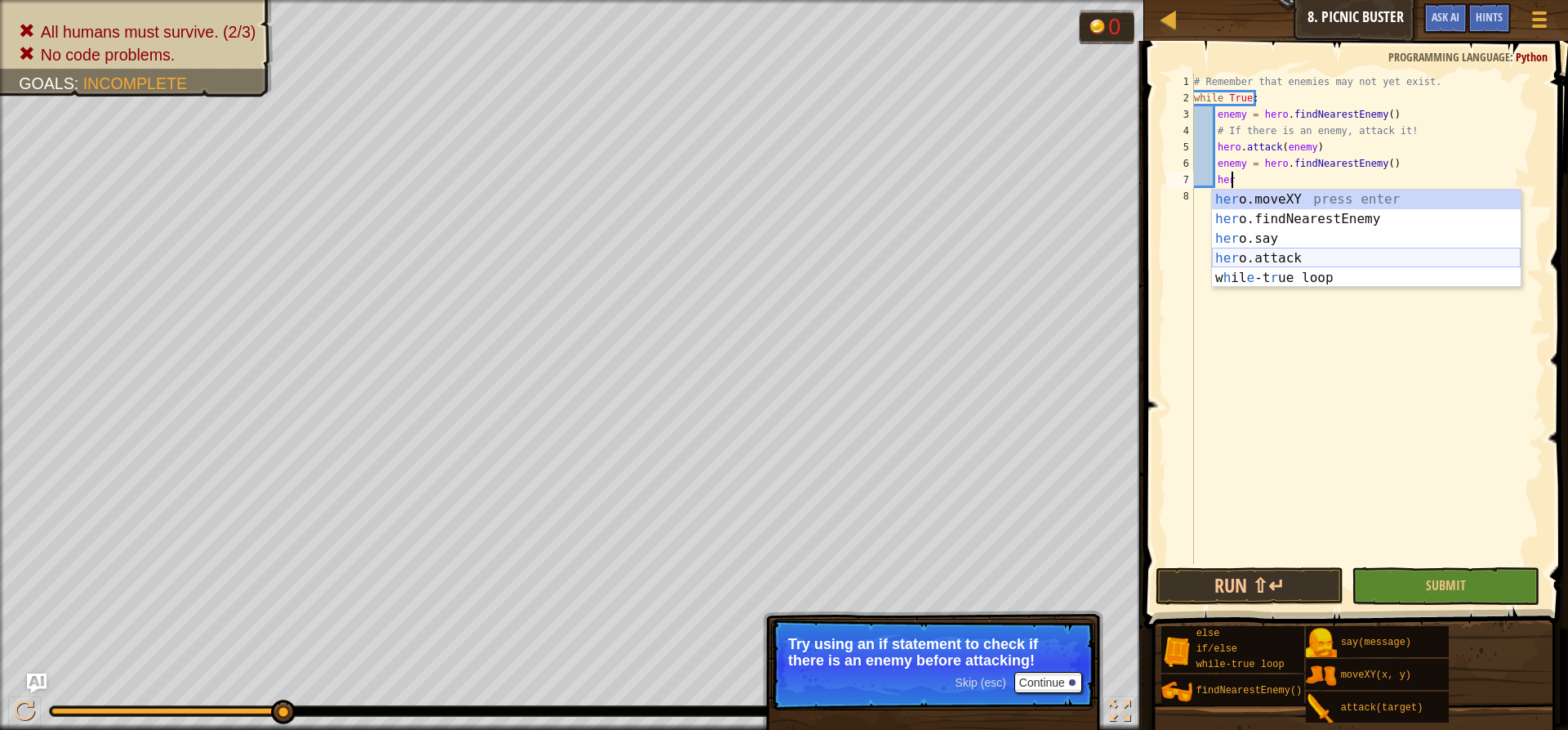
click at [1305, 253] on div "her o.moveXY press enter her o.findNearestEnemy press enter her o.say press ent…" at bounding box center [1366, 258] width 309 height 137
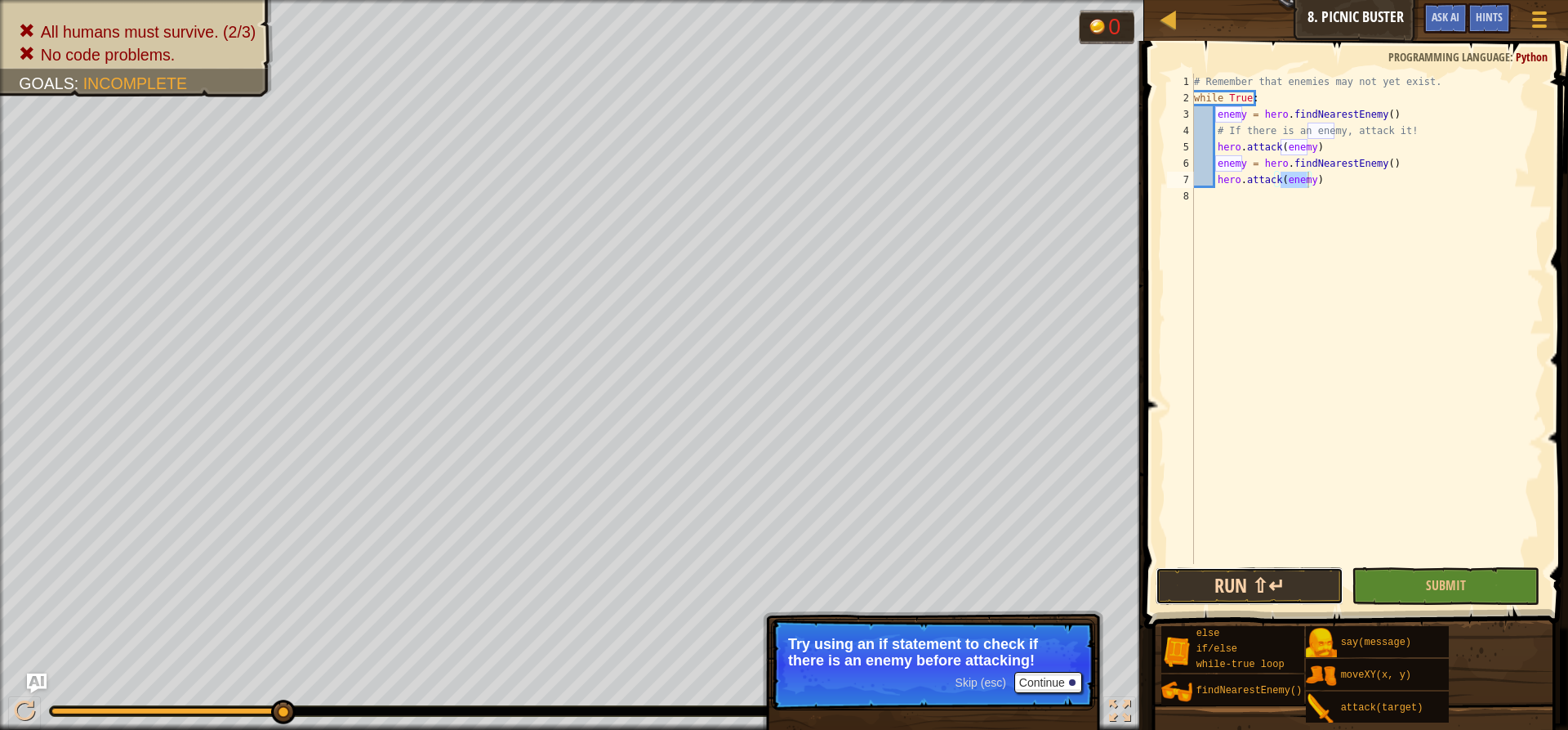
click at [1300, 583] on button "Run ⇧↵" at bounding box center [1248, 585] width 187 height 38
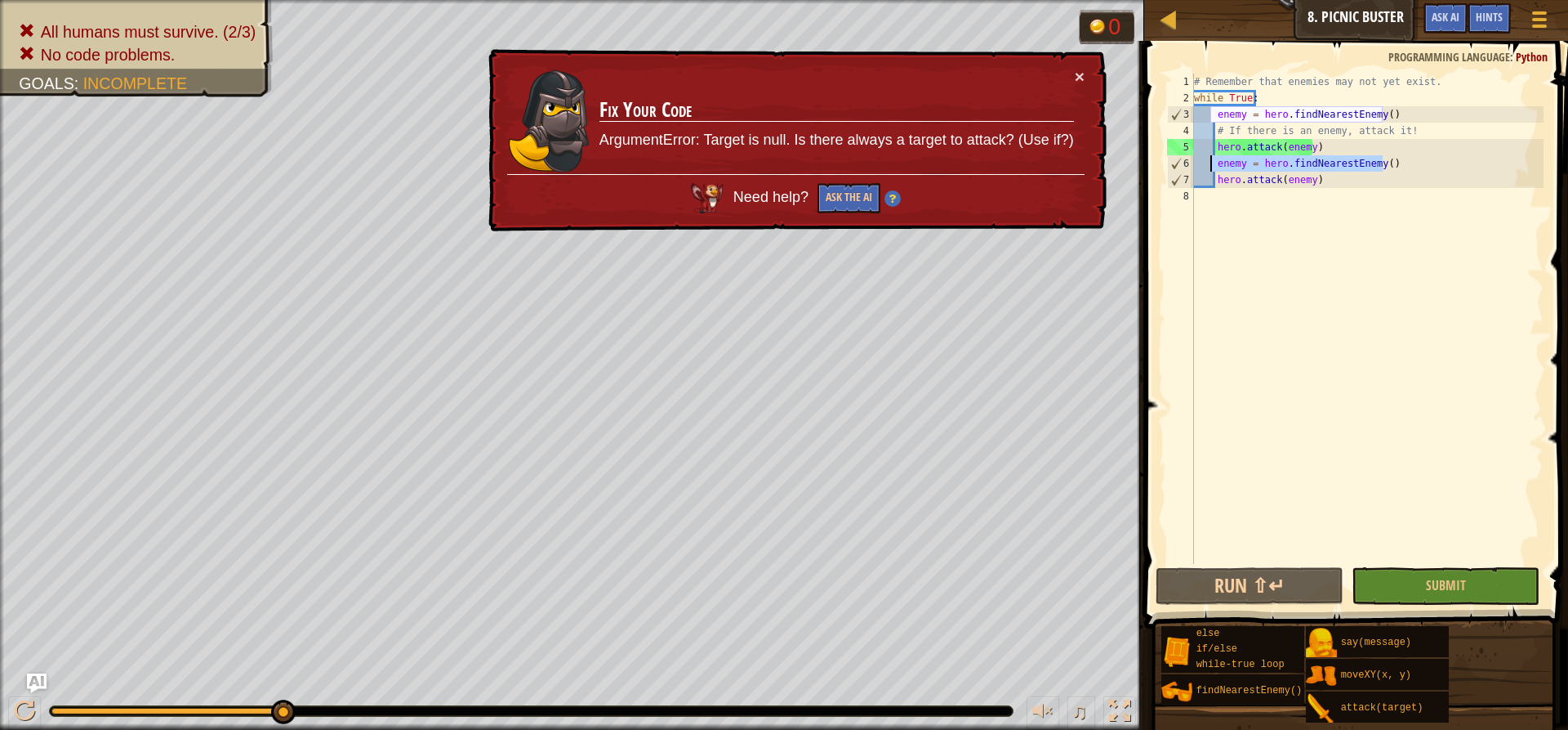
drag, startPoint x: 1392, startPoint y: 162, endPoint x: 1209, endPoint y: 162, distance: 183.0
click at [1209, 162] on div "# Remember that enemies may not yet exist. while True : enemy = hero . findNear…" at bounding box center [1366, 335] width 353 height 523
type textarea "enemy = hero.findNearestEnemy()"
click at [1319, 239] on div "# Remember that enemies may not yet exist. while True : enemy = hero . findNear…" at bounding box center [1366, 335] width 353 height 523
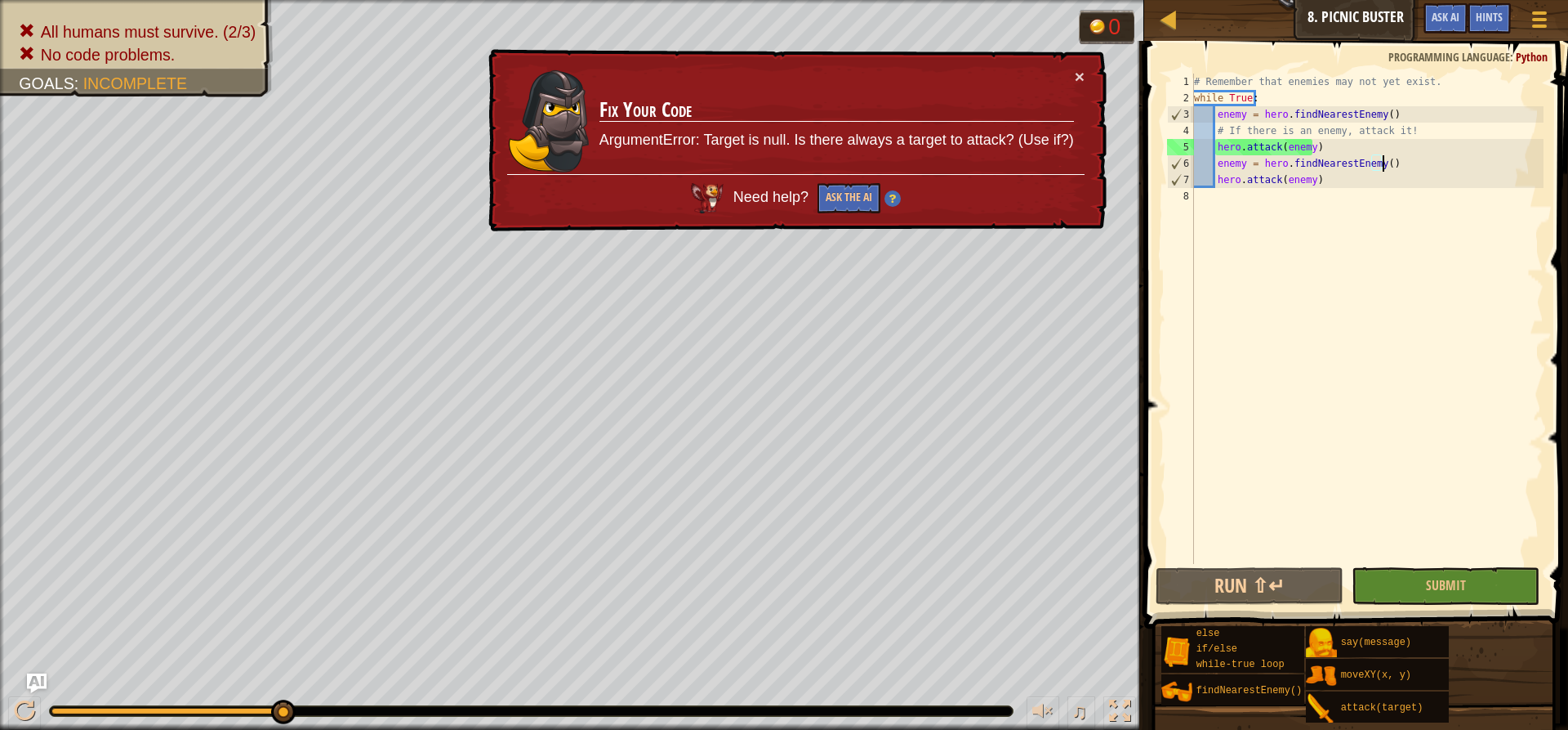
click at [1382, 160] on div "# Remember that enemies may not yet exist. while True : enemy = hero . findNear…" at bounding box center [1366, 335] width 353 height 523
type textarea "enemy = hero.findNearestEnemy()"
drag, startPoint x: 1389, startPoint y: 162, endPoint x: 1214, endPoint y: 161, distance: 175.0
click at [1214, 161] on div "# Remember that enemies may not yet exist. while True : enemy = hero . findNear…" at bounding box center [1366, 335] width 353 height 523
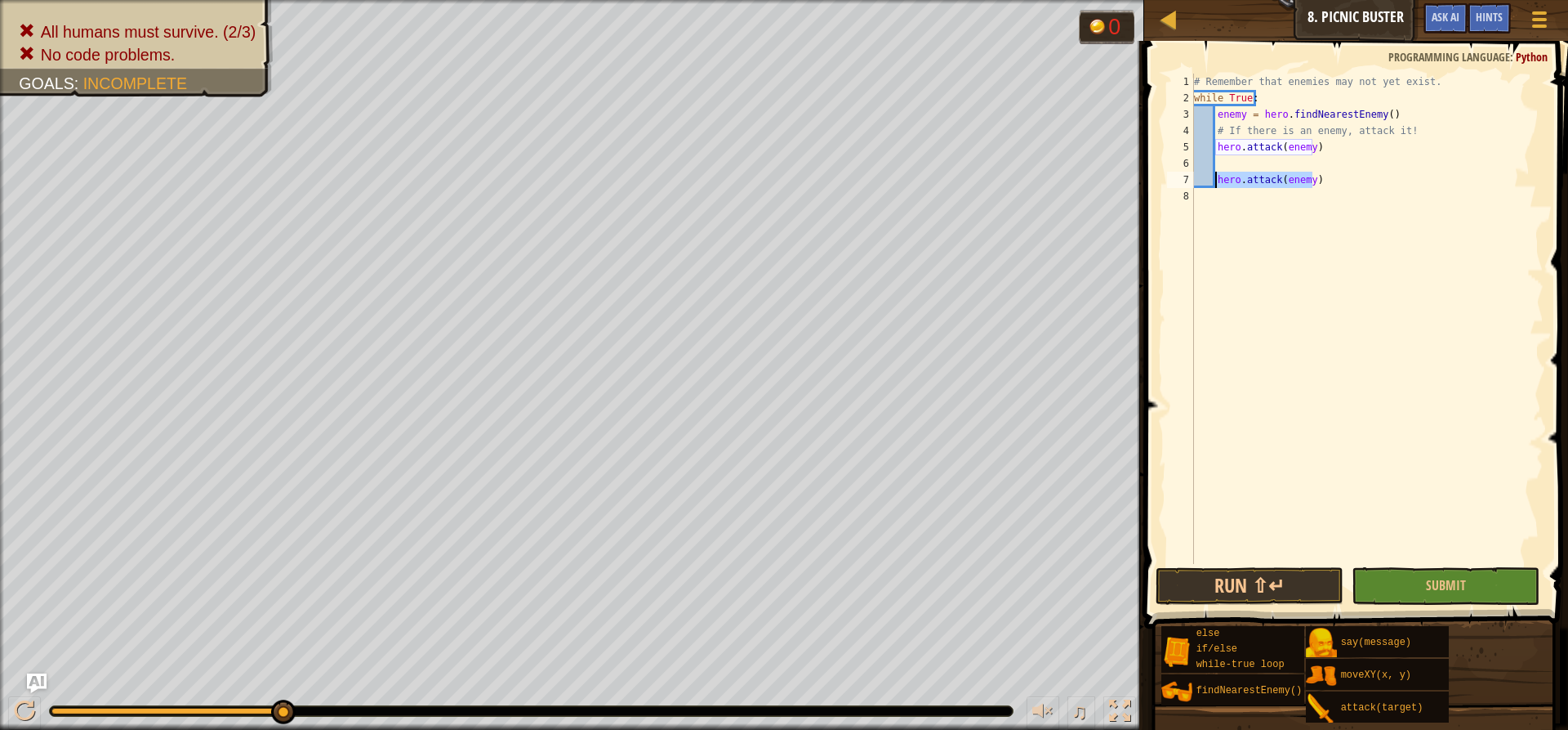
drag, startPoint x: 1318, startPoint y: 179, endPoint x: 1213, endPoint y: 184, distance: 105.1
click at [1213, 184] on div "# Remember that enemies may not yet exist. while True : enemy = hero . findNear…" at bounding box center [1366, 335] width 353 height 523
type textarea "hero.attack(enemy)"
click at [1287, 589] on button "Run ⇧↵" at bounding box center [1248, 585] width 187 height 38
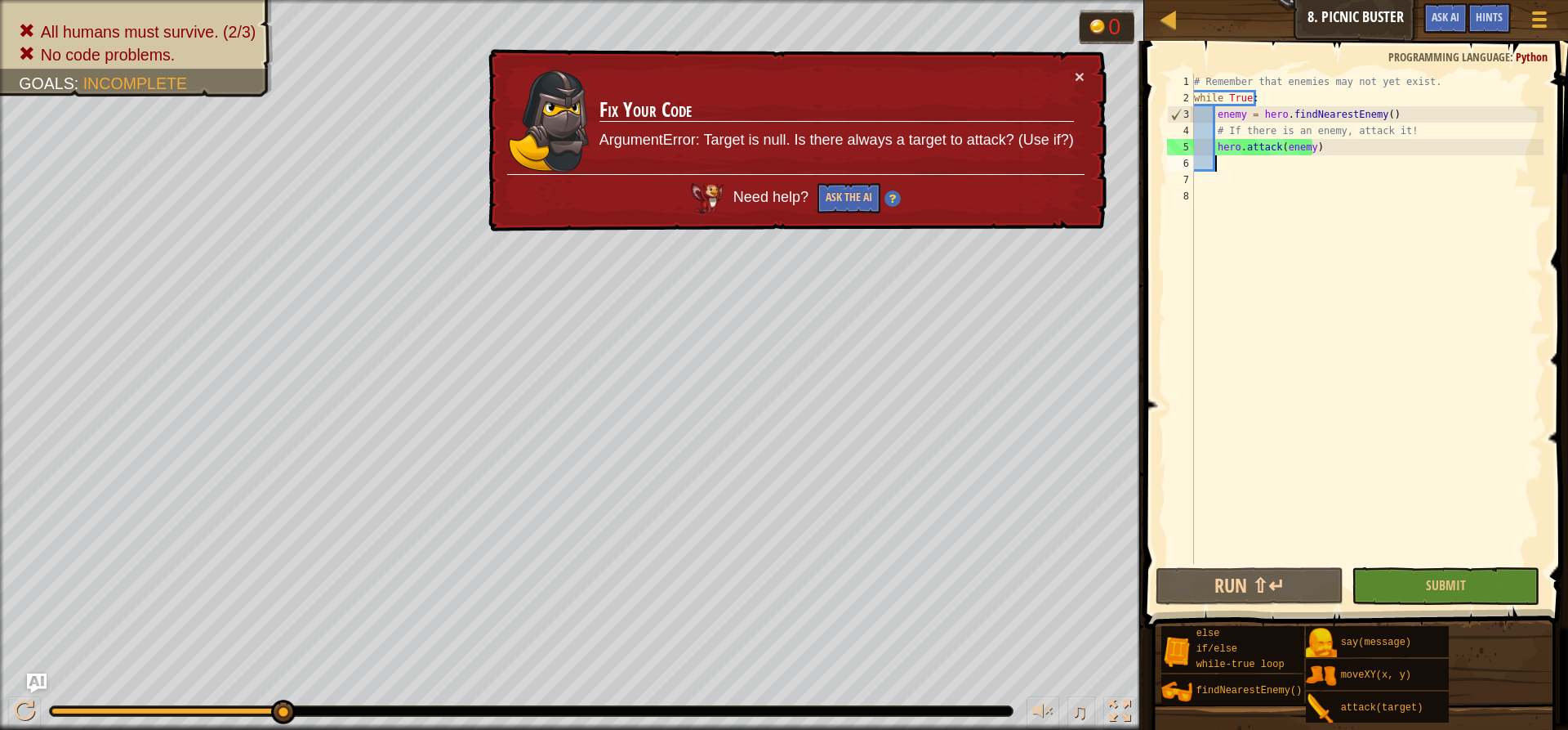
click at [1248, 160] on div "# Remember that enemies may not yet exist. while True : enemy = hero . findNear…" at bounding box center [1366, 335] width 353 height 523
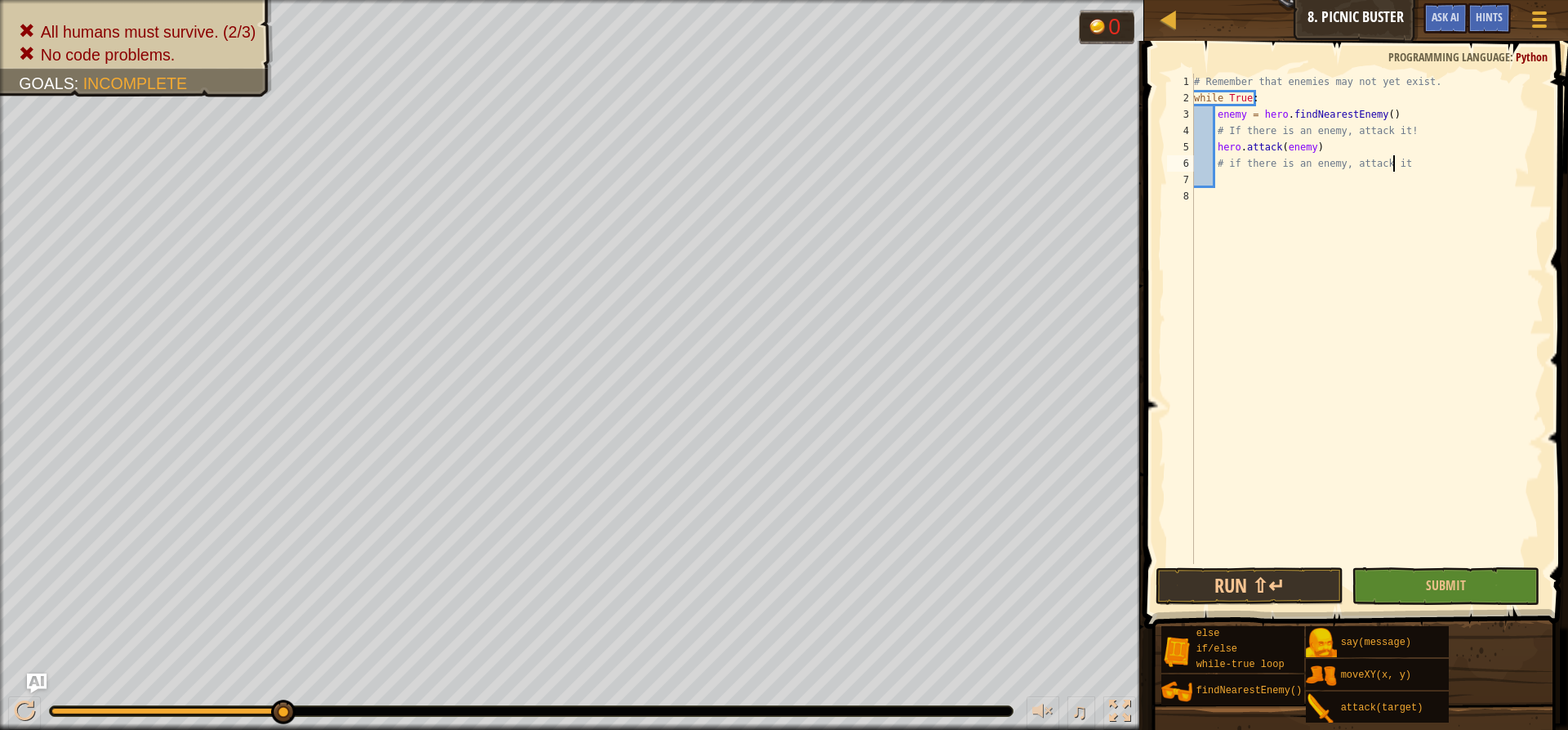
scroll to position [8, 16]
type textarea "# if there is an enemy, attack it!"
type textarea "e"
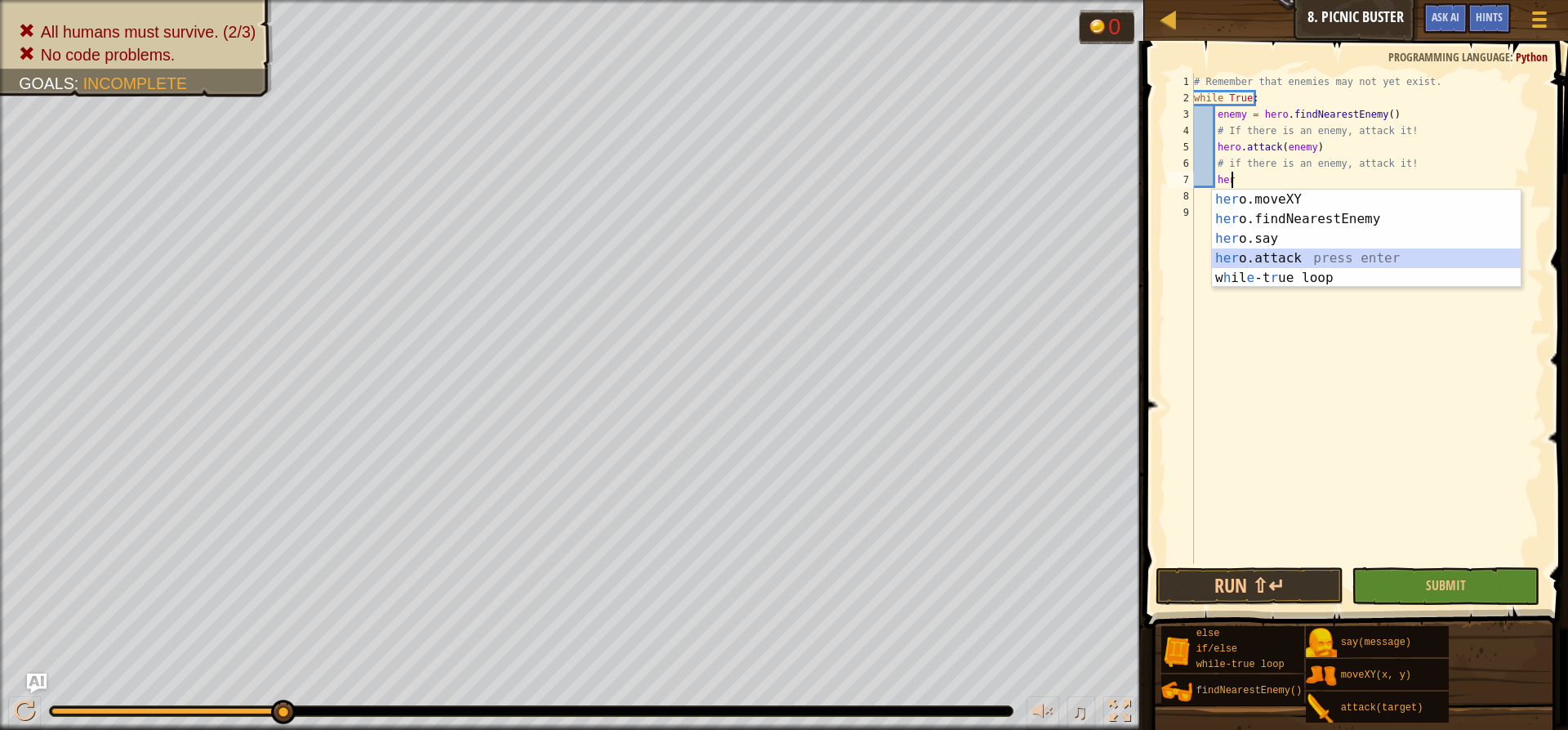
click at [1326, 260] on div "her o.moveXY press enter her o.findNearestEnemy press enter her o.say press ent…" at bounding box center [1366, 258] width 309 height 137
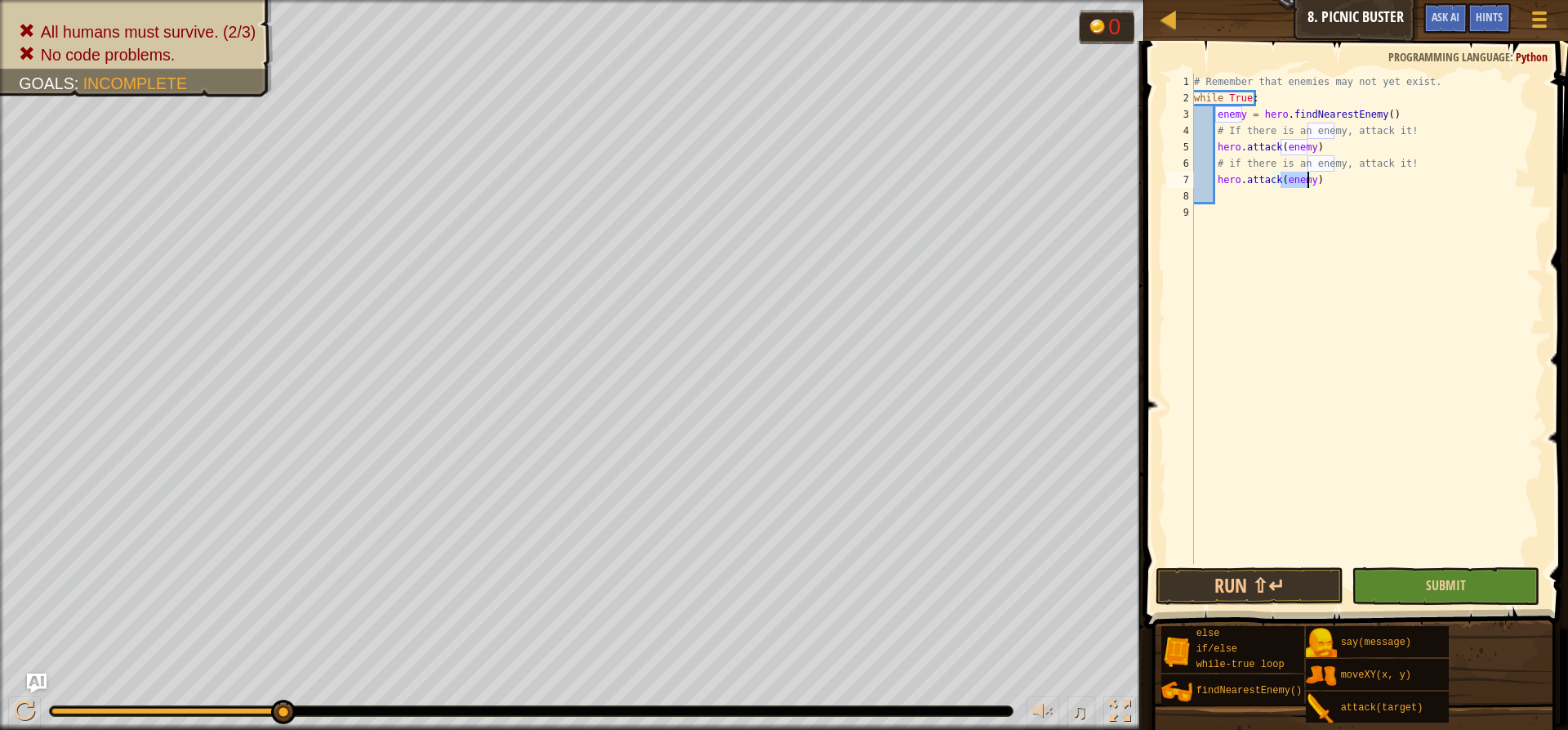
type textarea "hero.attack(enemy)"
click at [1497, 576] on button "Submit" at bounding box center [1445, 585] width 187 height 38
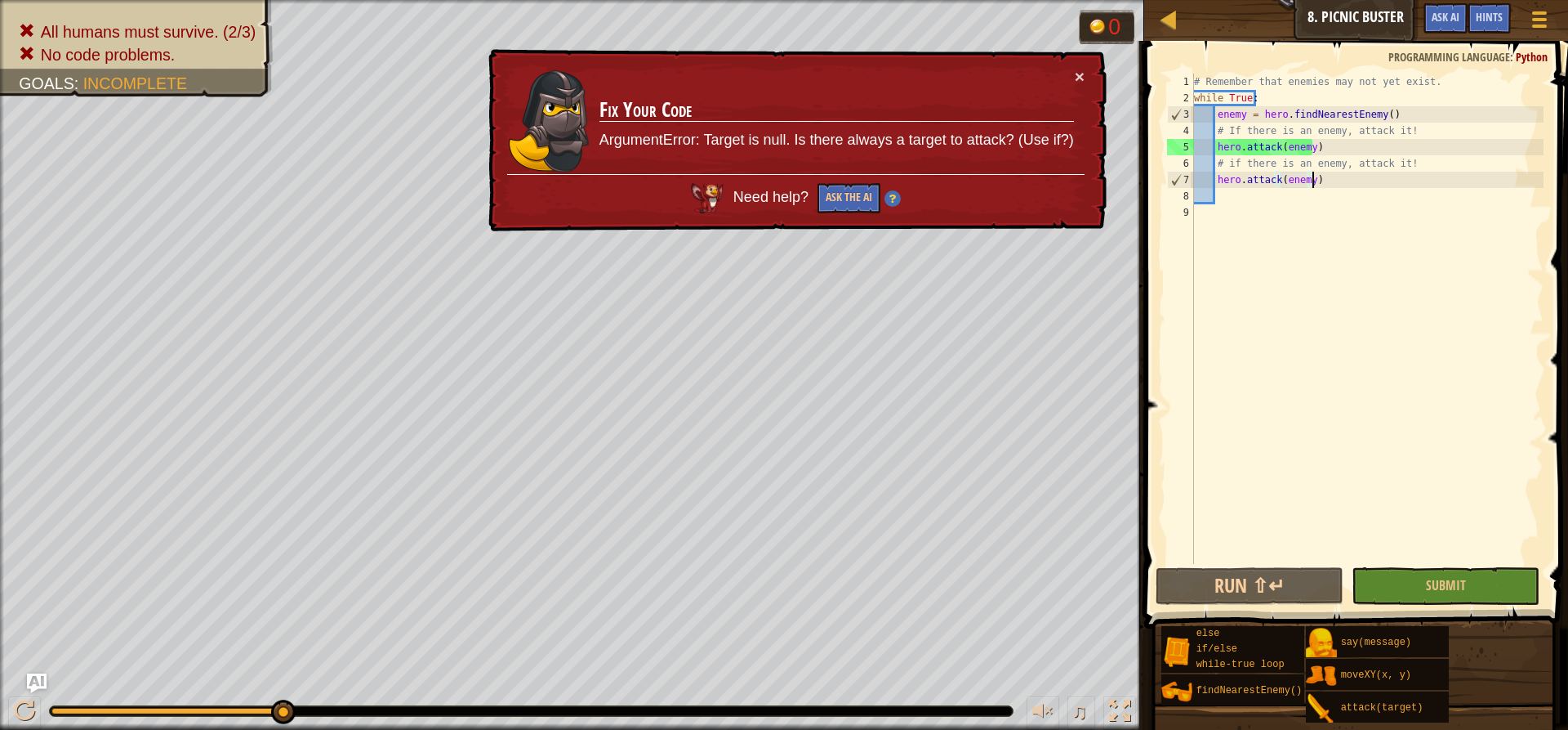
click at [1318, 187] on div "# Remember that enemies may not yet exist. while True : enemy = hero . findNear…" at bounding box center [1366, 335] width 353 height 523
click at [1298, 202] on div "# Remember that enemies may not yet exist. while True : enemy = hero . findNear…" at bounding box center [1366, 335] width 353 height 523
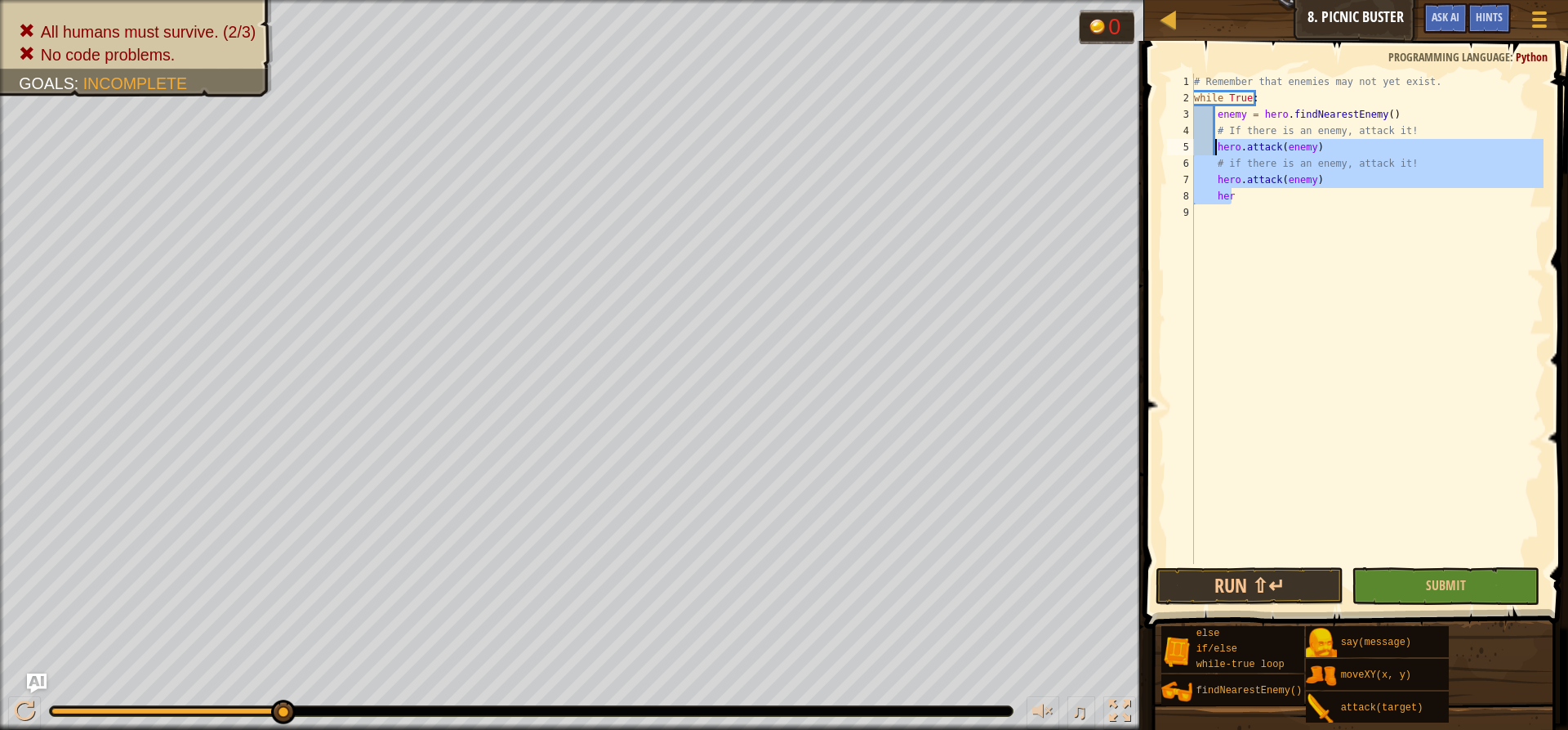
drag, startPoint x: 1270, startPoint y: 192, endPoint x: 1215, endPoint y: 146, distance: 71.7
click at [1215, 146] on div "# Remember that enemies may not yet exist. while True : enemy = hero . findNear…" at bounding box center [1366, 335] width 353 height 523
type textarea "hero.attack(enemy) # if there is an enemy, attack it!"
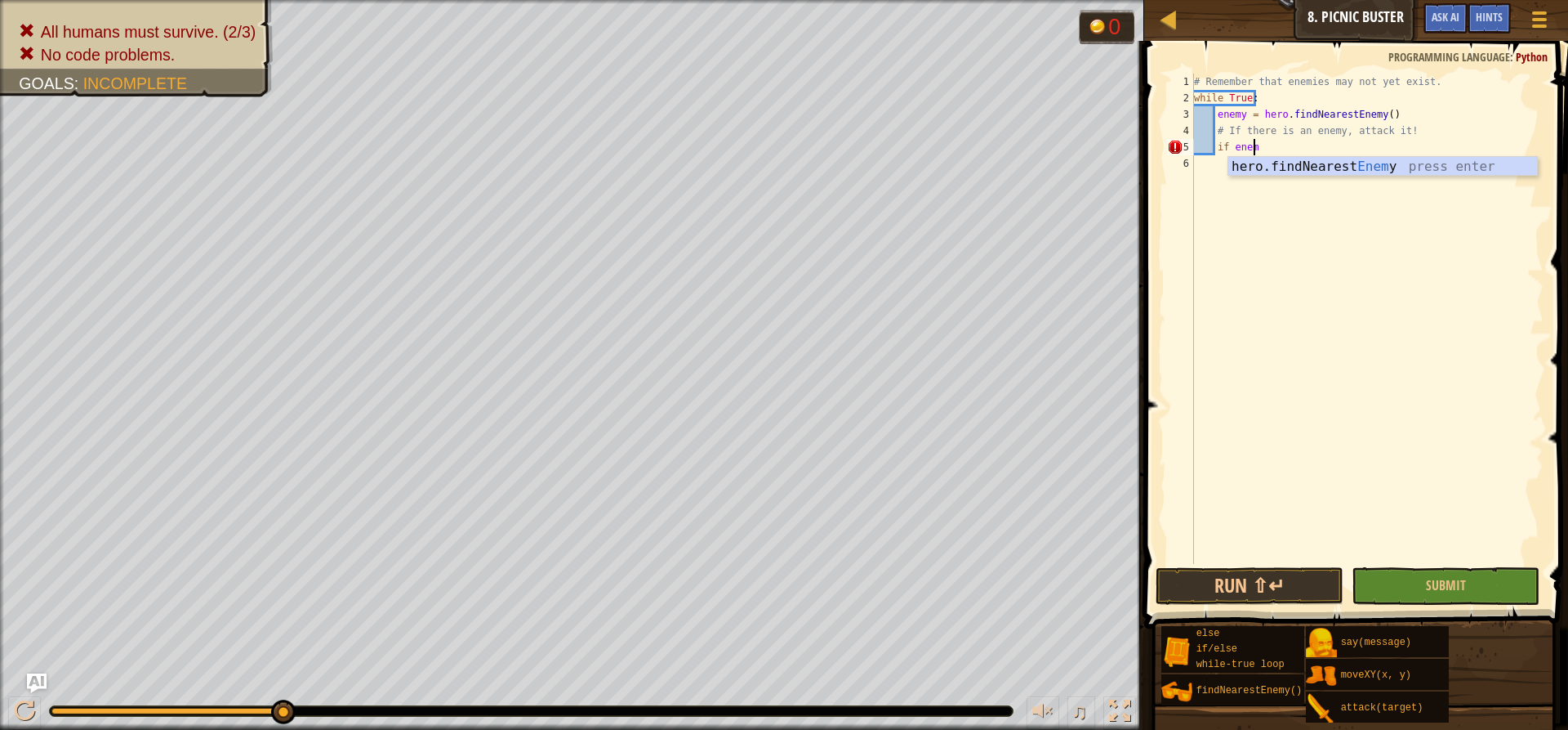
scroll to position [8, 4]
type textarea "if enemy:"
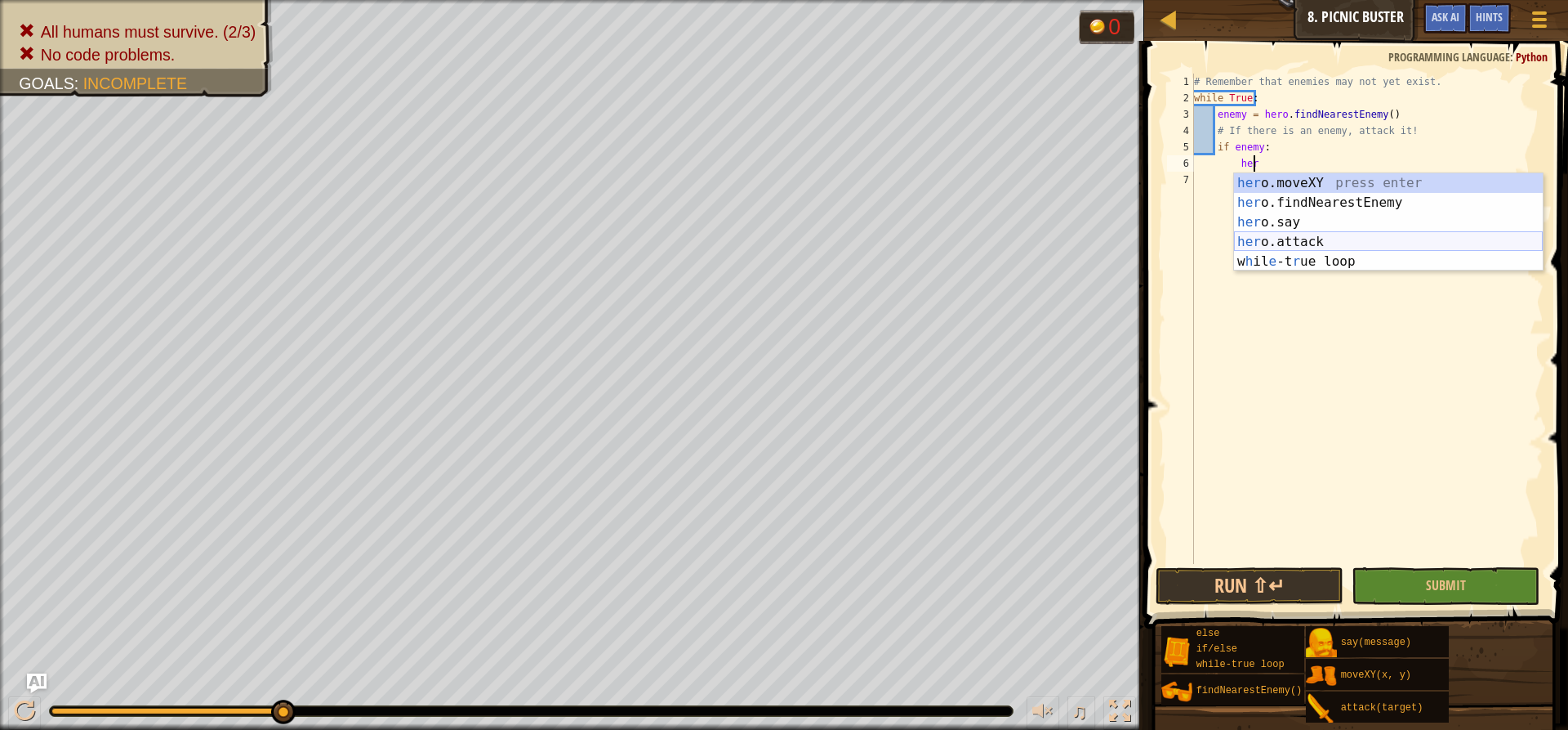
click at [1297, 235] on div "her o.moveXY press enter her o.findNearestEnemy press enter her o.say press ent…" at bounding box center [1388, 241] width 309 height 137
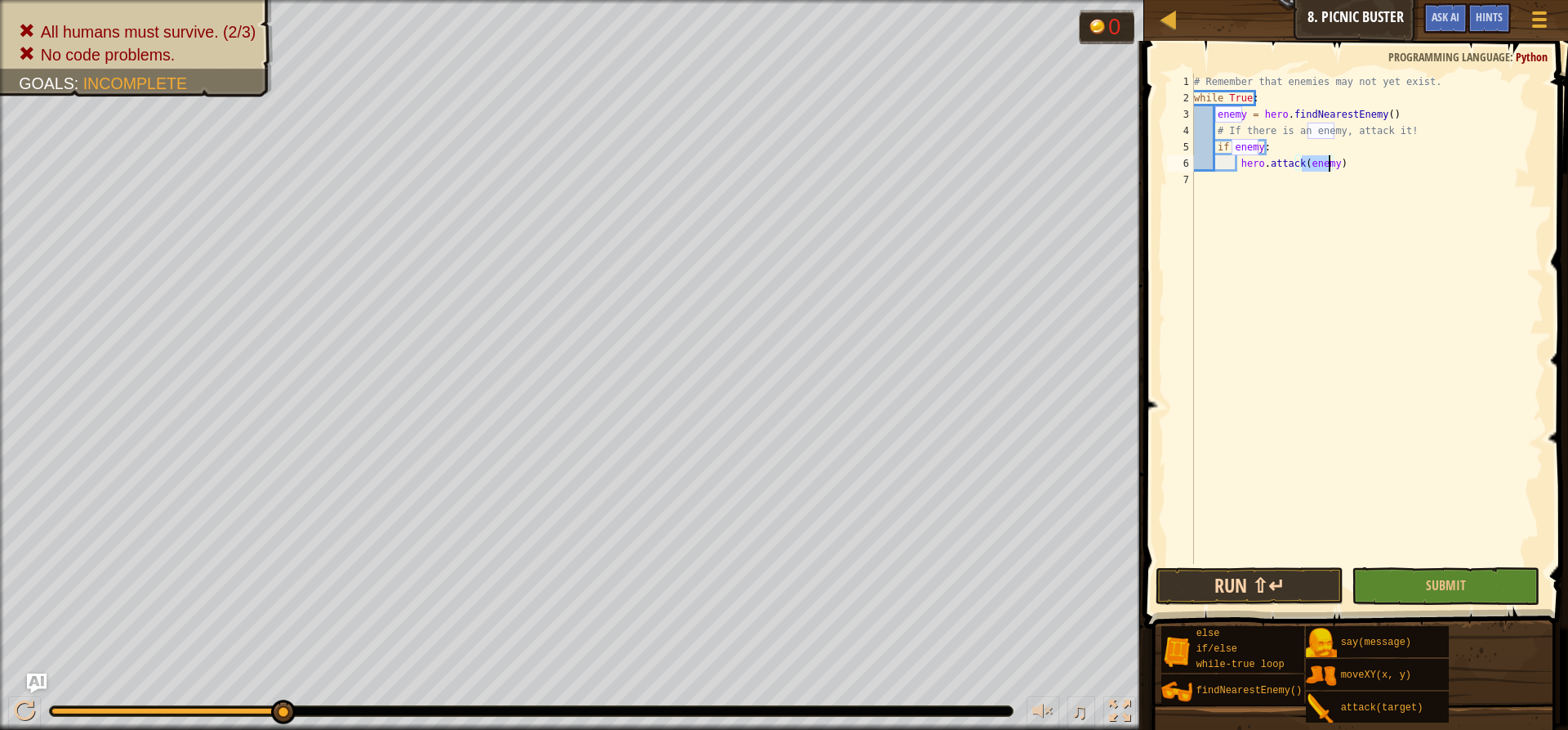
type textarea "hero.attack(enemy)"
click at [1275, 582] on button "Run ⇧↵" at bounding box center [1248, 585] width 187 height 38
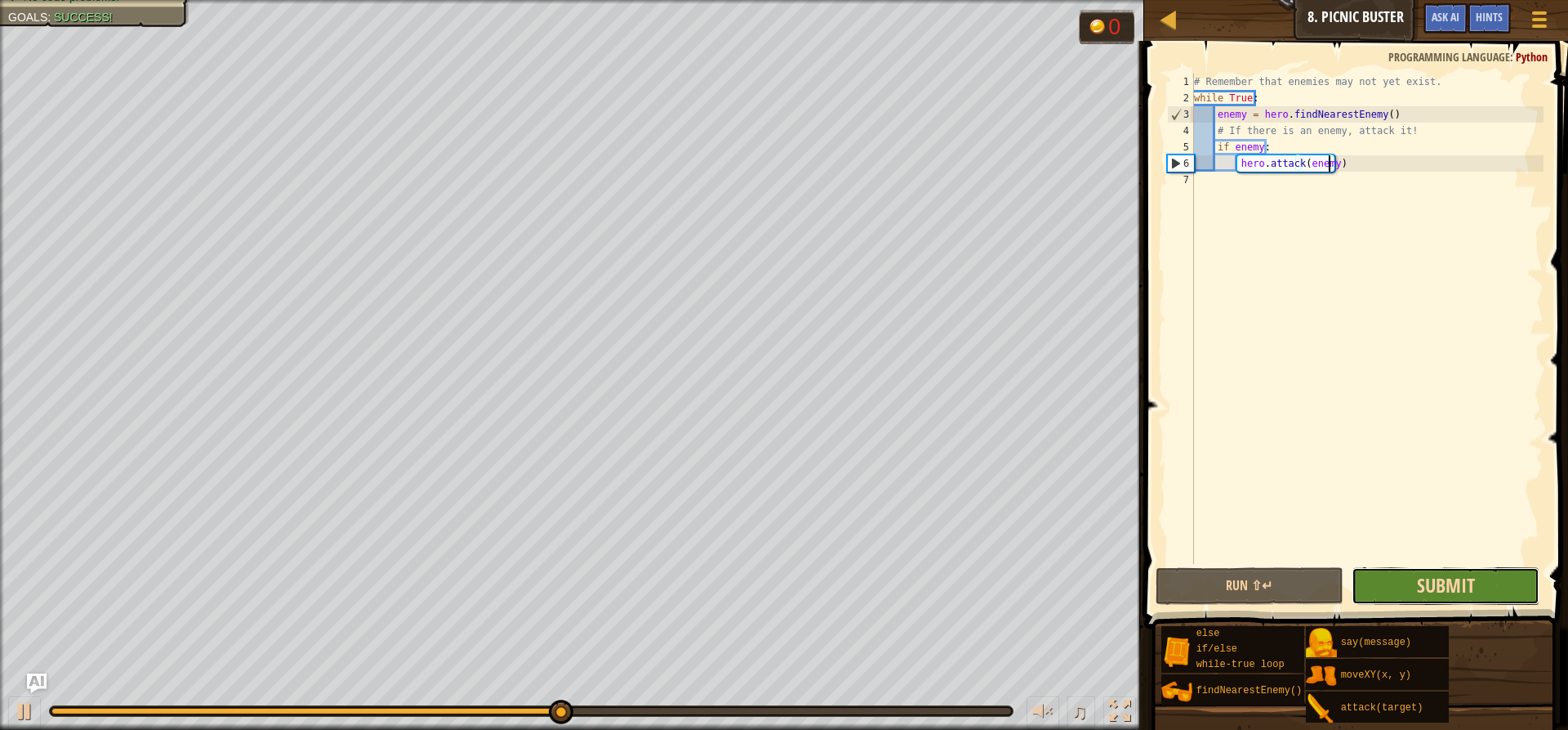
click at [1449, 587] on span "Submit" at bounding box center [1446, 584] width 58 height 26
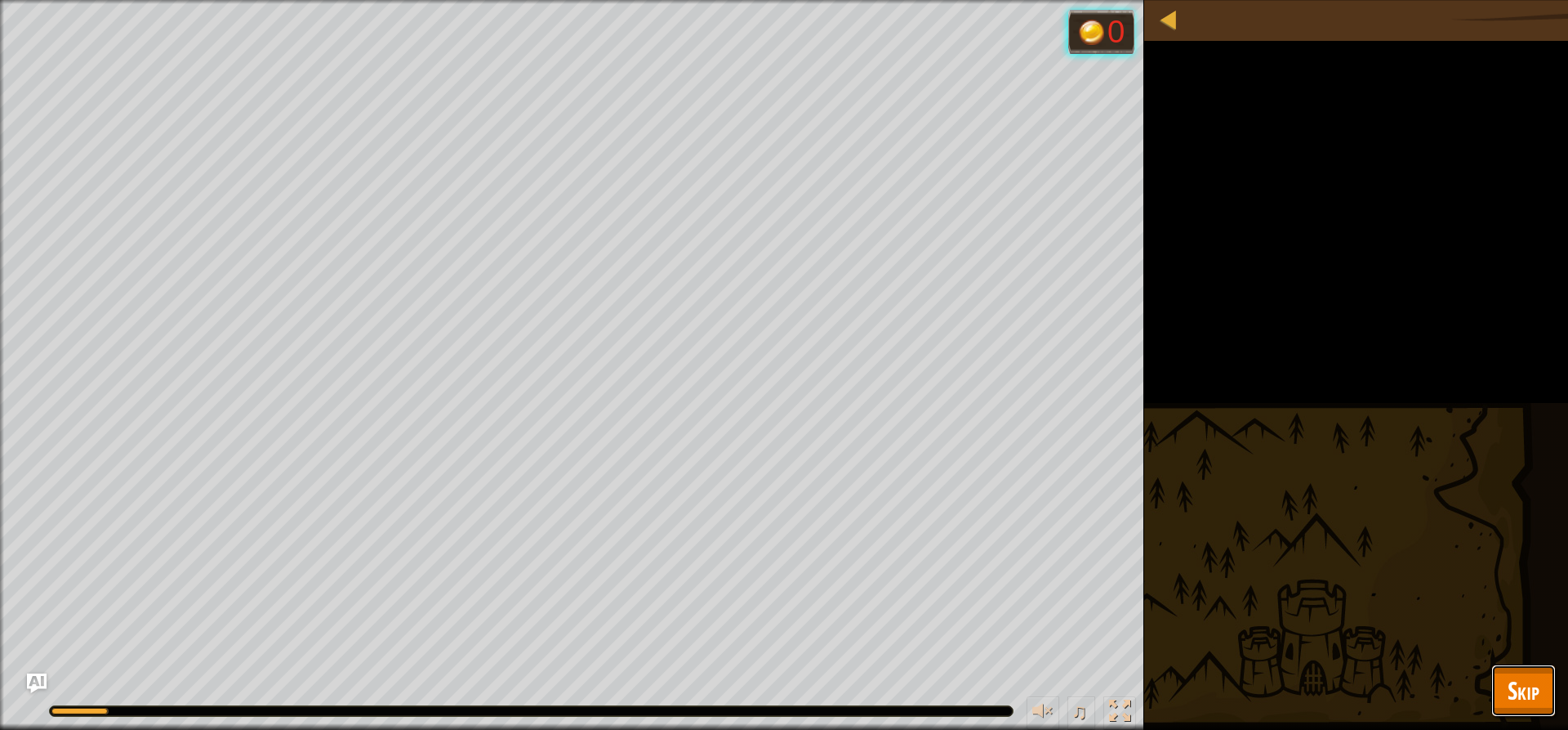
click at [1505, 678] on button "Skip" at bounding box center [1523, 690] width 64 height 52
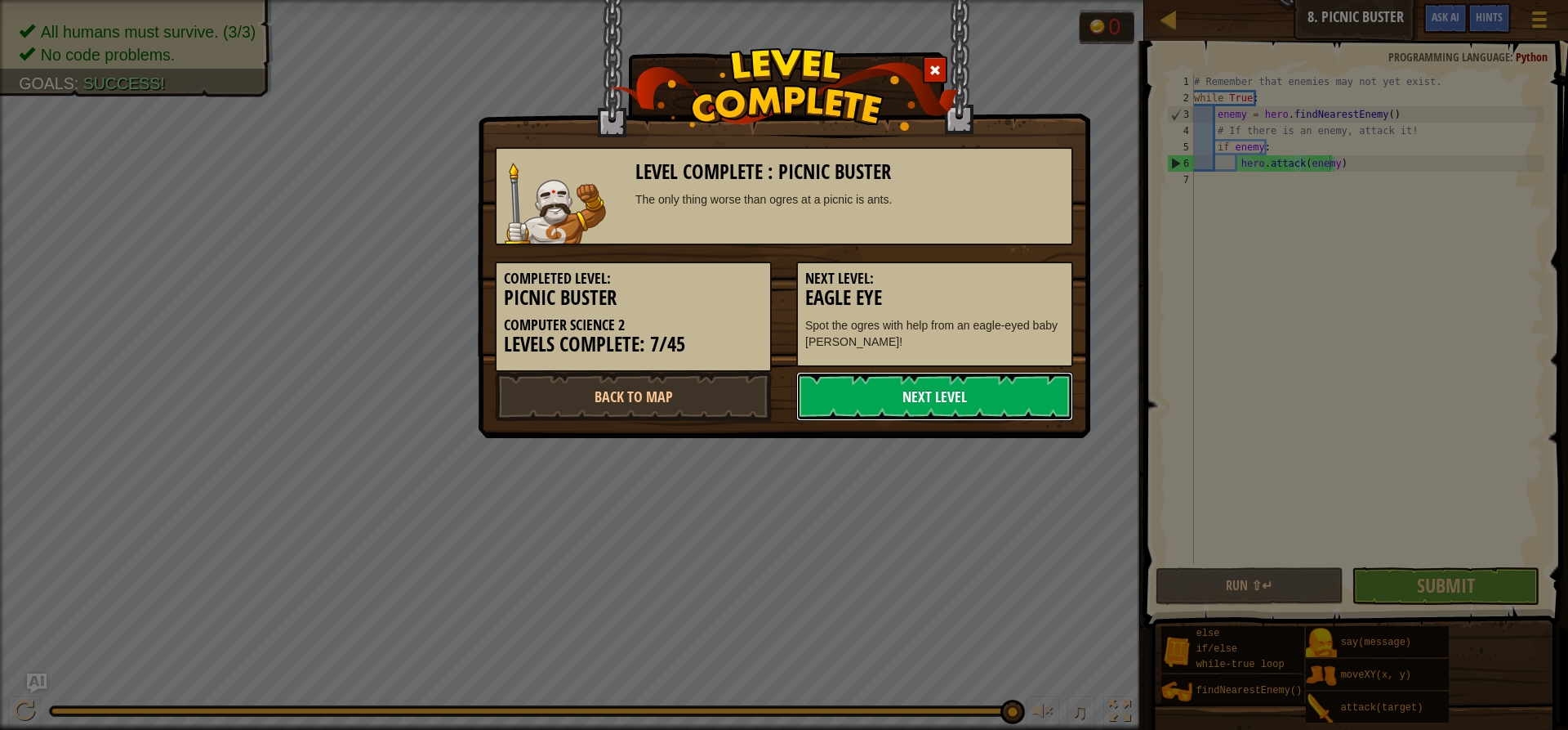
click at [937, 402] on link "Next Level" at bounding box center [934, 396] width 277 height 49
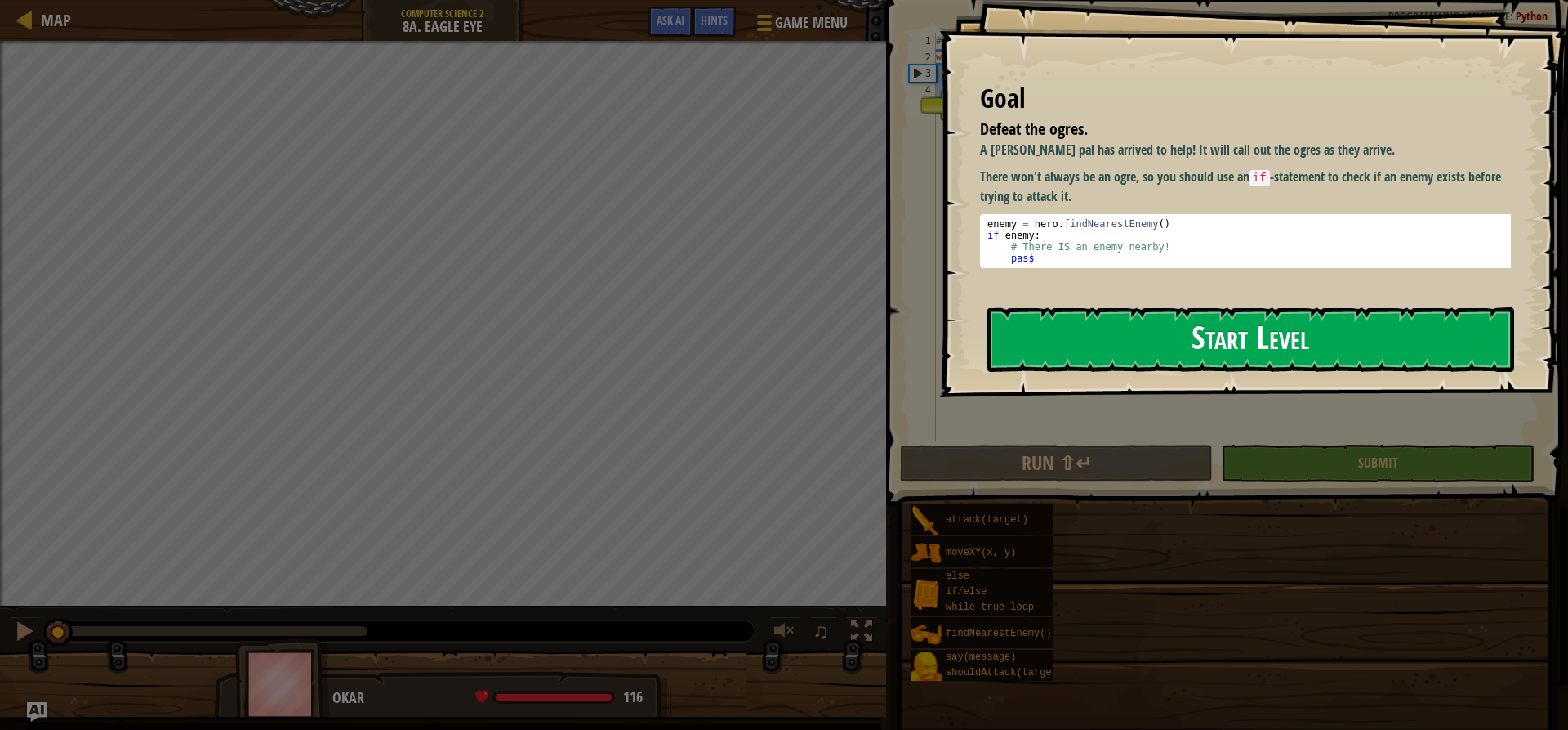
click at [1133, 349] on button "Start Level" at bounding box center [1250, 339] width 527 height 64
